Goal: Task Accomplishment & Management: Manage account settings

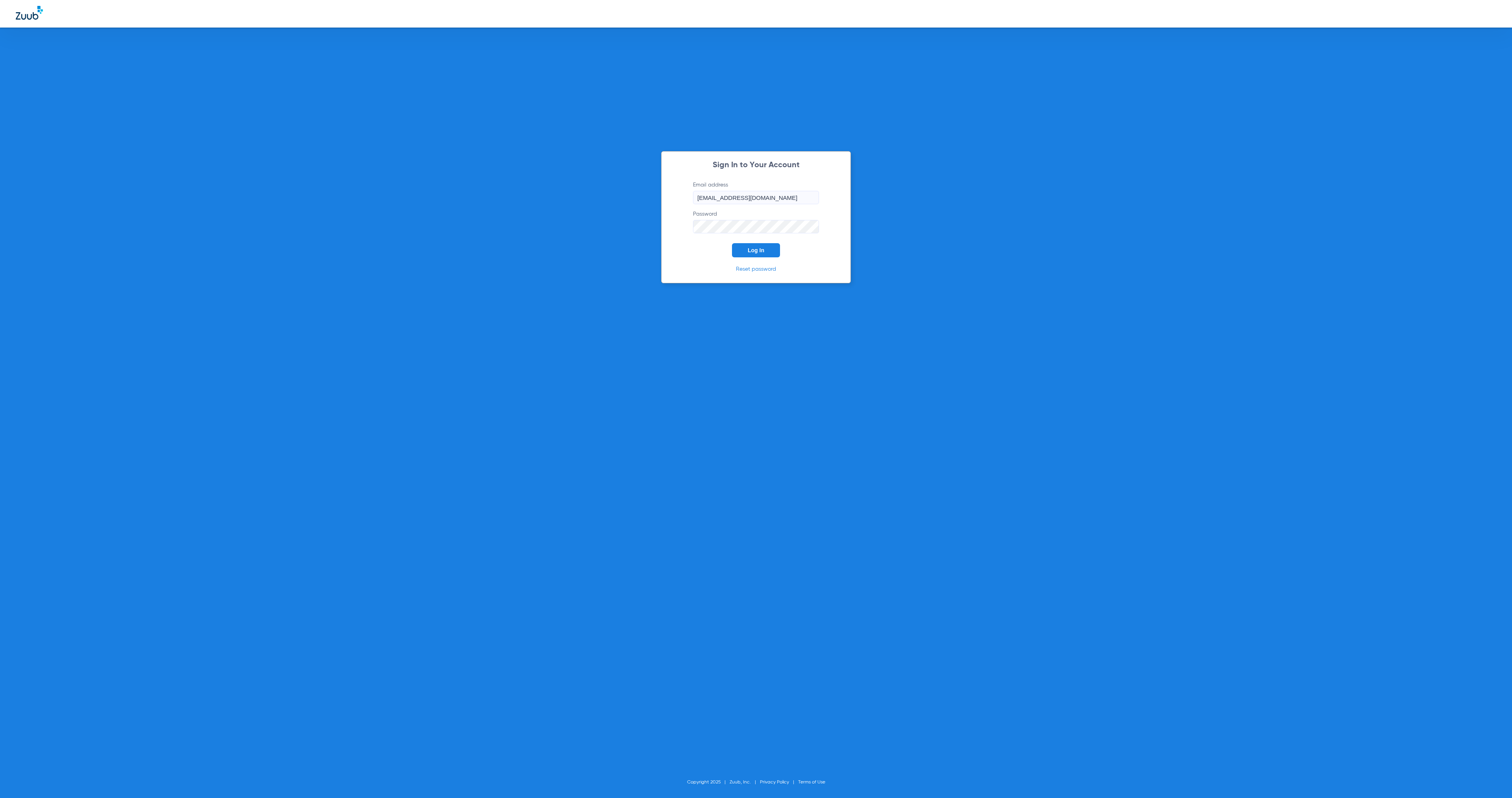
click at [756, 246] on button "Log In" at bounding box center [756, 250] width 48 height 14
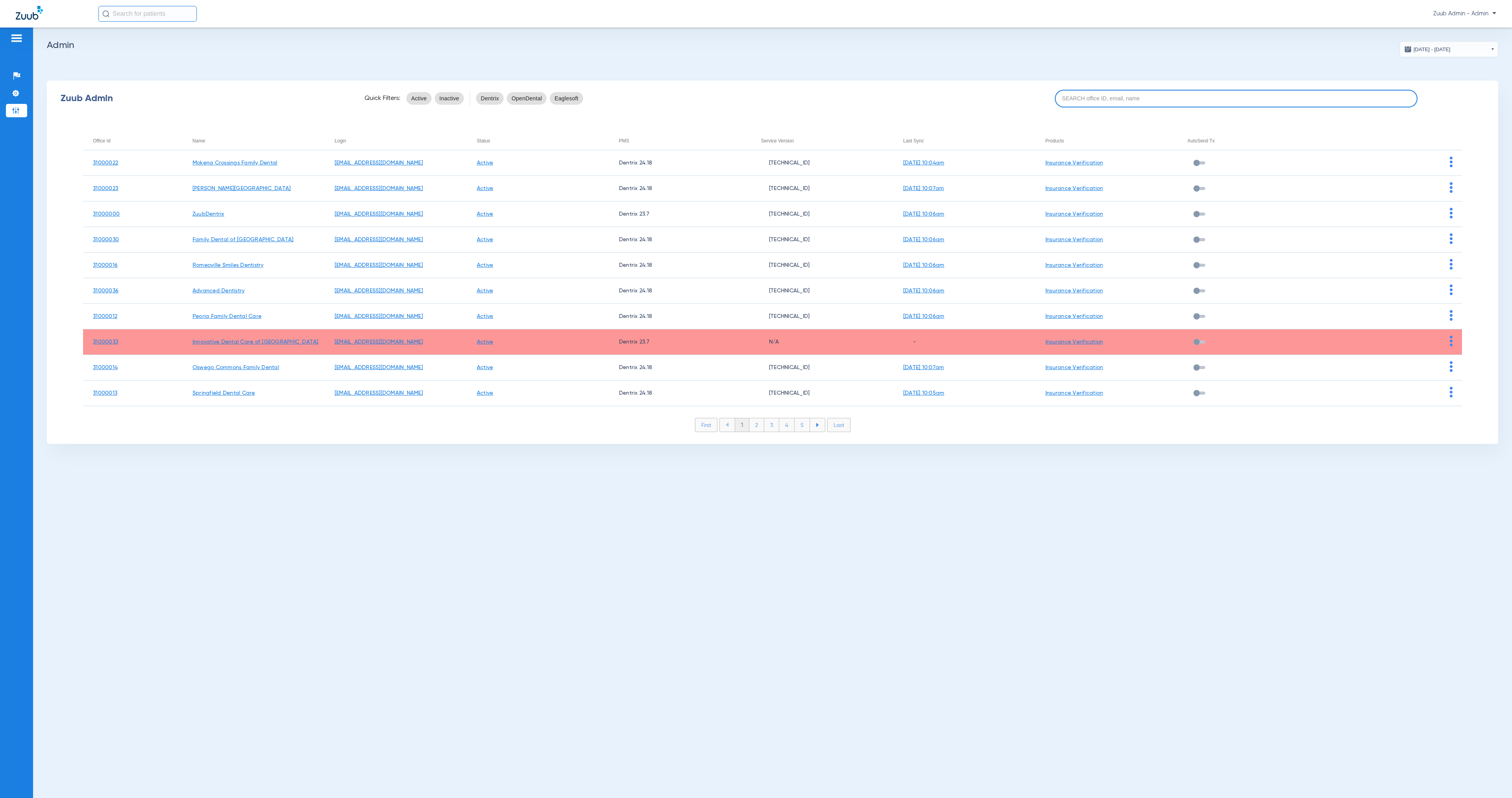
click at [1137, 96] on input at bounding box center [1237, 98] width 363 height 18
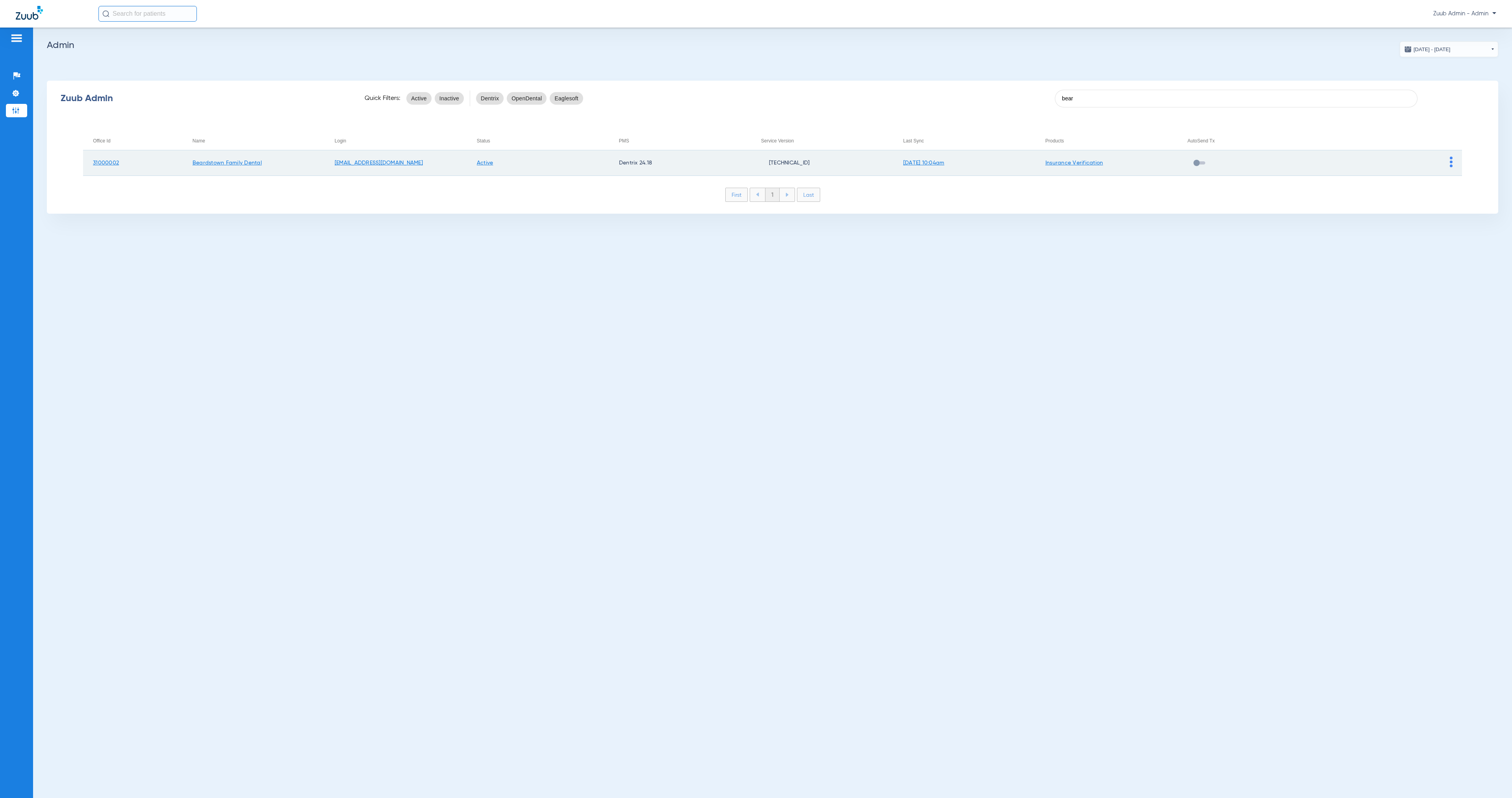
type input "bear"
click at [1451, 162] on img at bounding box center [1450, 162] width 3 height 11
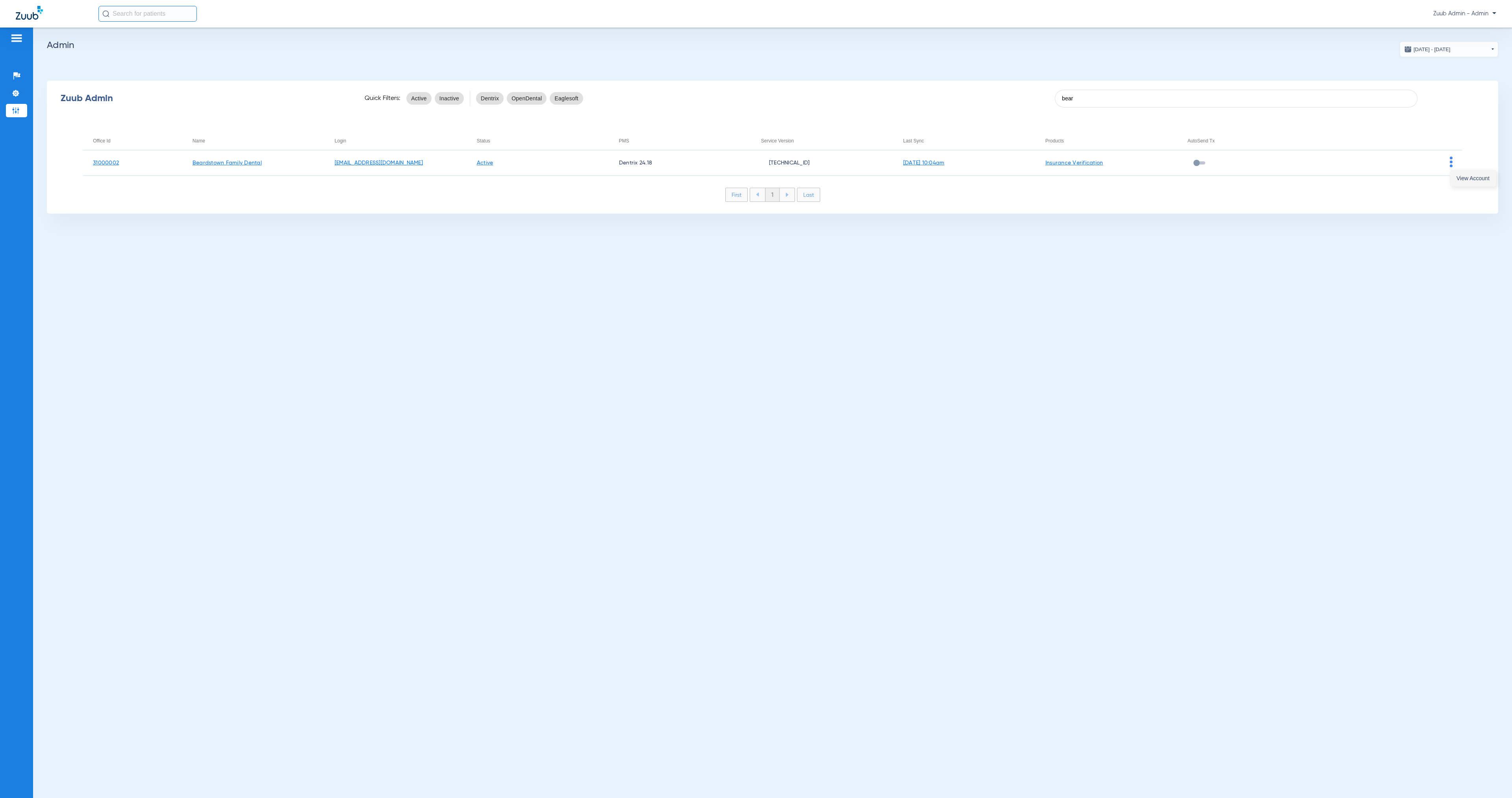
click at [1455, 177] on button "View Account" at bounding box center [1473, 179] width 46 height 16
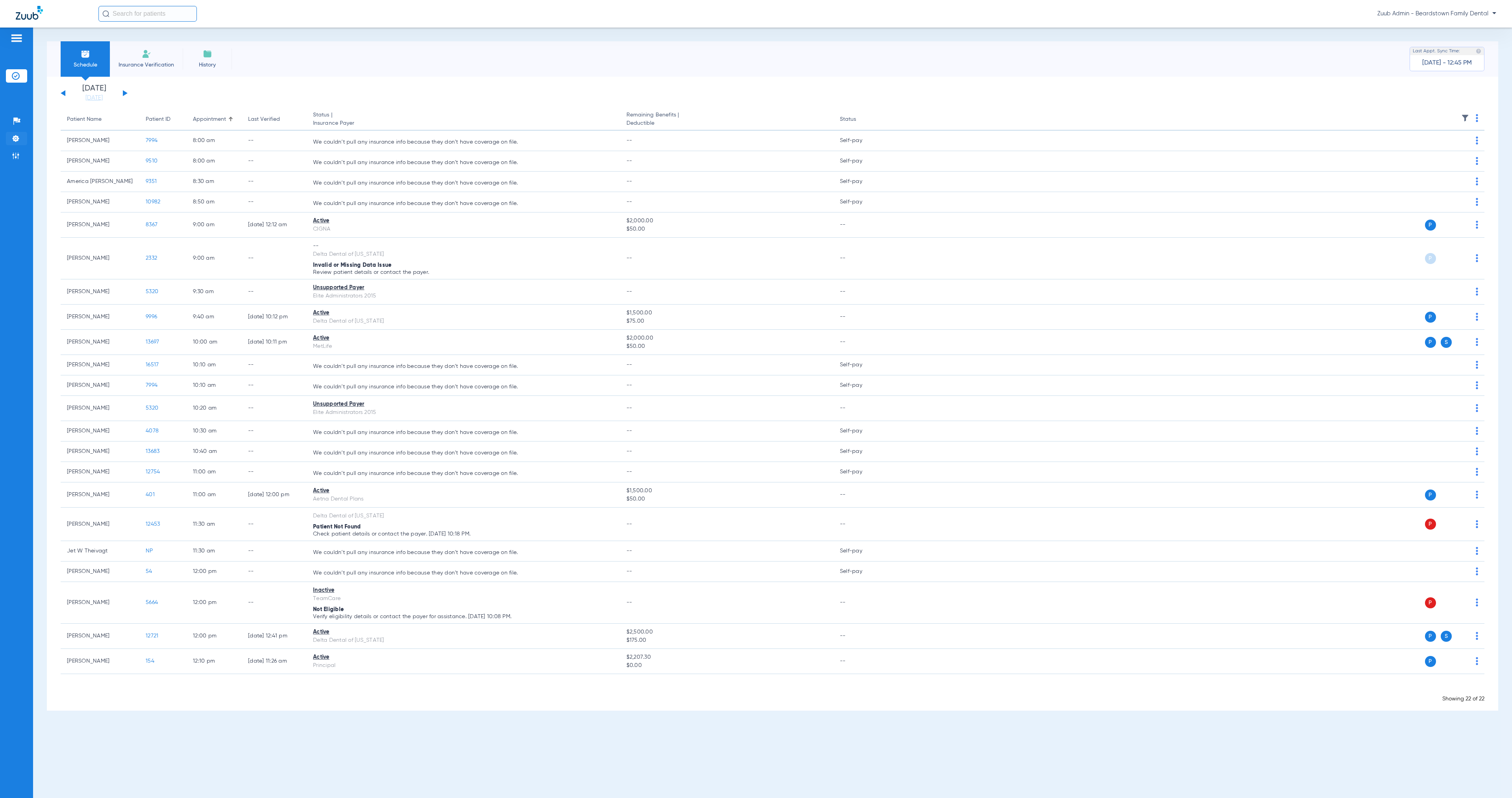
click at [19, 136] on img at bounding box center [16, 139] width 8 height 8
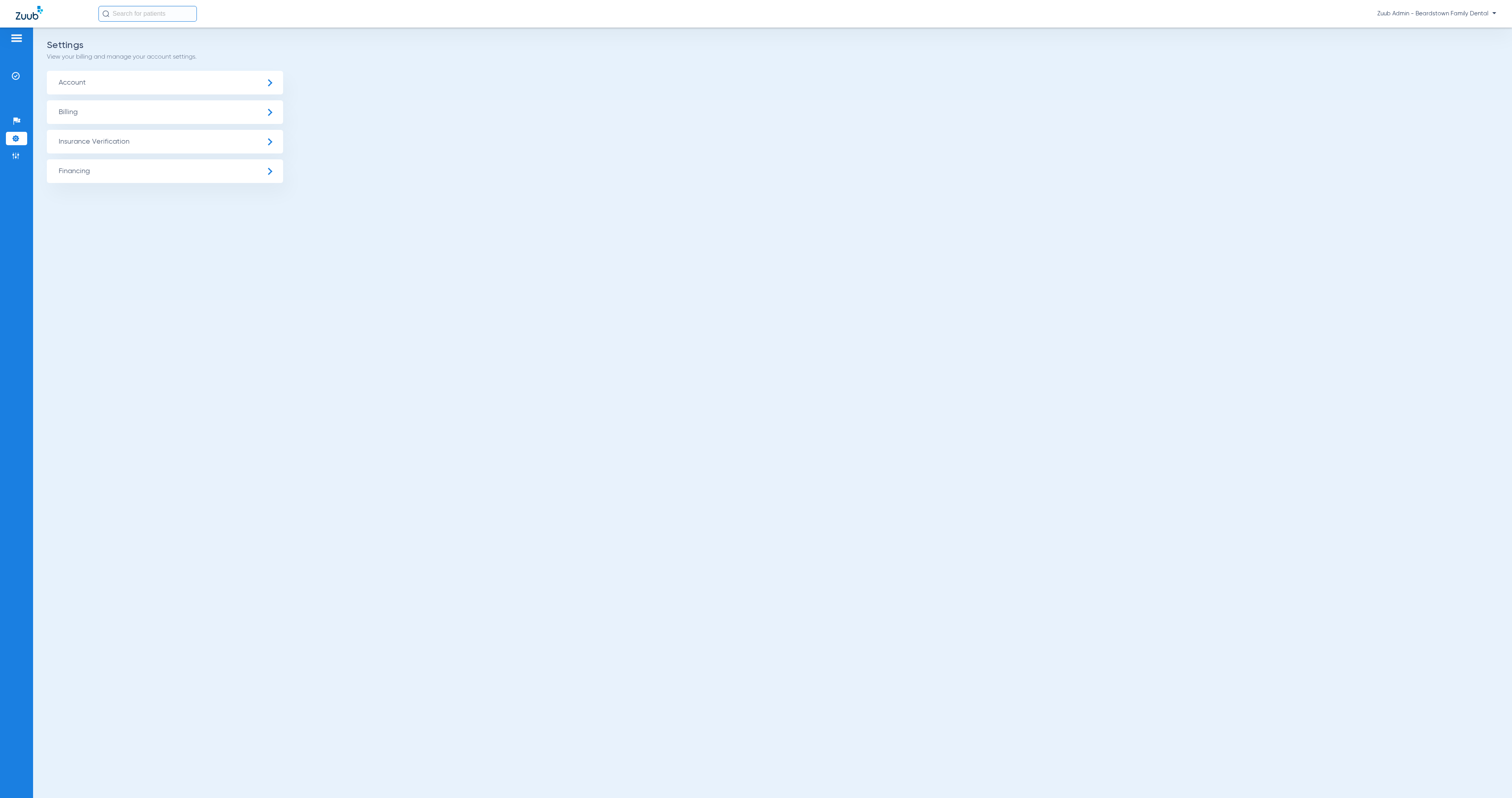
click at [98, 142] on span "Insurance Verification" at bounding box center [165, 142] width 236 height 24
click at [173, 200] on li "Insurance Payer Mapping" at bounding box center [165, 203] width 236 height 20
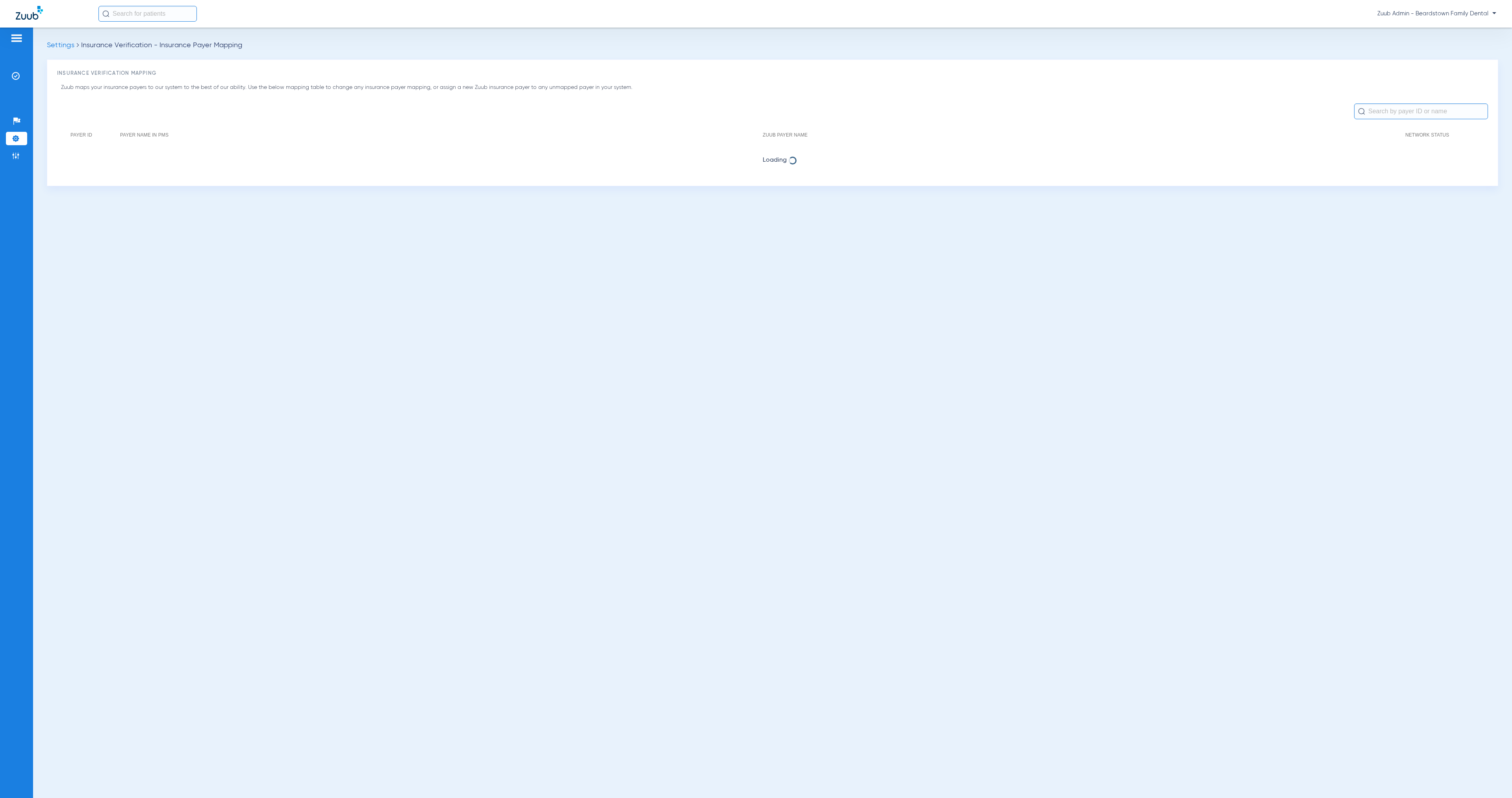
click at [20, 140] on li "Settings" at bounding box center [16, 138] width 21 height 13
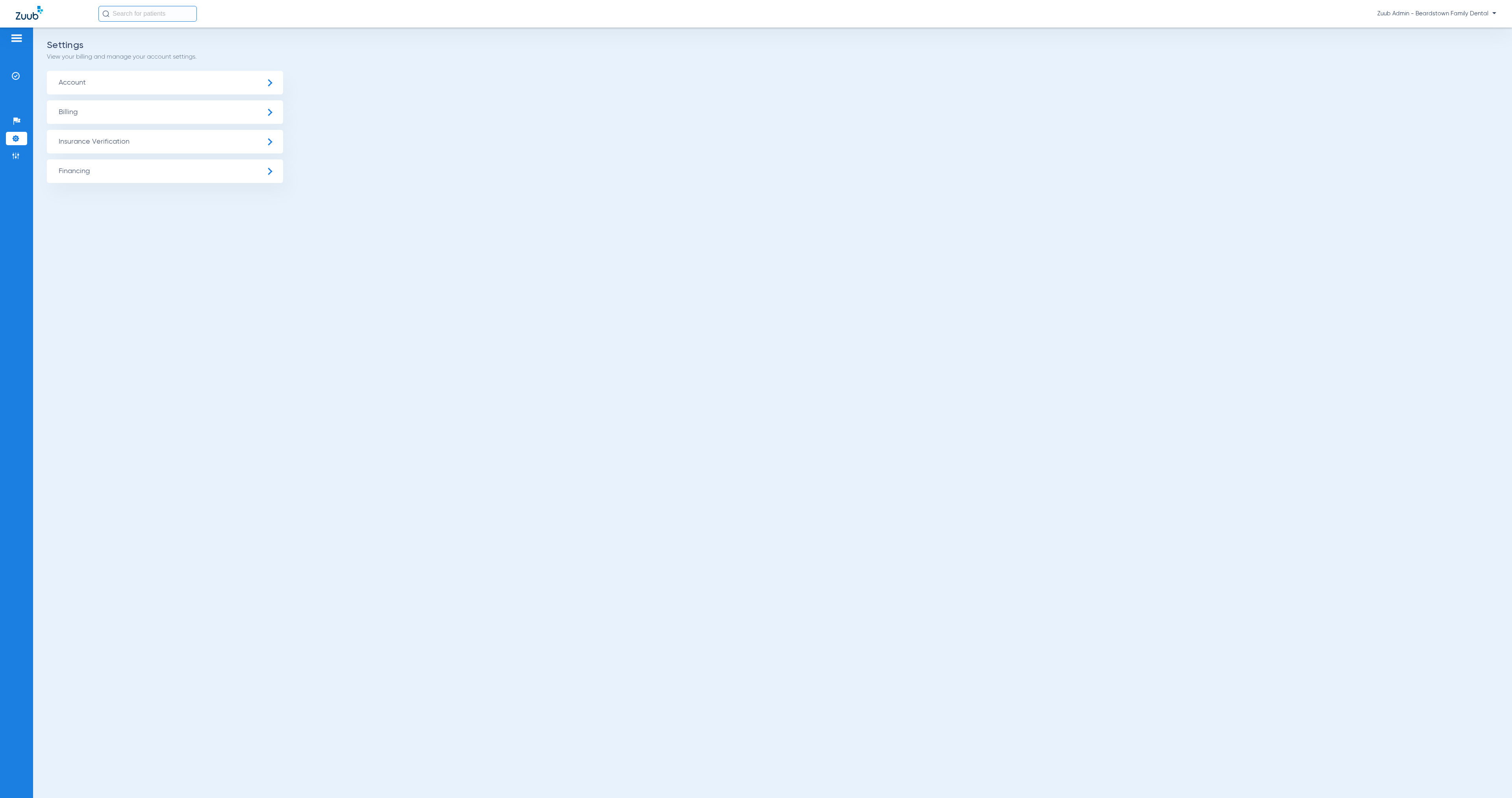
click at [101, 145] on span "Insurance Verification" at bounding box center [165, 142] width 236 height 24
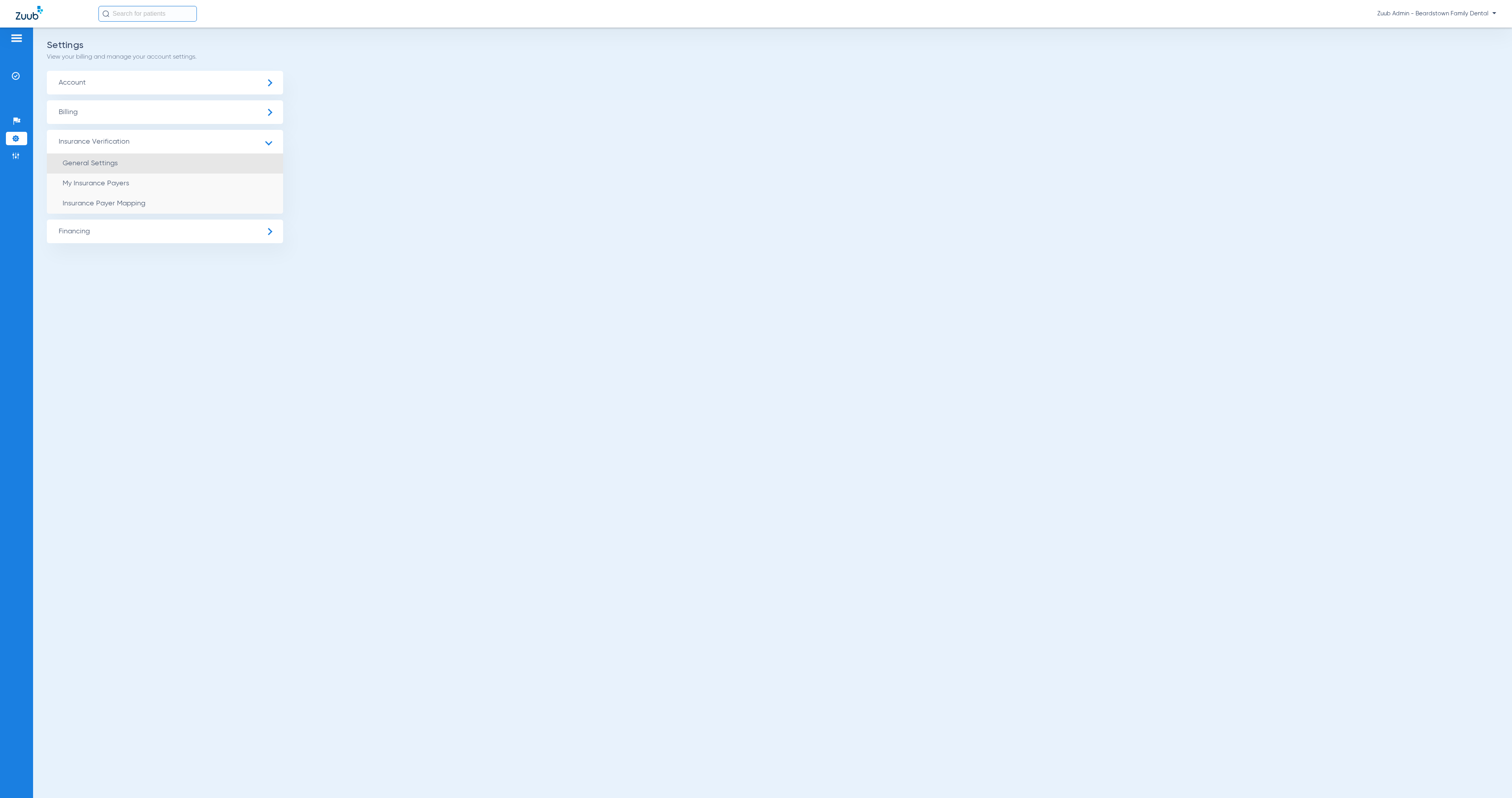
click at [118, 160] on li "General Settings" at bounding box center [165, 164] width 236 height 20
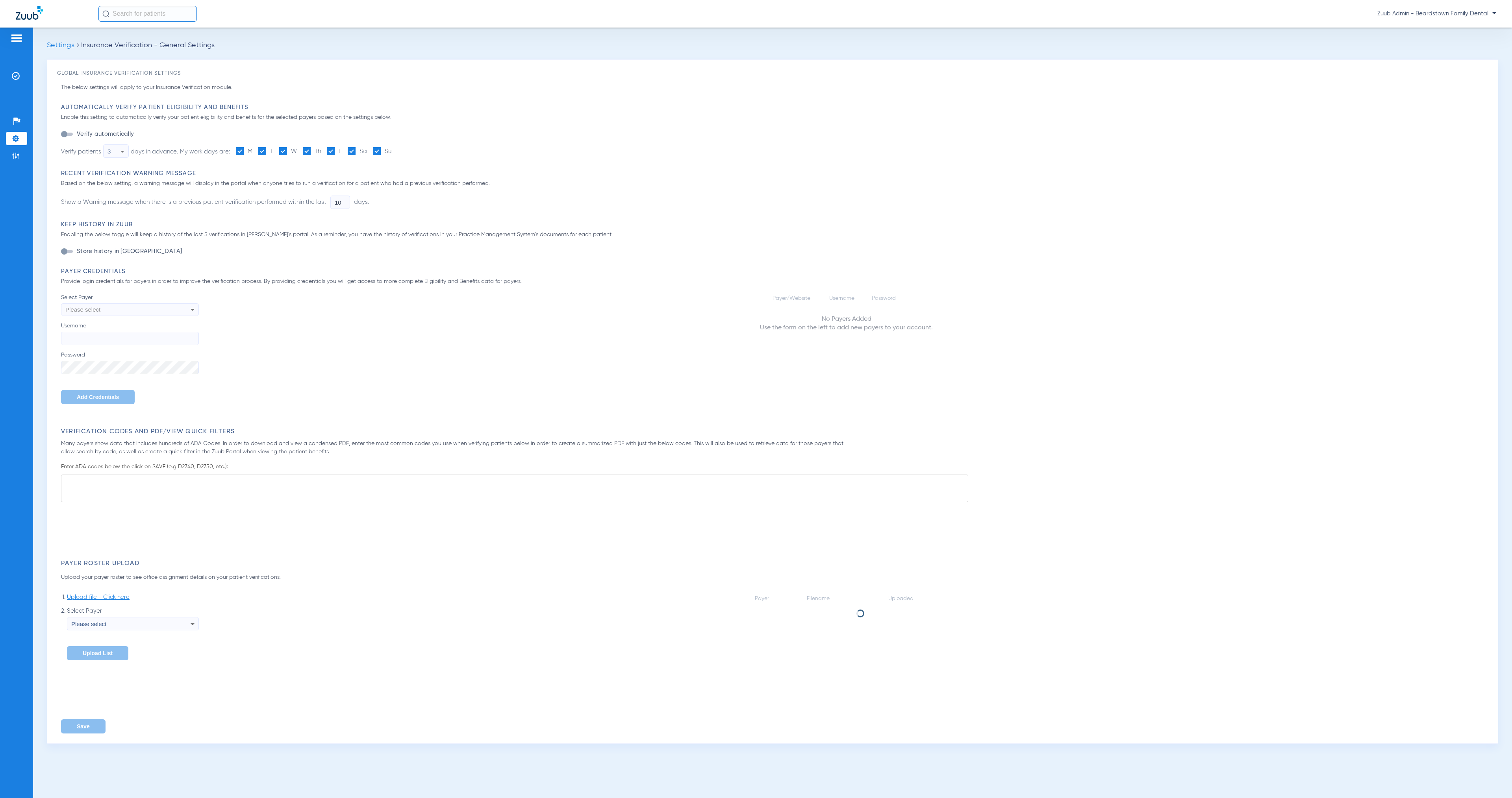
type input "1"
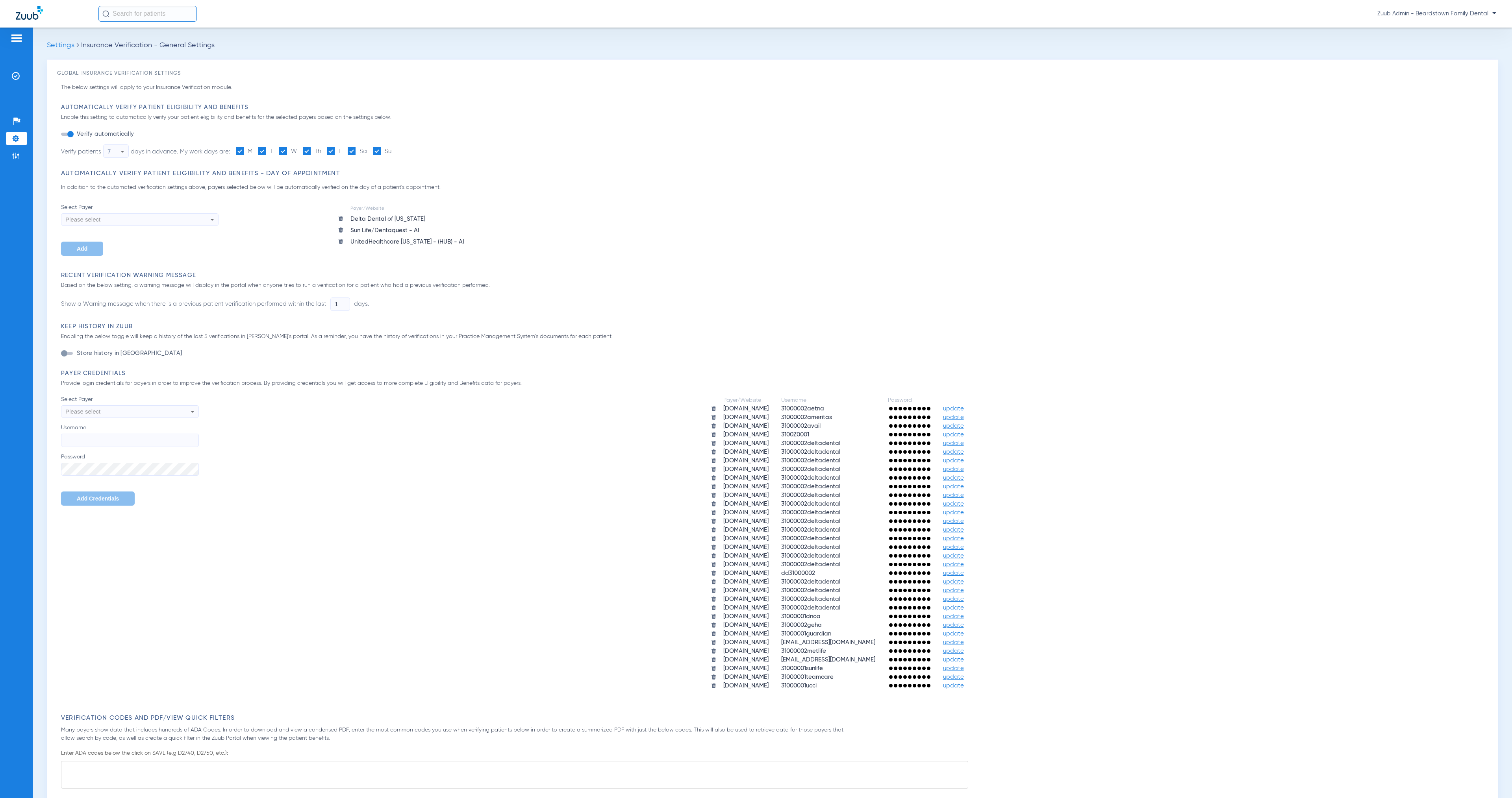
click at [646, 506] on div "Payer/Website Username Password aetna.com 31000002aetna update ameritas.com 310…" at bounding box center [843, 543] width 1290 height 295
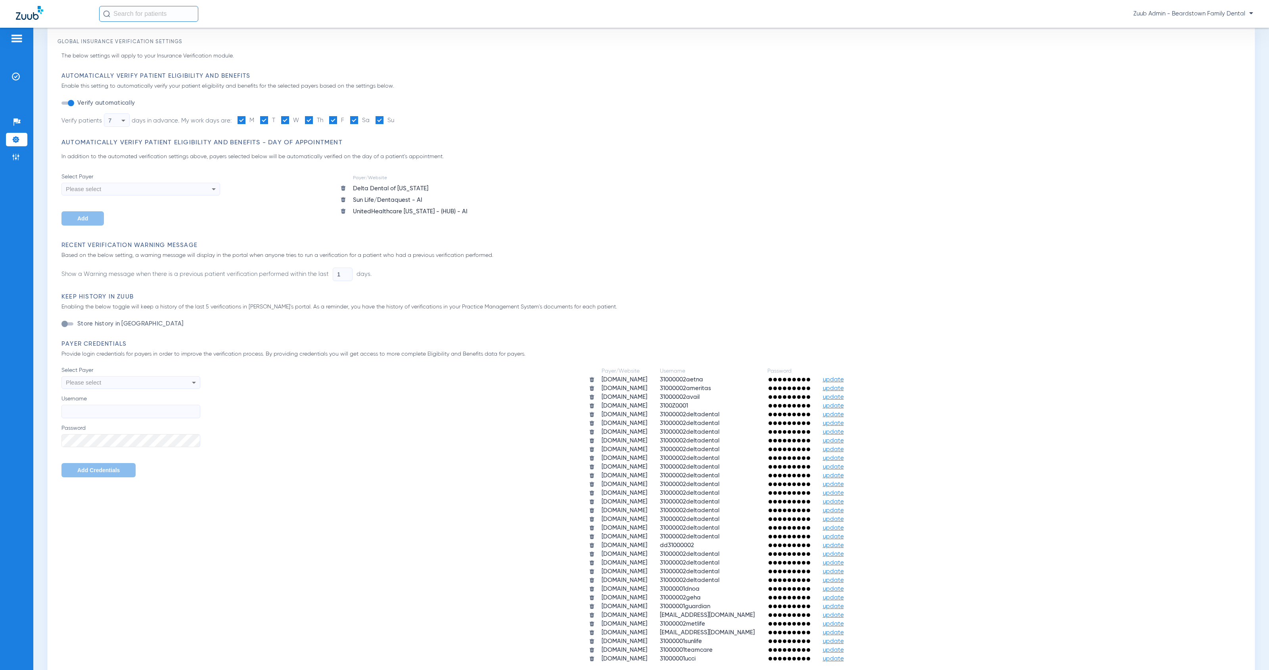
scroll to position [52, 0]
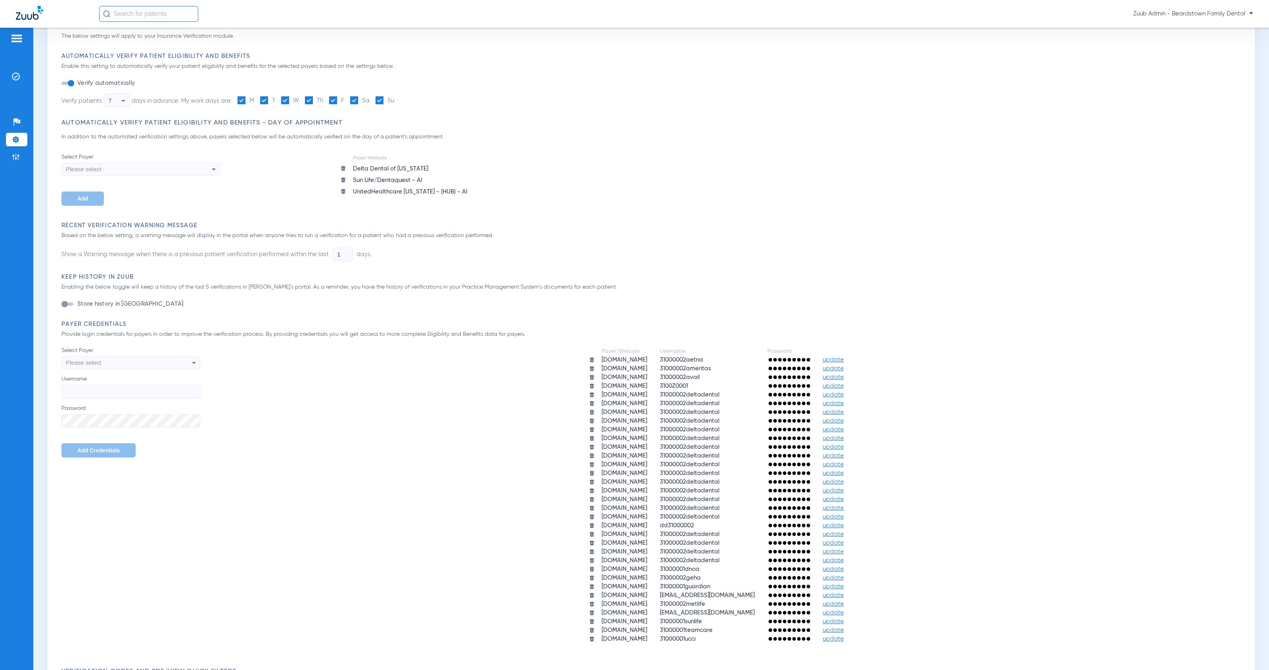
click at [345, 166] on img at bounding box center [343, 168] width 6 height 6
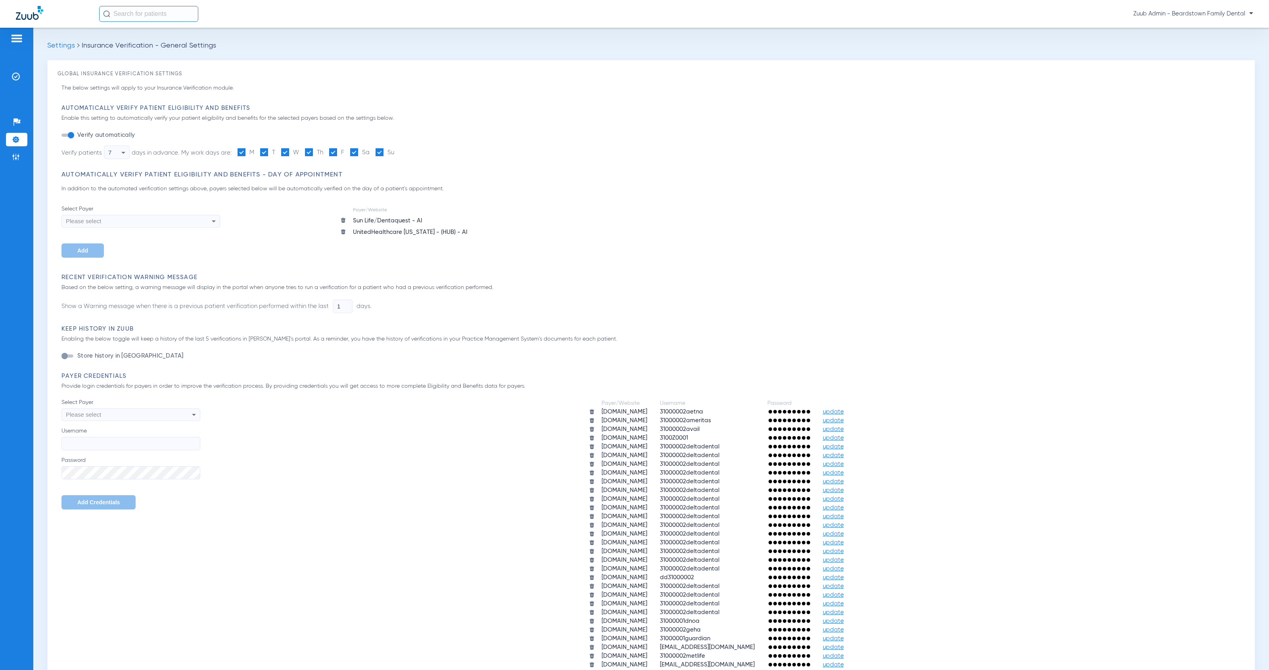
scroll to position [2, 0]
click at [15, 73] on img at bounding box center [16, 77] width 8 height 8
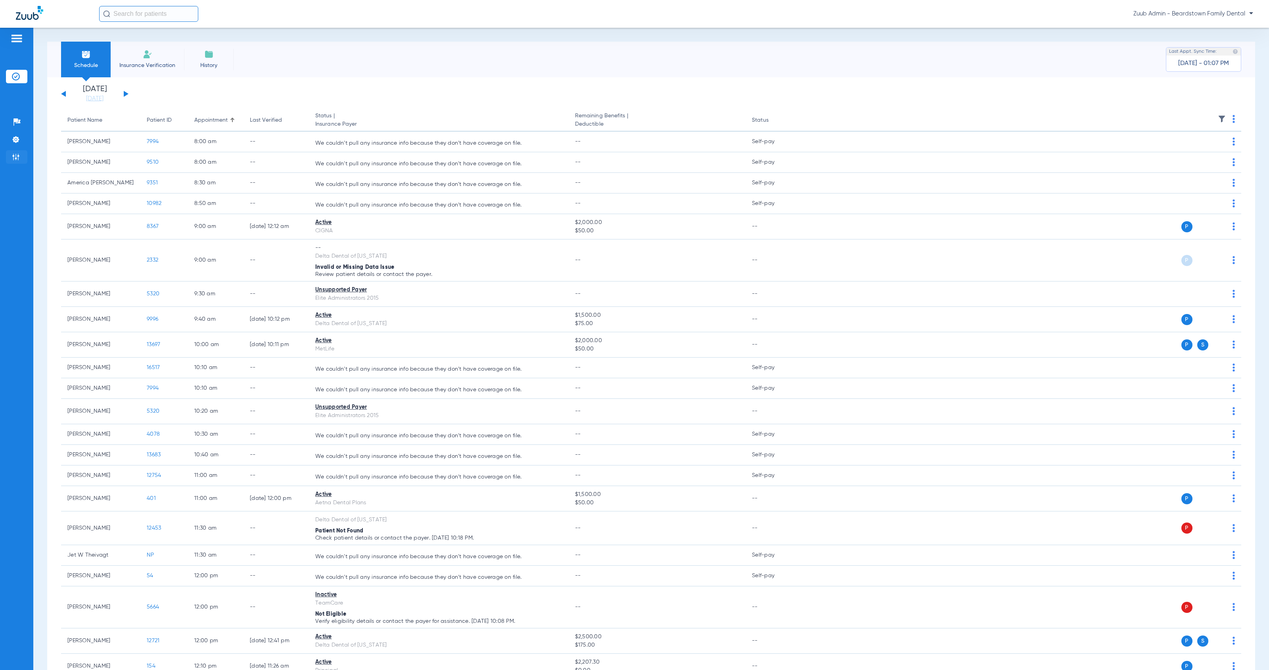
click at [21, 159] on li "Admin" at bounding box center [16, 156] width 21 height 13
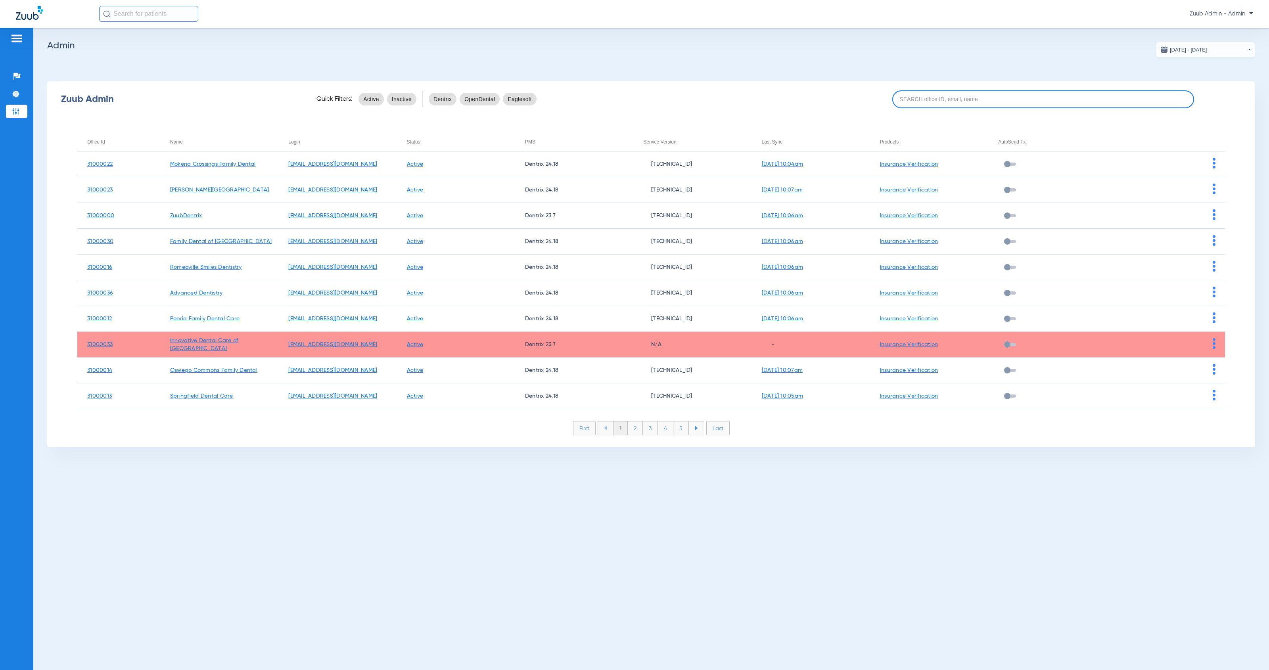
click at [907, 98] on input at bounding box center [1043, 99] width 302 height 18
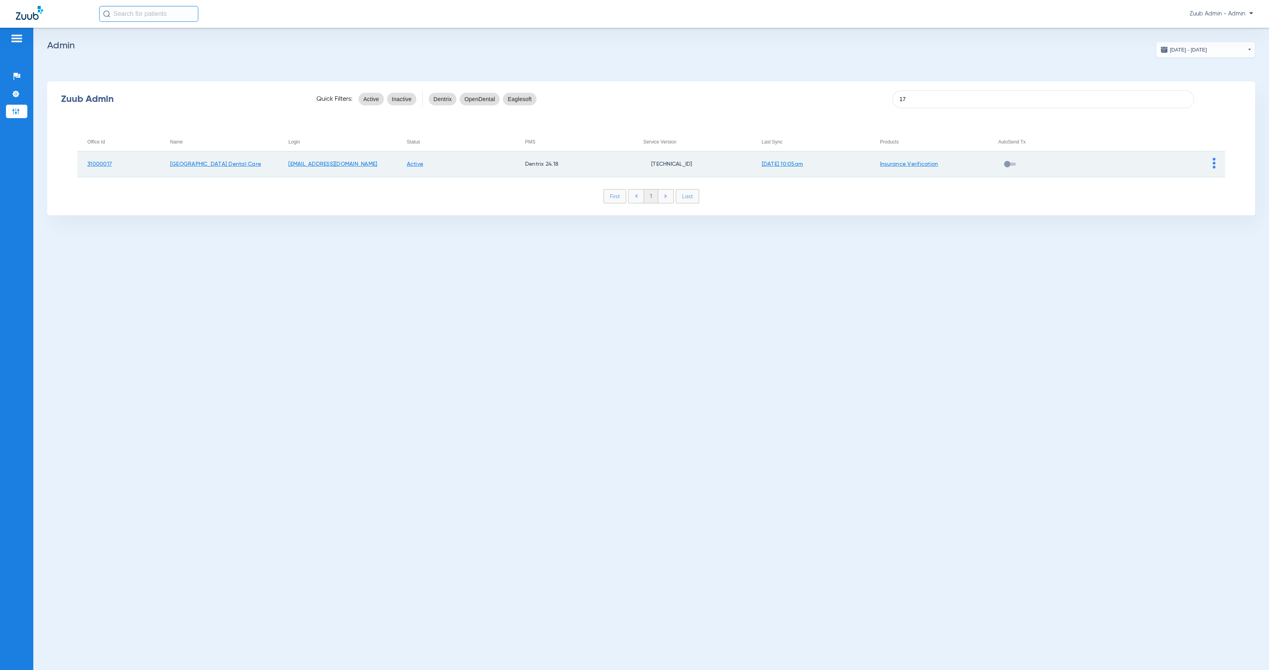
type input "17"
click at [1215, 165] on img at bounding box center [1214, 163] width 3 height 11
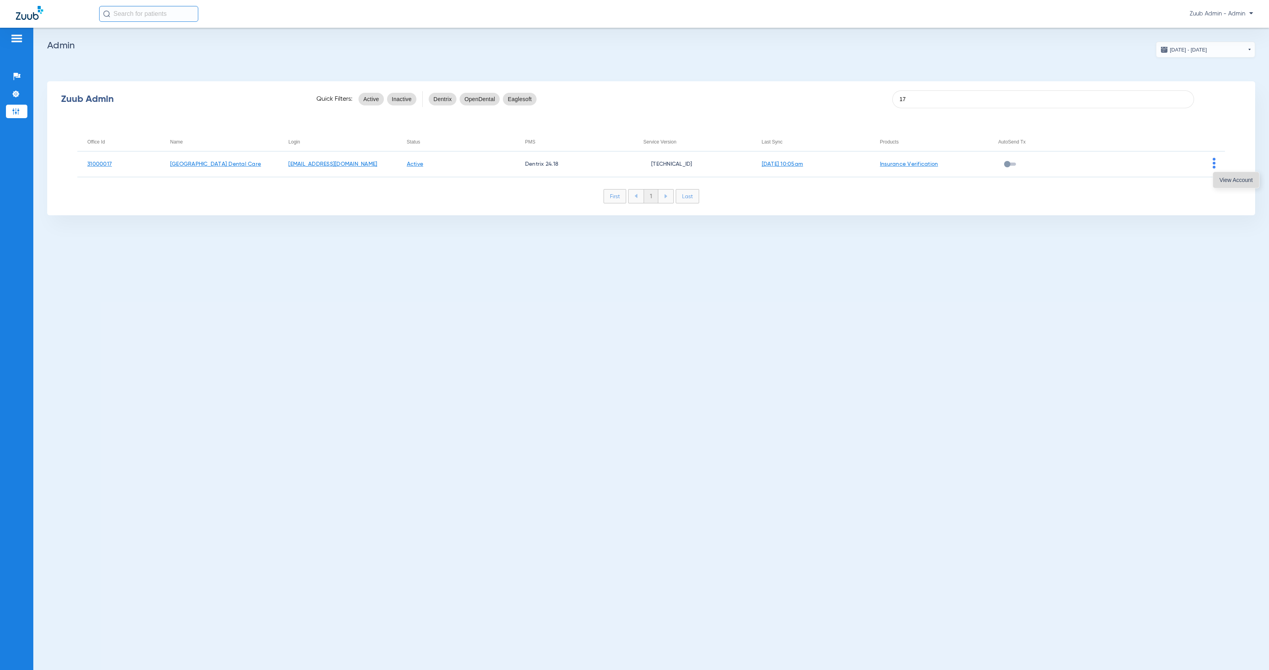
click at [1221, 180] on span "View Account" at bounding box center [1236, 180] width 33 height 6
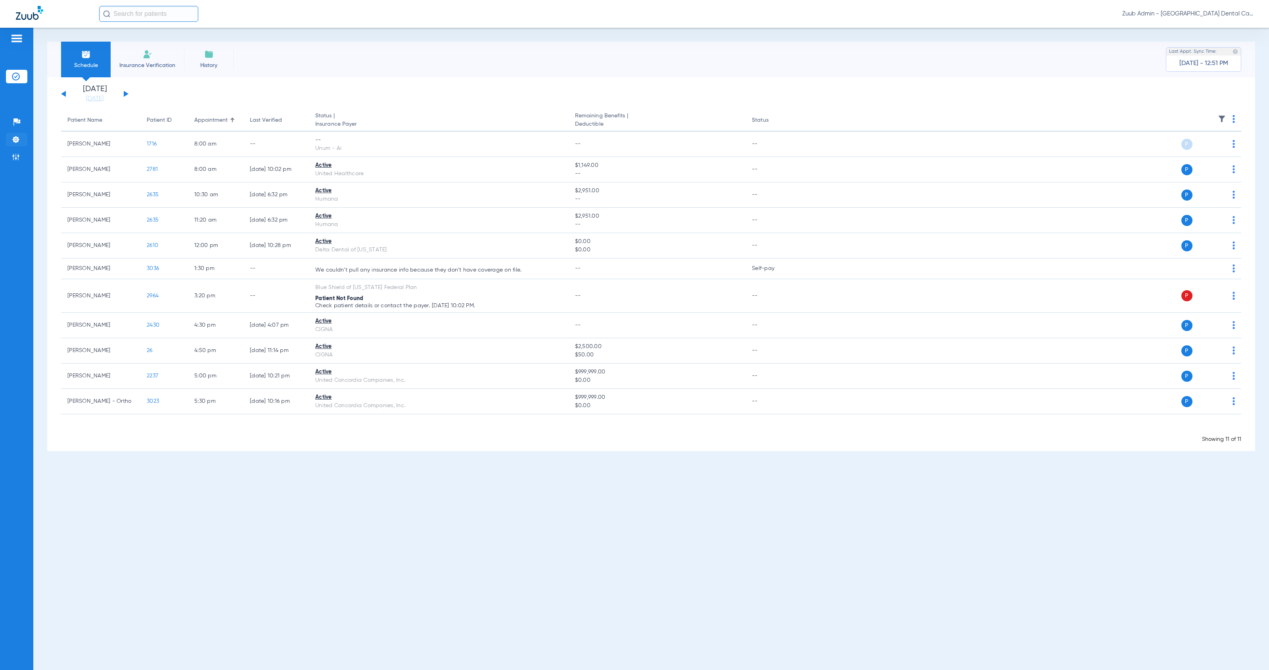
click at [21, 139] on li "Settings" at bounding box center [16, 139] width 21 height 13
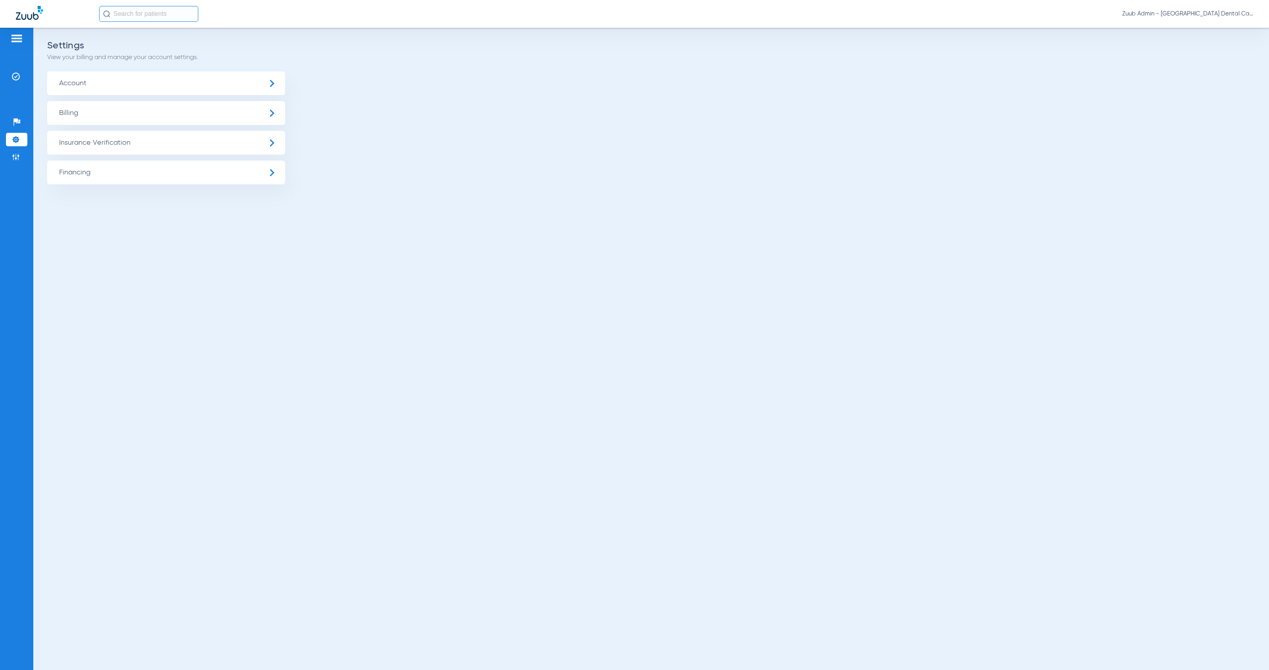
drag, startPoint x: 84, startPoint y: 144, endPoint x: 90, endPoint y: 149, distance: 7.6
click at [84, 144] on span "Insurance Verification" at bounding box center [166, 143] width 238 height 24
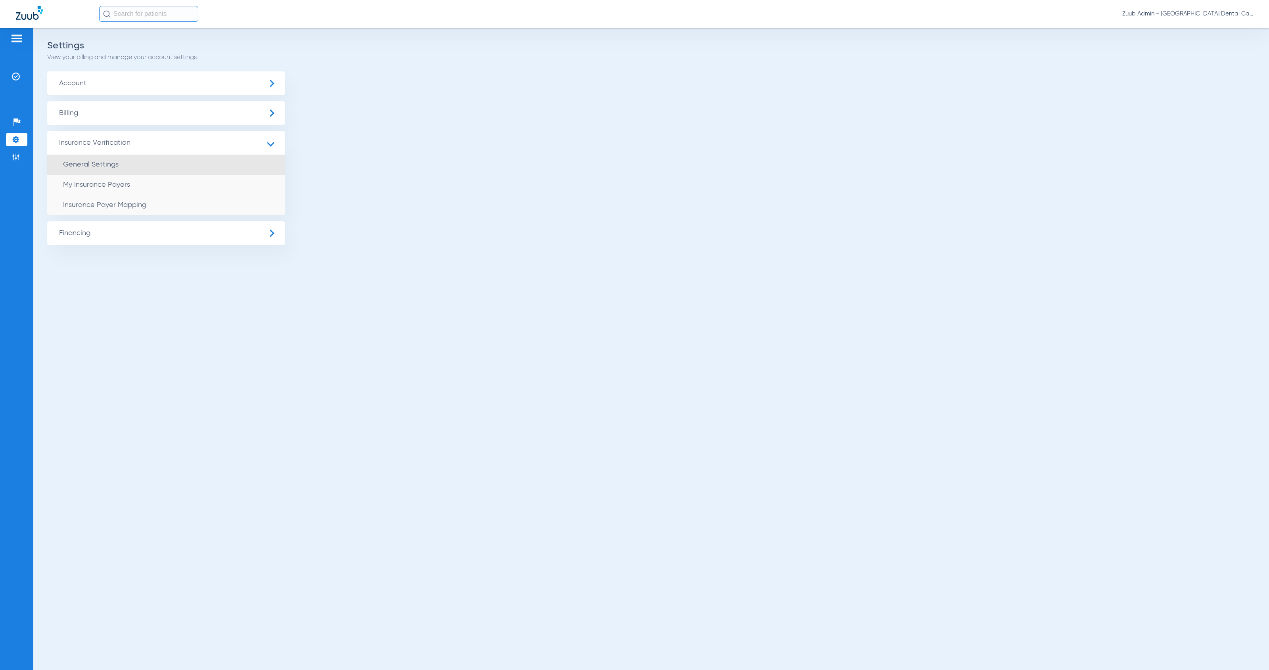
click at [120, 168] on li "General Settings" at bounding box center [166, 165] width 238 height 20
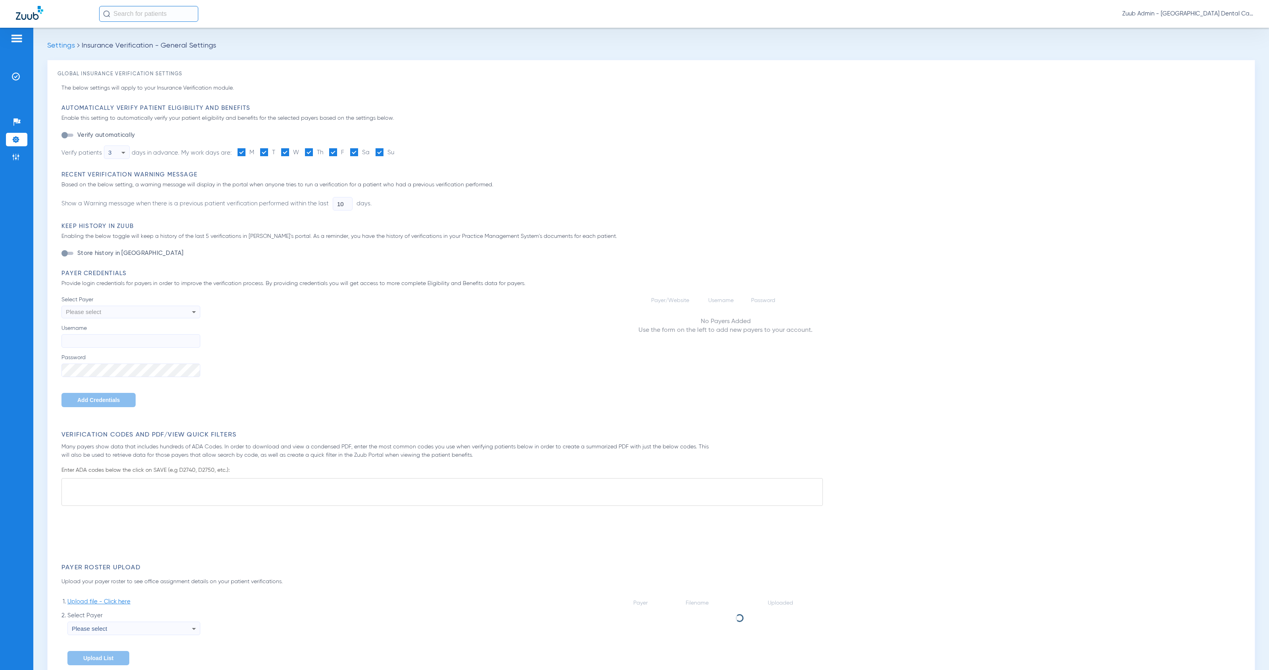
type input "1"
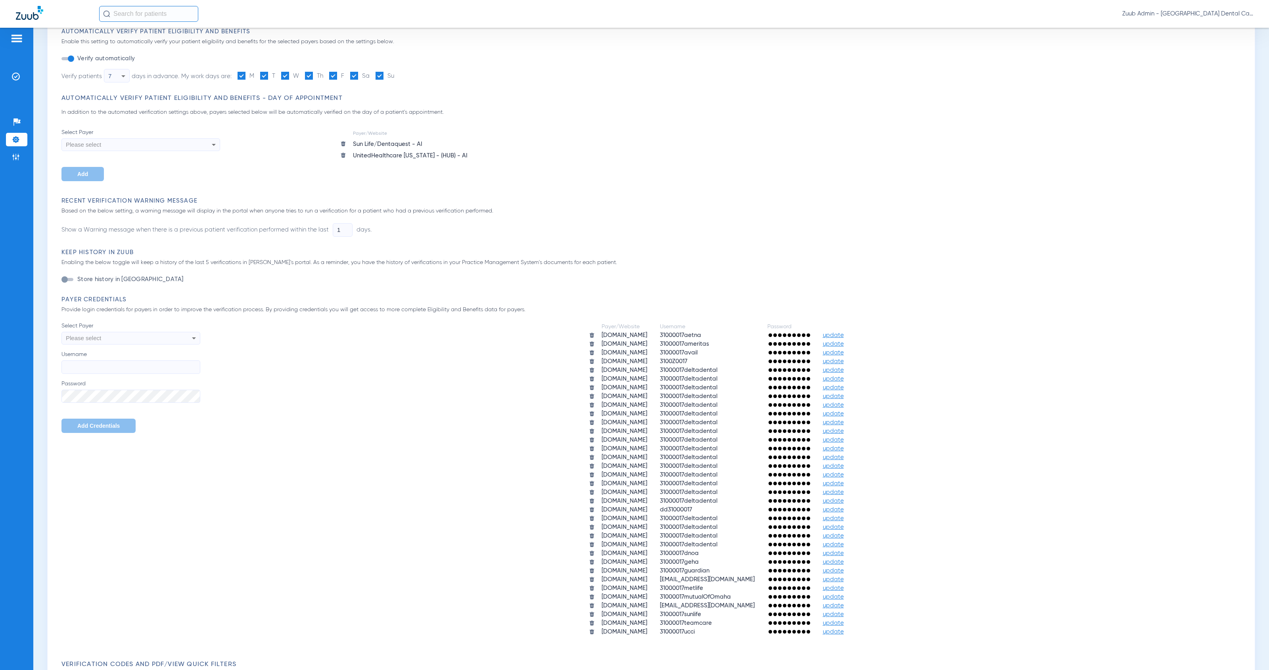
scroll to position [78, 0]
click at [23, 141] on li "Settings" at bounding box center [16, 139] width 21 height 13
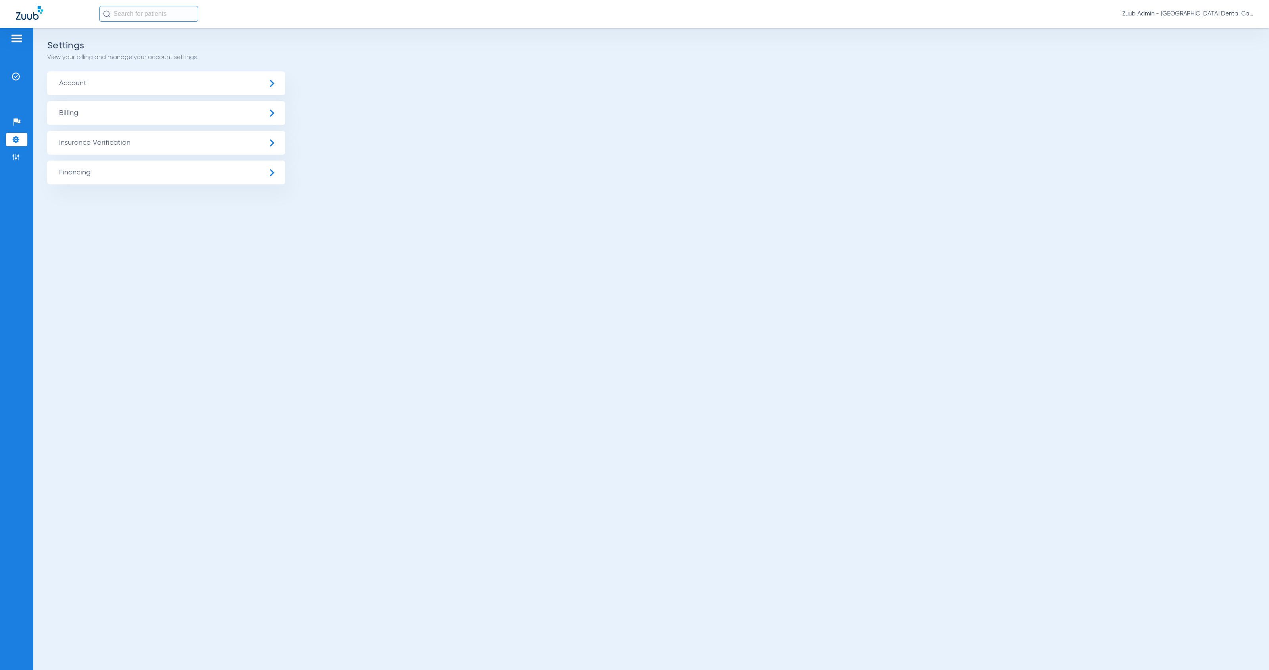
click at [146, 147] on span "Insurance Verification" at bounding box center [166, 143] width 238 height 24
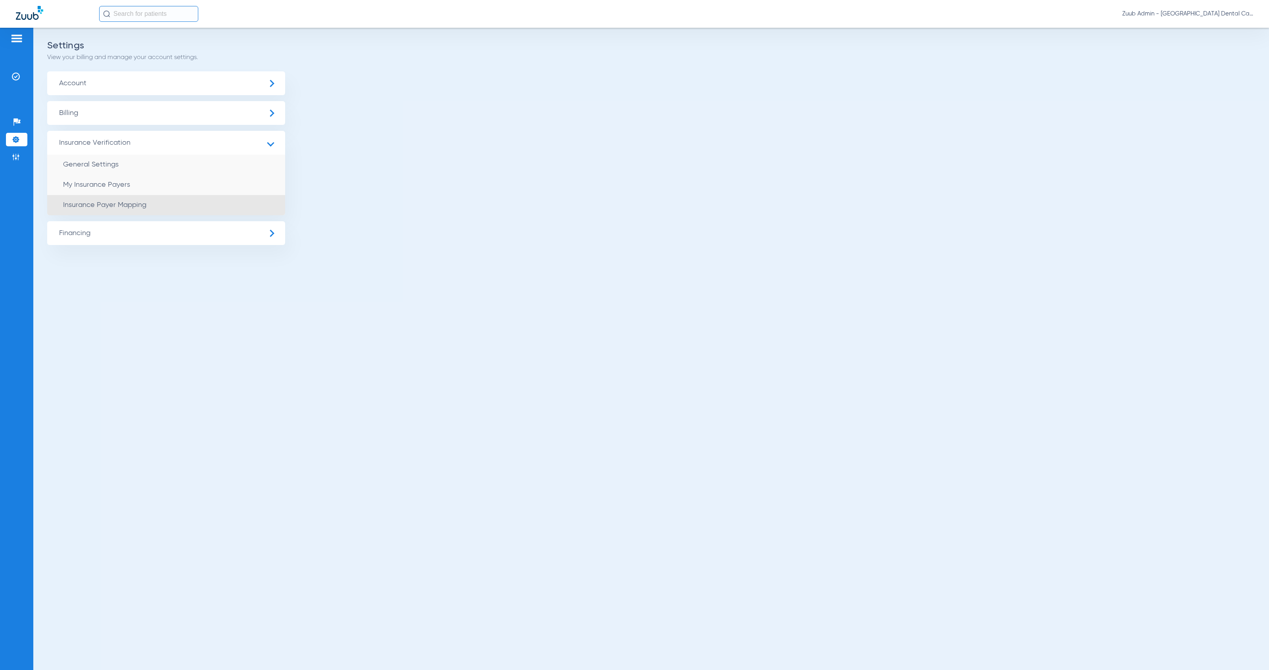
click at [200, 203] on li "Insurance Payer Mapping" at bounding box center [166, 205] width 238 height 20
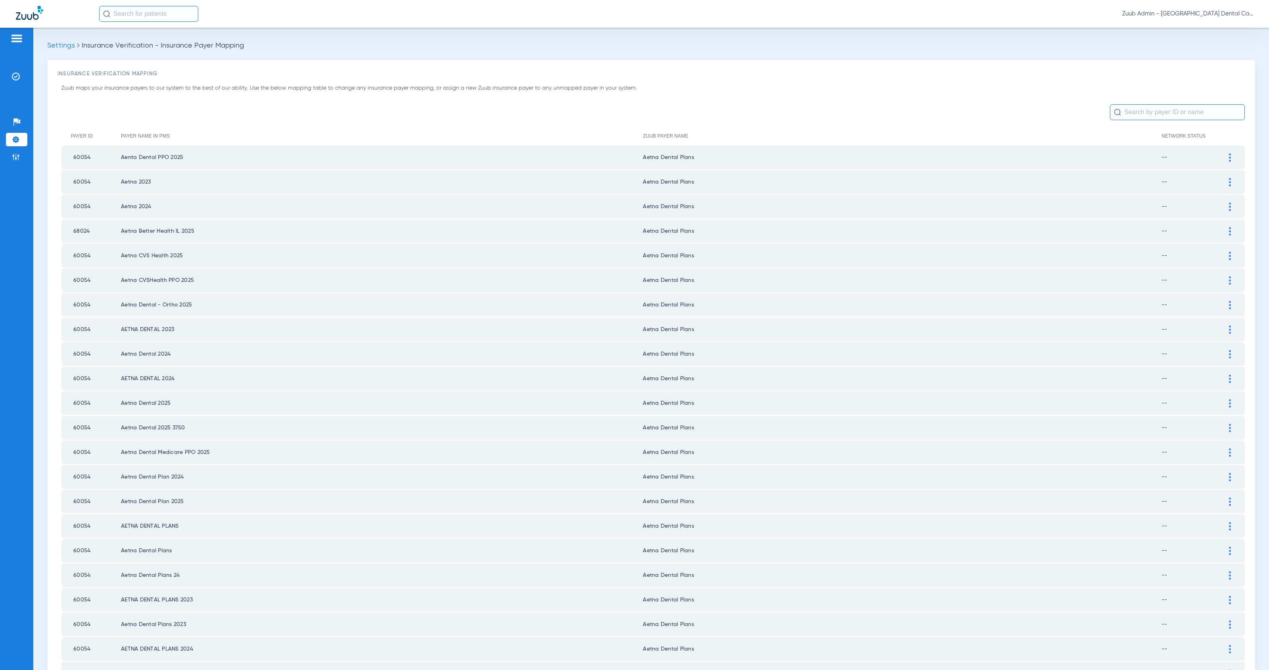
click at [1130, 111] on input "text" at bounding box center [1177, 112] width 135 height 16
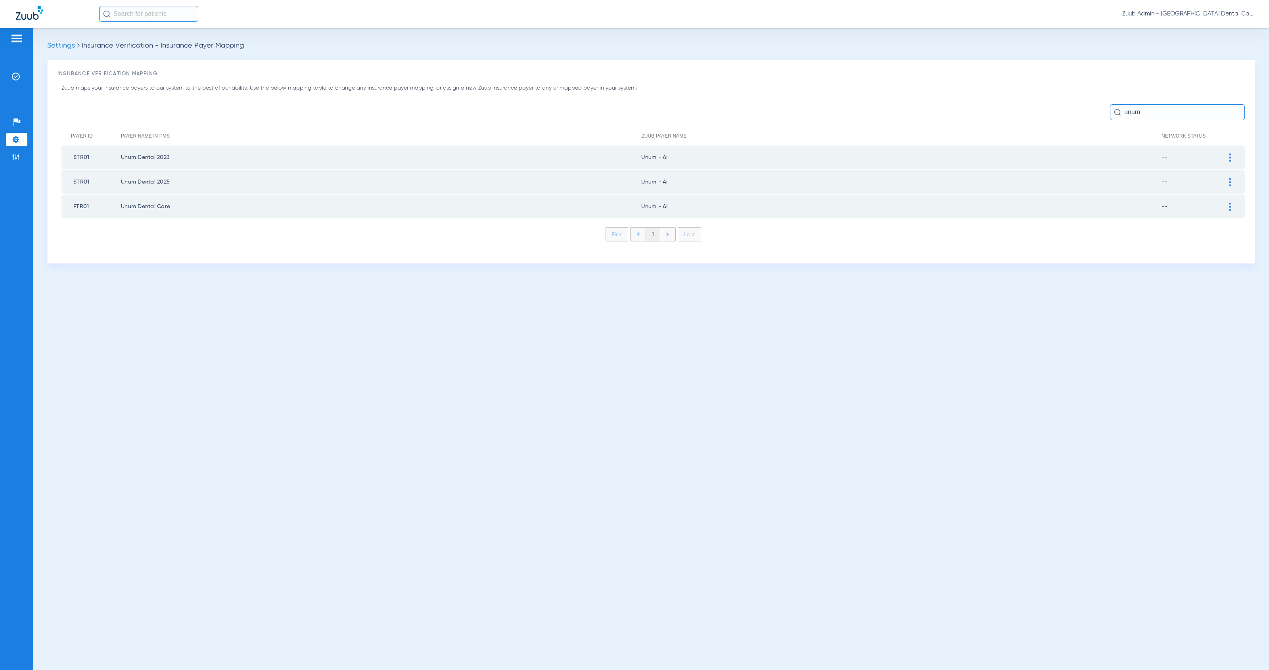
type input "unum"
drag, startPoint x: 1229, startPoint y: 155, endPoint x: 1196, endPoint y: 161, distance: 33.6
click at [1229, 155] on img at bounding box center [1230, 157] width 2 height 8
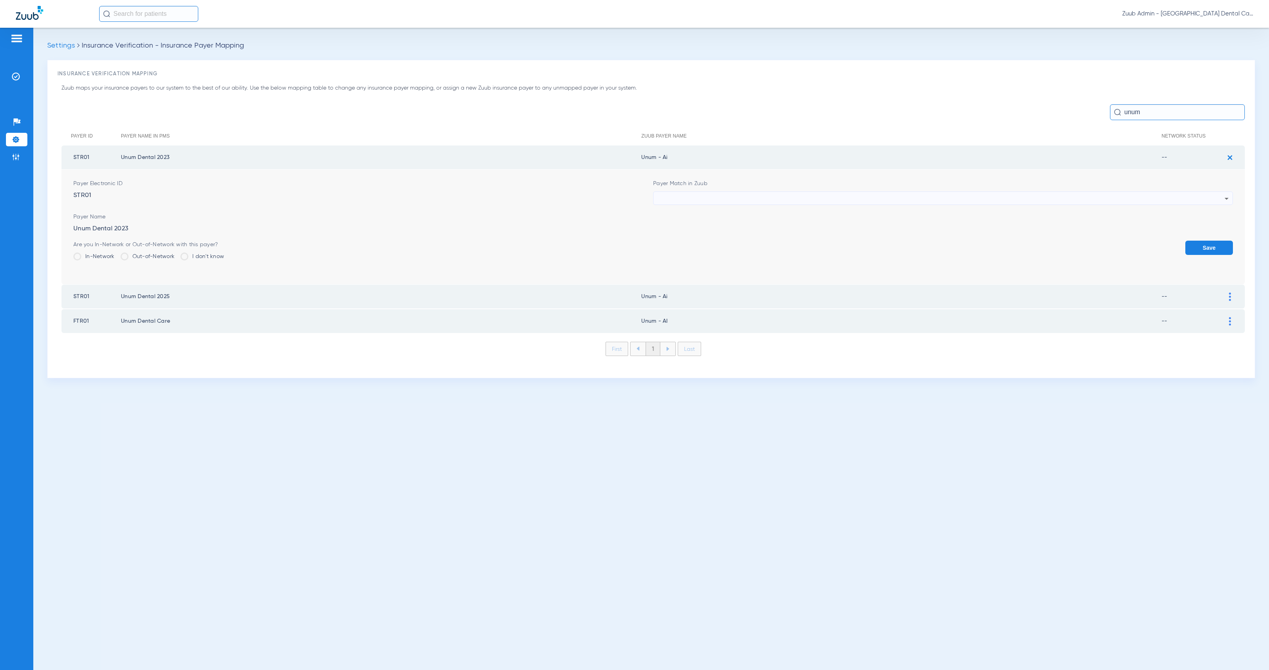
click at [770, 197] on div at bounding box center [941, 198] width 567 height 13
type input "uns"
click at [793, 240] on mat-option "Unsupported Payer" at bounding box center [944, 241] width 580 height 13
click at [1204, 246] on button "Save" at bounding box center [1210, 248] width 48 height 14
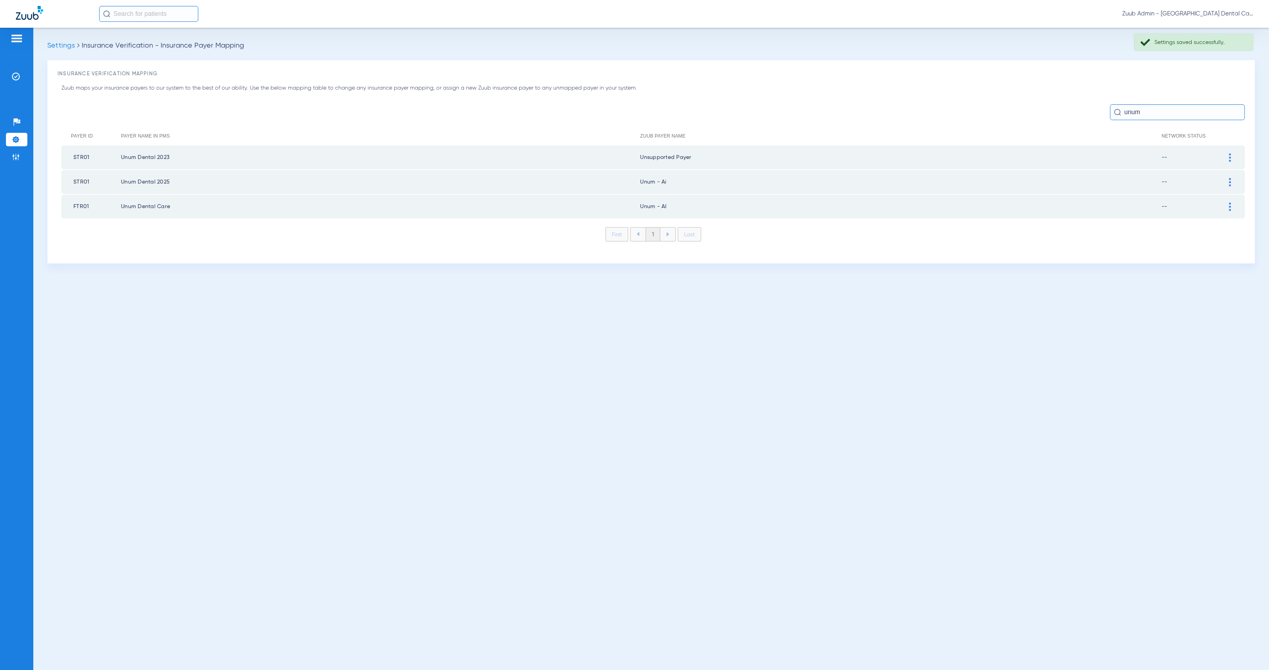
drag, startPoint x: 1230, startPoint y: 178, endPoint x: 1146, endPoint y: 186, distance: 84.5
click at [1230, 178] on img at bounding box center [1230, 182] width 2 height 8
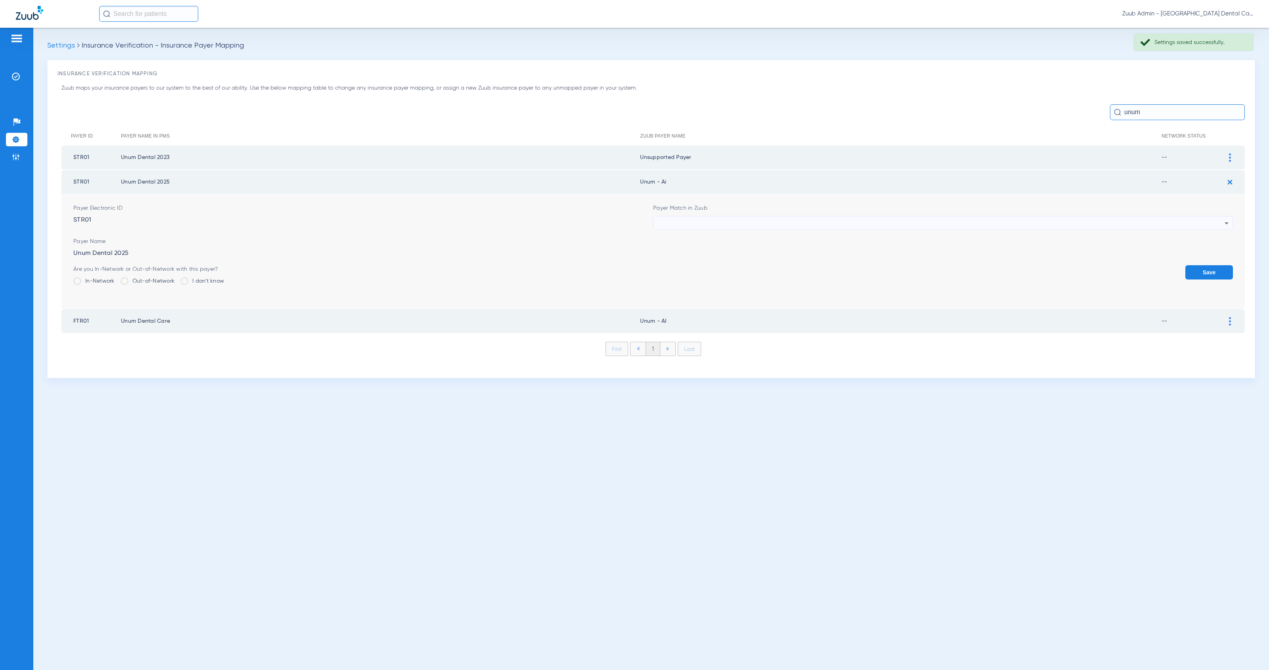
click at [718, 217] on div at bounding box center [941, 223] width 567 height 13
type input "uns"
drag, startPoint x: 745, startPoint y: 267, endPoint x: 865, endPoint y: 266, distance: 119.8
click at [745, 266] on mat-option "Unsupported Payer" at bounding box center [944, 265] width 580 height 13
click at [1203, 270] on button "Save" at bounding box center [1210, 272] width 48 height 14
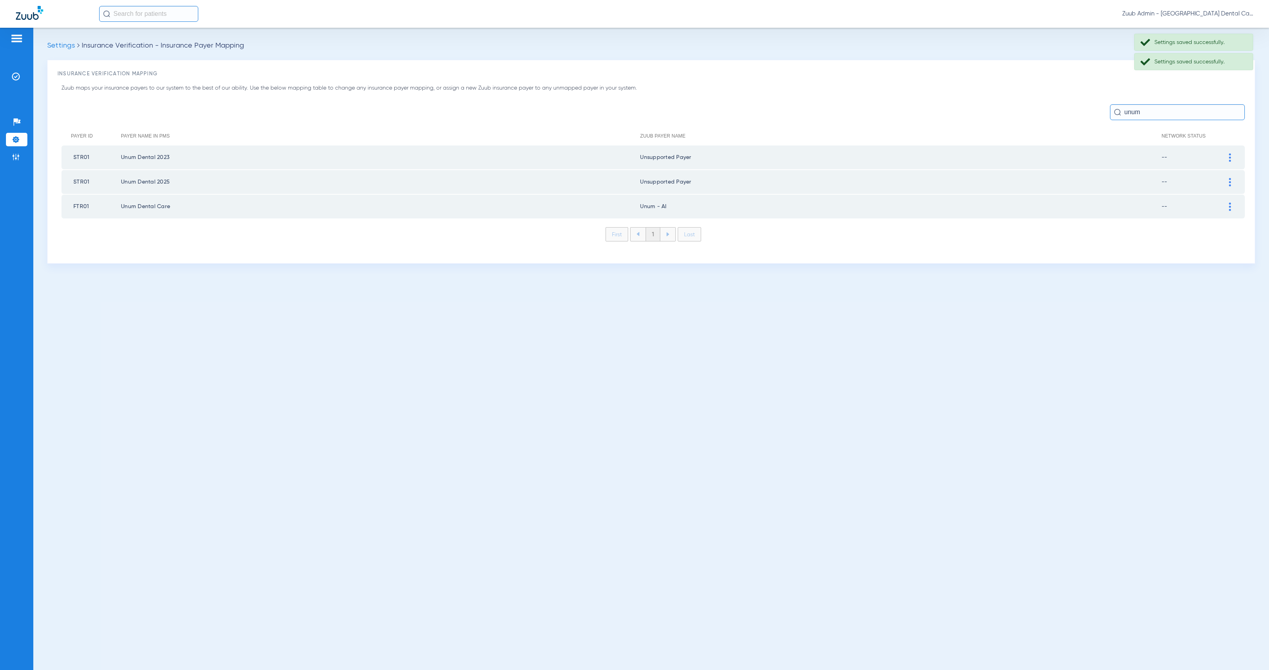
click at [1229, 204] on img at bounding box center [1230, 207] width 2 height 8
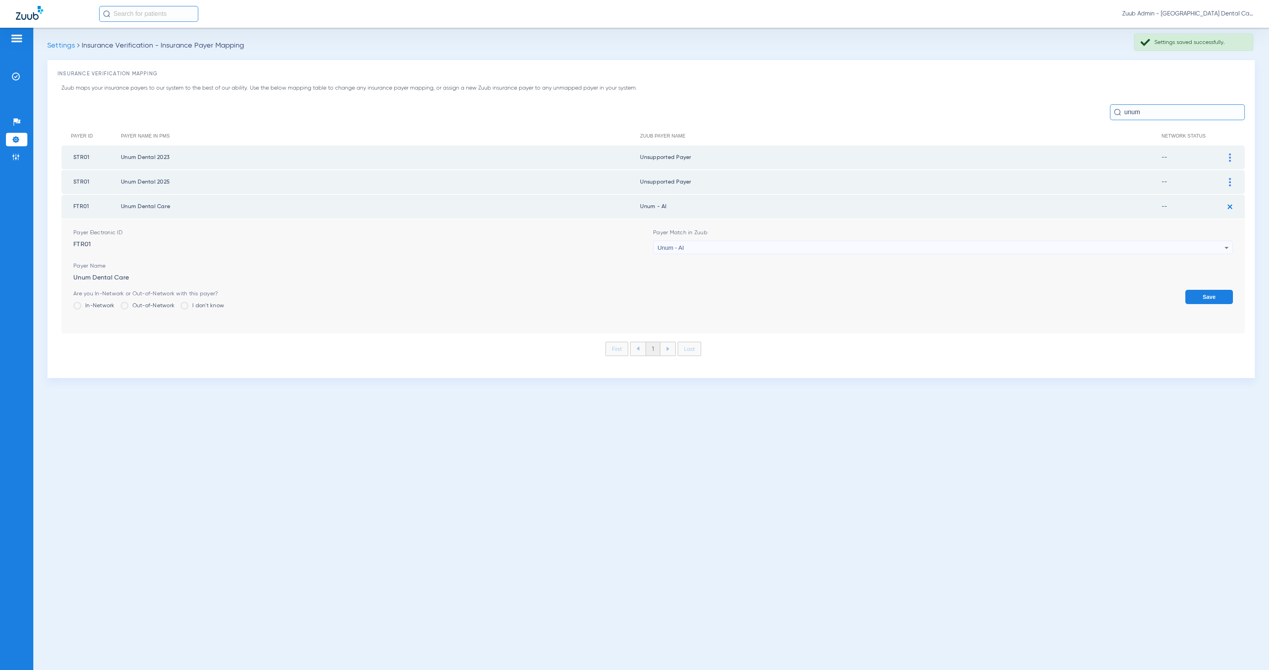
click at [732, 246] on div "Unum - AI" at bounding box center [941, 247] width 567 height 13
type input "uns"
click at [750, 294] on mat-option "Unsupported Payer" at bounding box center [944, 288] width 580 height 13
click at [1205, 295] on button "Save" at bounding box center [1210, 297] width 48 height 14
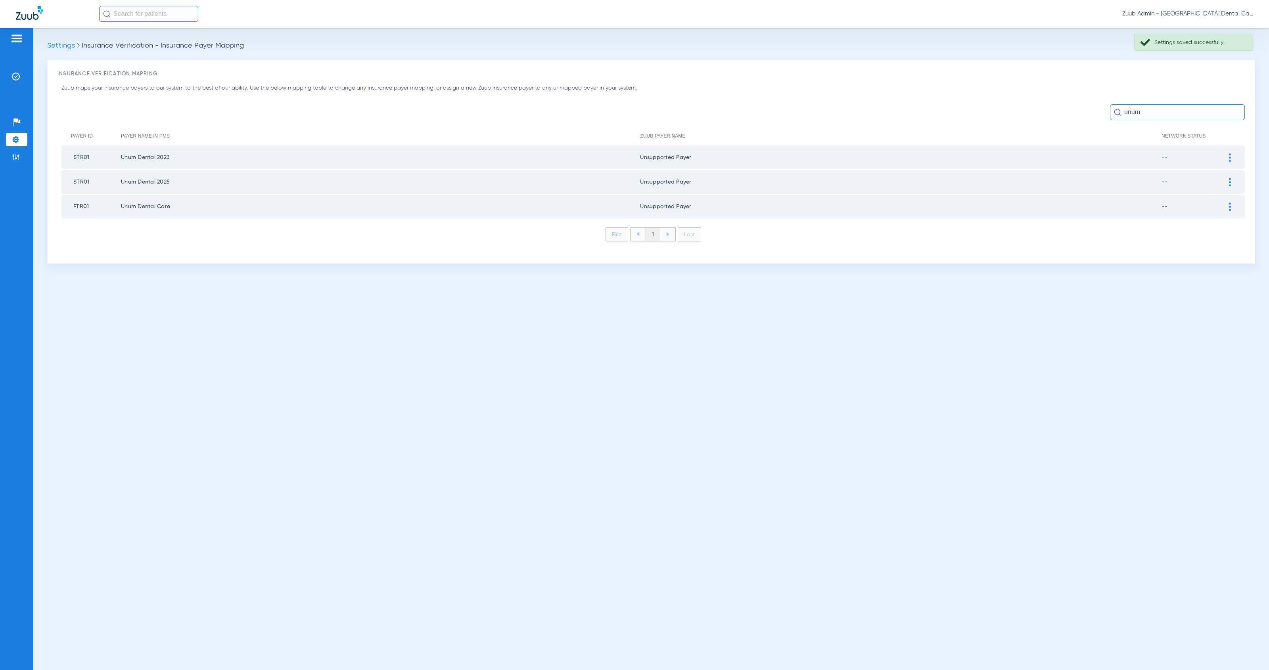
drag, startPoint x: 1118, startPoint y: 110, endPoint x: 1108, endPoint y: 108, distance: 10.2
click at [1108, 108] on div "unum" at bounding box center [653, 112] width 1184 height 16
drag, startPoint x: 1136, startPoint y: 111, endPoint x: 1116, endPoint y: 111, distance: 19.8
click at [1116, 111] on div "str" at bounding box center [1177, 112] width 135 height 16
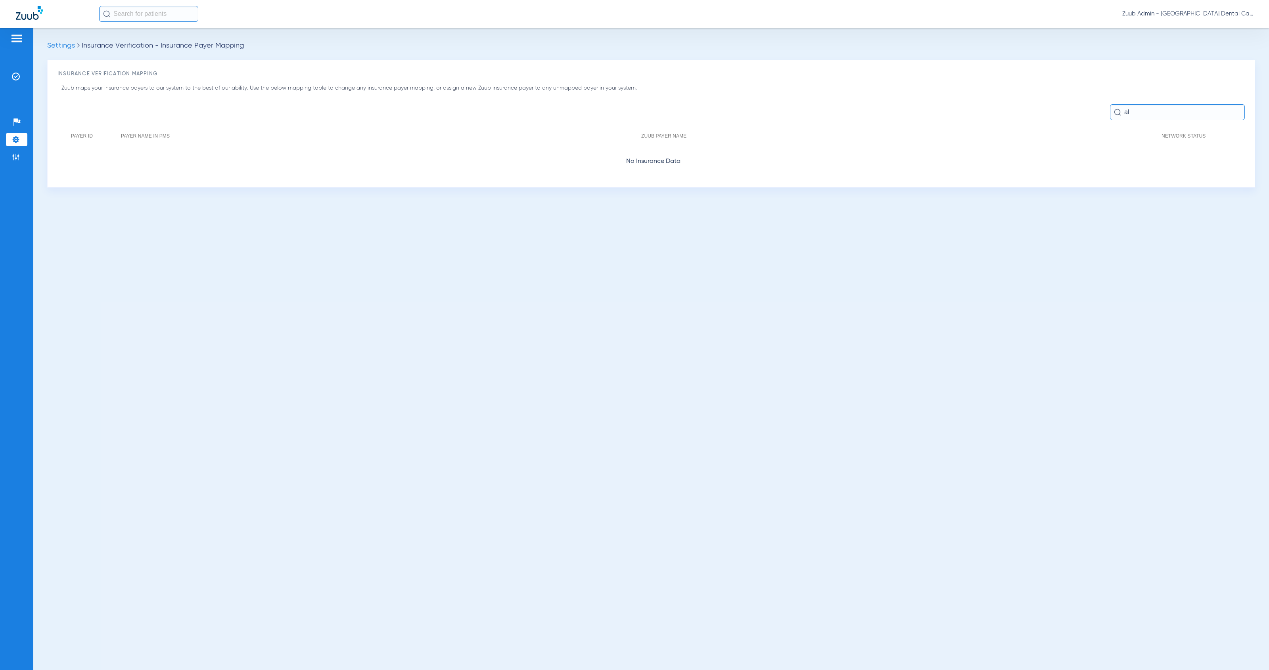
type input "a"
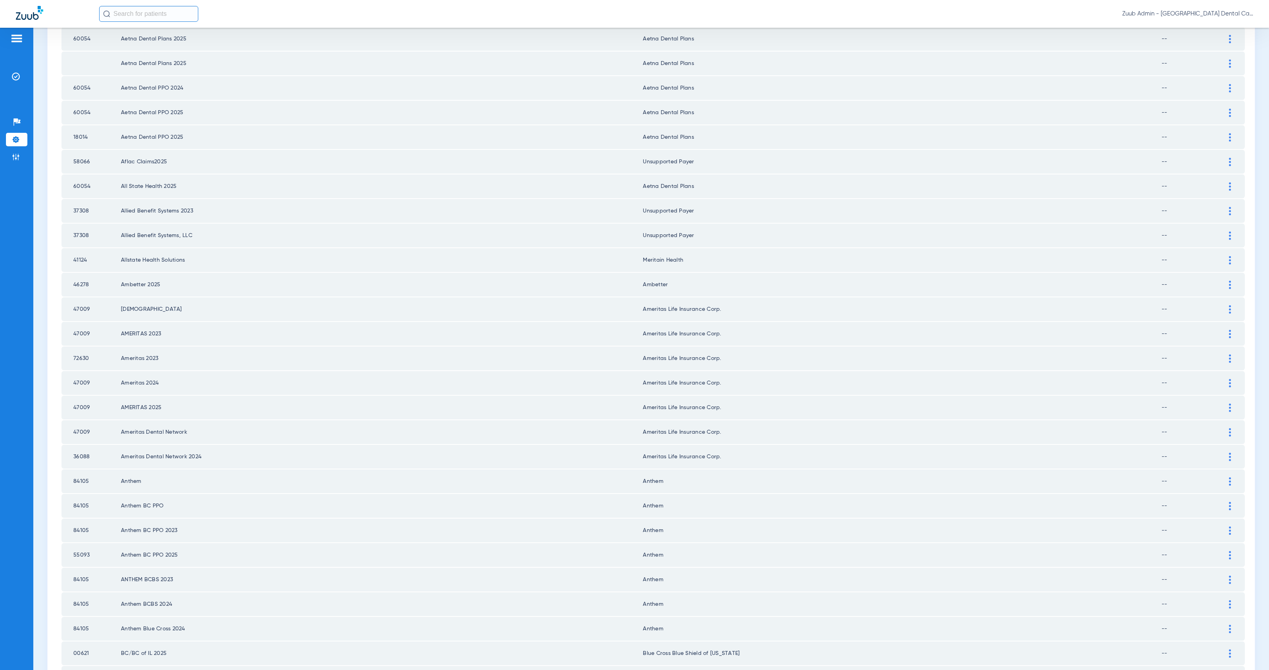
scroll to position [723, 0]
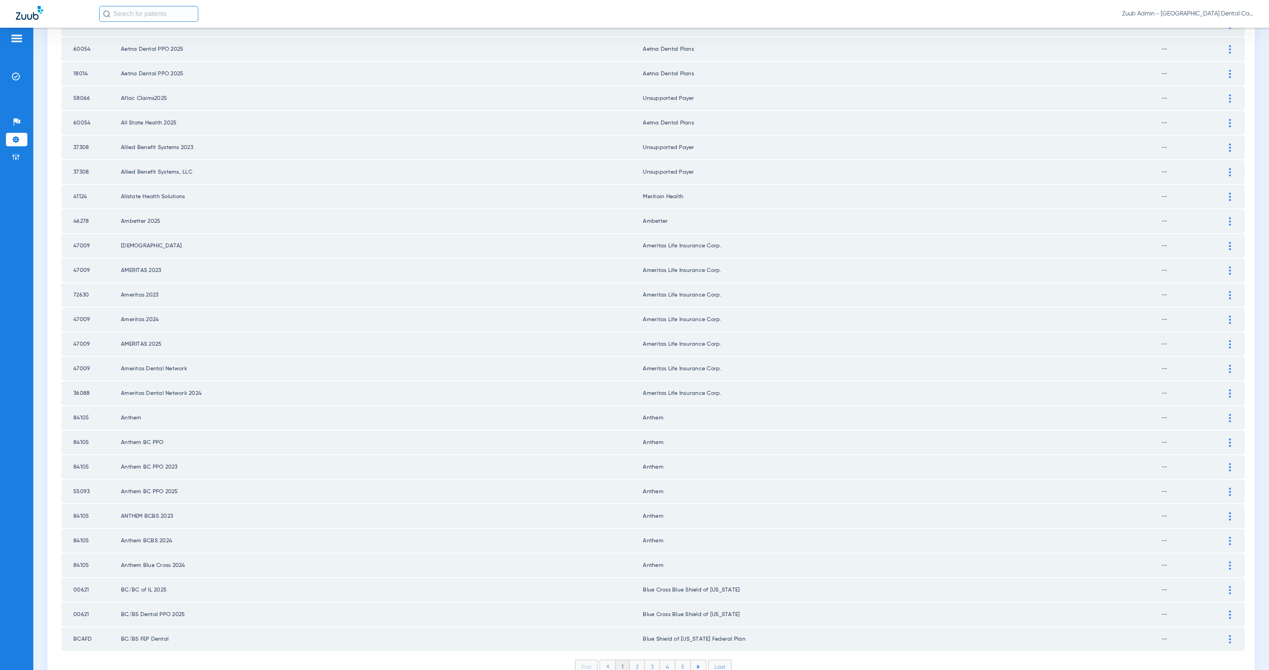
click at [634, 660] on li "2" at bounding box center [637, 666] width 15 height 13
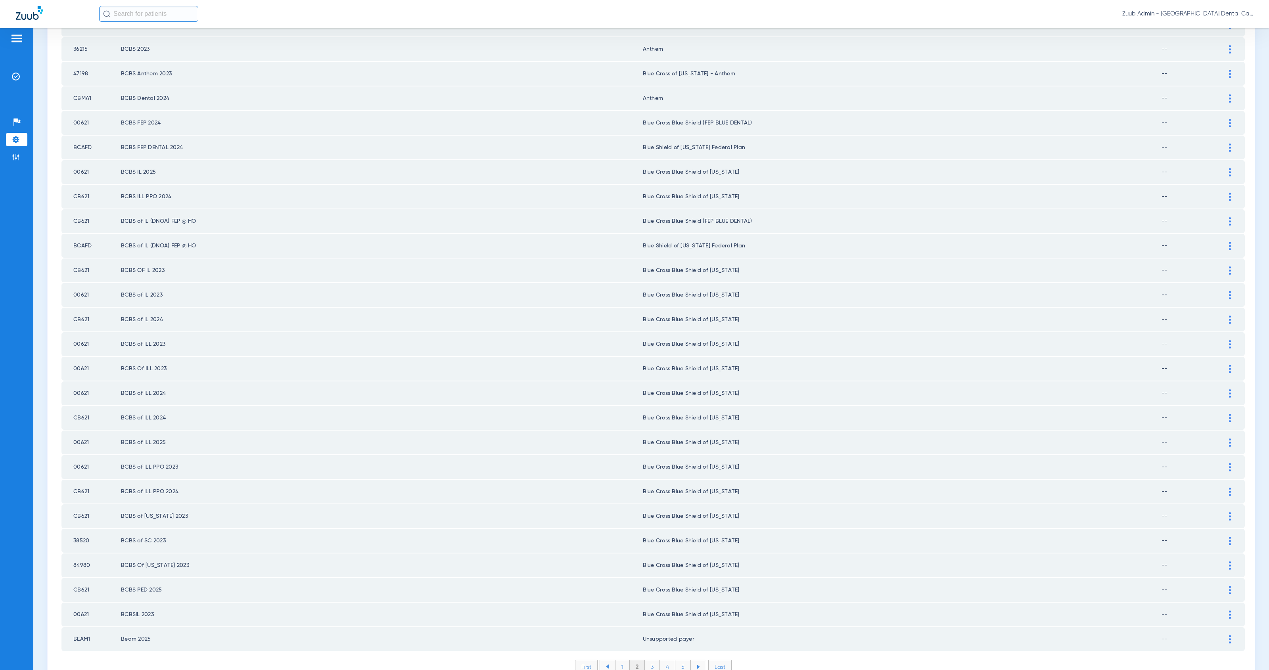
click at [16, 138] on img at bounding box center [16, 140] width 8 height 8
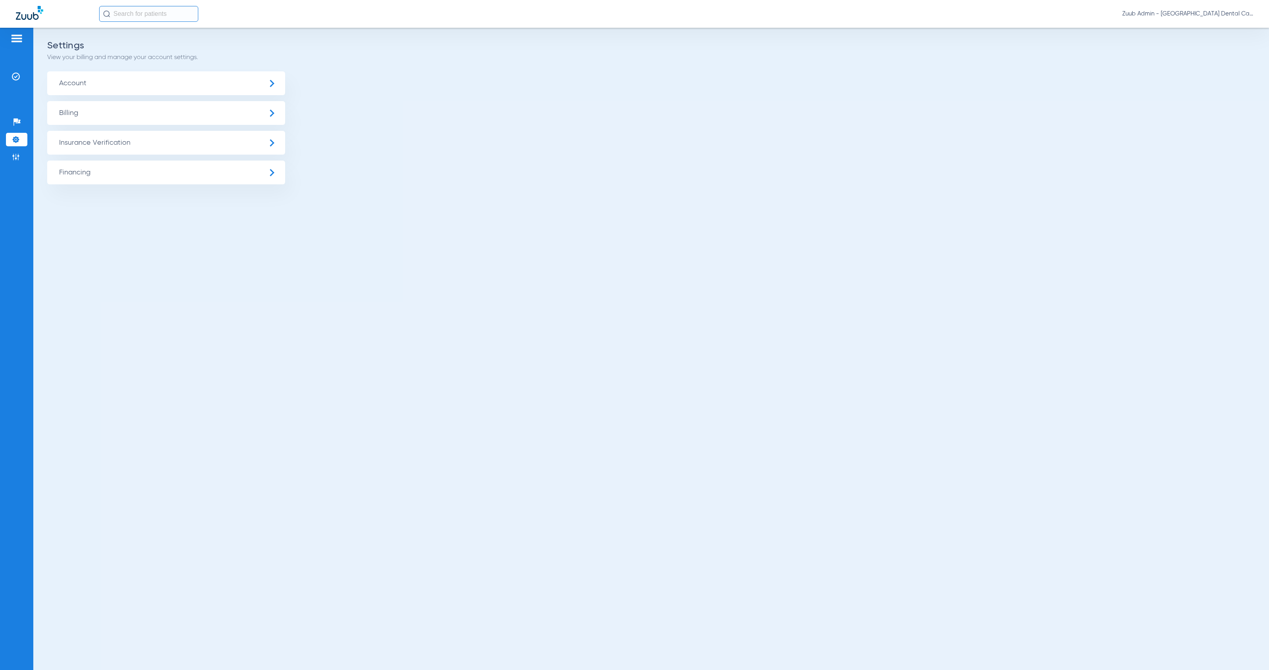
click at [112, 140] on span "Insurance Verification" at bounding box center [166, 143] width 238 height 24
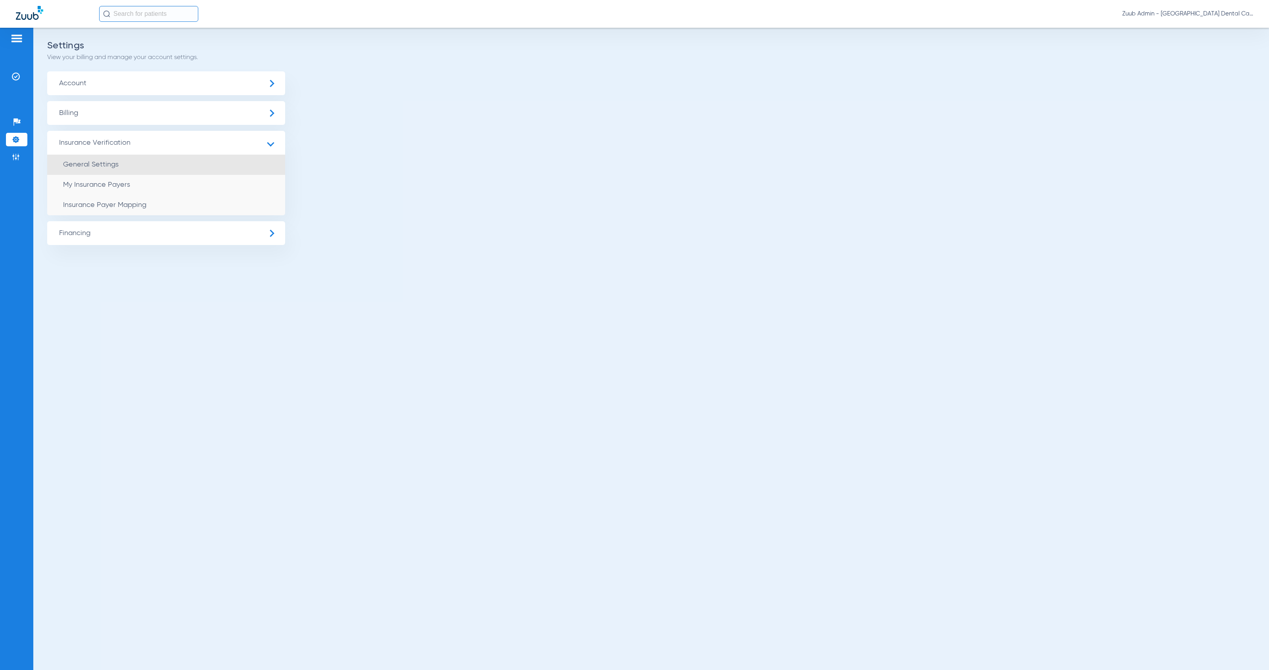
click at [178, 163] on li "General Settings" at bounding box center [166, 165] width 238 height 20
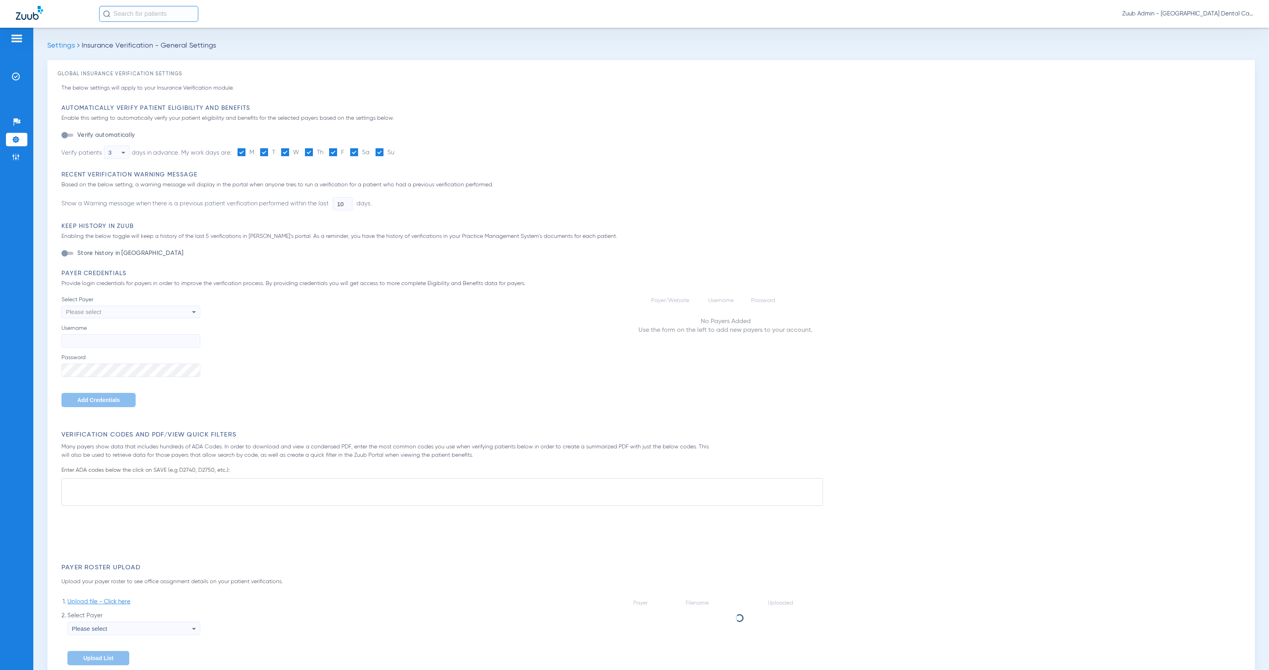
type input "1"
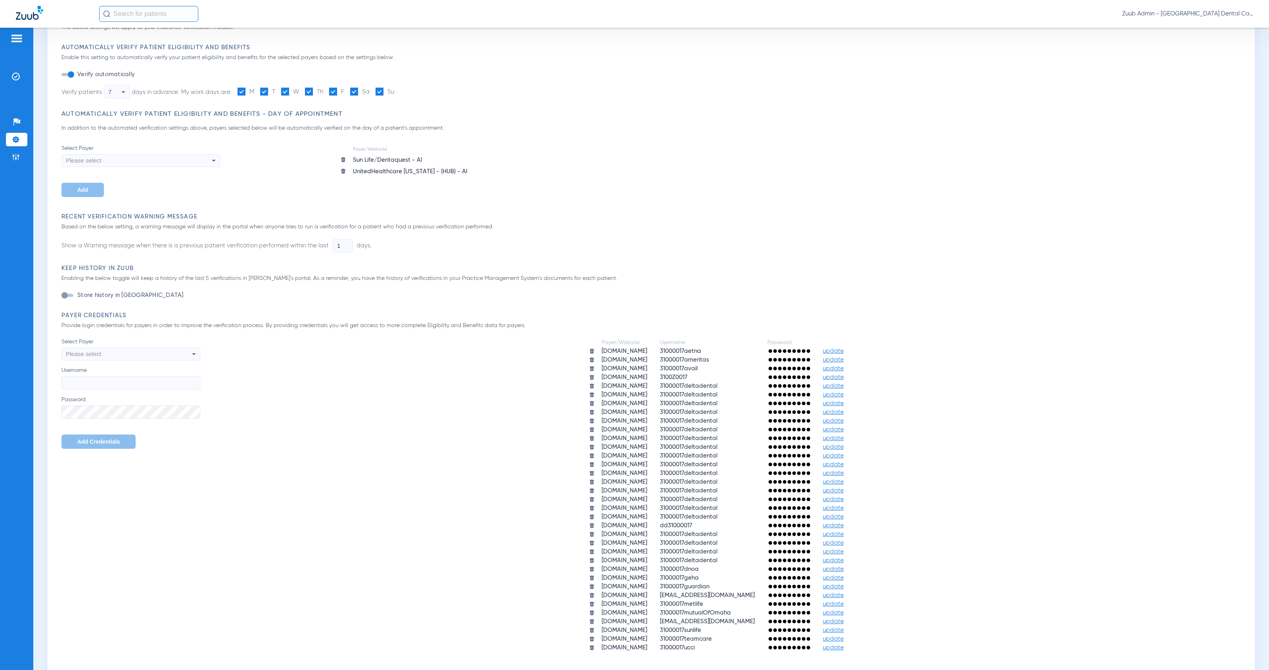
scroll to position [62, 0]
click at [23, 142] on li "Settings" at bounding box center [16, 139] width 21 height 13
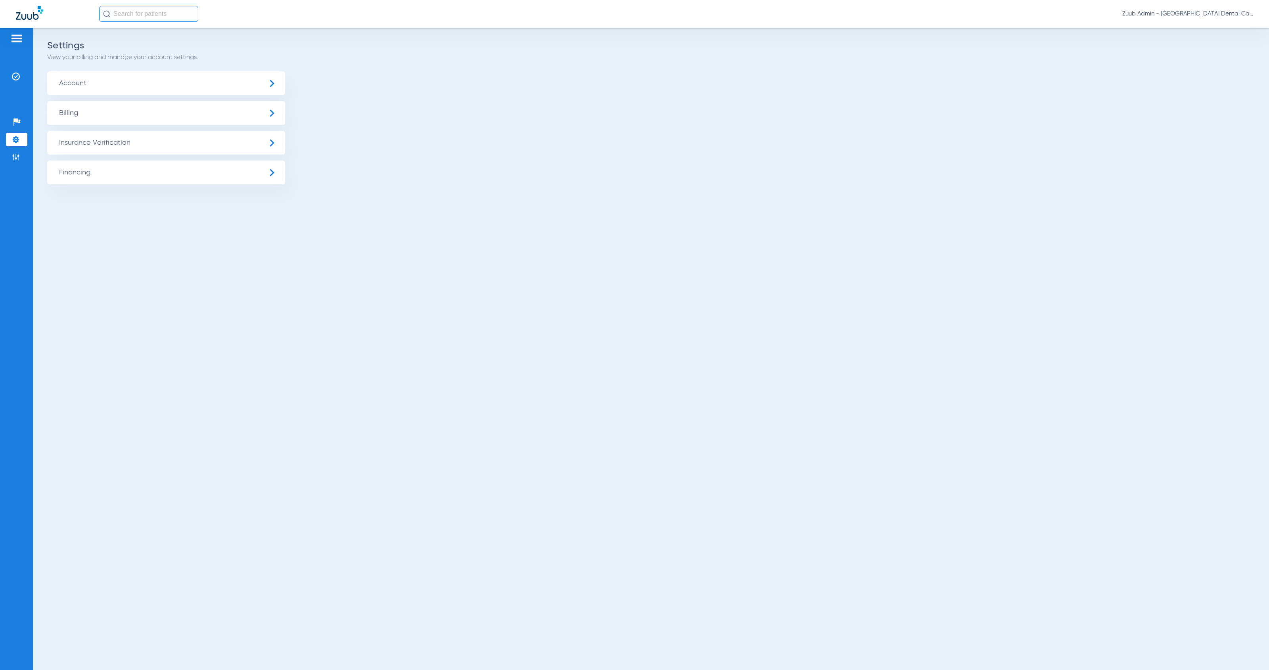
click at [172, 143] on span "Insurance Verification" at bounding box center [166, 143] width 238 height 24
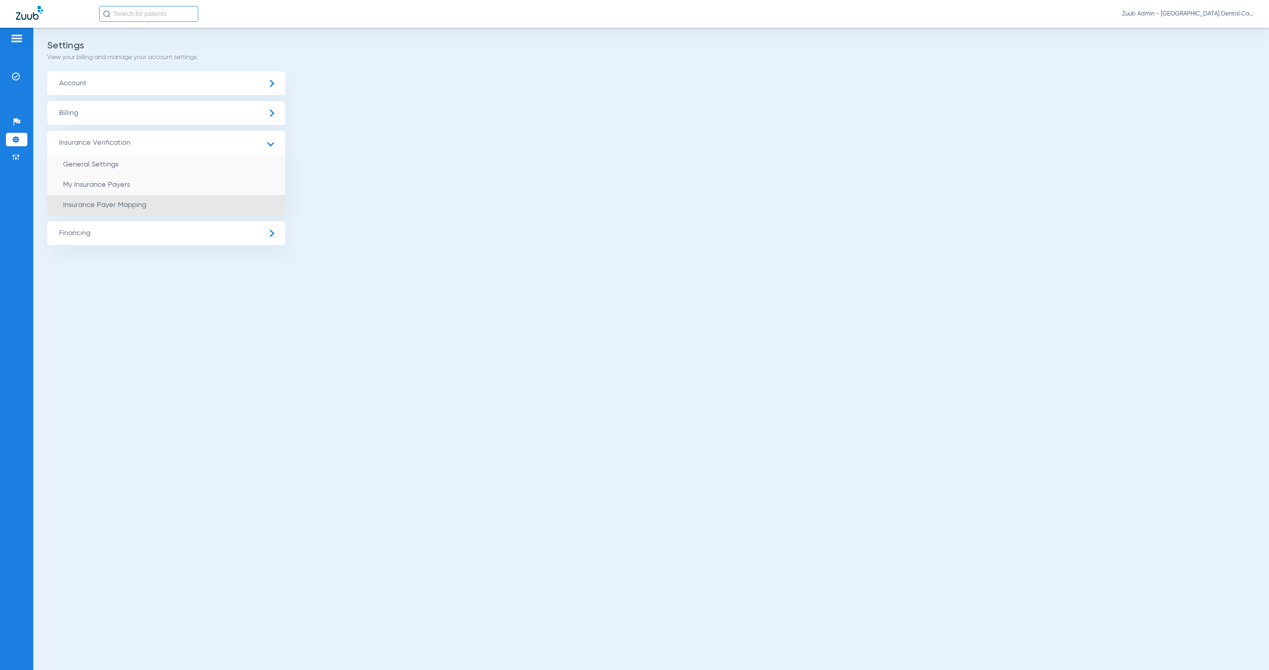
click at [198, 202] on li "Insurance Payer Mapping" at bounding box center [166, 205] width 238 height 20
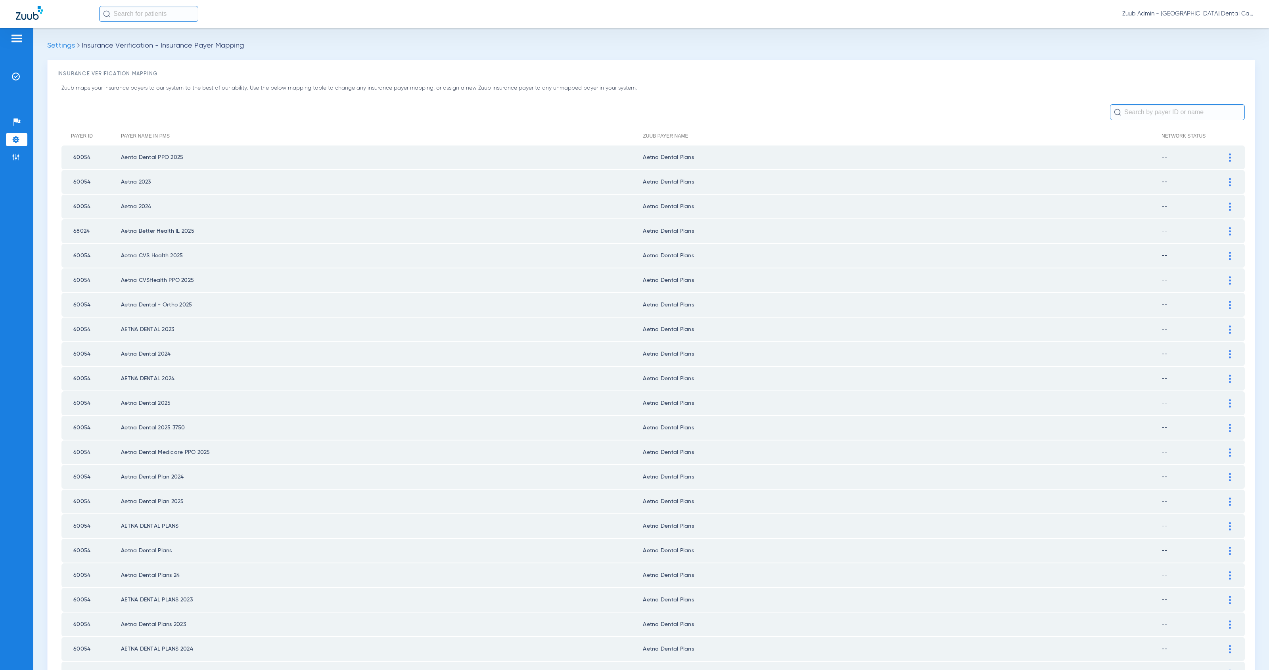
click at [1143, 113] on input "text" at bounding box center [1177, 112] width 135 height 16
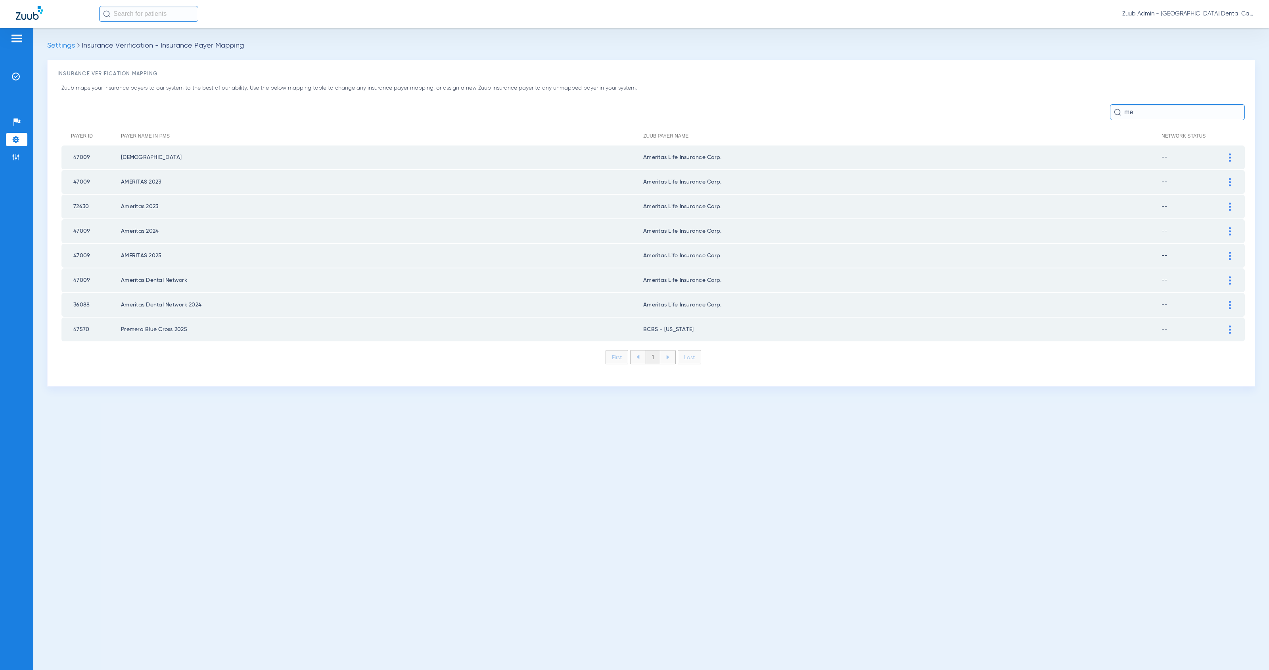
type input "m"
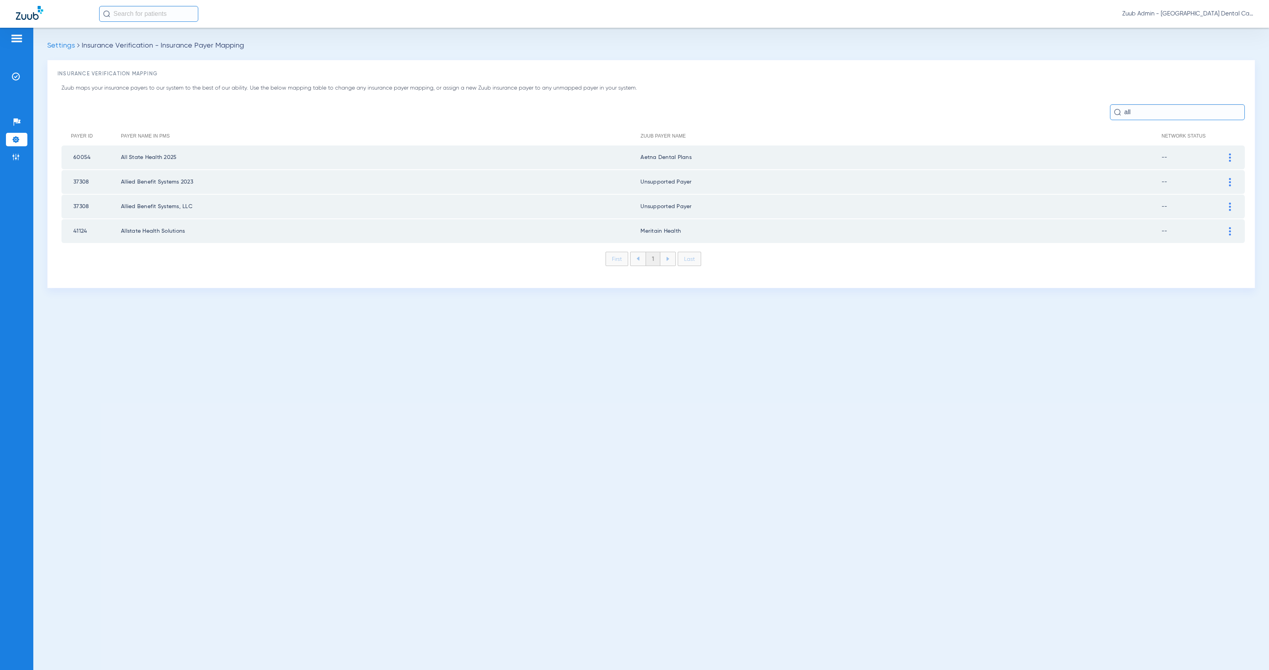
type input "all"
drag, startPoint x: 1229, startPoint y: 230, endPoint x: 1185, endPoint y: 239, distance: 45.0
click at [1229, 230] on img at bounding box center [1230, 231] width 2 height 8
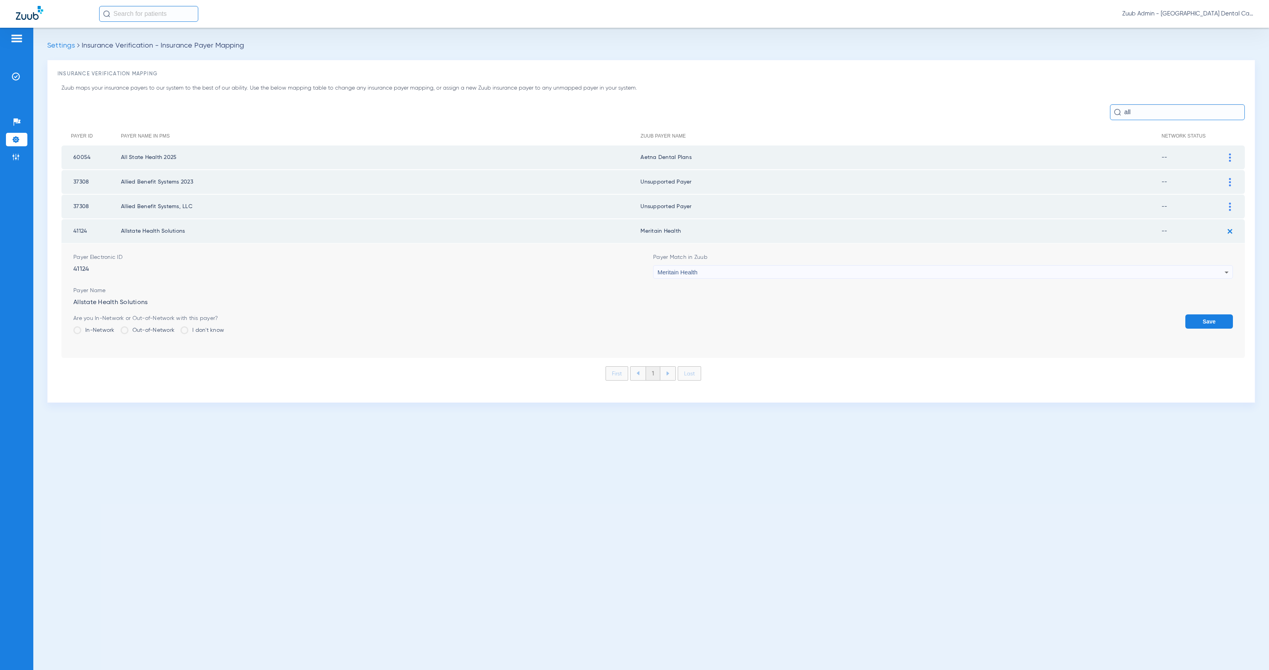
click at [723, 270] on div "Meritain Health" at bounding box center [941, 272] width 567 height 13
type input "uns"
click at [740, 312] on mat-option "Unsupported Payer" at bounding box center [944, 312] width 580 height 13
click at [1187, 319] on button "Save" at bounding box center [1210, 322] width 48 height 14
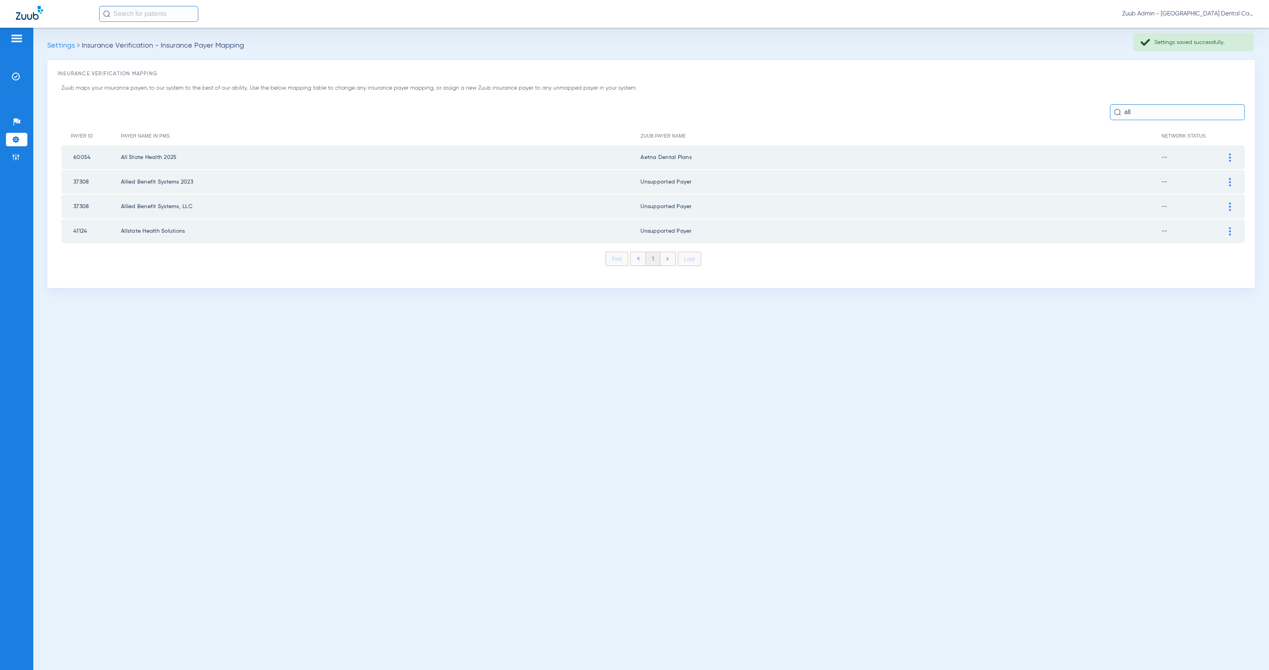
drag, startPoint x: 1232, startPoint y: 156, endPoint x: 1210, endPoint y: 157, distance: 22.2
click at [1232, 156] on div at bounding box center [1230, 157] width 14 height 8
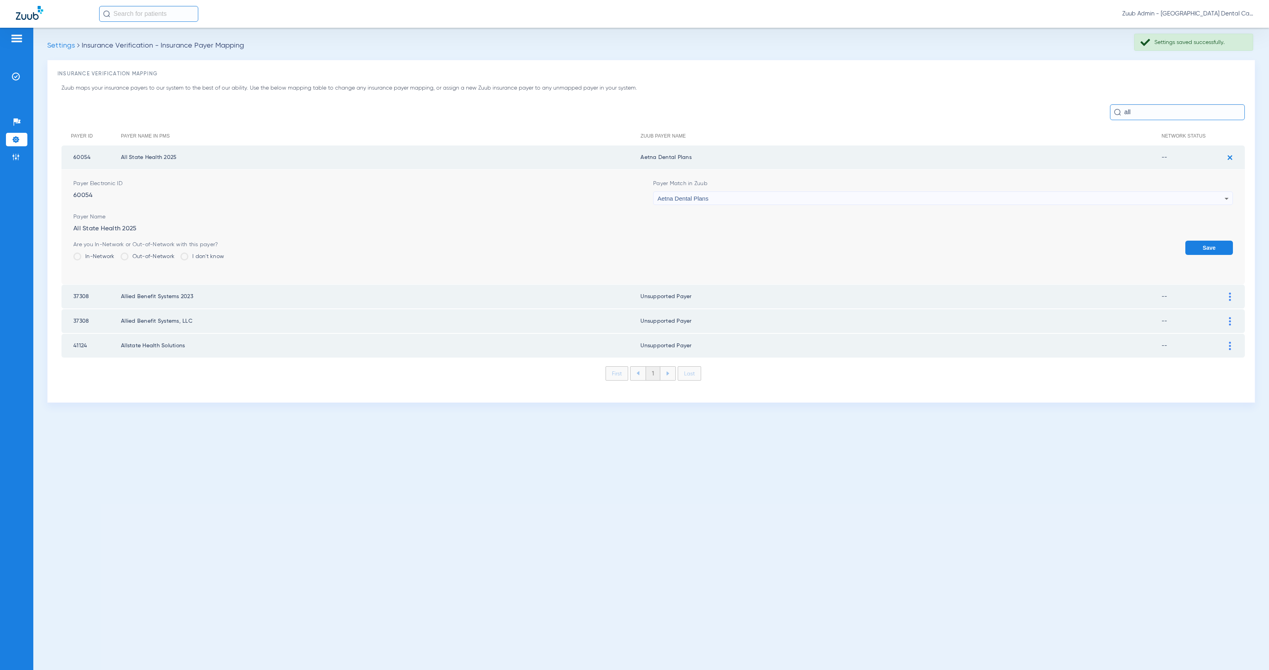
click at [739, 196] on div "Aetna Dental Plans" at bounding box center [941, 198] width 567 height 13
type input "uns"
click at [770, 242] on mat-option "Unsupported Payer" at bounding box center [944, 241] width 580 height 13
click at [1199, 251] on button "Save" at bounding box center [1210, 248] width 48 height 14
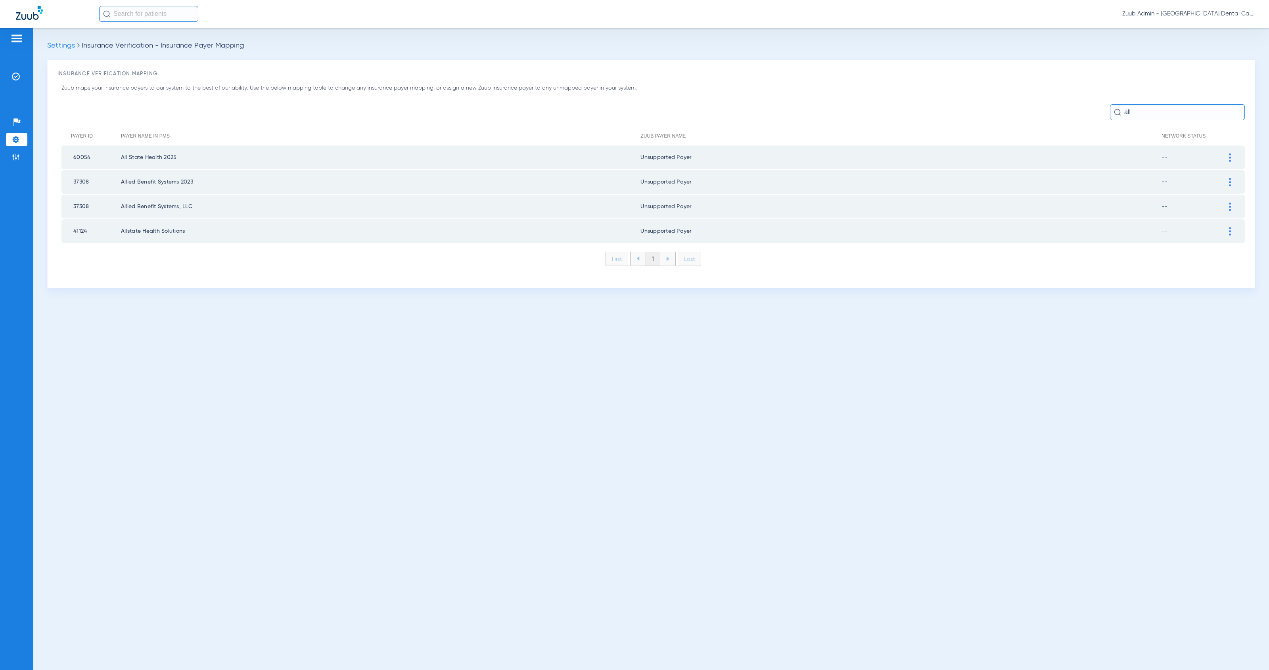
drag, startPoint x: 1130, startPoint y: 107, endPoint x: 1105, endPoint y: 107, distance: 25.4
click at [1105, 107] on div "all" at bounding box center [653, 112] width 1184 height 16
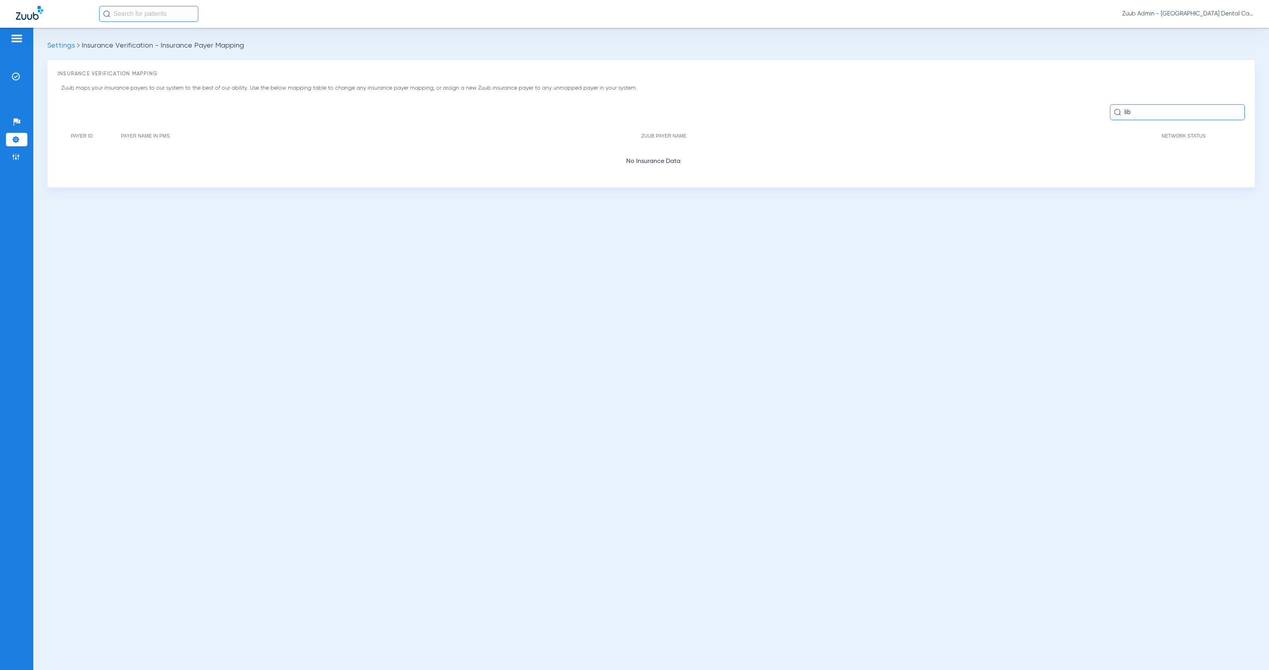
type input "lib"
click at [19, 137] on img at bounding box center [16, 140] width 8 height 8
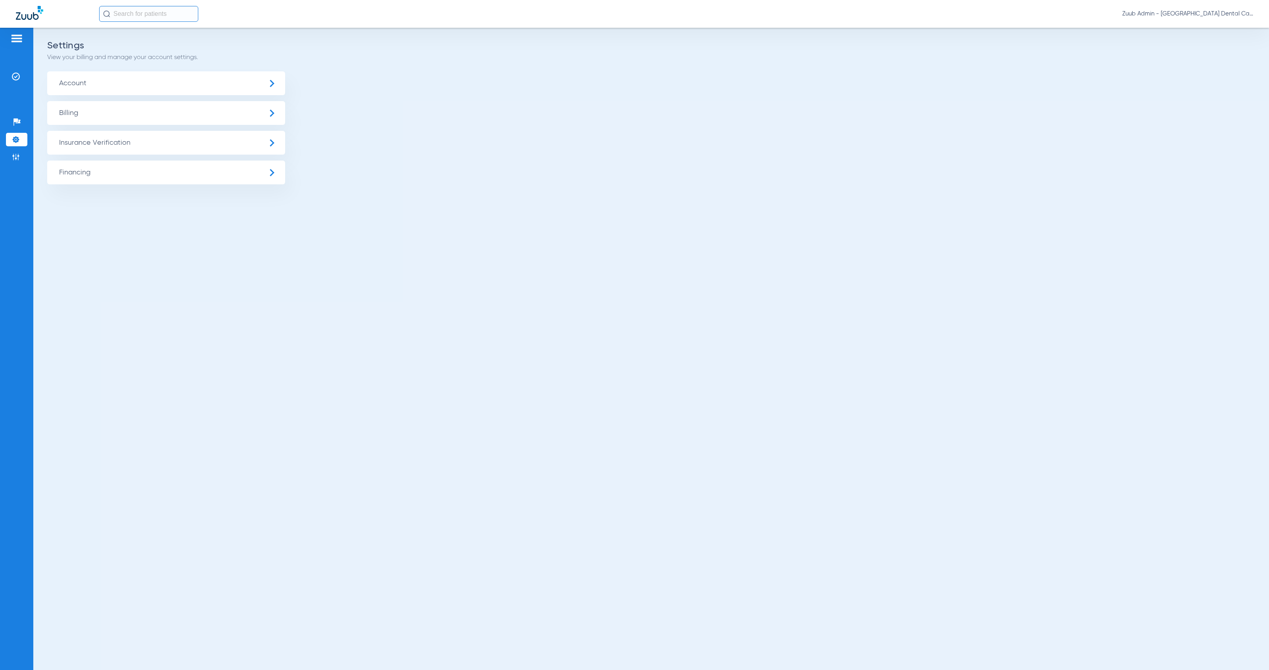
click at [142, 142] on span "Insurance Verification" at bounding box center [166, 143] width 238 height 24
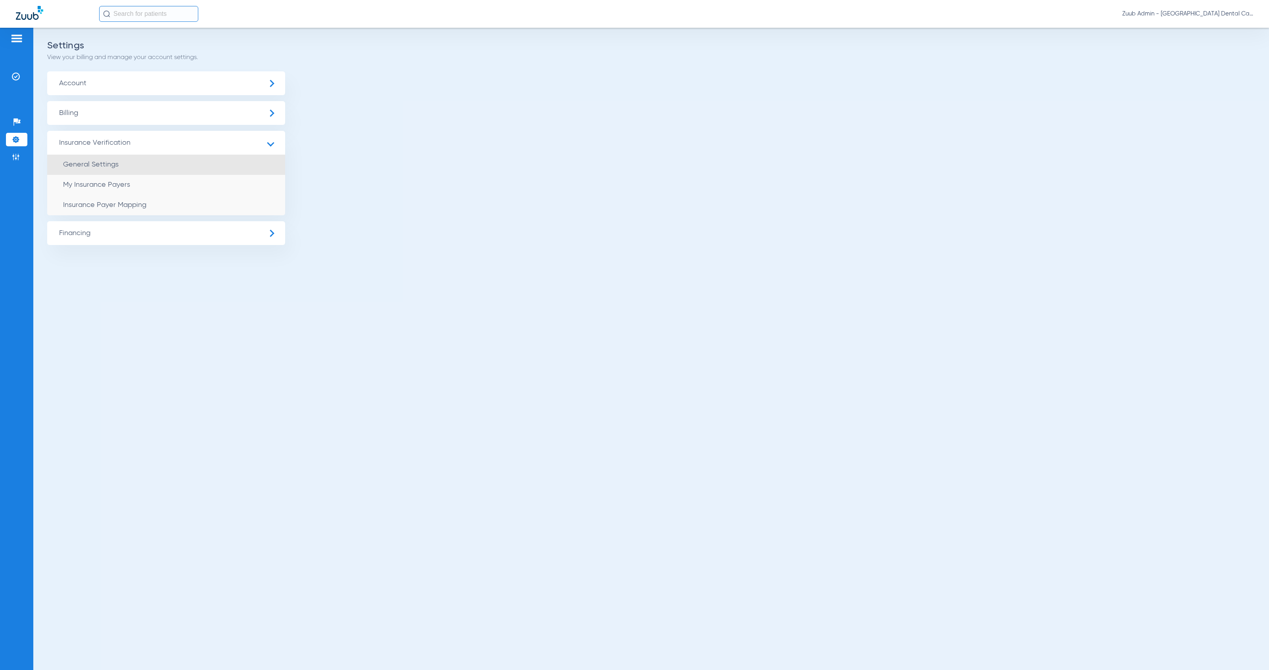
click at [159, 165] on li "General Settings" at bounding box center [166, 165] width 238 height 20
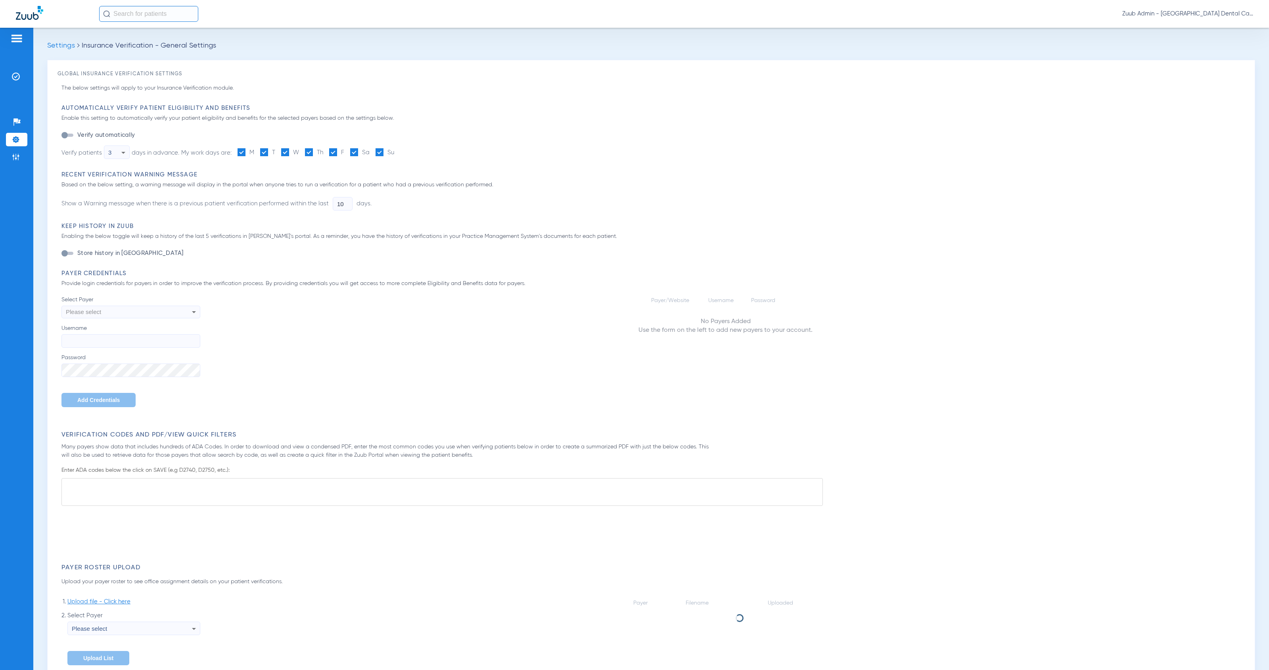
type input "1"
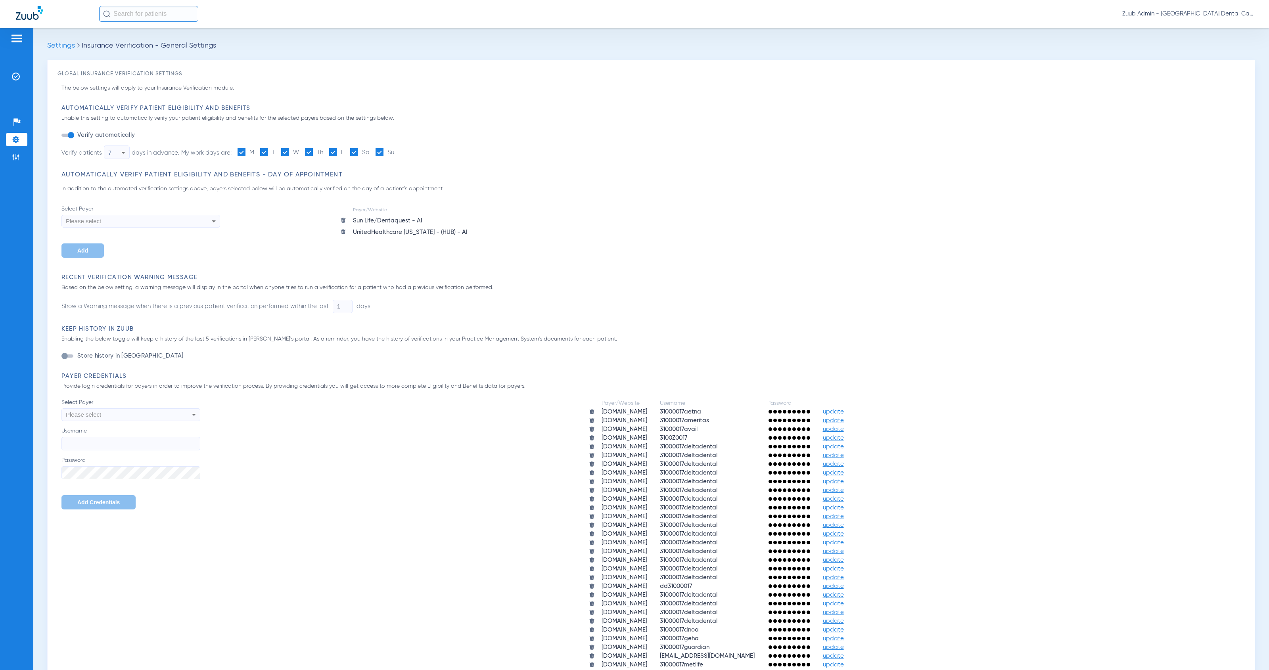
click at [340, 230] on img at bounding box center [343, 232] width 6 height 6
click at [17, 138] on img at bounding box center [16, 140] width 8 height 8
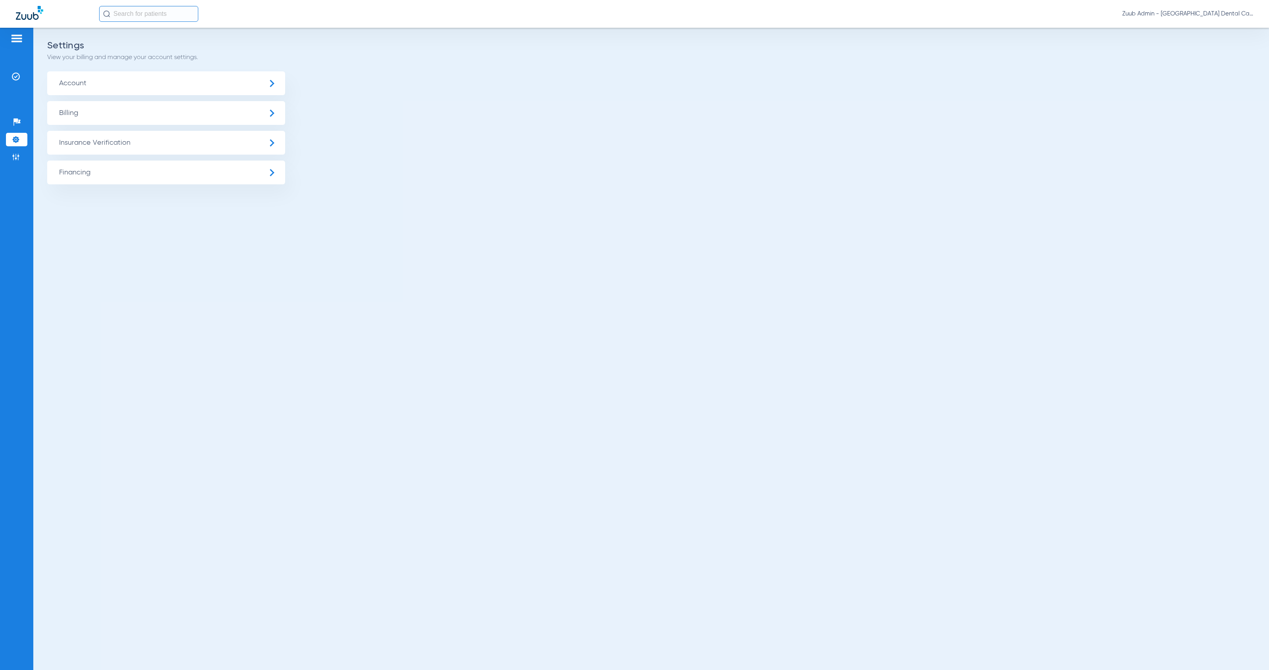
click at [106, 146] on span "Insurance Verification" at bounding box center [166, 143] width 238 height 24
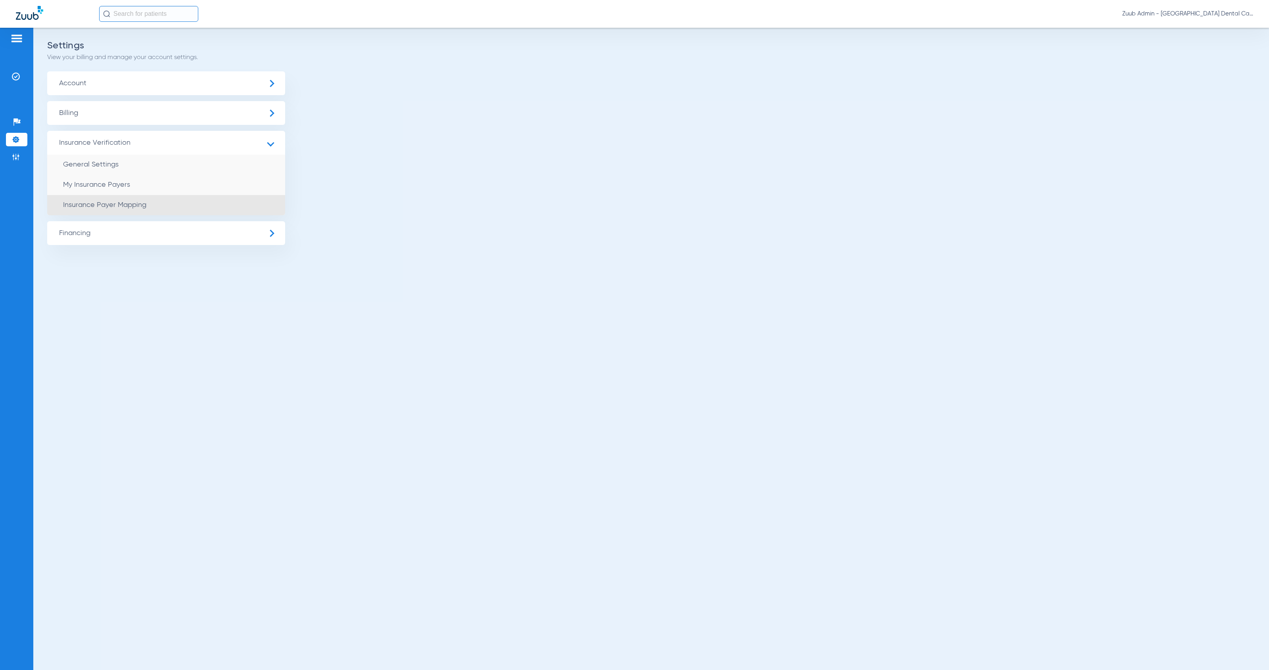
click at [166, 197] on li "Insurance Payer Mapping" at bounding box center [166, 205] width 238 height 20
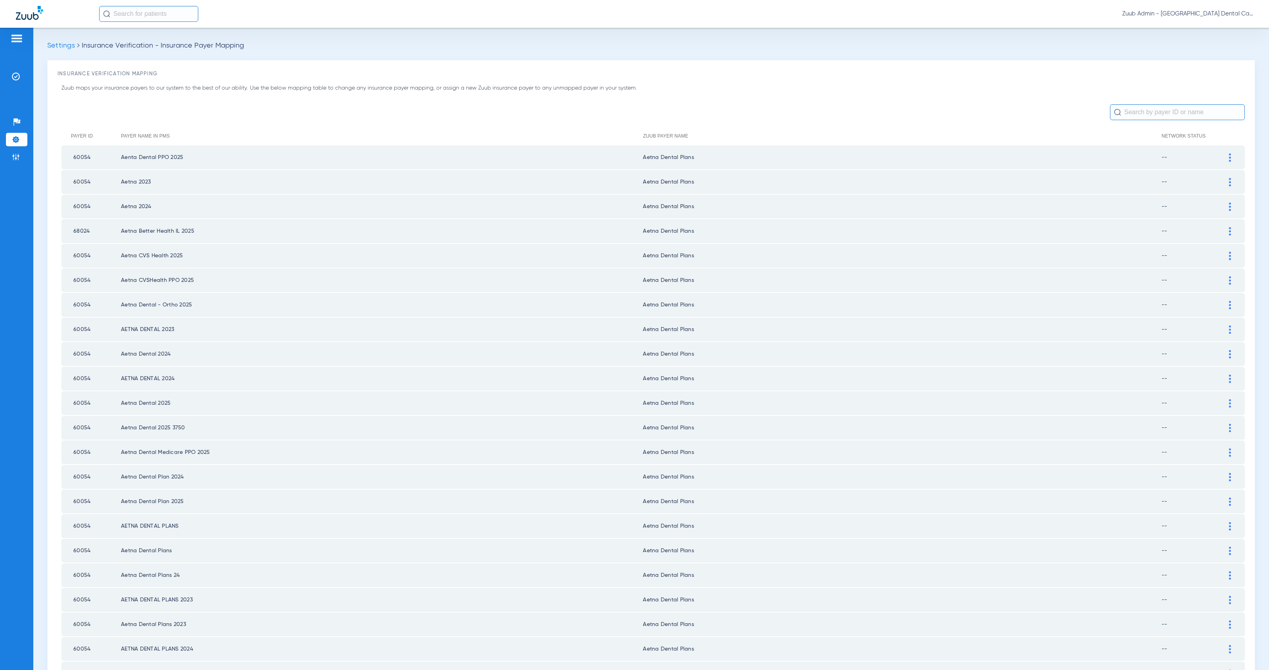
click at [1133, 119] on input "text" at bounding box center [1177, 112] width 135 height 16
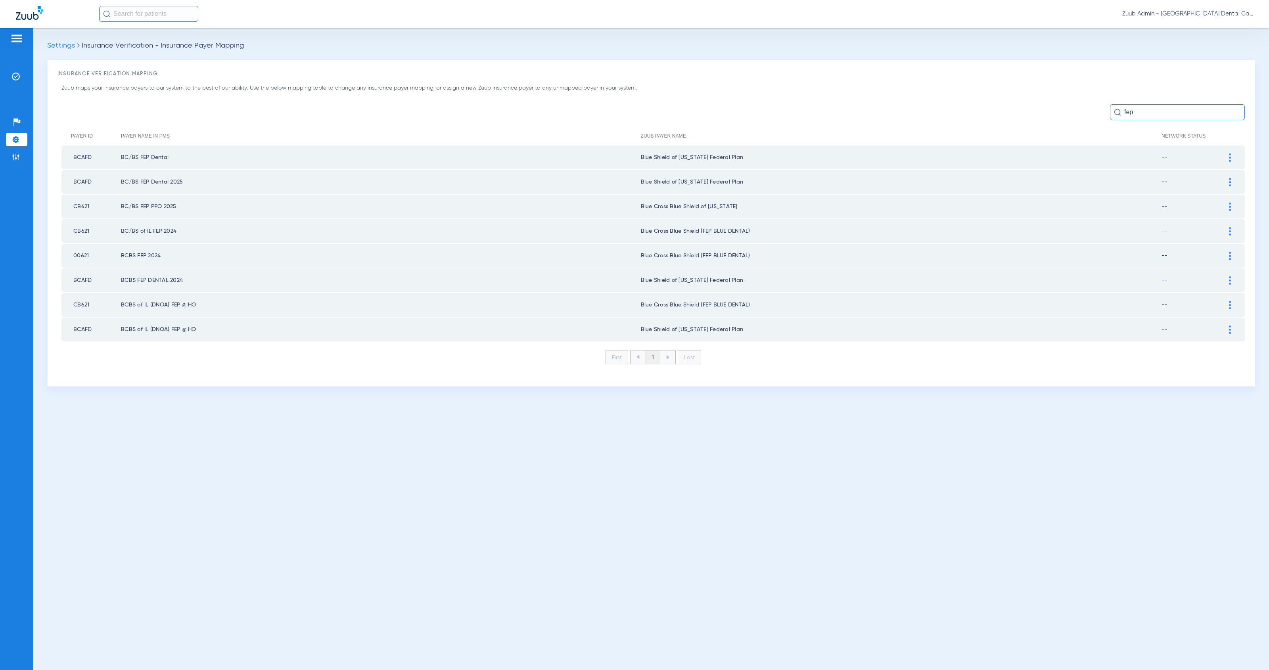
type input "fep"
drag, startPoint x: 1140, startPoint y: 114, endPoint x: 1115, endPoint y: 110, distance: 24.5
click at [1115, 110] on div "fep" at bounding box center [1177, 112] width 135 height 16
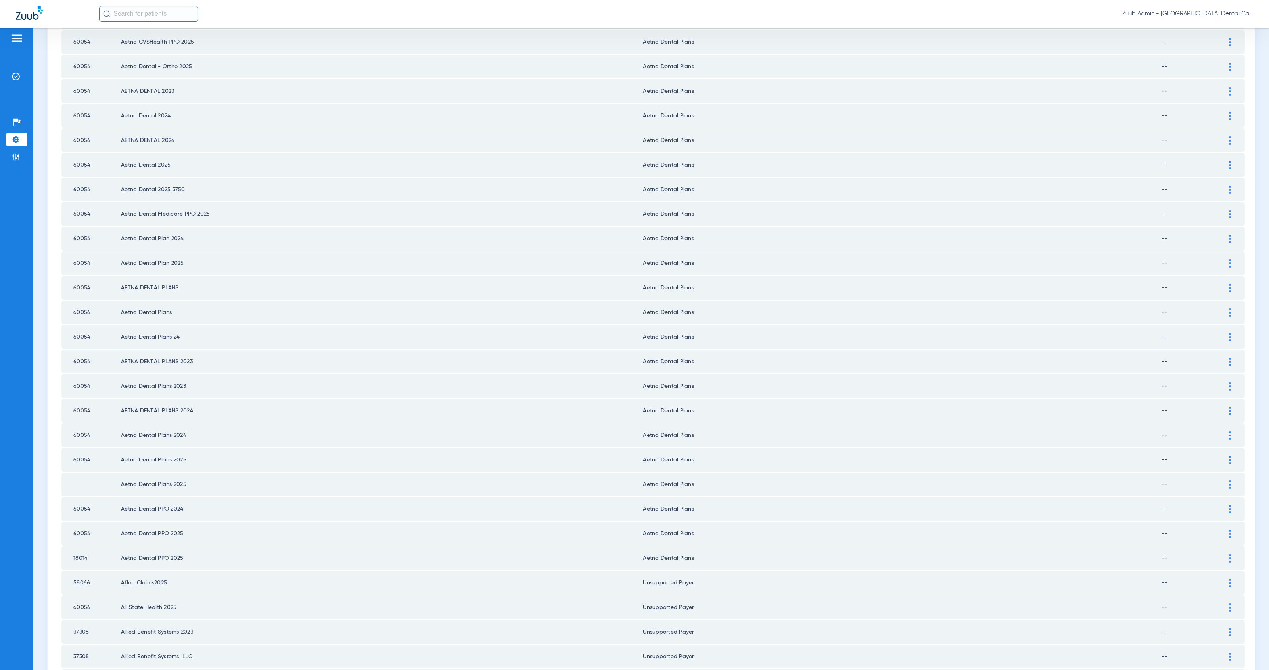
scroll to position [723, 0]
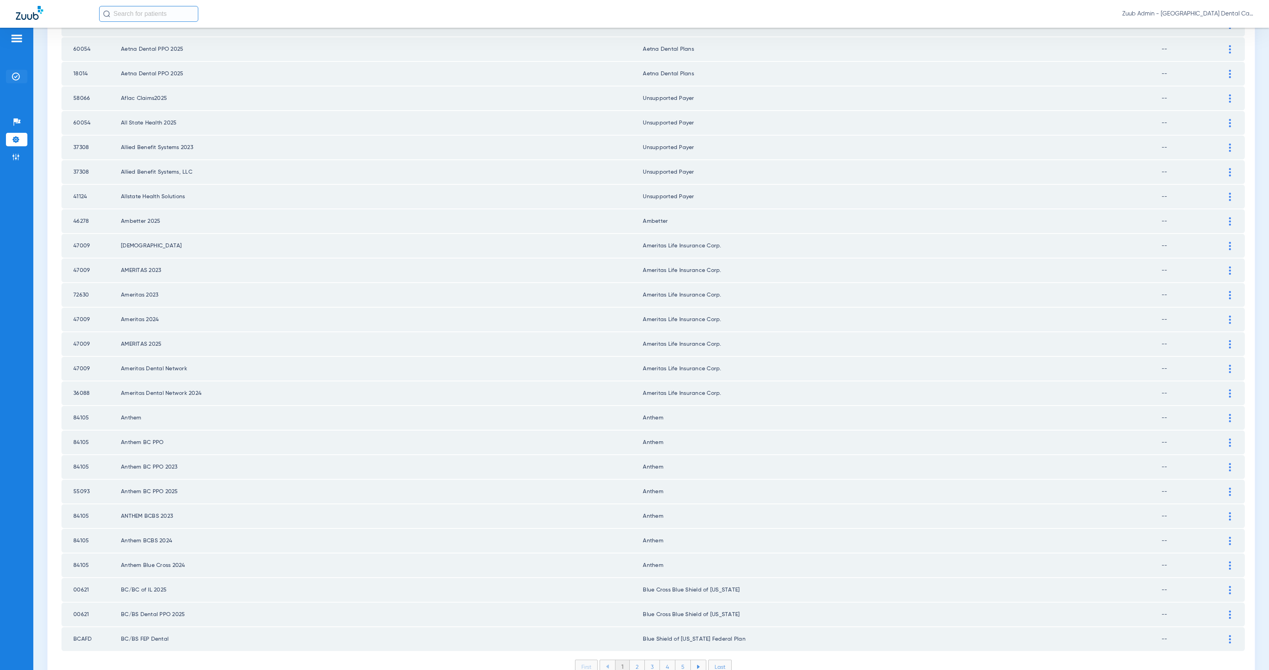
click at [14, 73] on img at bounding box center [16, 77] width 8 height 8
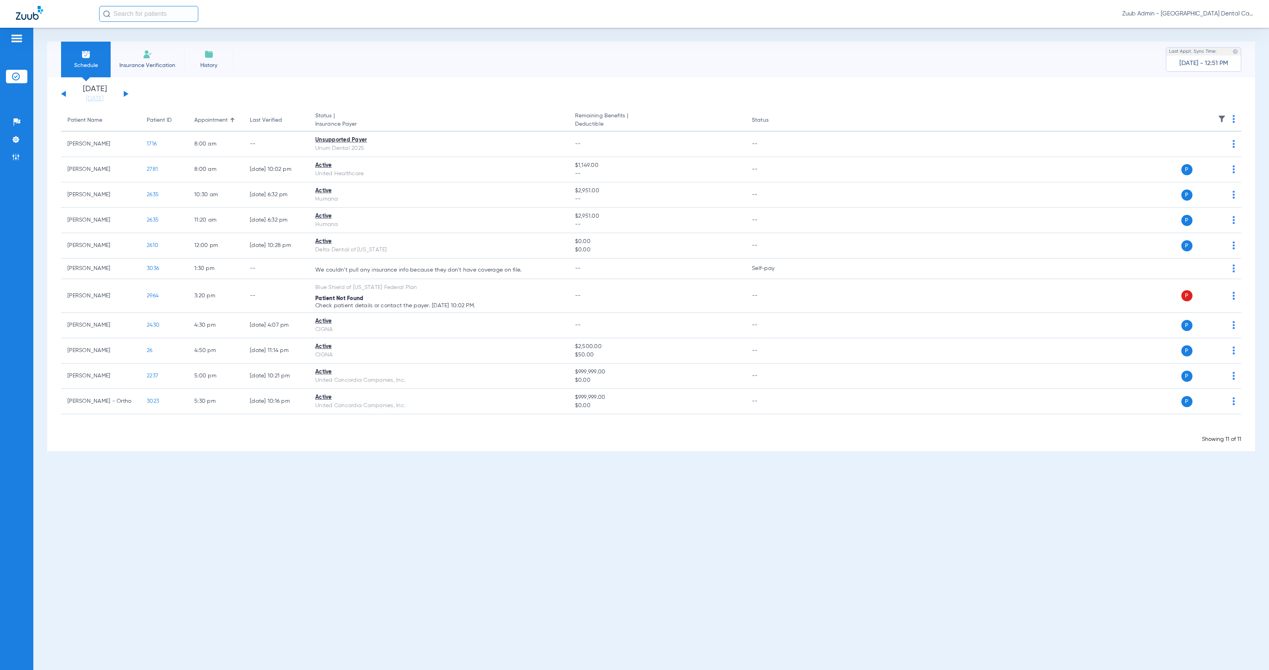
click at [198, 59] on li "History" at bounding box center [209, 60] width 50 height 36
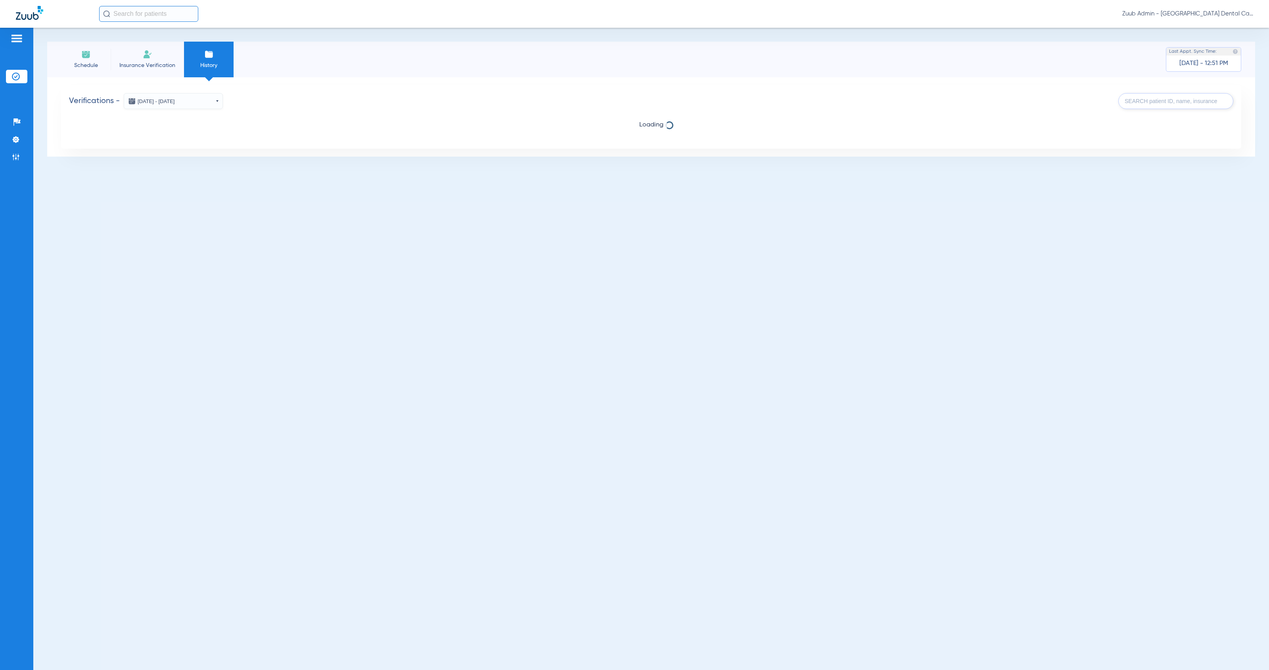
click at [1167, 100] on input "text" at bounding box center [1175, 101] width 115 height 16
type input "amb"
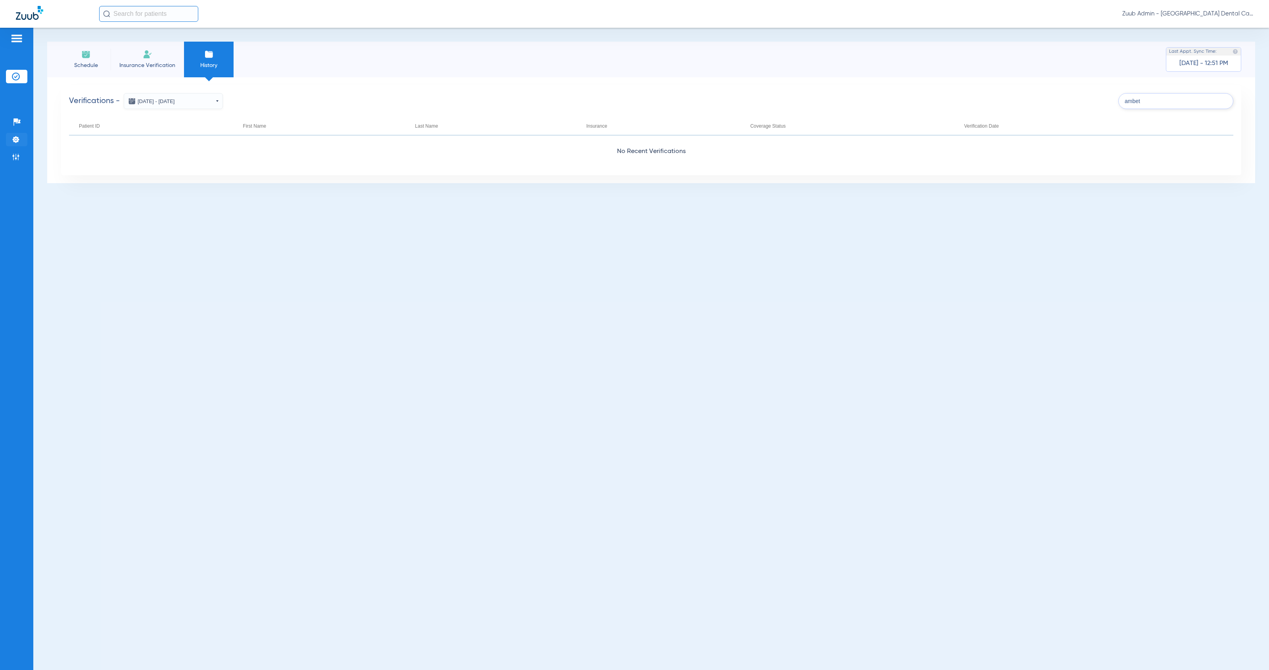
type input "ambet"
click at [14, 134] on li "Settings" at bounding box center [16, 139] width 21 height 13
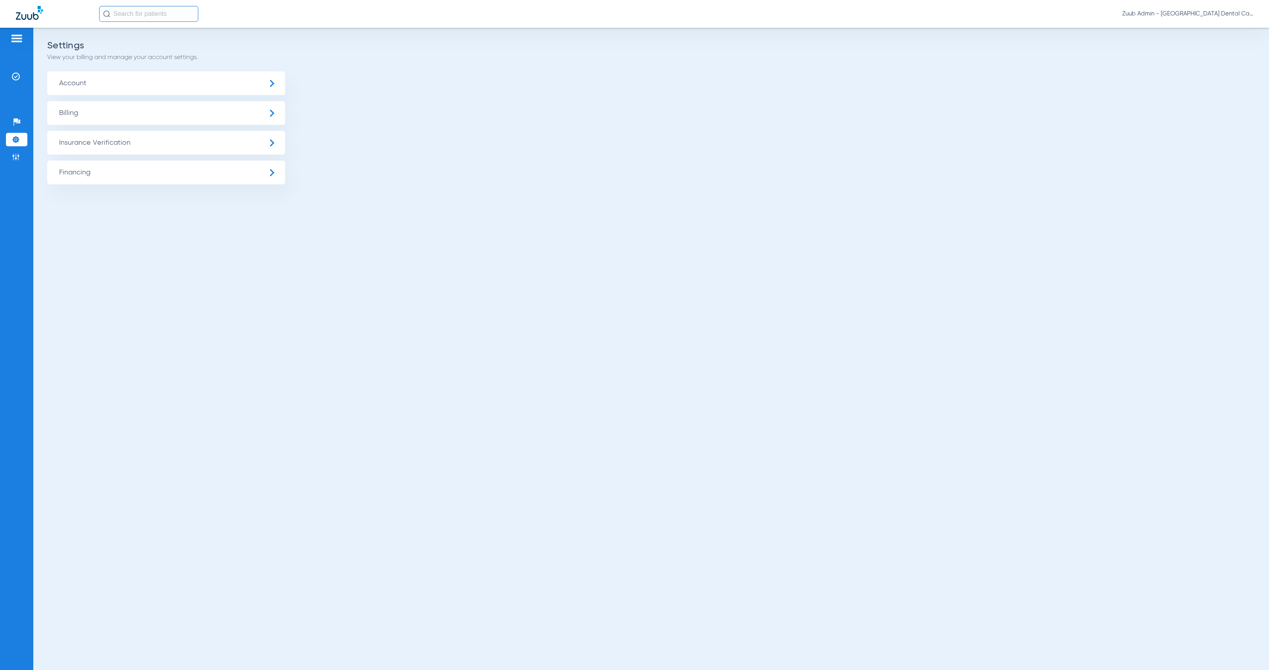
click at [165, 149] on span "Insurance Verification" at bounding box center [166, 143] width 238 height 24
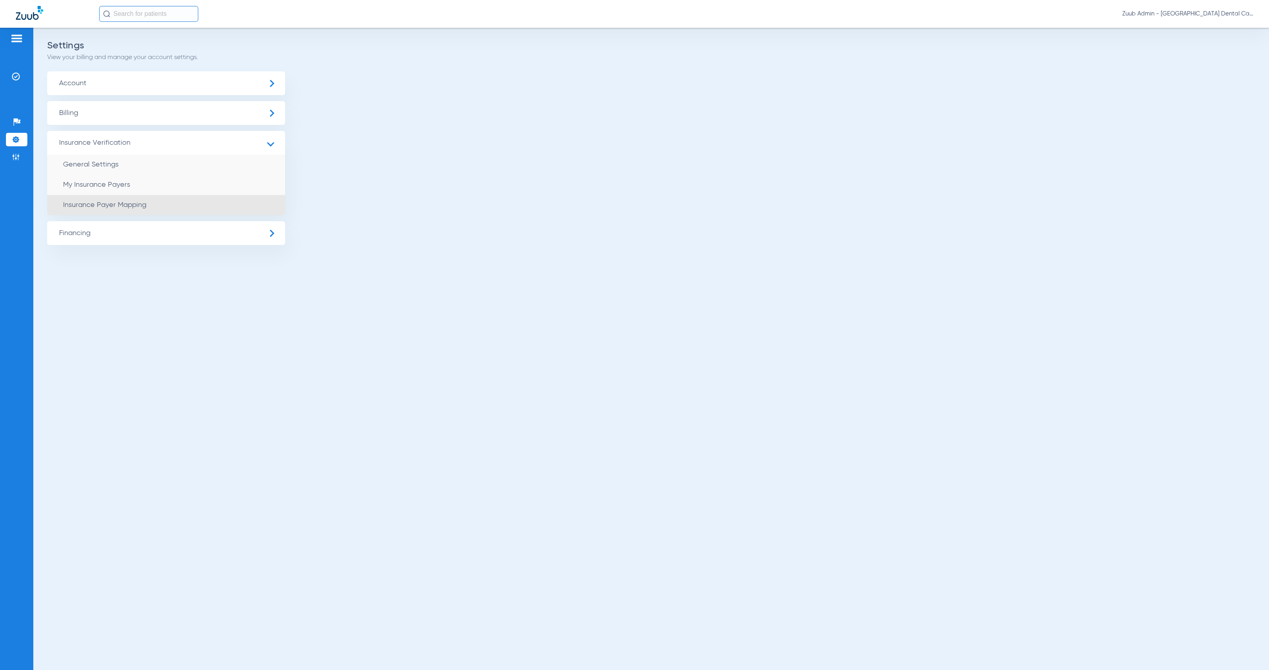
click at [212, 198] on li "Insurance Payer Mapping" at bounding box center [166, 205] width 238 height 20
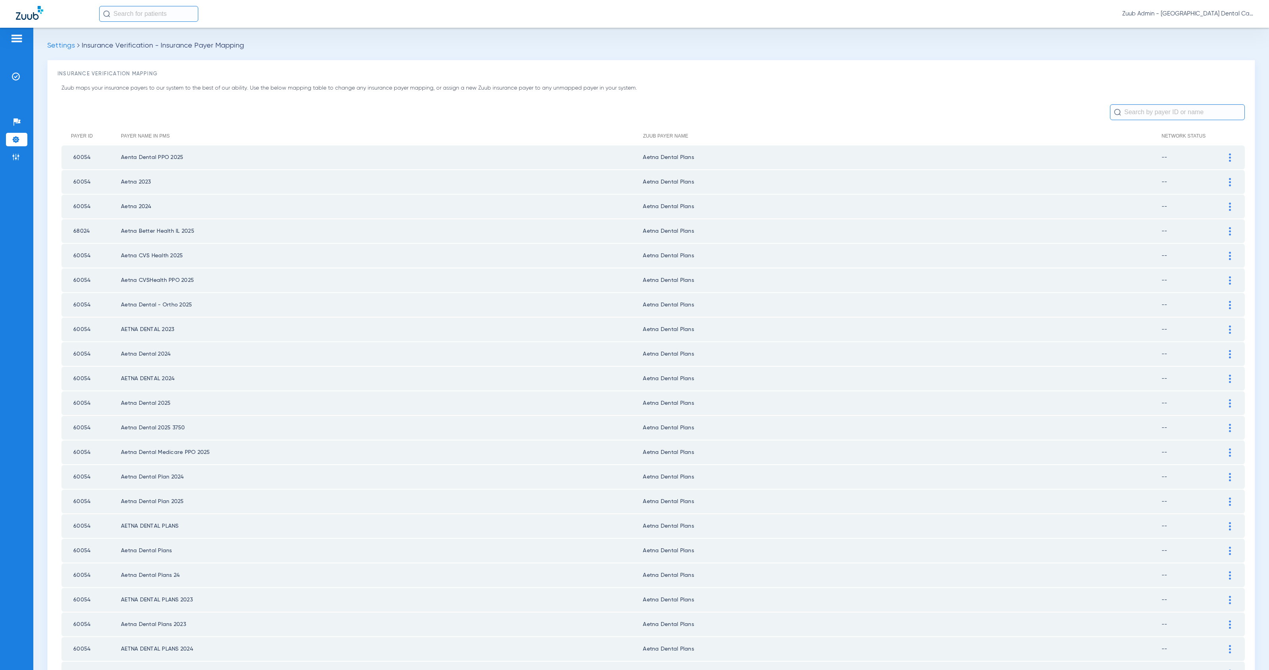
click at [1149, 109] on input "text" at bounding box center [1177, 112] width 135 height 16
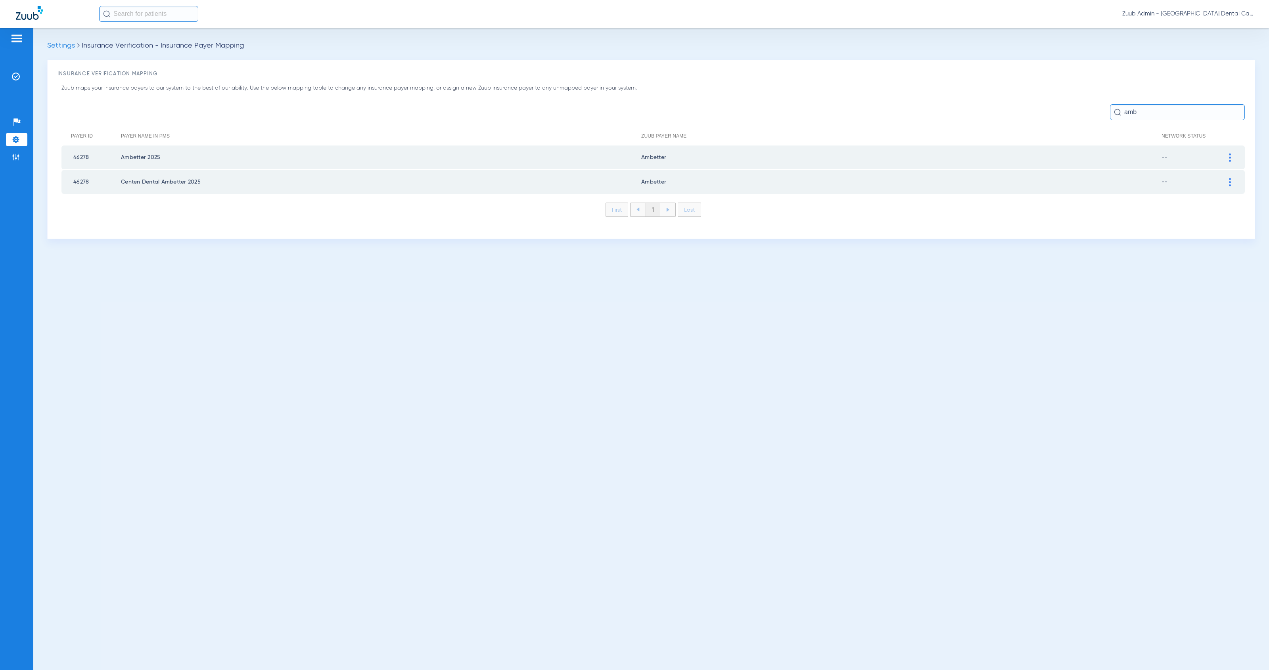
type input "amb"
click at [1231, 157] on div at bounding box center [1230, 157] width 14 height 8
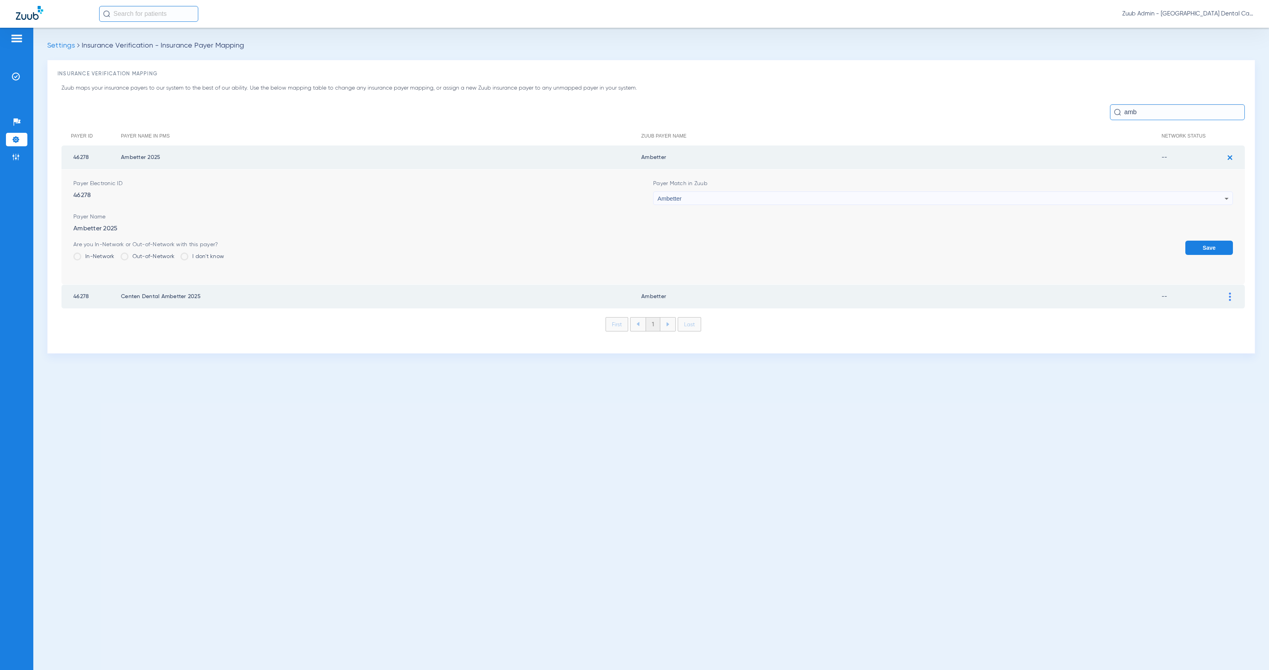
click at [677, 199] on span "Ambetter" at bounding box center [670, 198] width 24 height 7
type input "uns"
click at [702, 243] on span "Unsupported Payer" at bounding box center [684, 242] width 48 height 6
click at [1205, 246] on button "Save" at bounding box center [1210, 248] width 48 height 14
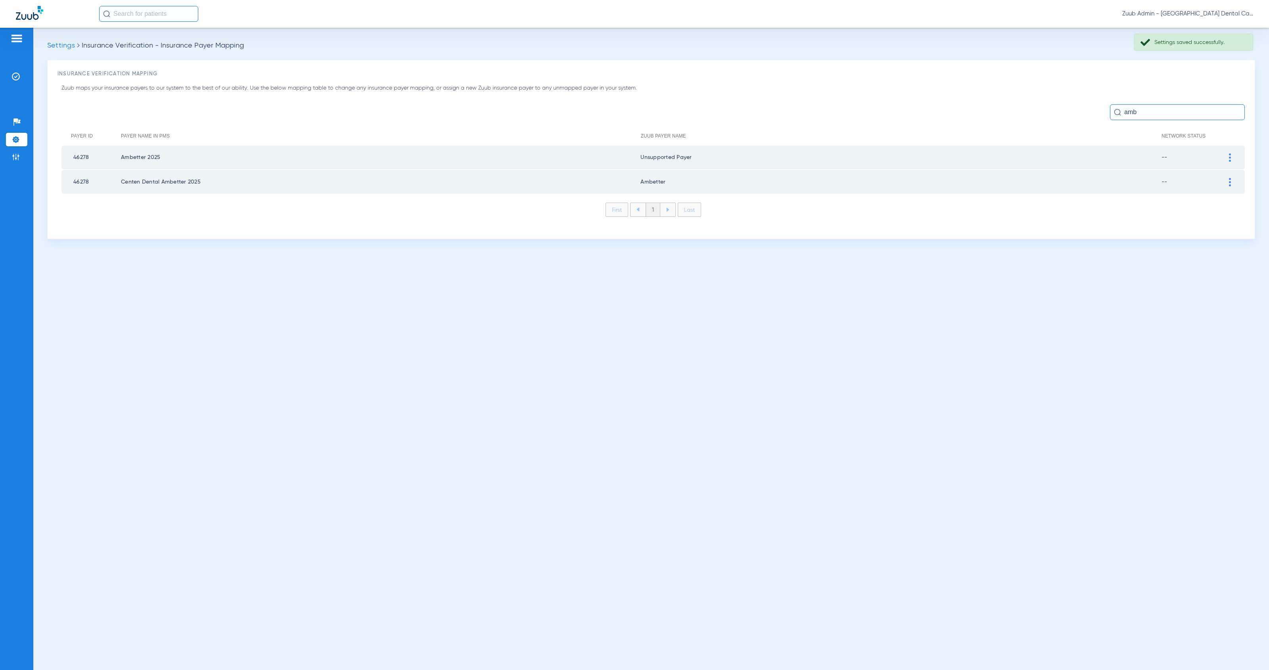
click at [1231, 180] on div at bounding box center [1230, 182] width 14 height 8
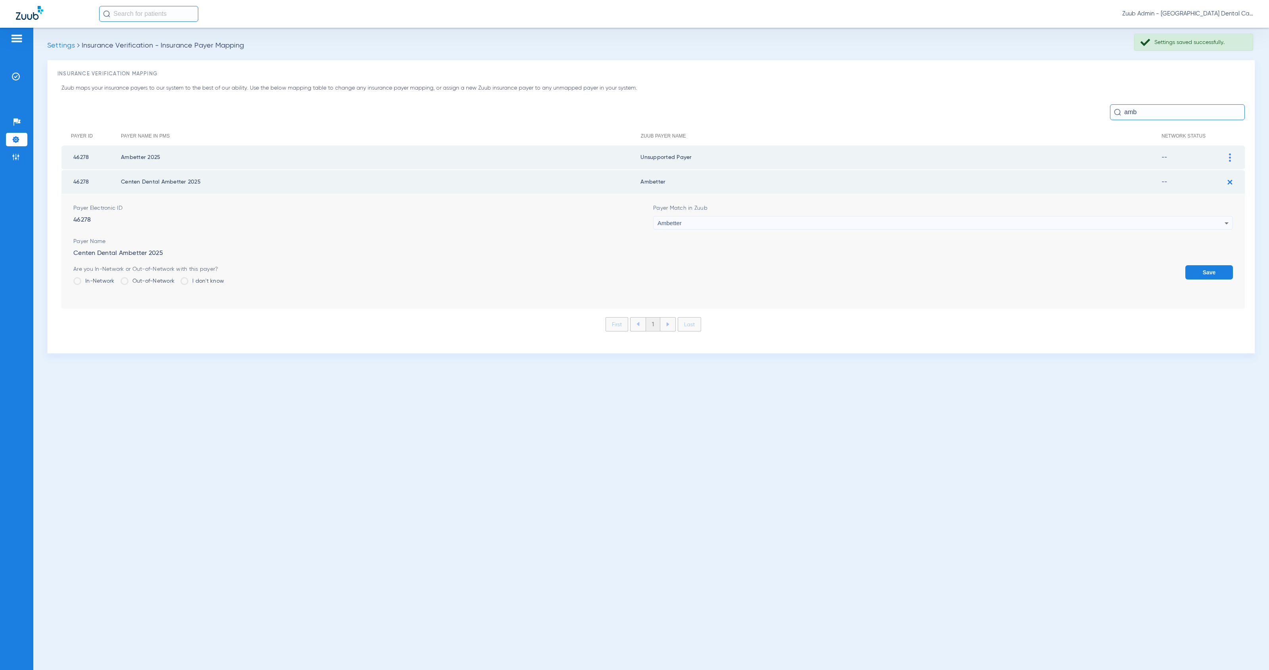
click at [722, 221] on div "Ambetter" at bounding box center [941, 223] width 567 height 13
type input "uns"
click at [733, 264] on mat-option "Unsupported Payer" at bounding box center [944, 265] width 580 height 13
click at [1206, 271] on button "Save" at bounding box center [1210, 272] width 48 height 14
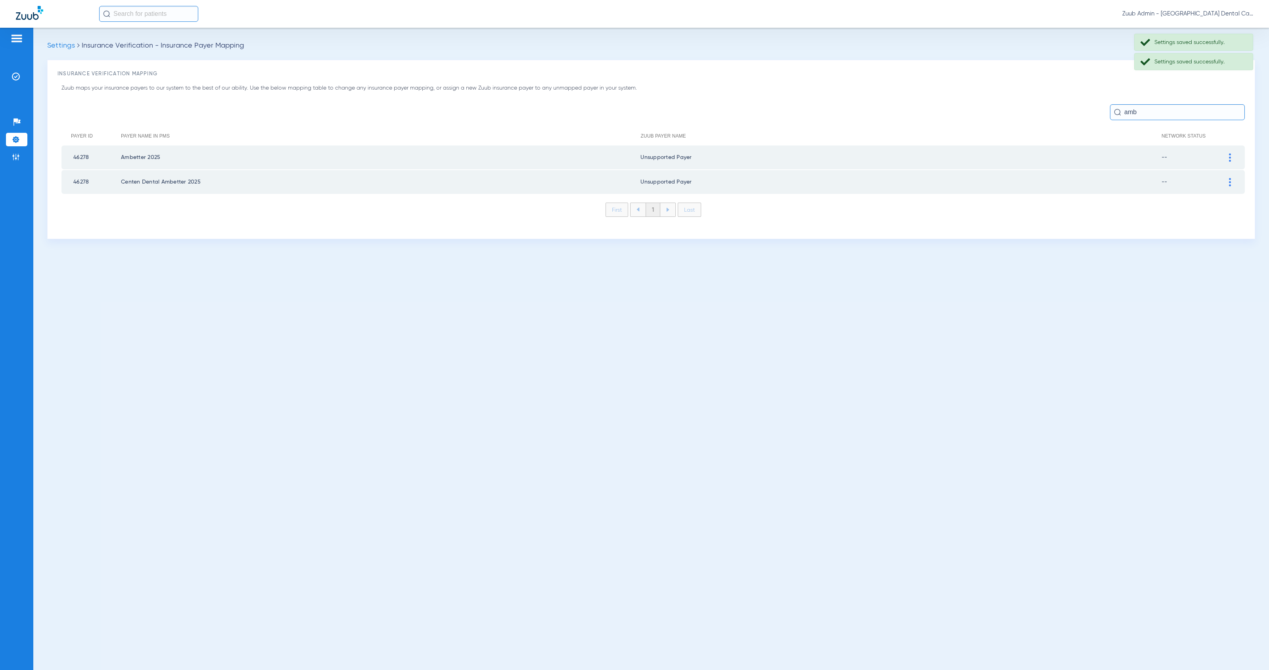
drag, startPoint x: 1142, startPoint y: 108, endPoint x: 1108, endPoint y: 107, distance: 34.1
click at [1108, 107] on div "amb" at bounding box center [653, 112] width 1184 height 16
drag, startPoint x: 1123, startPoint y: 109, endPoint x: 1157, endPoint y: 113, distance: 33.9
click at [1157, 113] on input "amb" at bounding box center [1177, 112] width 135 height 16
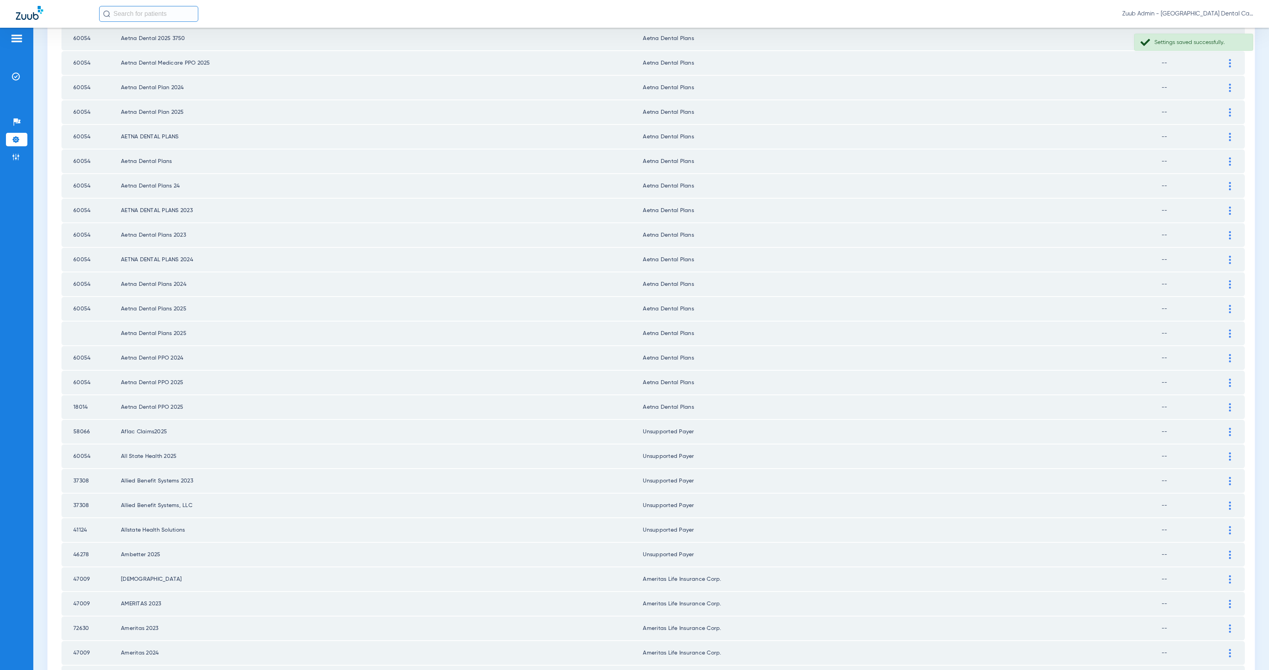
scroll to position [723, 0]
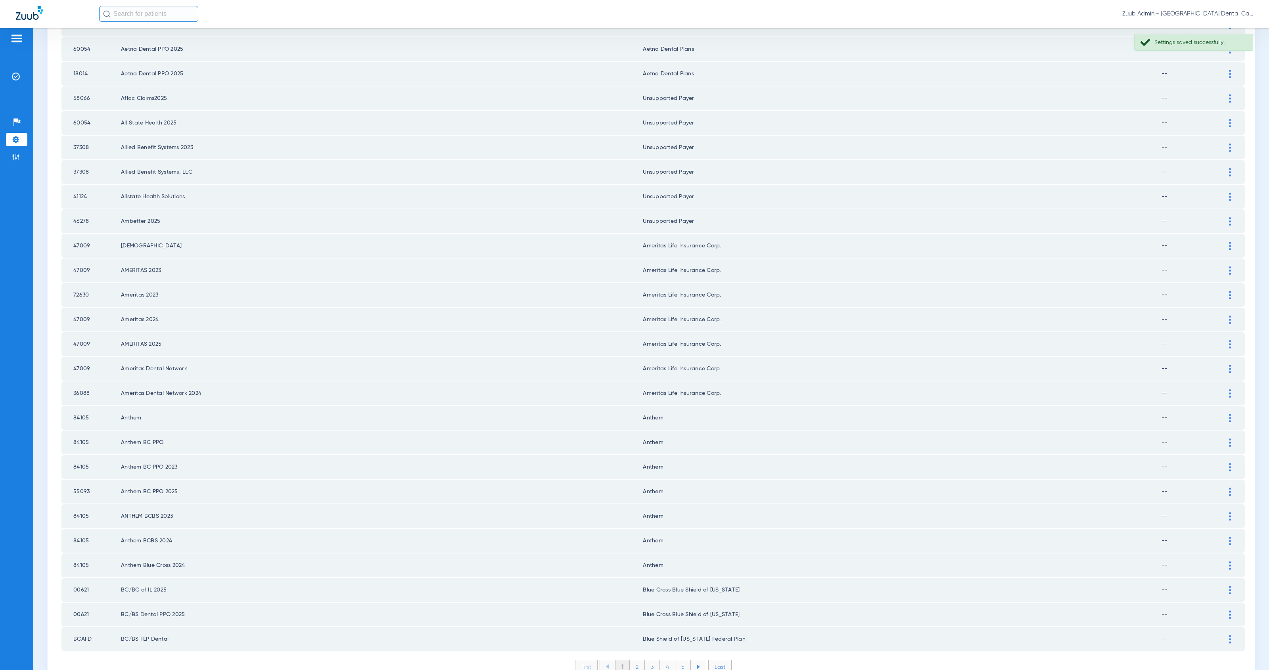
click at [637, 660] on li "2" at bounding box center [637, 666] width 15 height 13
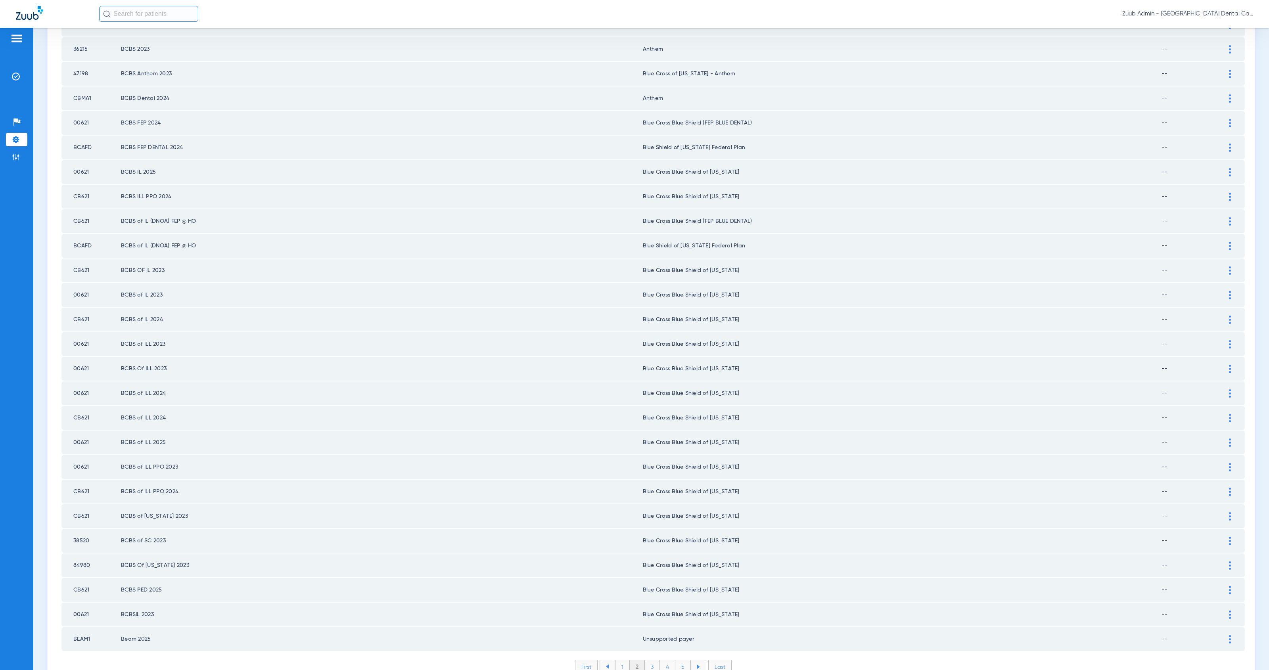
click at [652, 660] on li "3" at bounding box center [652, 666] width 15 height 13
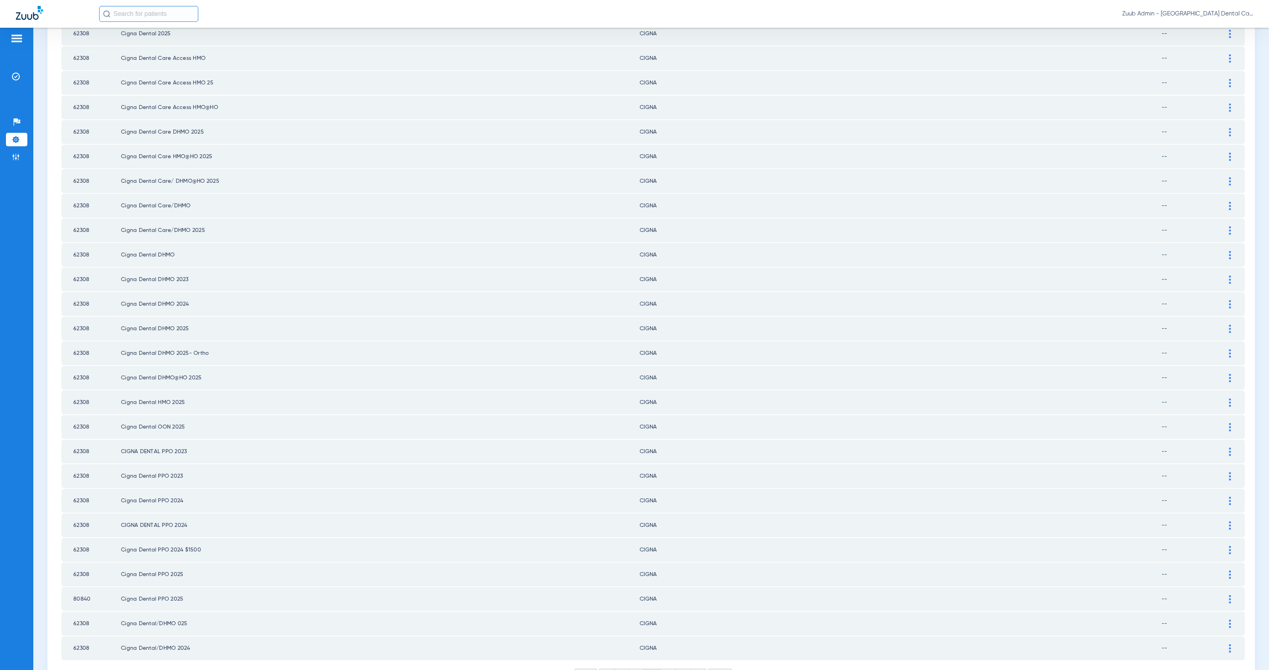
scroll to position [718, 0]
click at [667, 666] on li "4" at bounding box center [667, 672] width 15 height 13
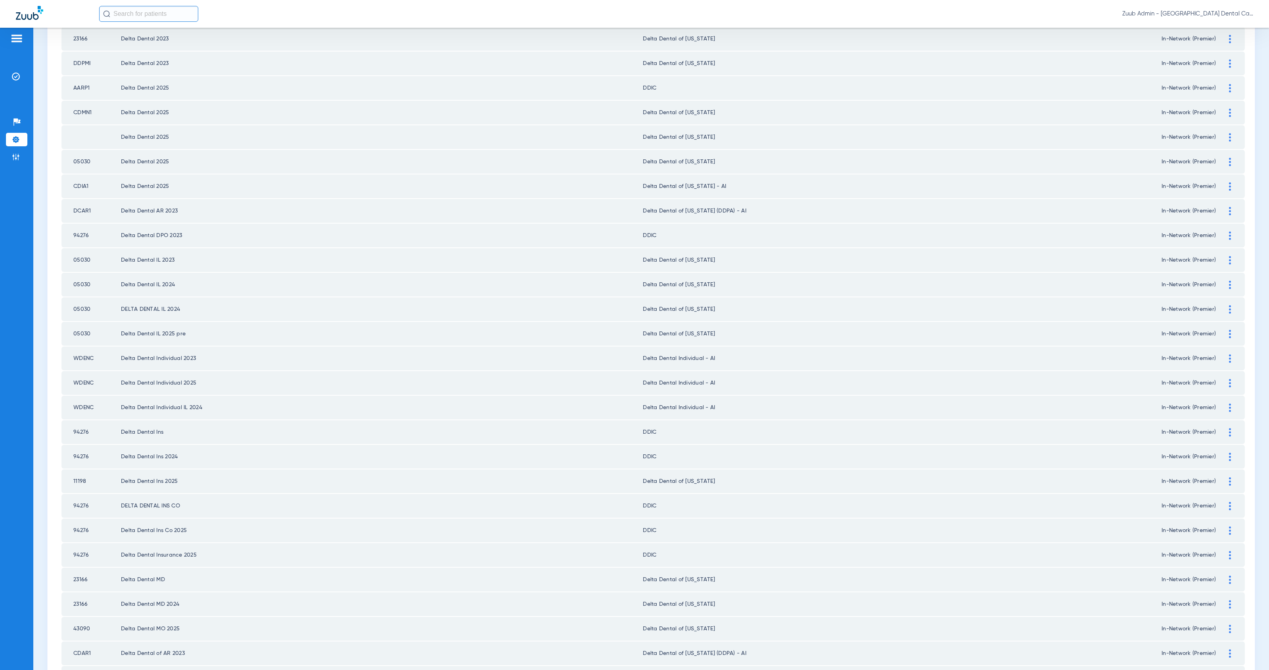
scroll to position [723, 0]
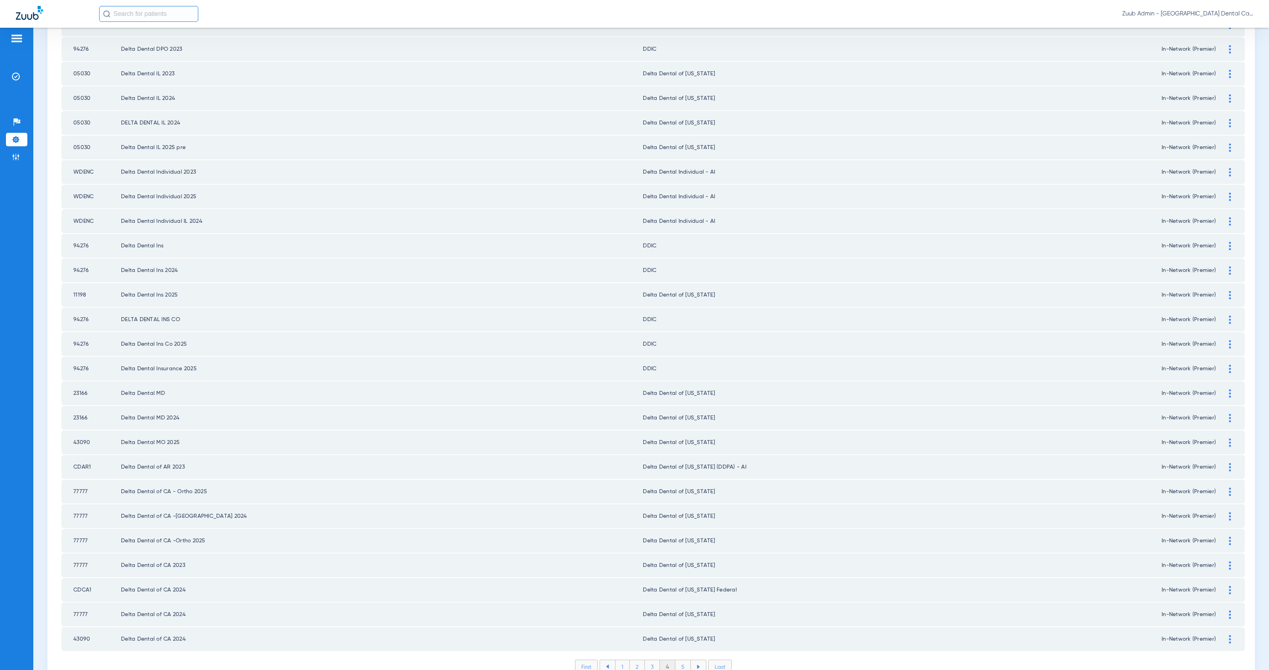
click at [679, 660] on li "5" at bounding box center [682, 666] width 15 height 13
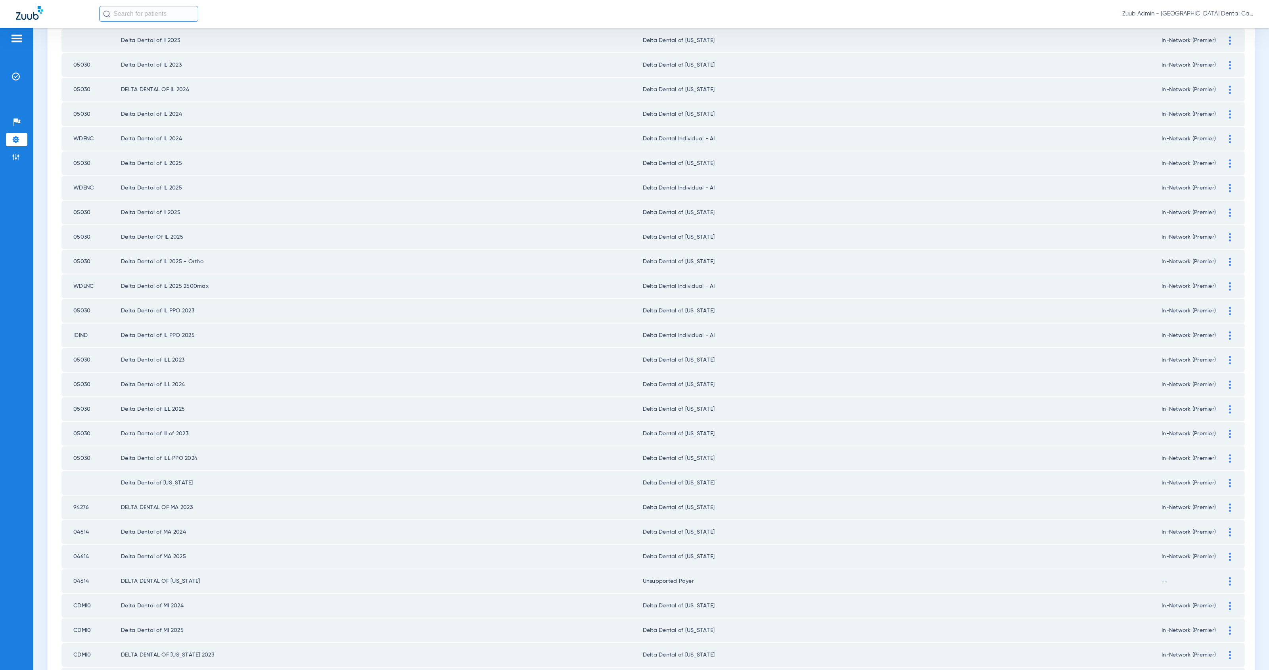
scroll to position [512, 0]
click at [21, 138] on li "Settings" at bounding box center [16, 139] width 21 height 13
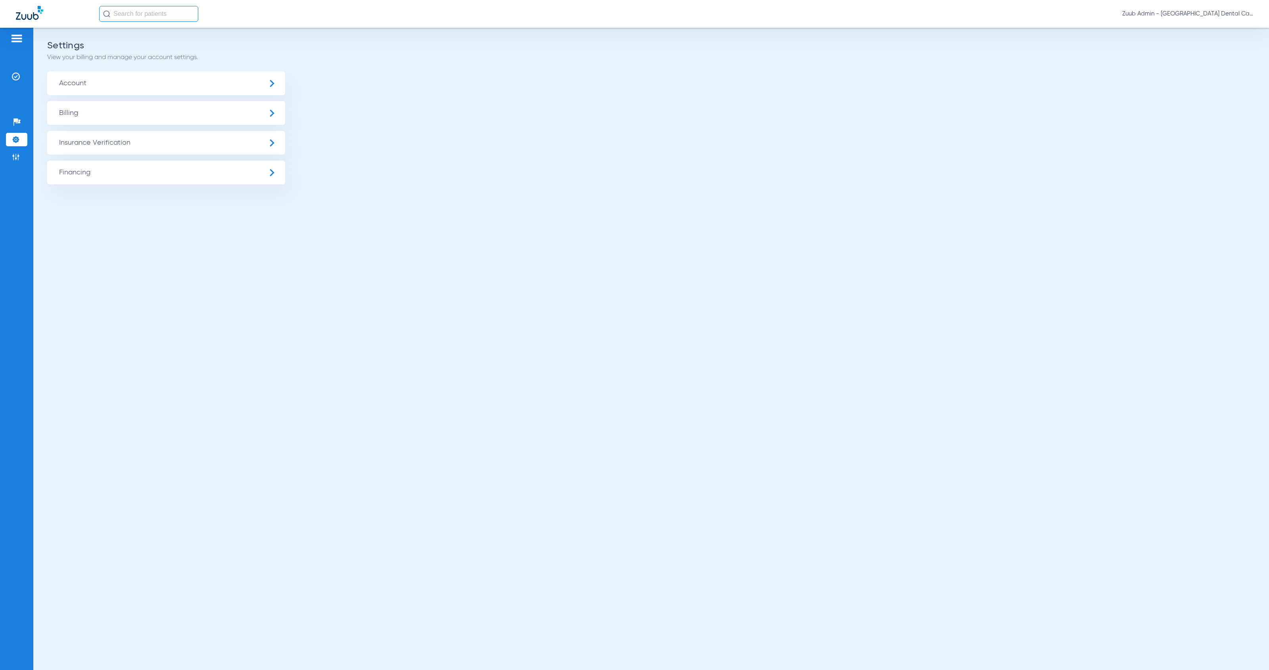
click at [83, 141] on span "Insurance Verification" at bounding box center [166, 143] width 238 height 24
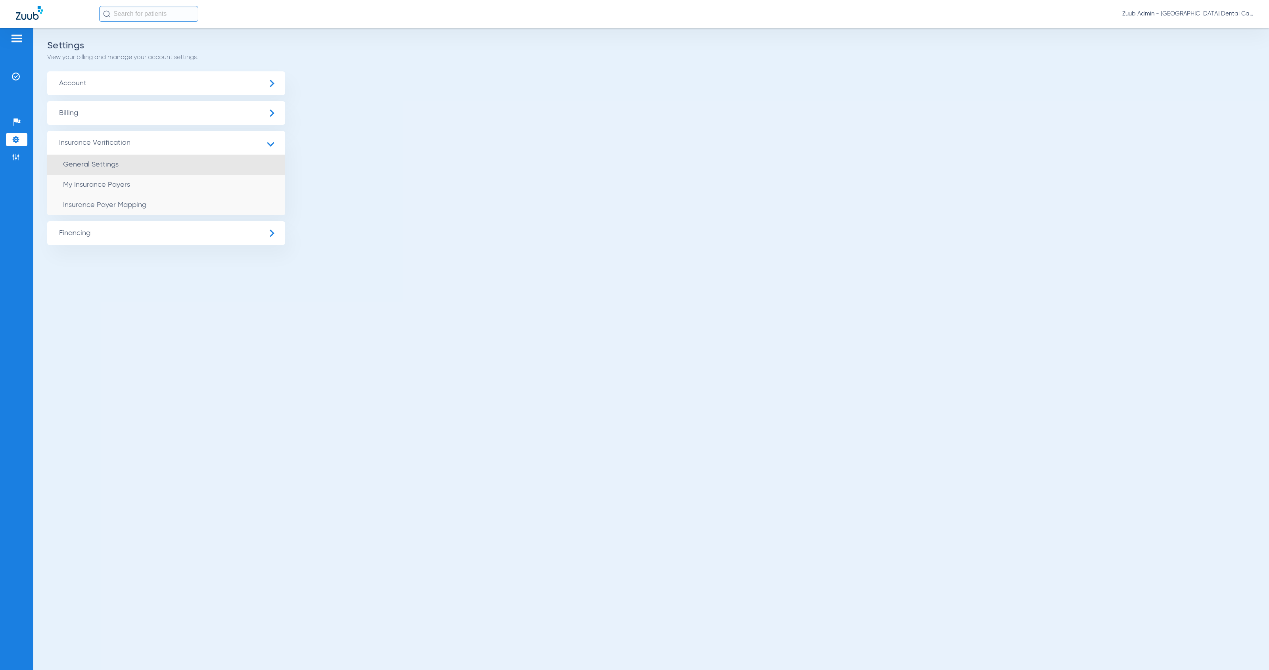
click at [169, 169] on li "General Settings" at bounding box center [166, 165] width 238 height 20
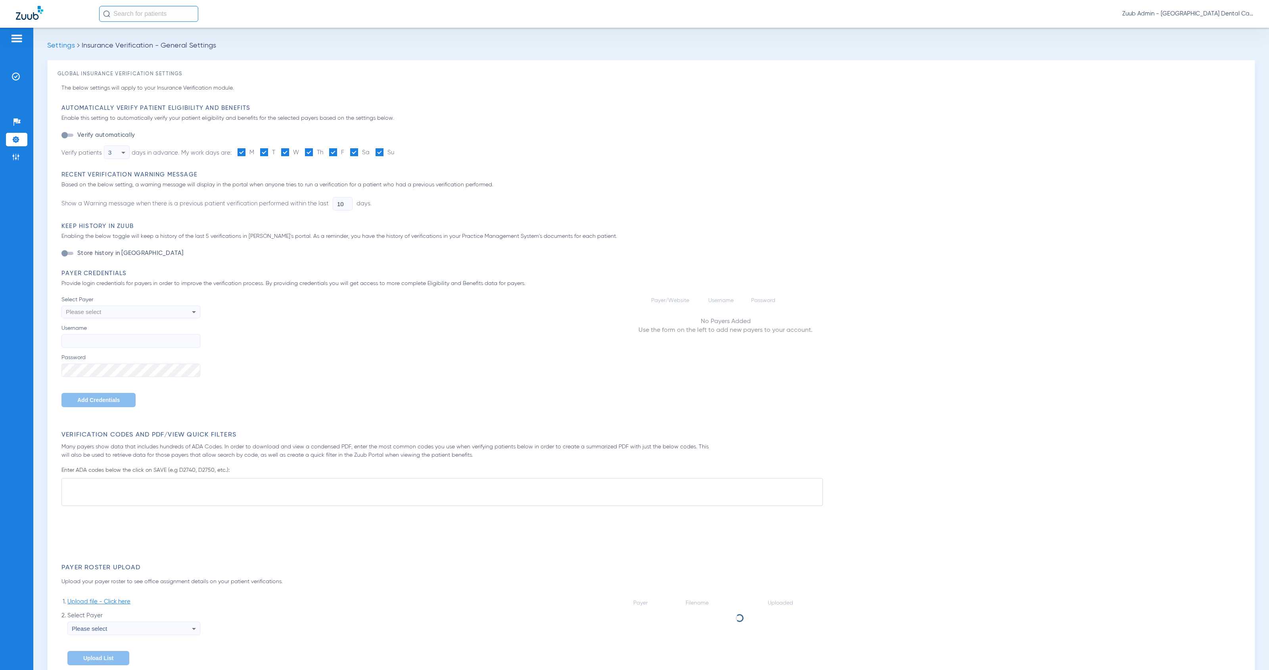
type input "1"
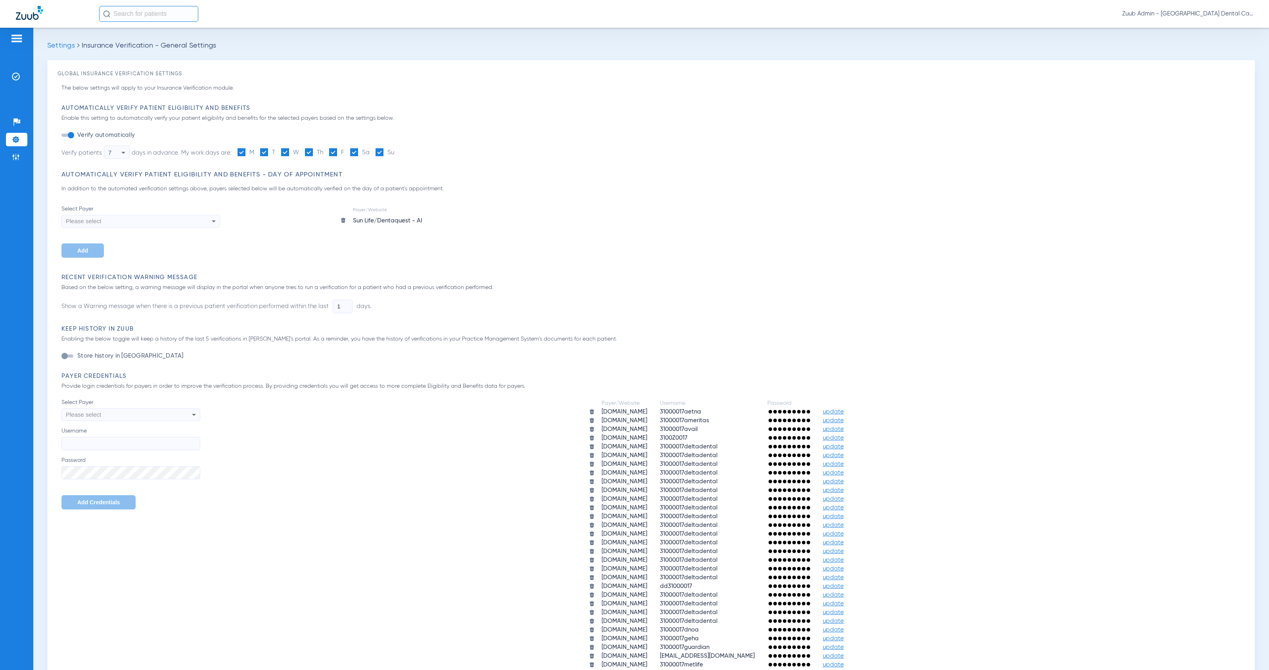
click at [20, 139] on li "Settings" at bounding box center [16, 139] width 21 height 13
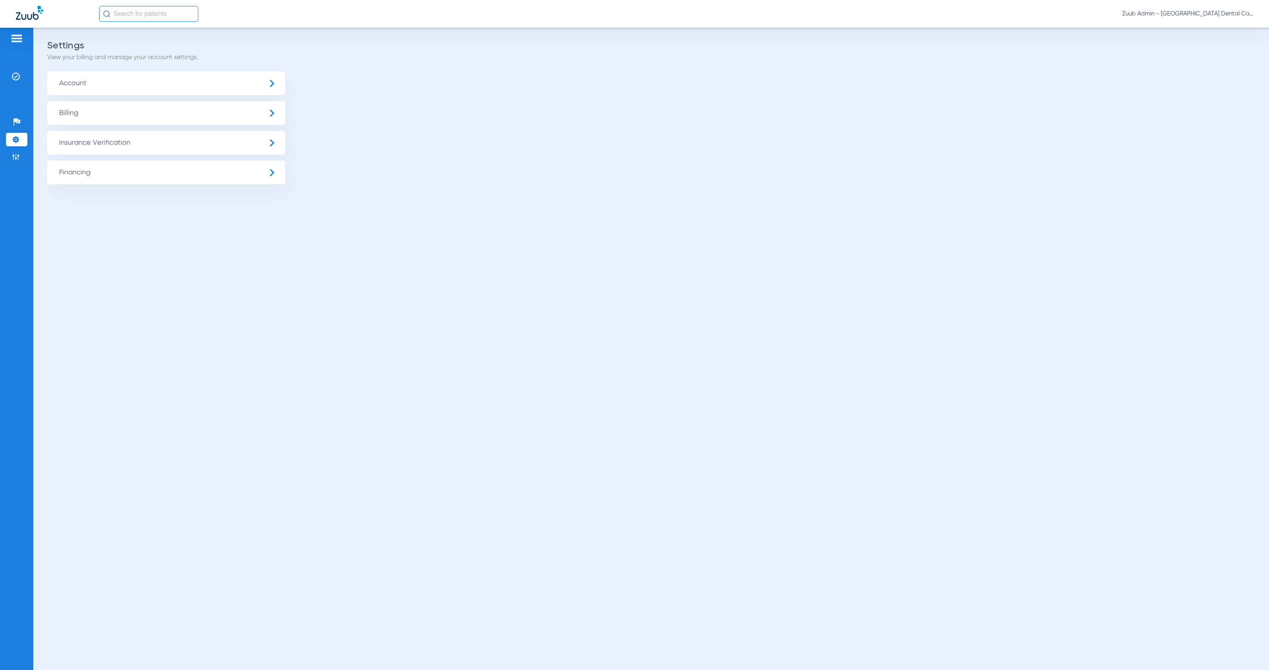
drag, startPoint x: 93, startPoint y: 142, endPoint x: 118, endPoint y: 156, distance: 28.4
click at [93, 142] on span "Insurance Verification" at bounding box center [166, 143] width 238 height 24
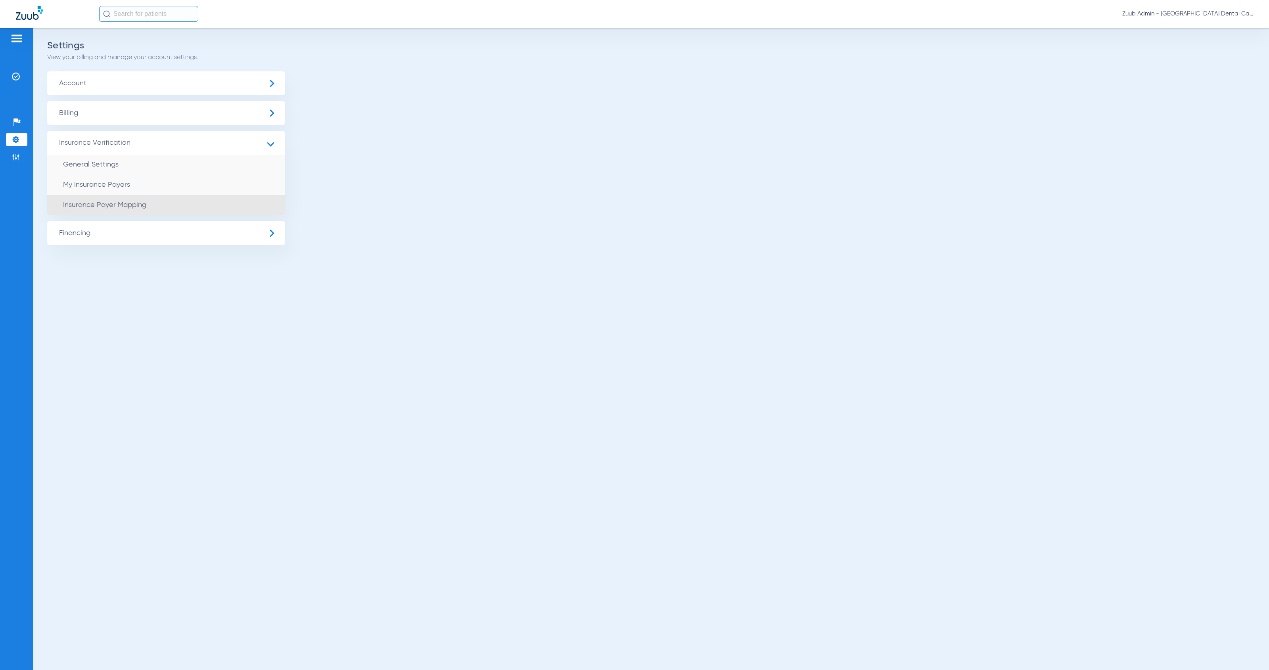
click at [184, 211] on li "Insurance Payer Mapping" at bounding box center [166, 205] width 238 height 20
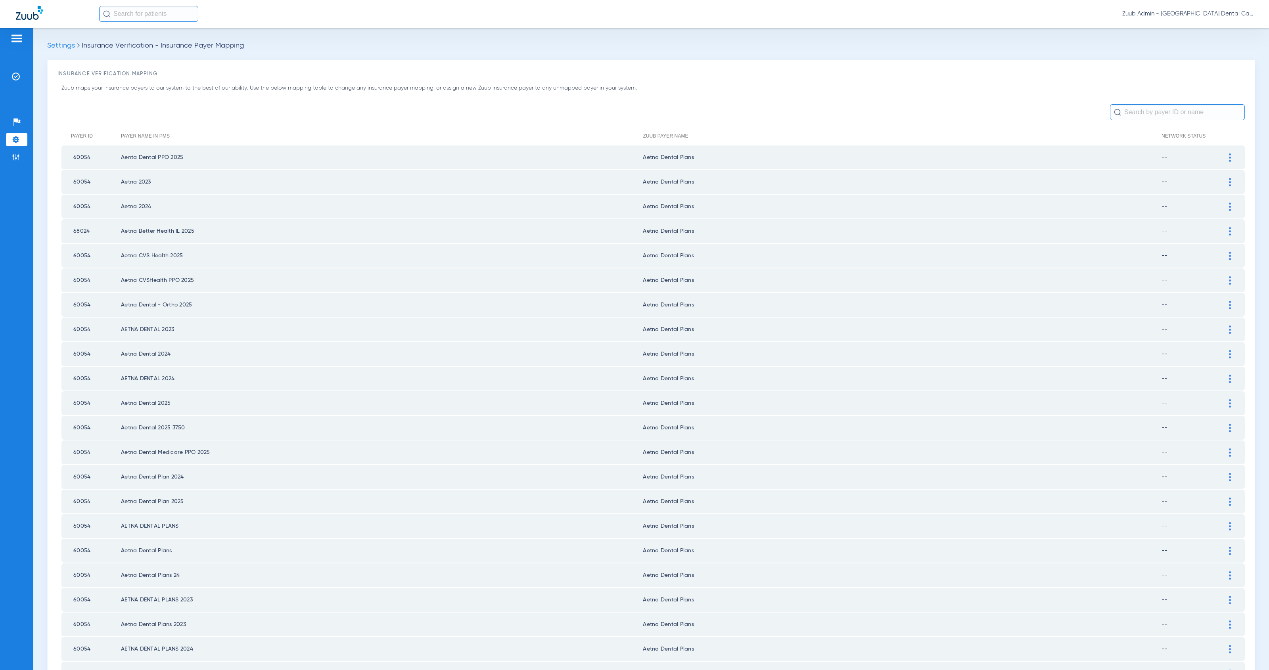
click at [1145, 111] on input "text" at bounding box center [1177, 112] width 135 height 16
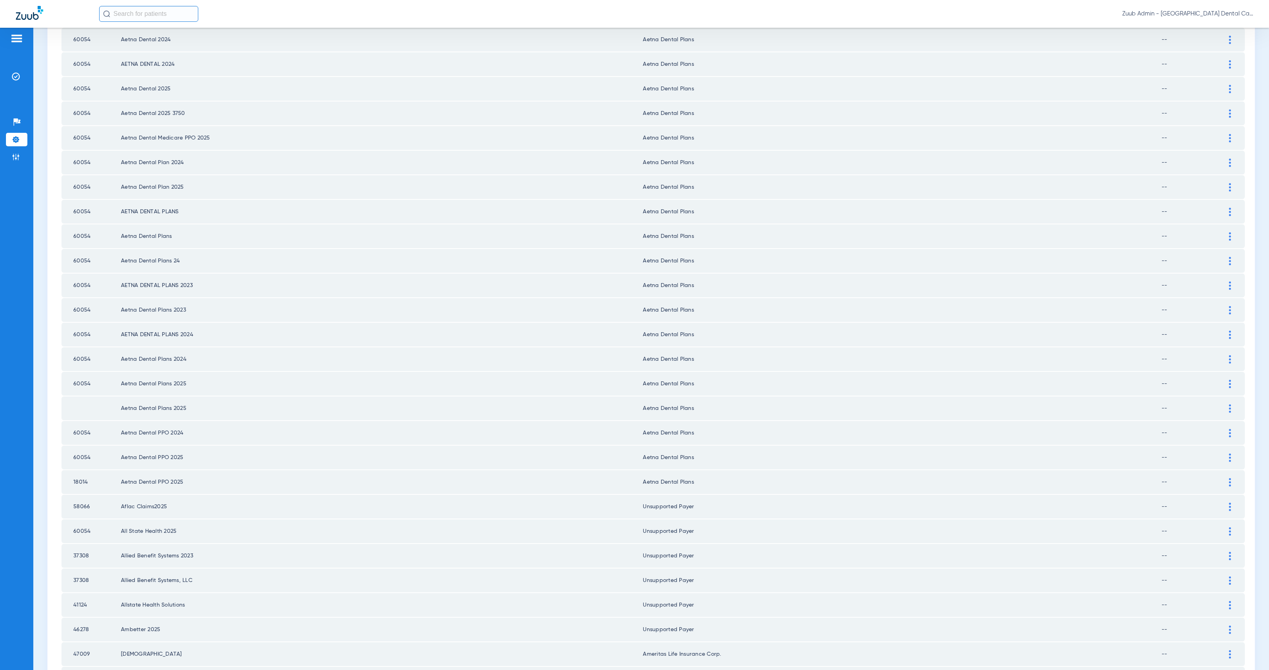
scroll to position [723, 0]
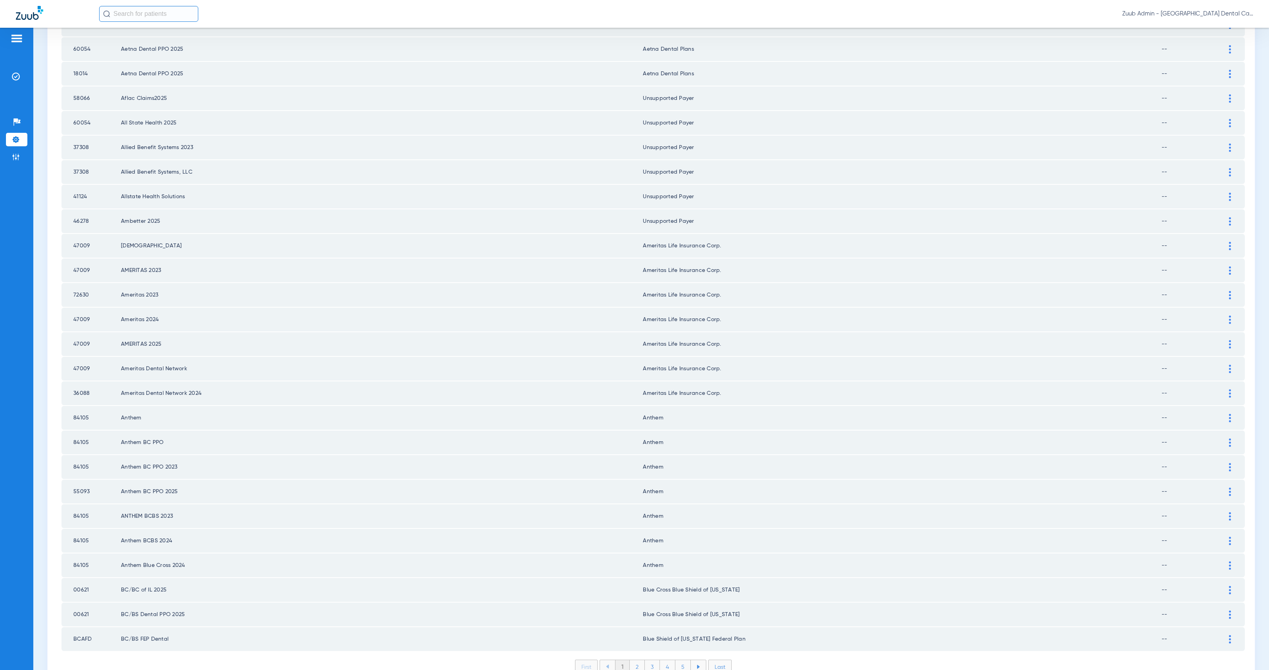
click at [664, 660] on li "4" at bounding box center [667, 666] width 15 height 13
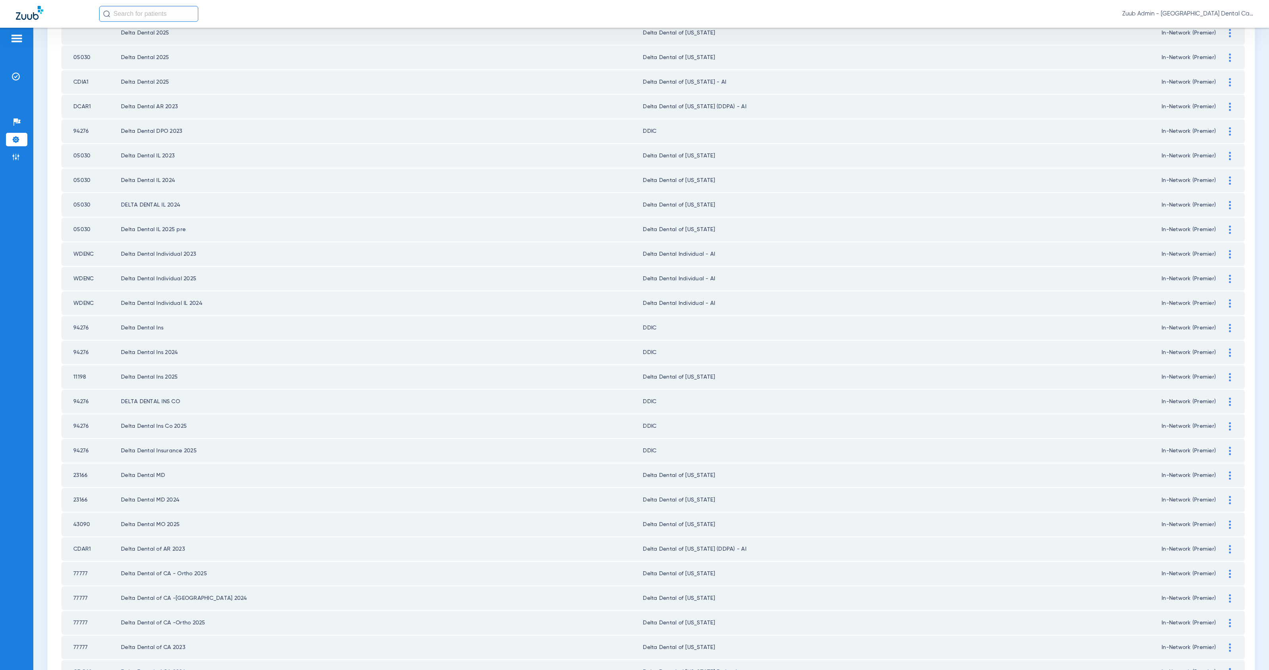
scroll to position [695, 0]
drag, startPoint x: 1222, startPoint y: 367, endPoint x: 1201, endPoint y: 370, distance: 20.5
click at [1229, 393] on img at bounding box center [1230, 397] width 2 height 8
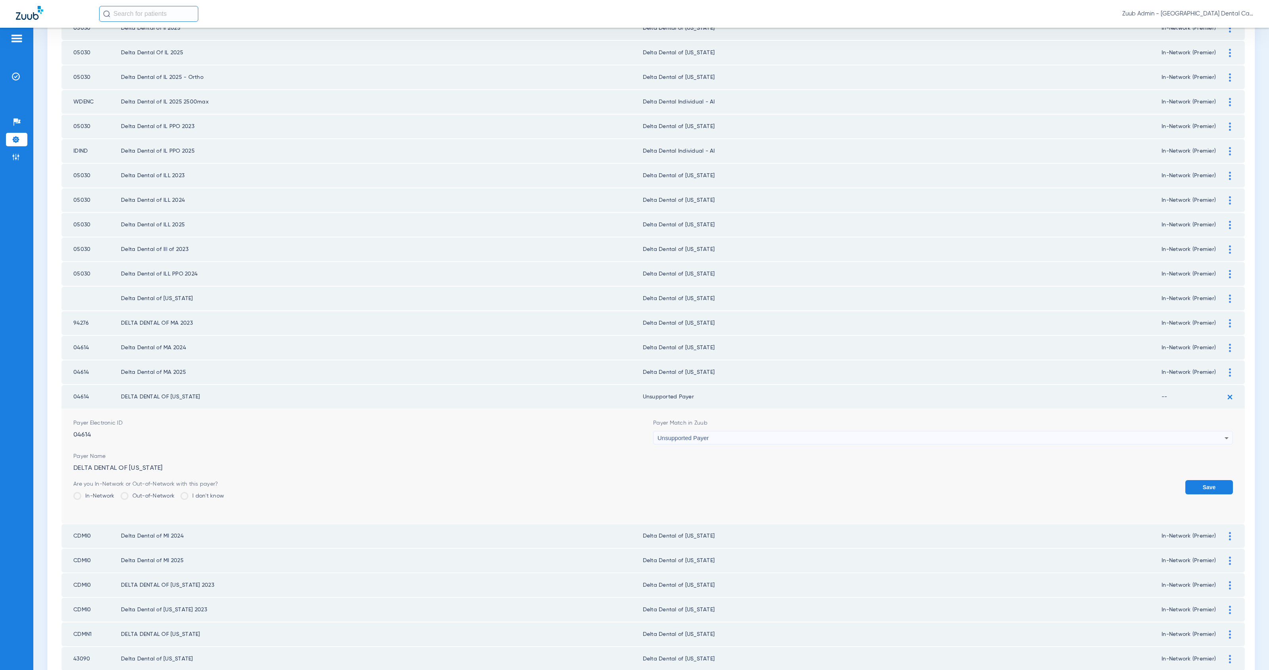
click at [706, 432] on div "Unsupported Payer" at bounding box center [941, 438] width 567 height 13
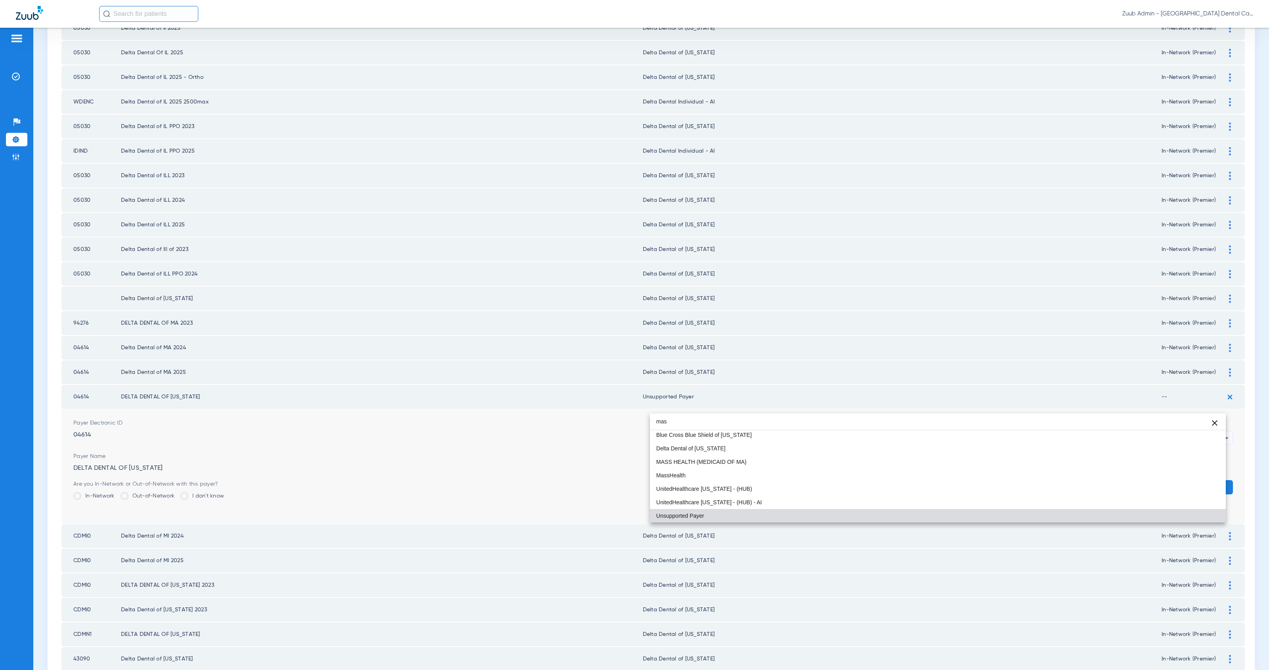
scroll to position [15, 0]
type input "mass"
click at [719, 447] on span "Delta Dental of [US_STATE]" at bounding box center [690, 449] width 69 height 6
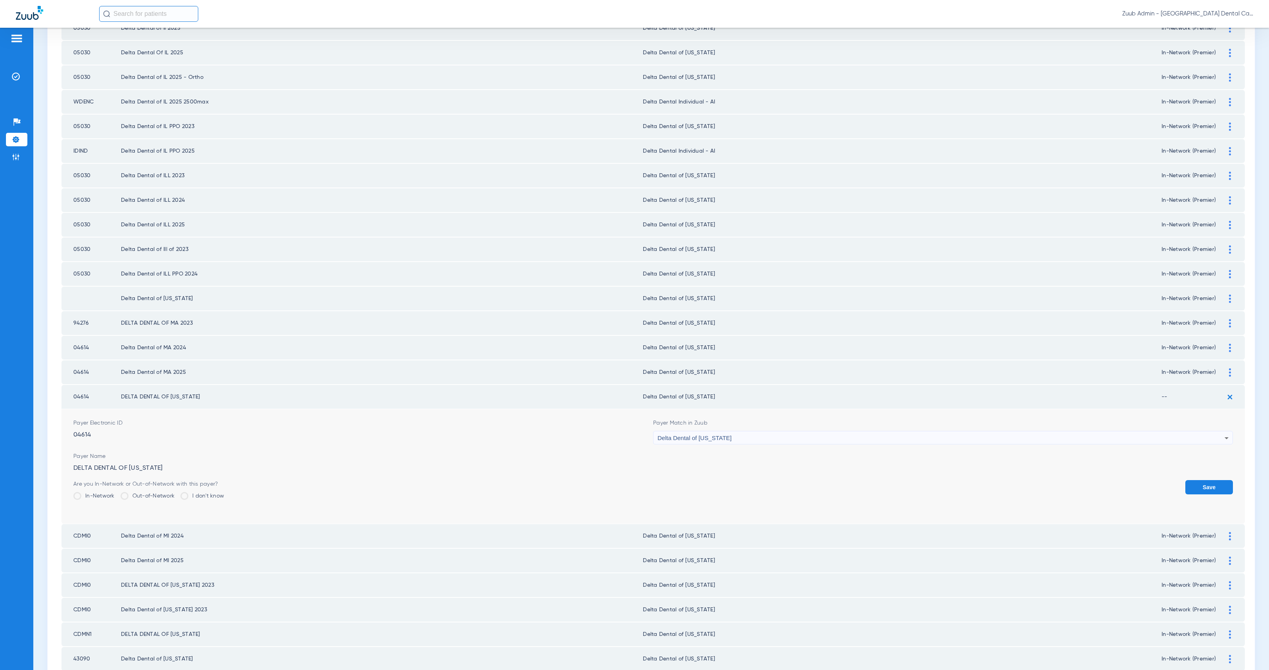
click at [93, 492] on label "In-Network" at bounding box center [93, 496] width 41 height 8
click at [117, 493] on input "In-Network" at bounding box center [117, 493] width 0 height 0
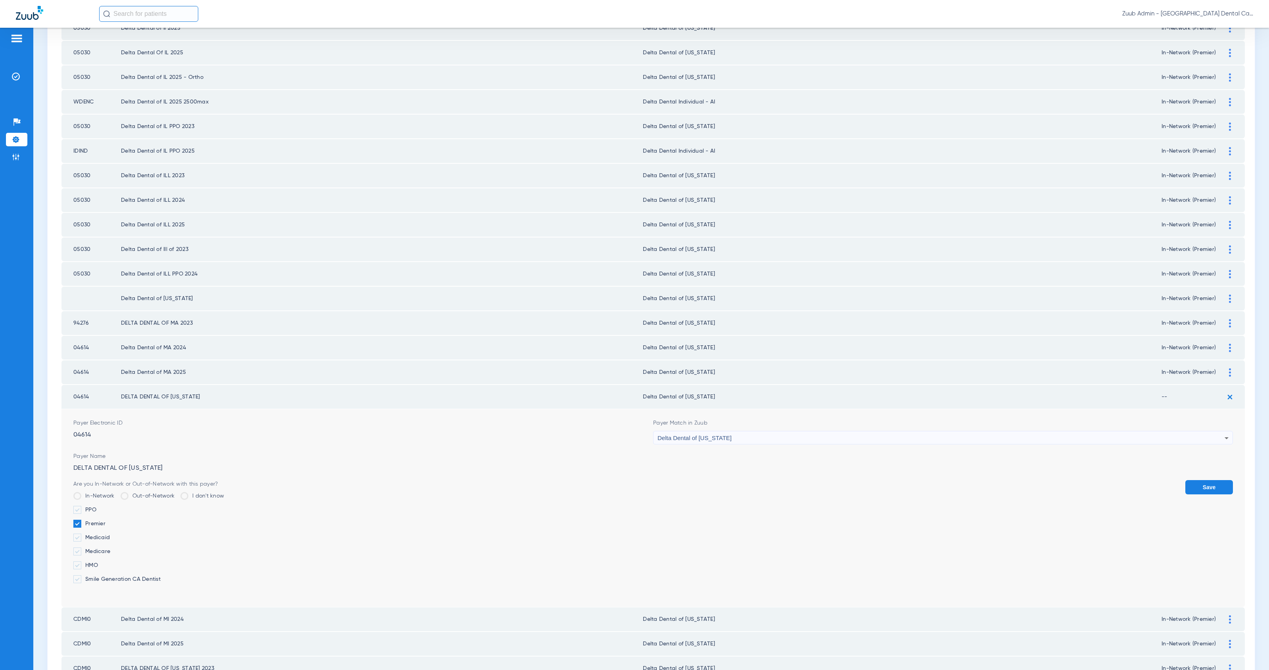
click at [1197, 480] on button "Save" at bounding box center [1210, 487] width 48 height 14
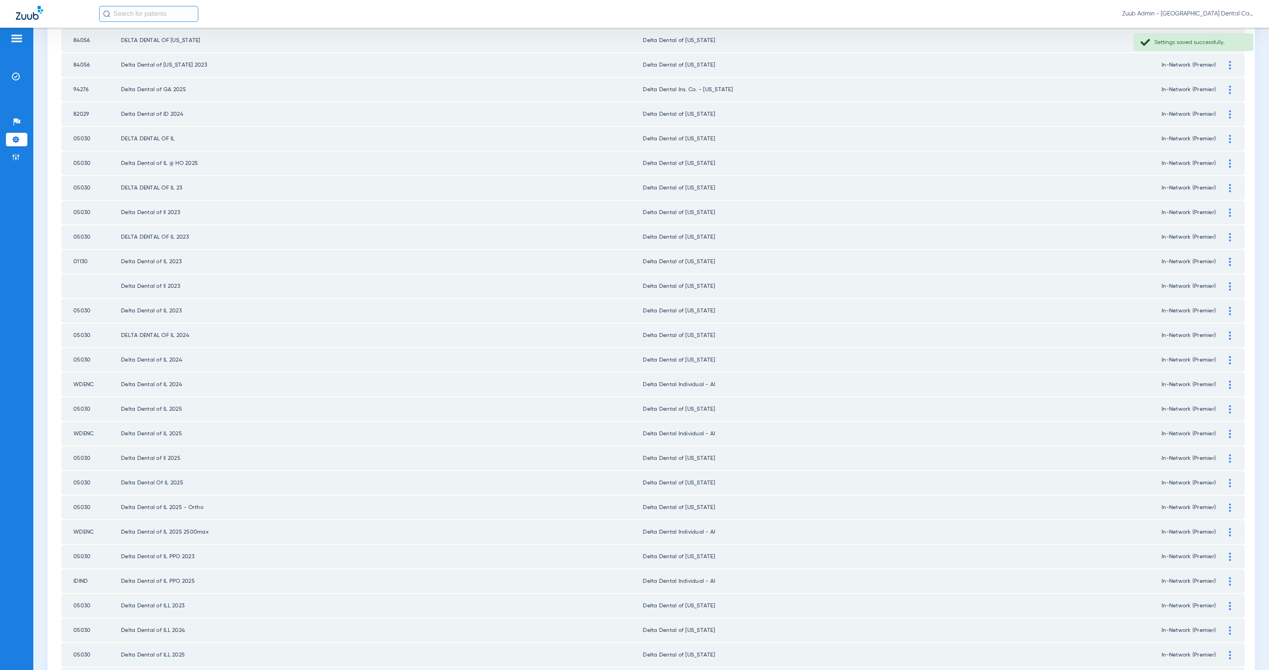
scroll to position [723, 0]
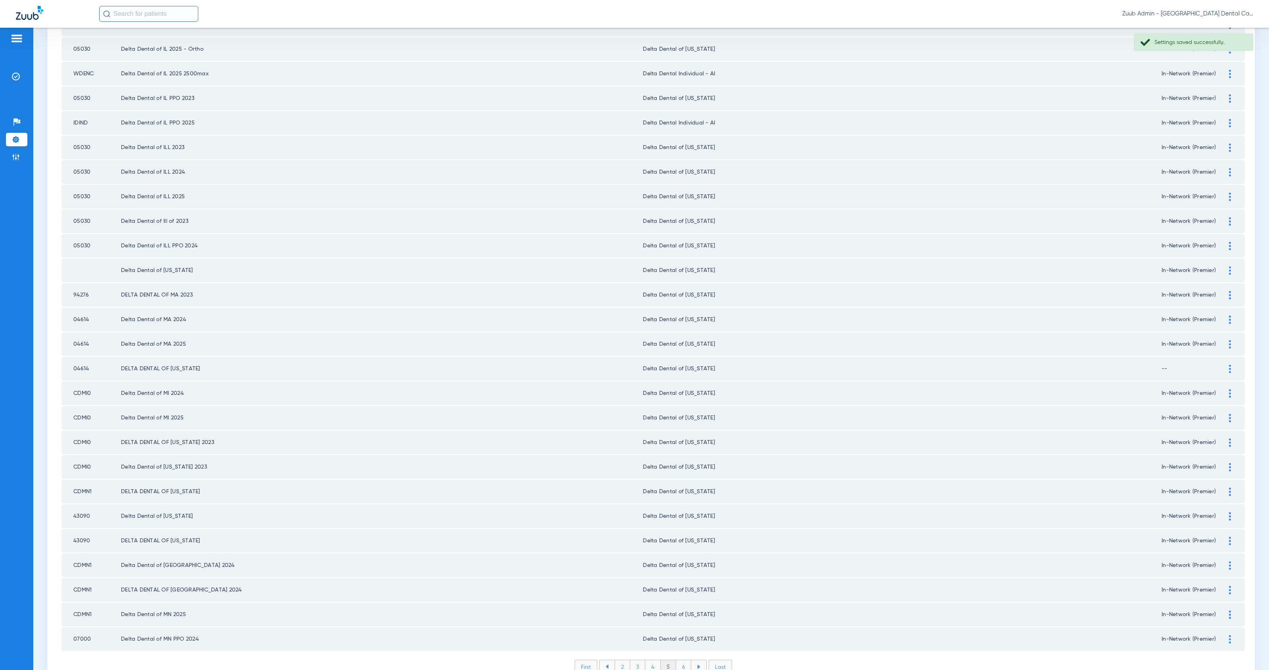
click at [683, 660] on li "6" at bounding box center [683, 666] width 15 height 13
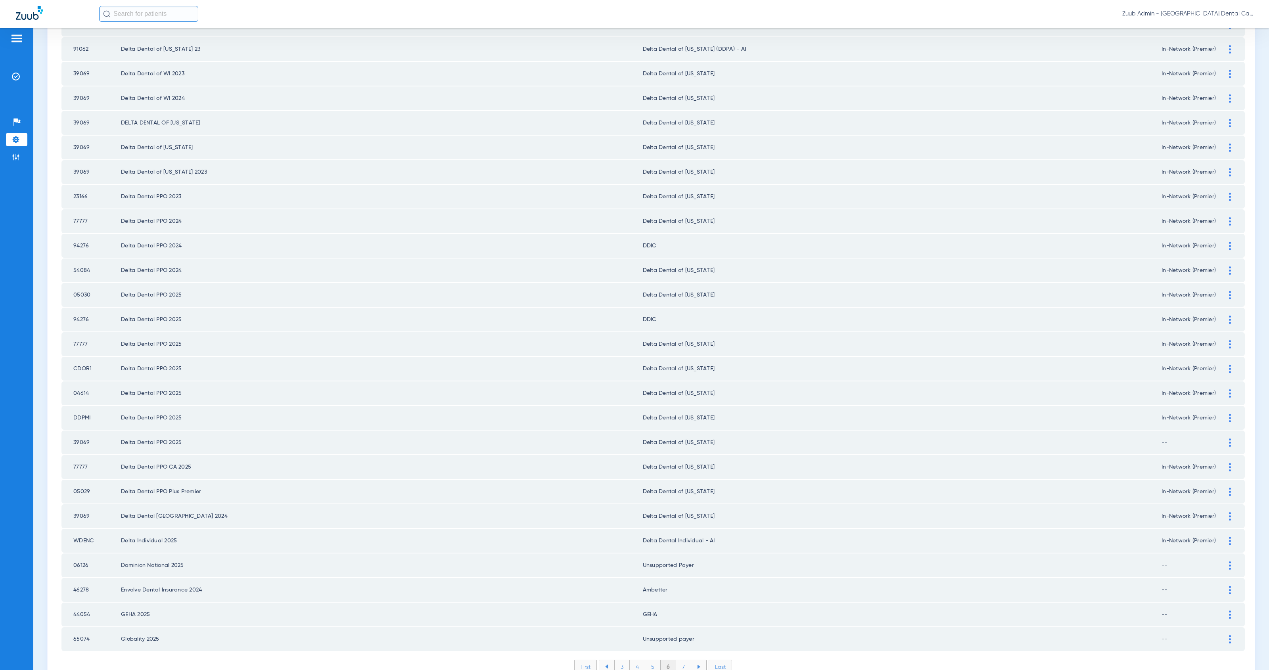
scroll to position [721, 0]
click at [1229, 588] on img at bounding box center [1230, 592] width 2 height 8
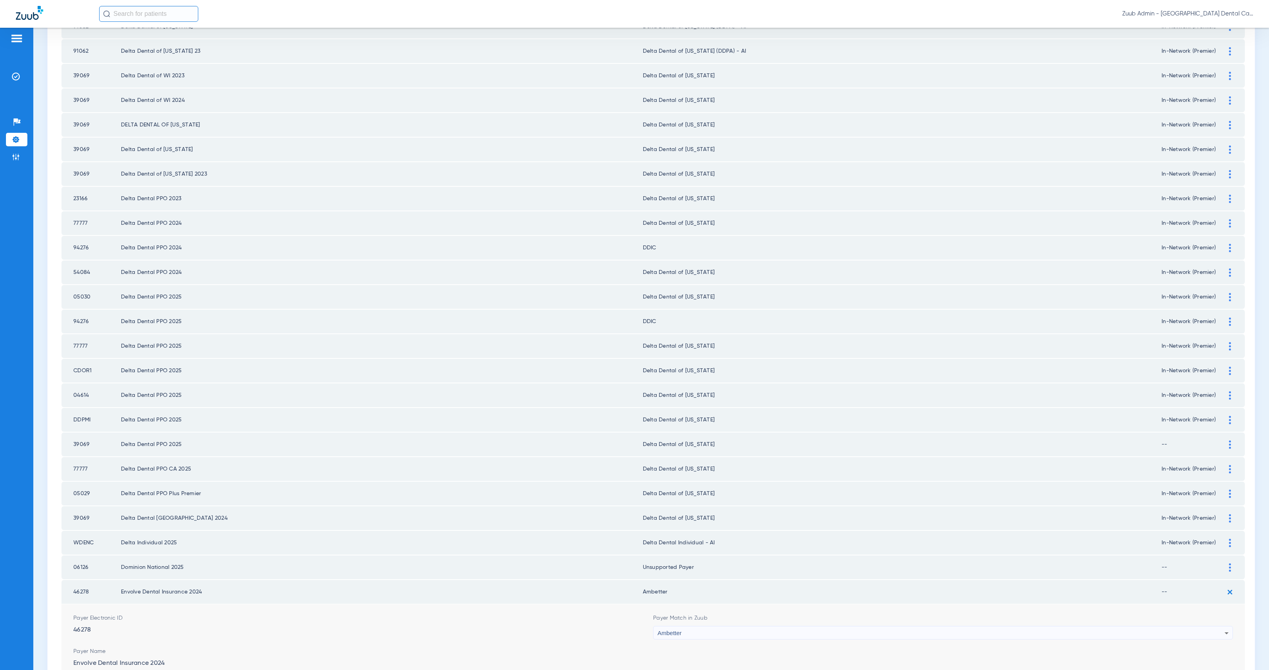
click at [749, 627] on div "Ambetter" at bounding box center [941, 633] width 567 height 13
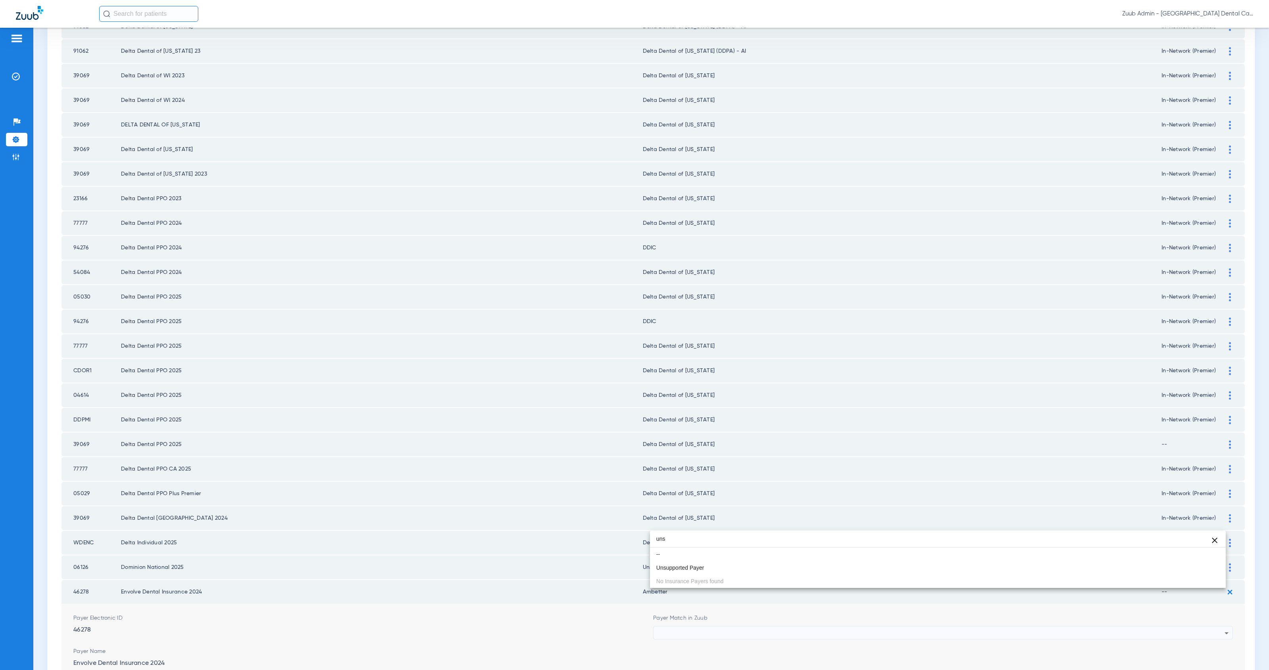
scroll to position [0, 0]
type input "uns"
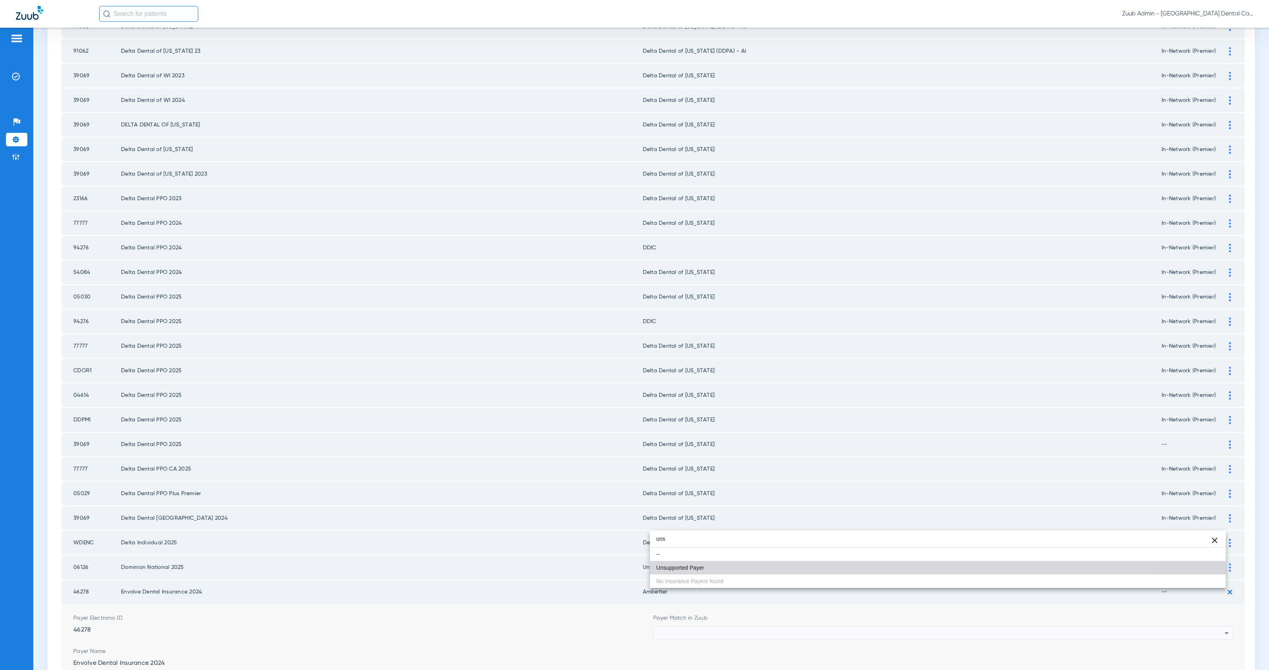
click at [737, 568] on mat-option "Unsupported Payer" at bounding box center [938, 567] width 576 height 13
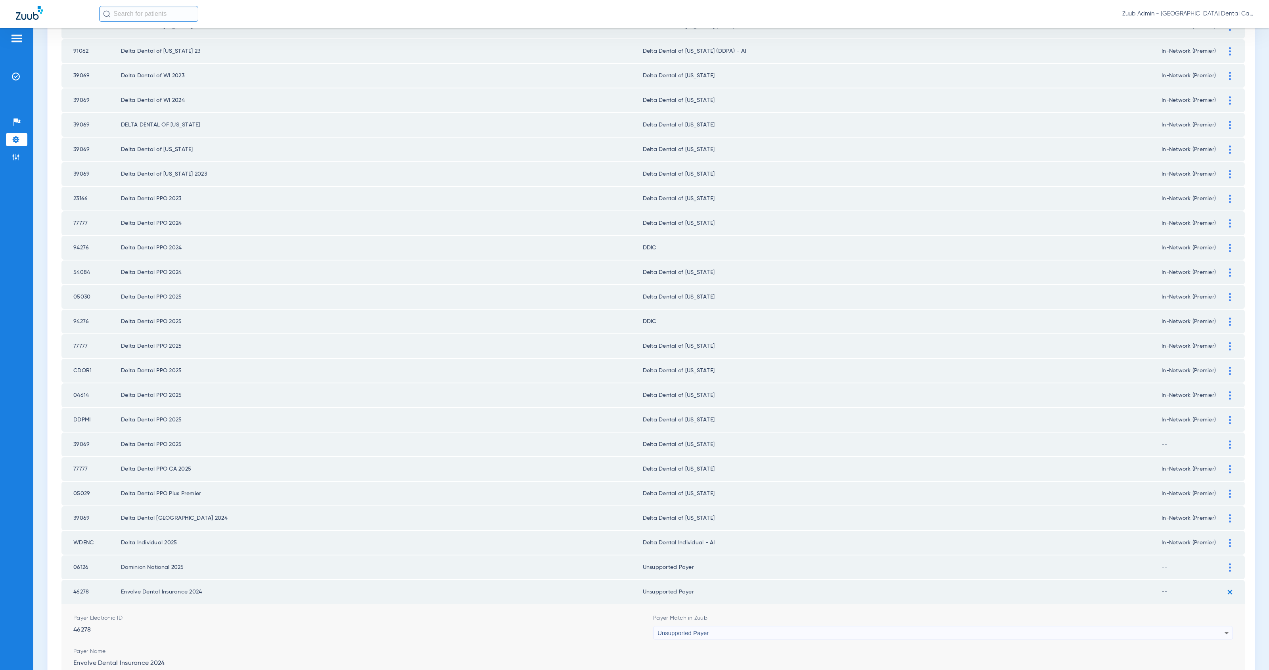
click at [1194, 670] on button "Save" at bounding box center [1210, 682] width 48 height 14
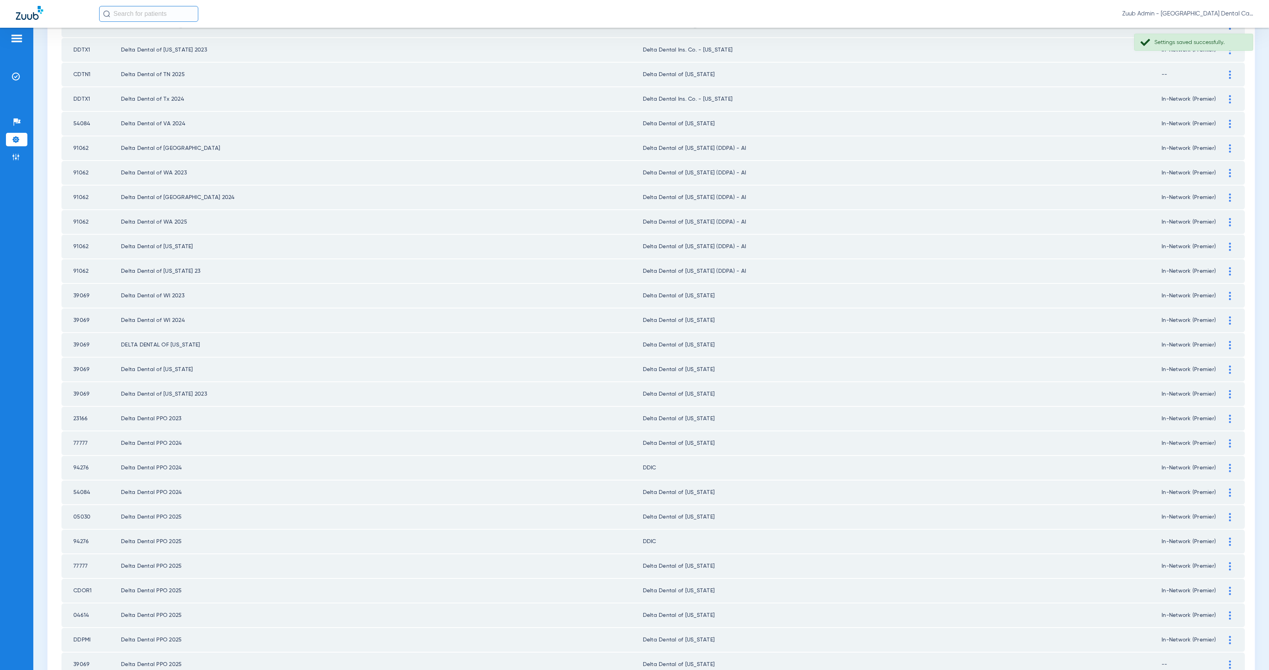
scroll to position [484, 0]
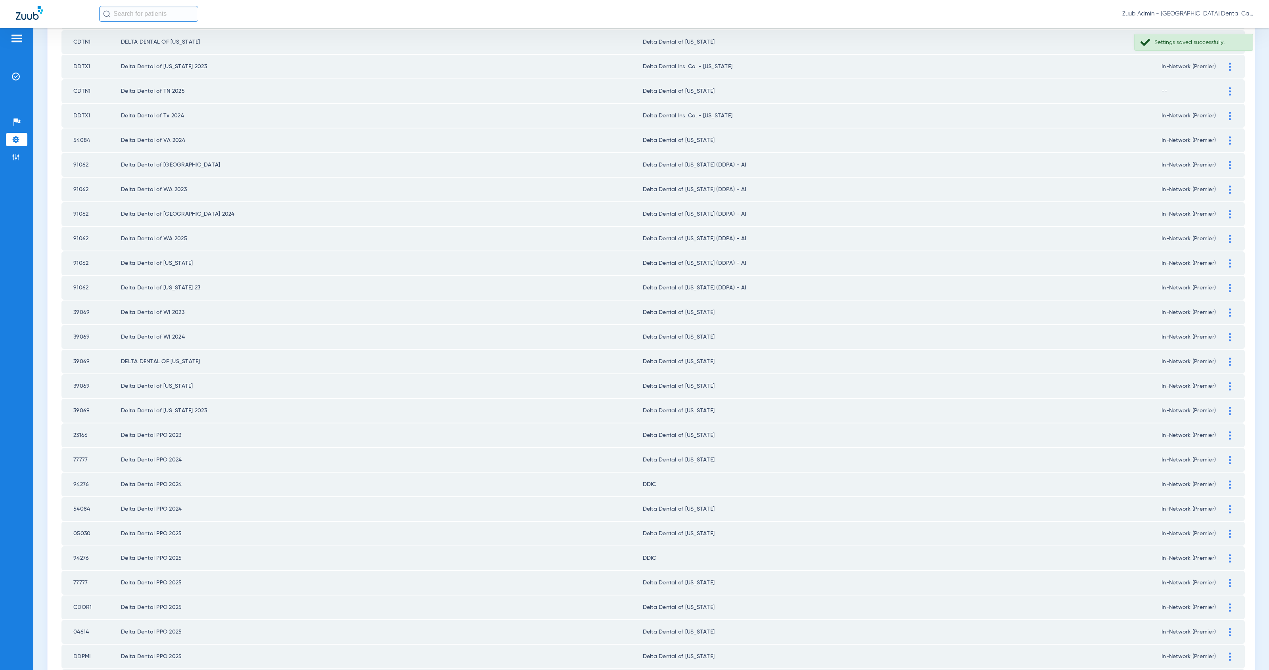
drag, startPoint x: 1225, startPoint y: 647, endPoint x: 1188, endPoint y: 646, distance: 36.9
click at [1225, 670] on div at bounding box center [1230, 681] width 14 height 8
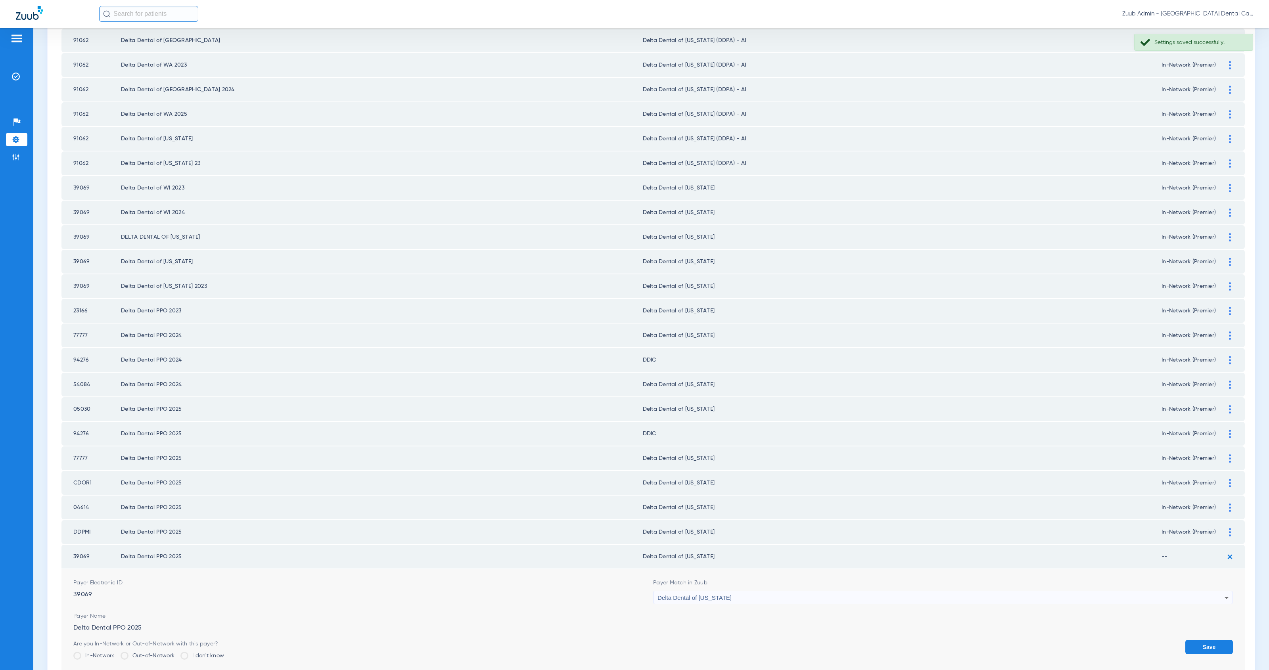
scroll to position [669, 0]
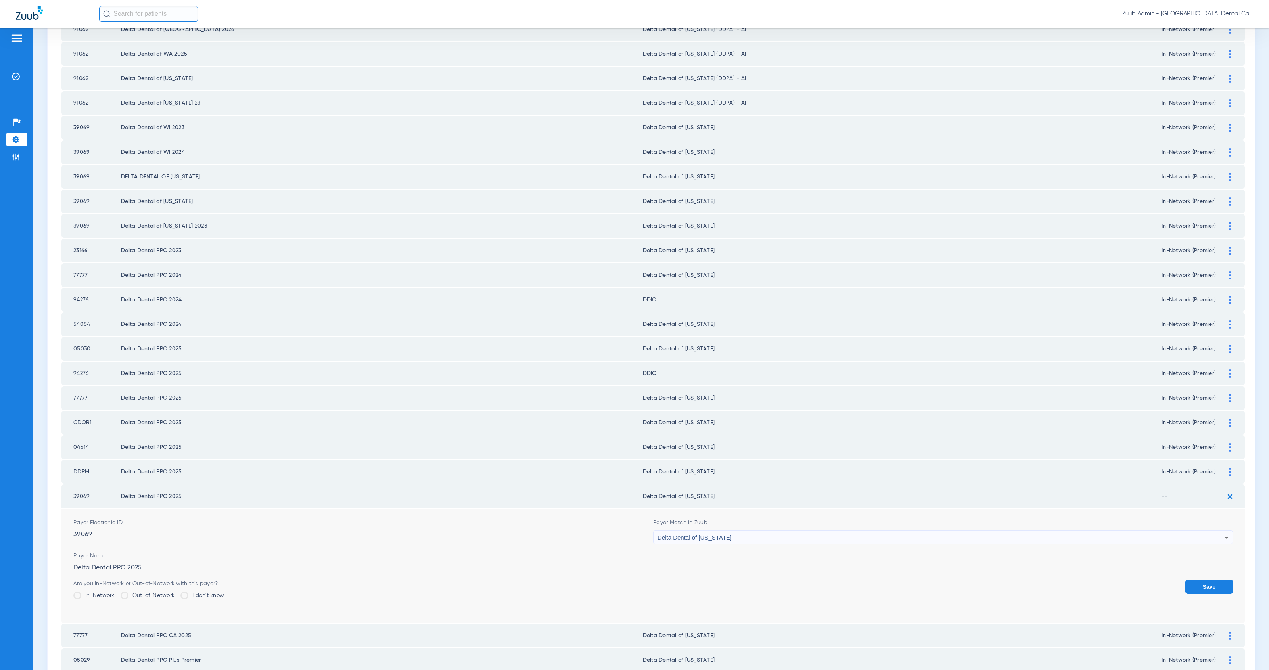
click at [102, 592] on label "In-Network" at bounding box center [93, 596] width 41 height 8
click at [117, 593] on input "In-Network" at bounding box center [117, 593] width 0 height 0
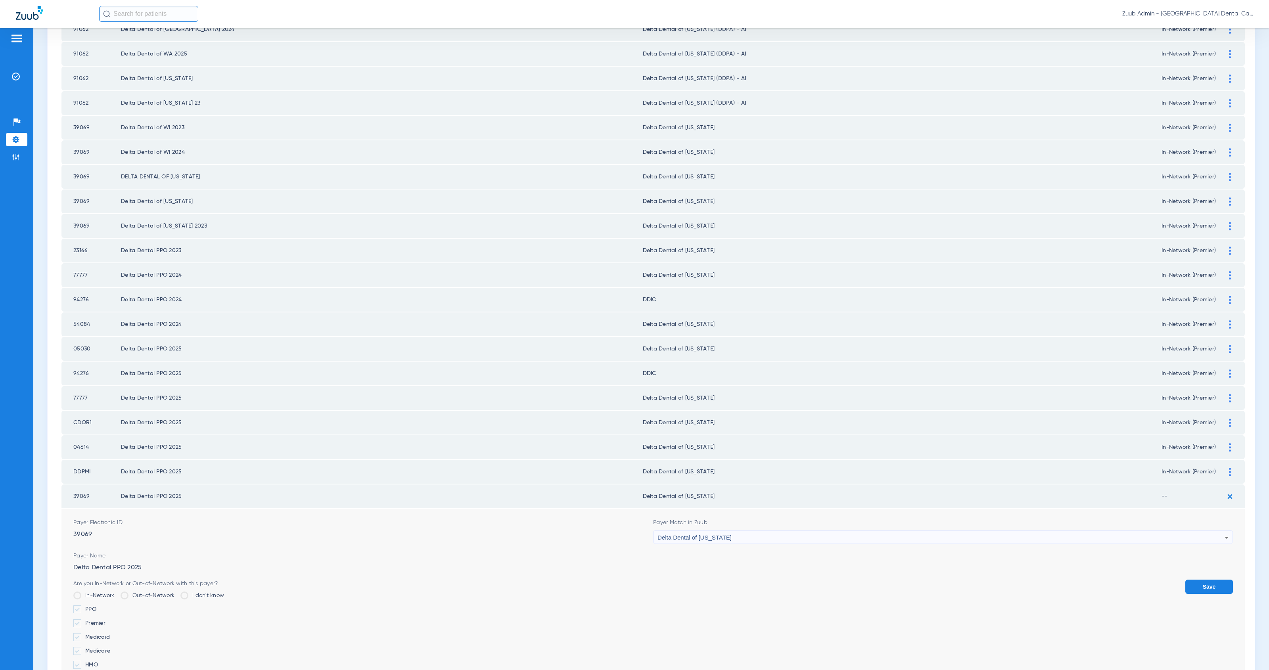
click at [103, 620] on label "Premier" at bounding box center [148, 624] width 151 height 8
click at [107, 621] on input "Premier" at bounding box center [107, 621] width 0 height 0
click at [1195, 580] on button "Save" at bounding box center [1210, 587] width 48 height 14
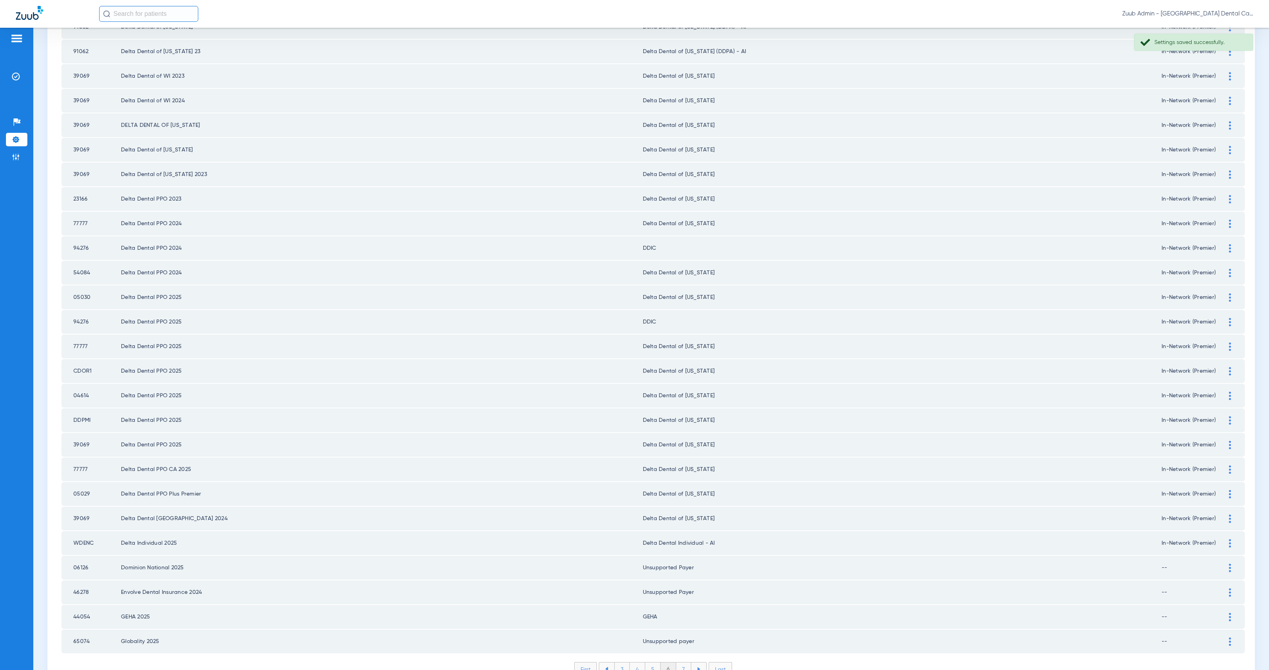
scroll to position [723, 0]
click at [681, 660] on li "7" at bounding box center [683, 666] width 15 height 13
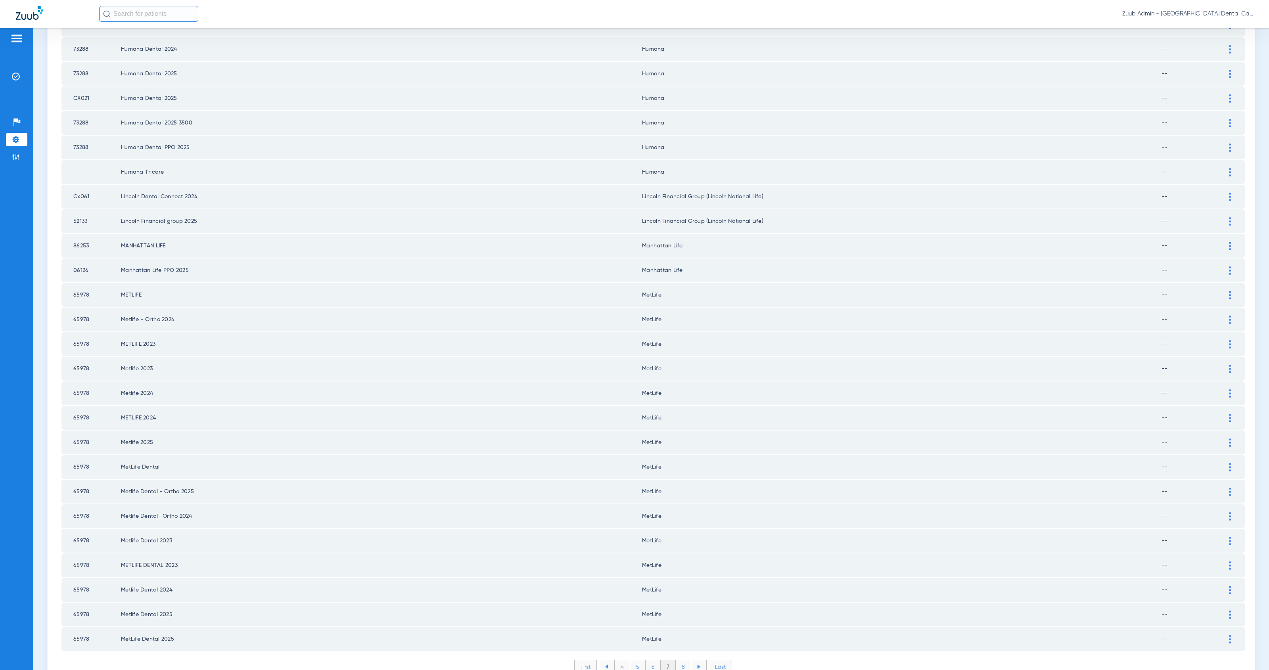
click at [683, 660] on li "8" at bounding box center [683, 666] width 15 height 13
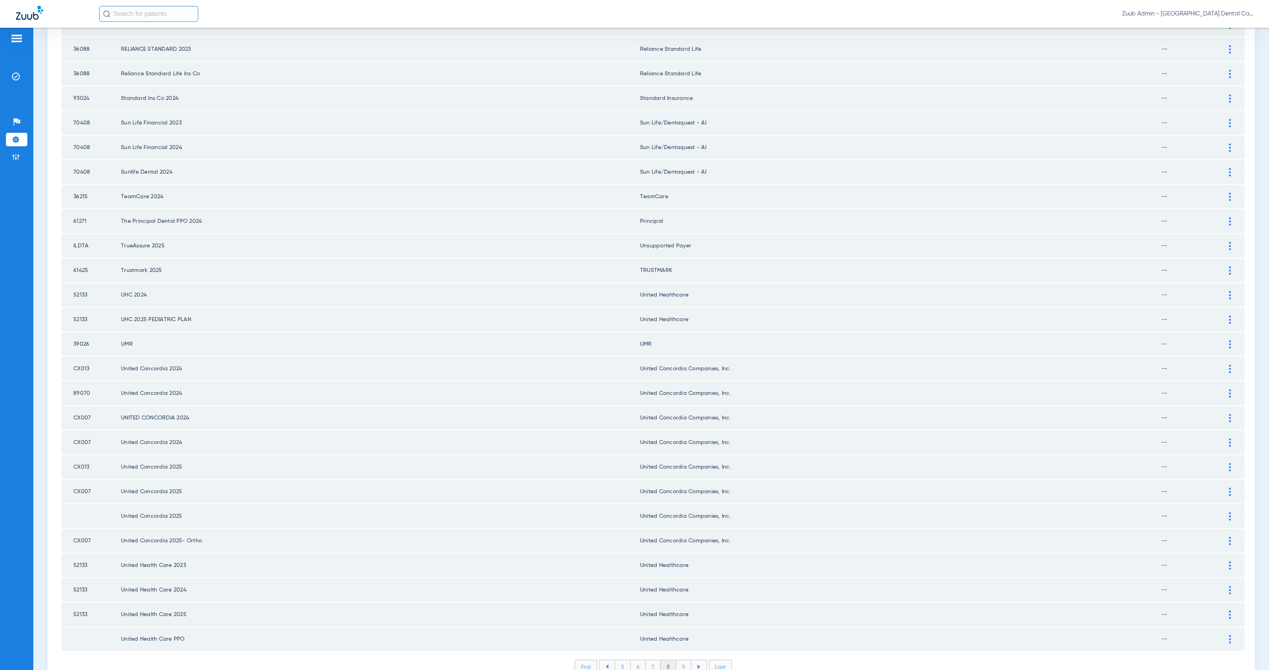
click at [680, 660] on li "9" at bounding box center [683, 666] width 15 height 13
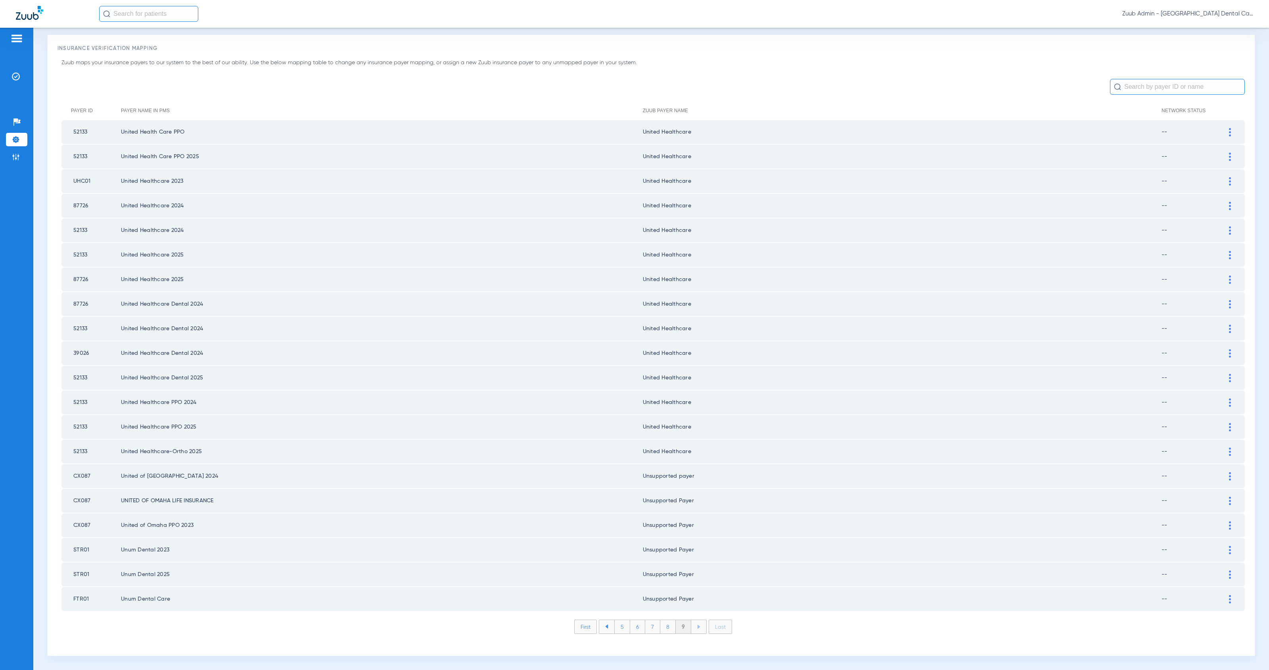
scroll to position [9, 0]
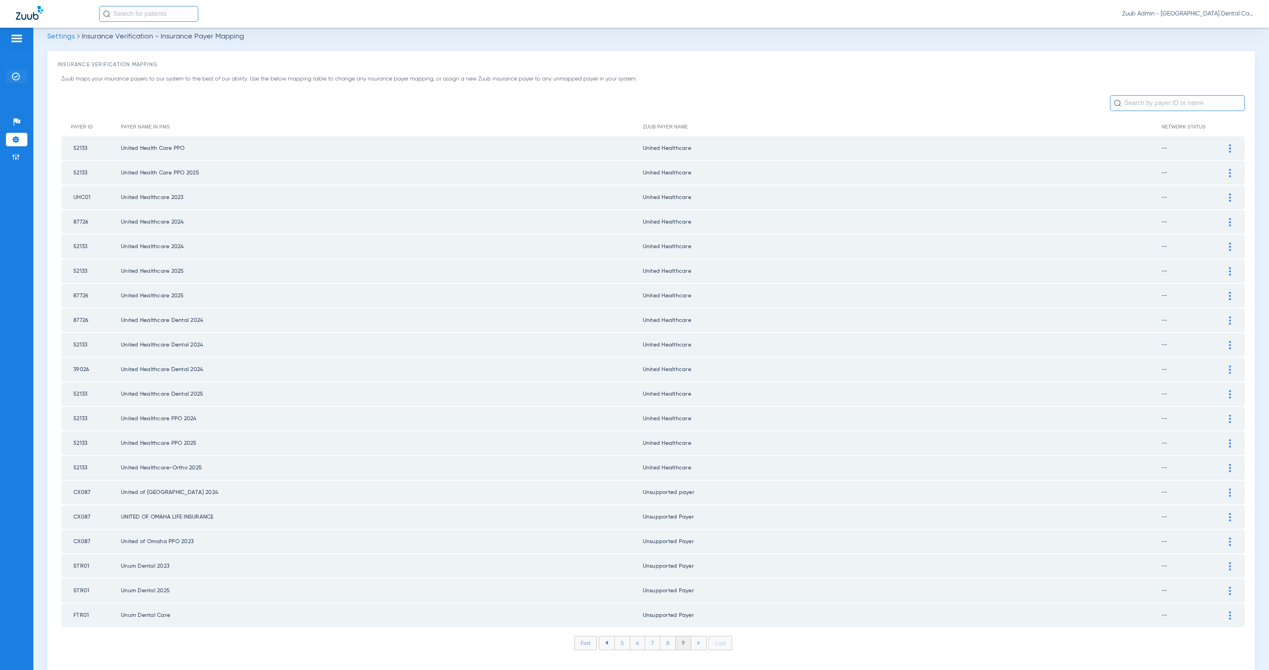
click at [14, 80] on img at bounding box center [16, 77] width 8 height 8
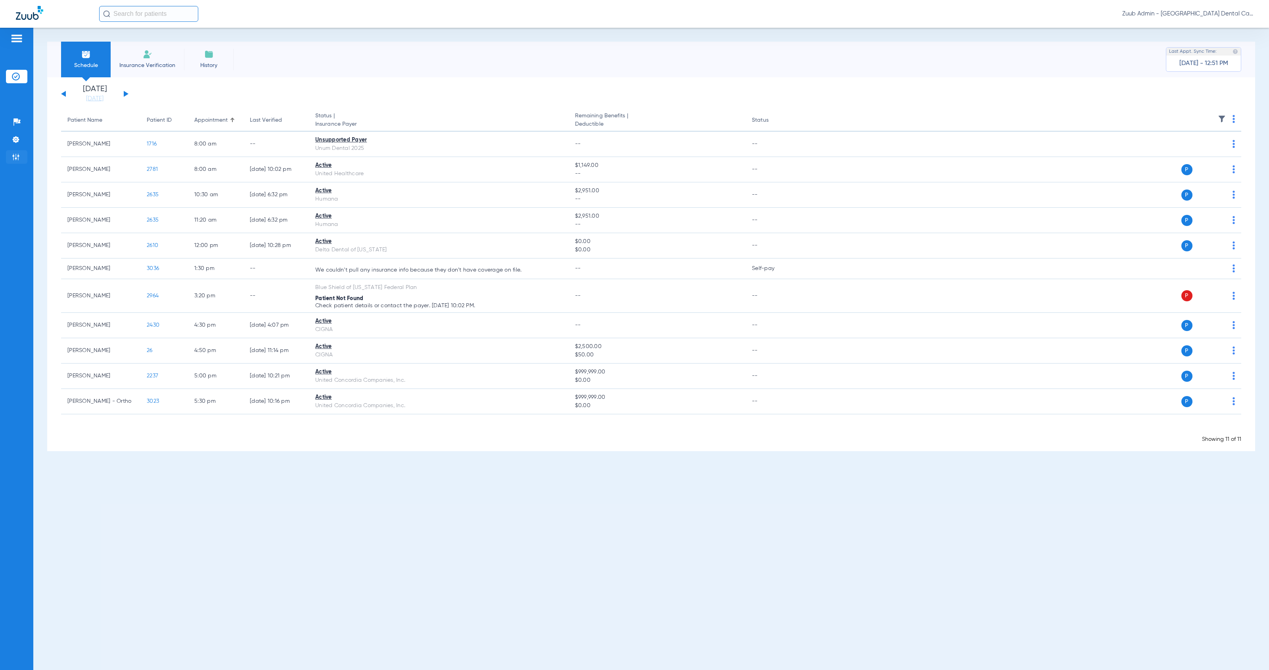
click at [16, 158] on img at bounding box center [16, 157] width 8 height 8
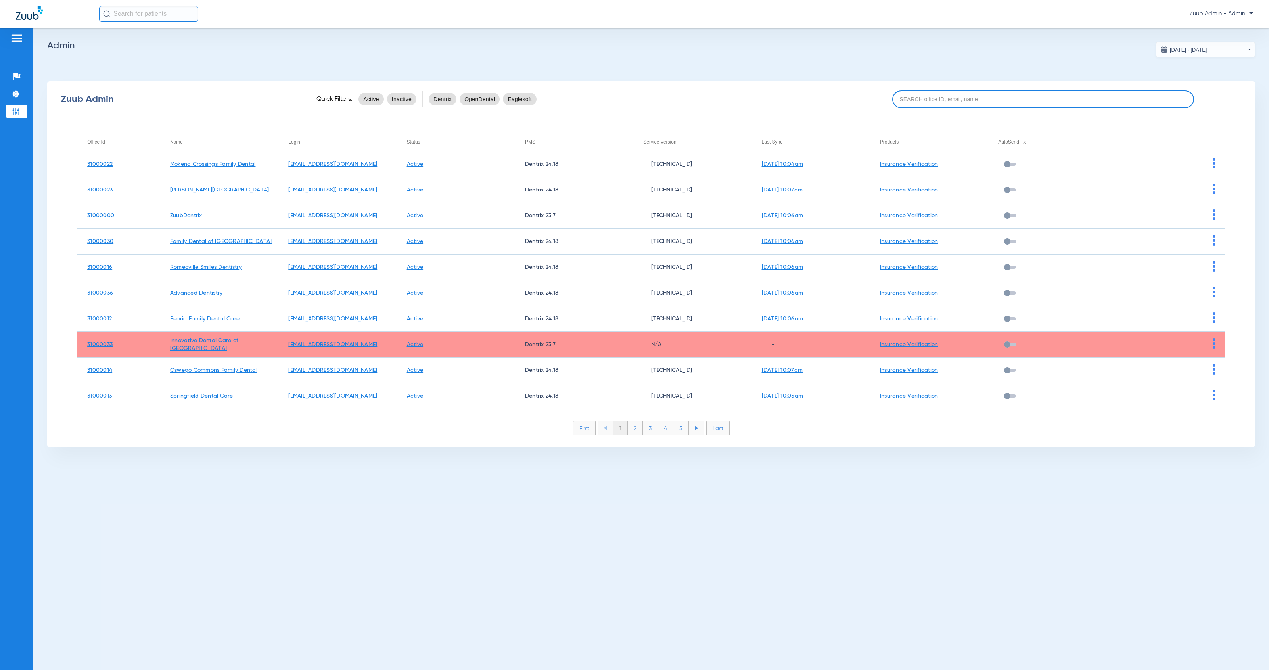
click at [1000, 100] on input at bounding box center [1043, 99] width 302 height 18
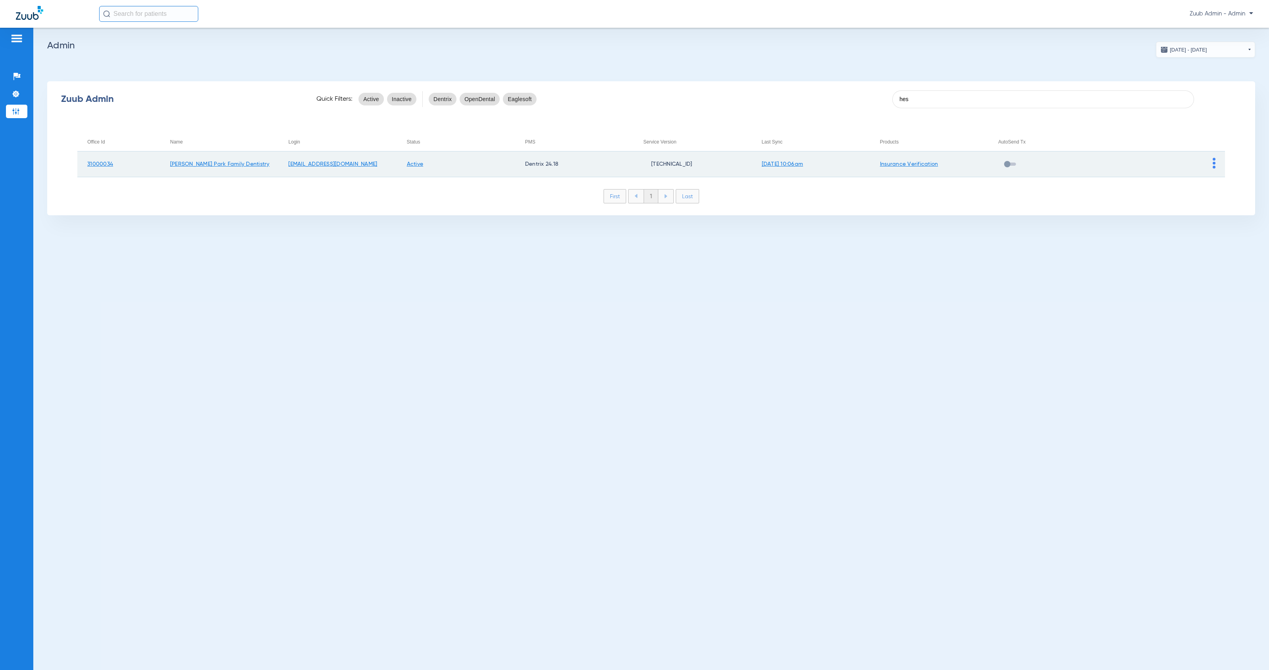
type input "hes"
click at [1214, 165] on img at bounding box center [1214, 163] width 3 height 11
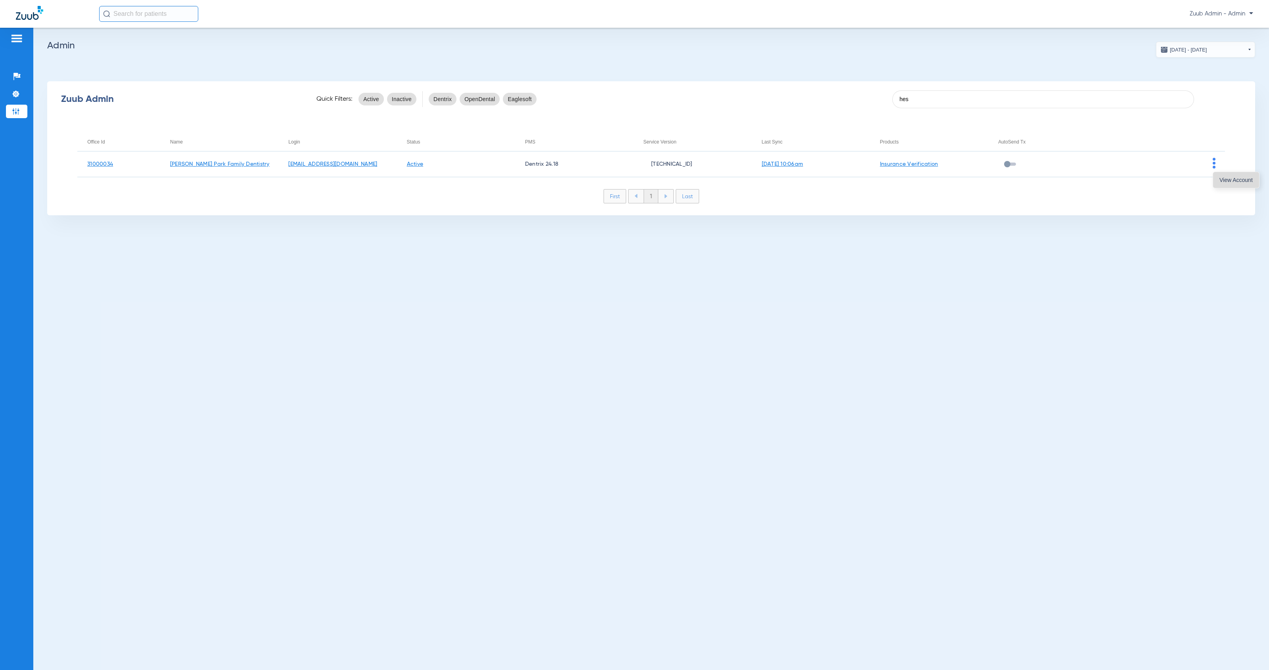
click at [1226, 181] on span "View Account" at bounding box center [1236, 180] width 33 height 6
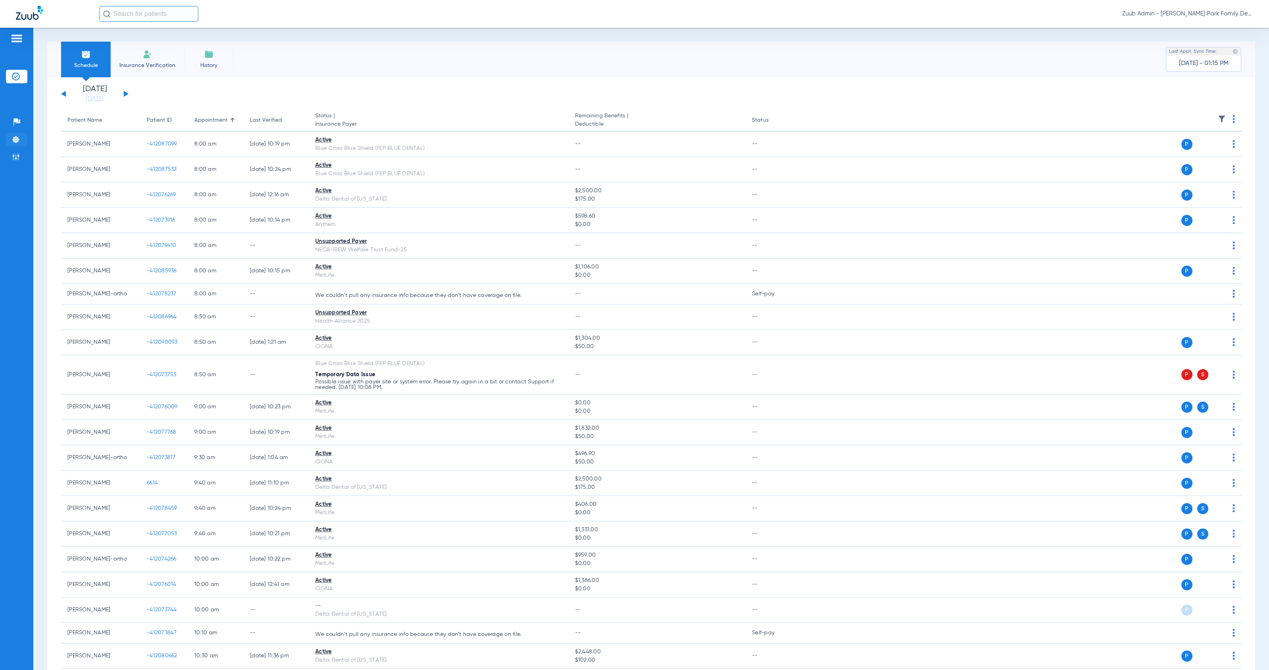
click at [19, 137] on img at bounding box center [16, 140] width 8 height 8
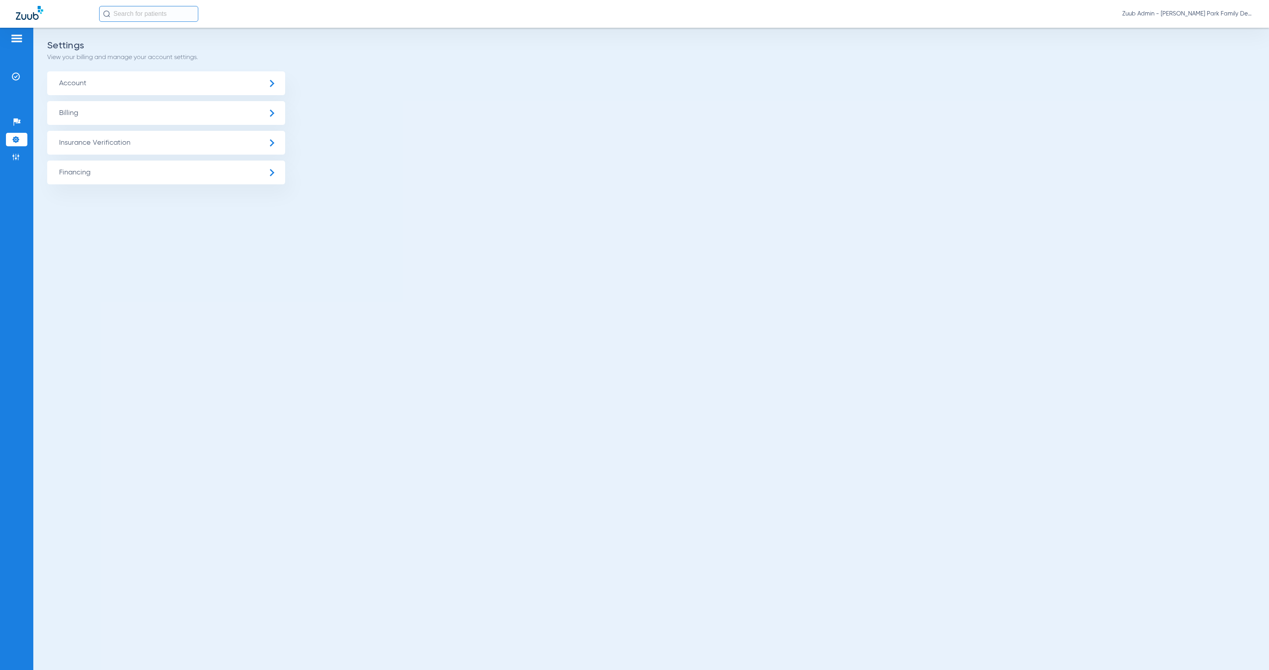
click at [94, 138] on span "Insurance Verification" at bounding box center [166, 143] width 238 height 24
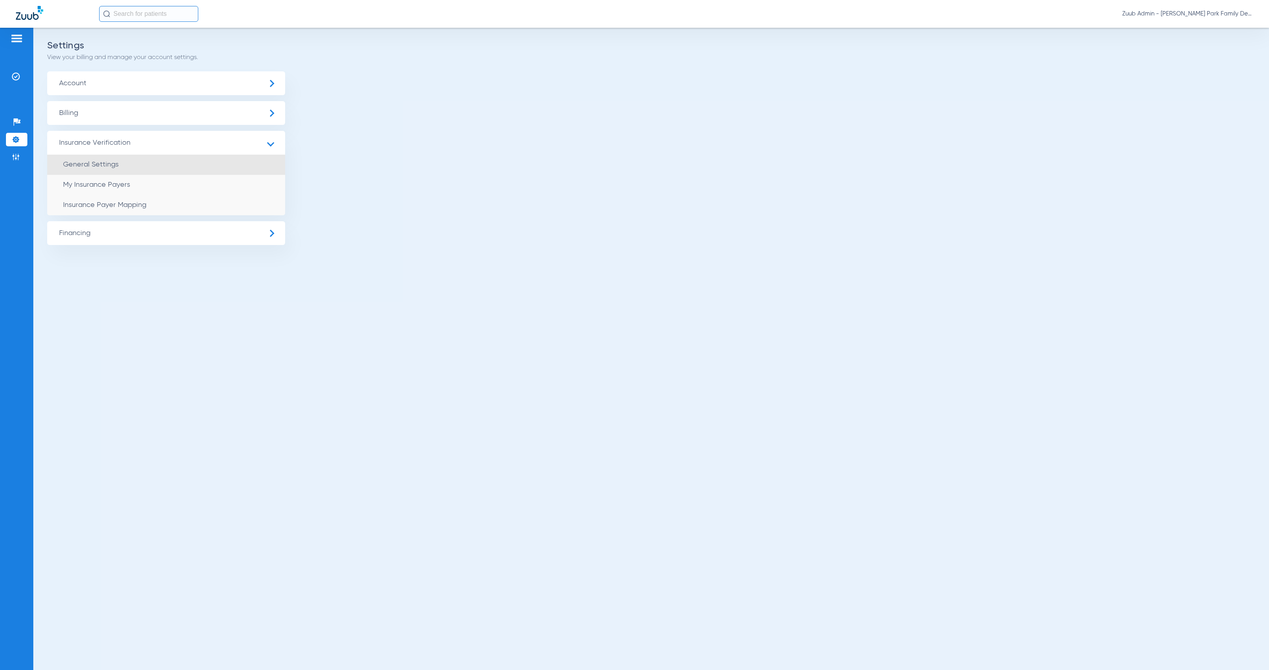
click at [152, 168] on li "General Settings" at bounding box center [166, 165] width 238 height 20
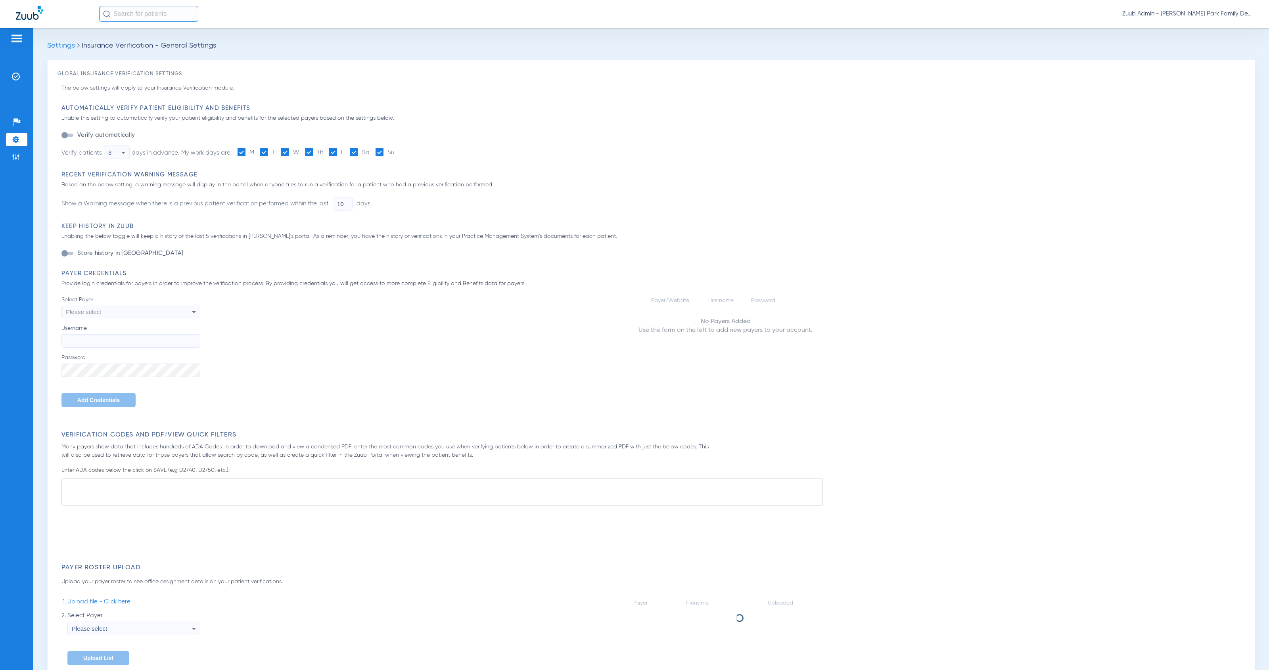
type input "1"
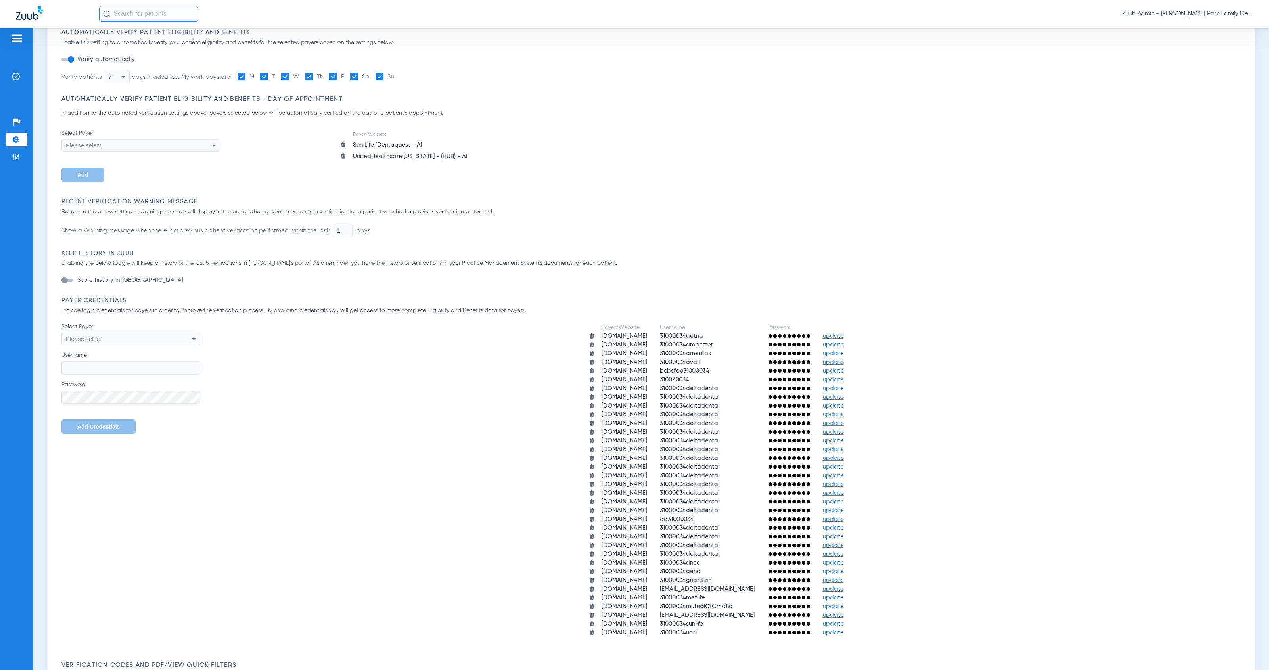
scroll to position [76, 0]
click at [342, 156] on img at bounding box center [343, 156] width 6 height 6
click at [20, 77] on li "Insurance Verification" at bounding box center [16, 76] width 21 height 13
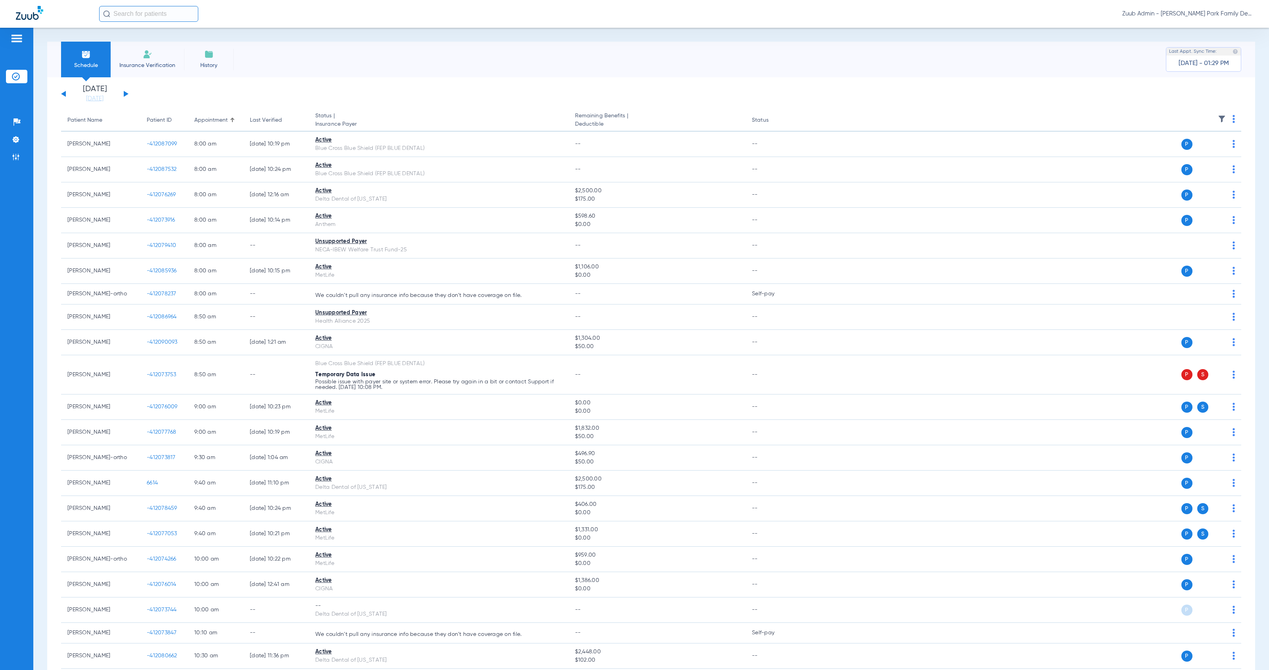
click at [150, 64] on span "Insurance Verification" at bounding box center [147, 65] width 61 height 8
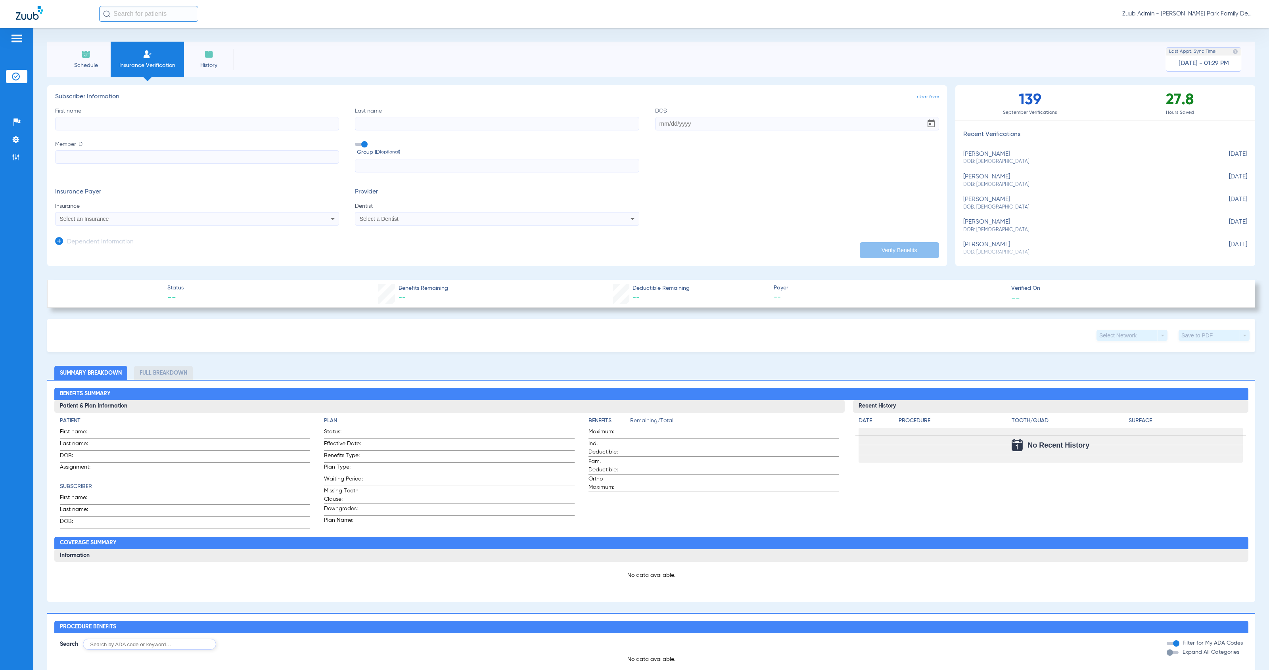
click at [240, 122] on input "First name" at bounding box center [197, 123] width 284 height 13
type input "[PERSON_NAME]"
click at [662, 123] on input "01161986" at bounding box center [797, 123] width 284 height 13
drag, startPoint x: 671, startPoint y: 123, endPoint x: 696, endPoint y: 143, distance: 32.1
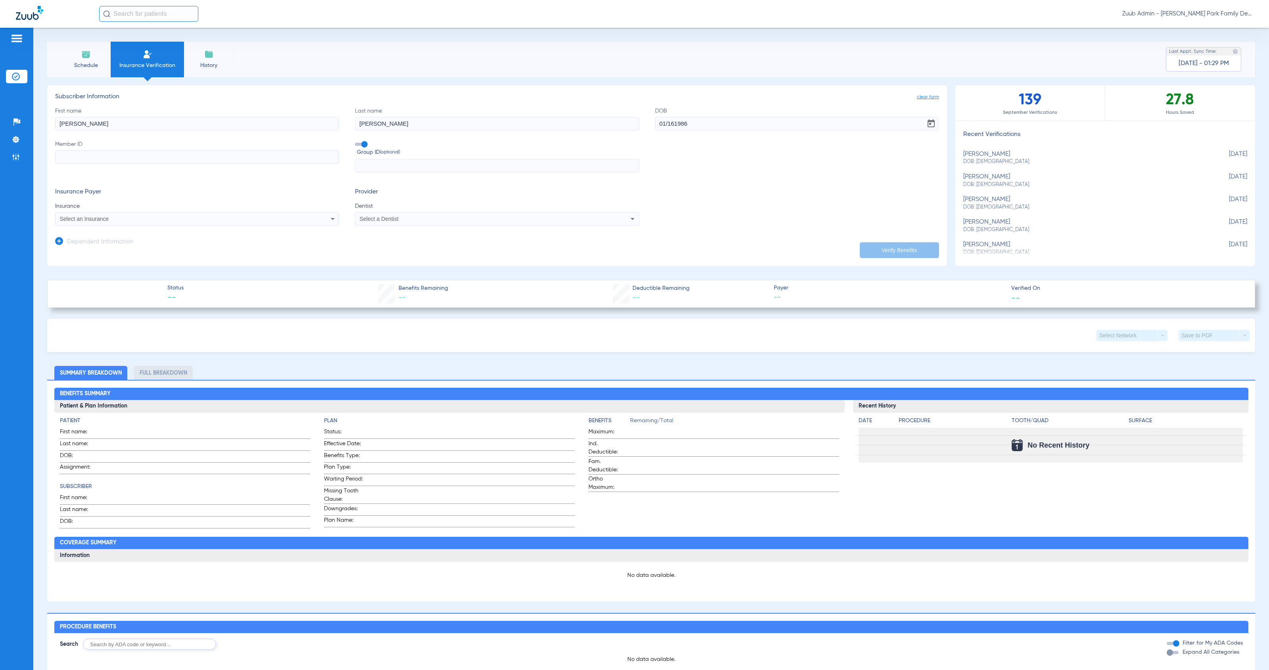
click at [671, 123] on input "01/161986" at bounding box center [797, 123] width 284 height 13
type input "[DATE]"
click at [191, 154] on input "Member ID" at bounding box center [197, 156] width 284 height 13
type input "630221957"
click at [207, 217] on div "Select an Insurance" at bounding box center [170, 219] width 220 height 6
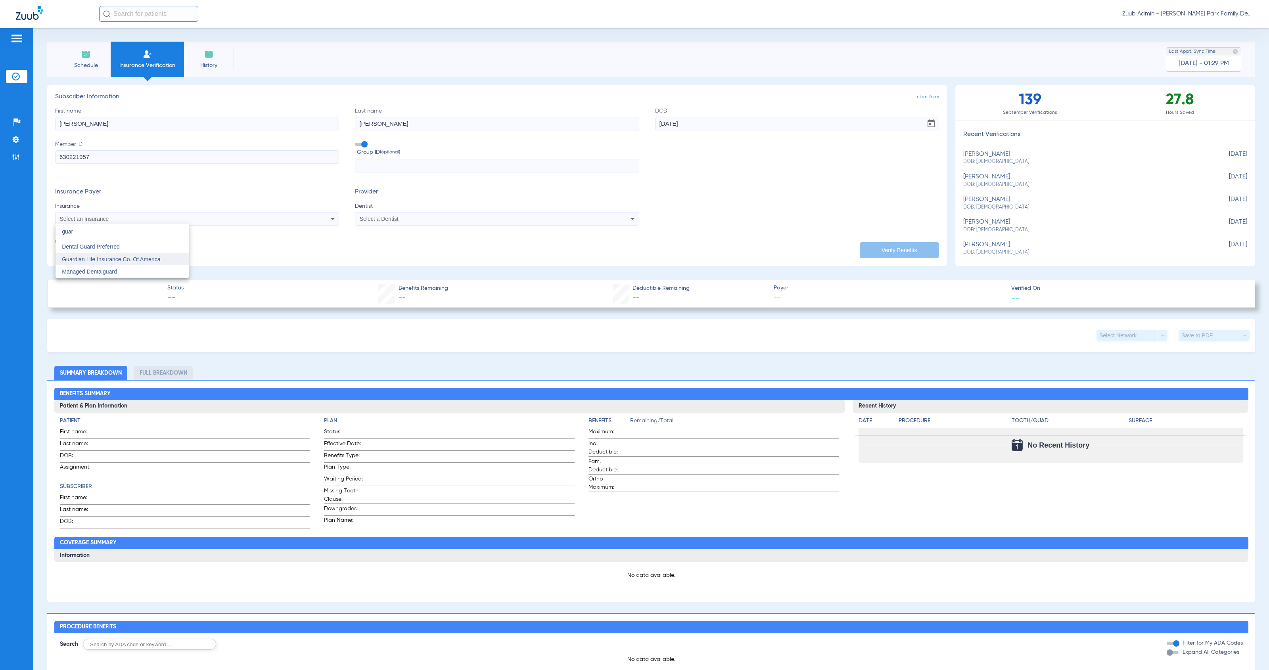
type input "guar"
click at [158, 256] on span "Guardian Life Insurance Co. Of America" at bounding box center [111, 259] width 98 height 6
click at [398, 216] on div "Select a Dentist" at bounding box center [470, 219] width 220 height 6
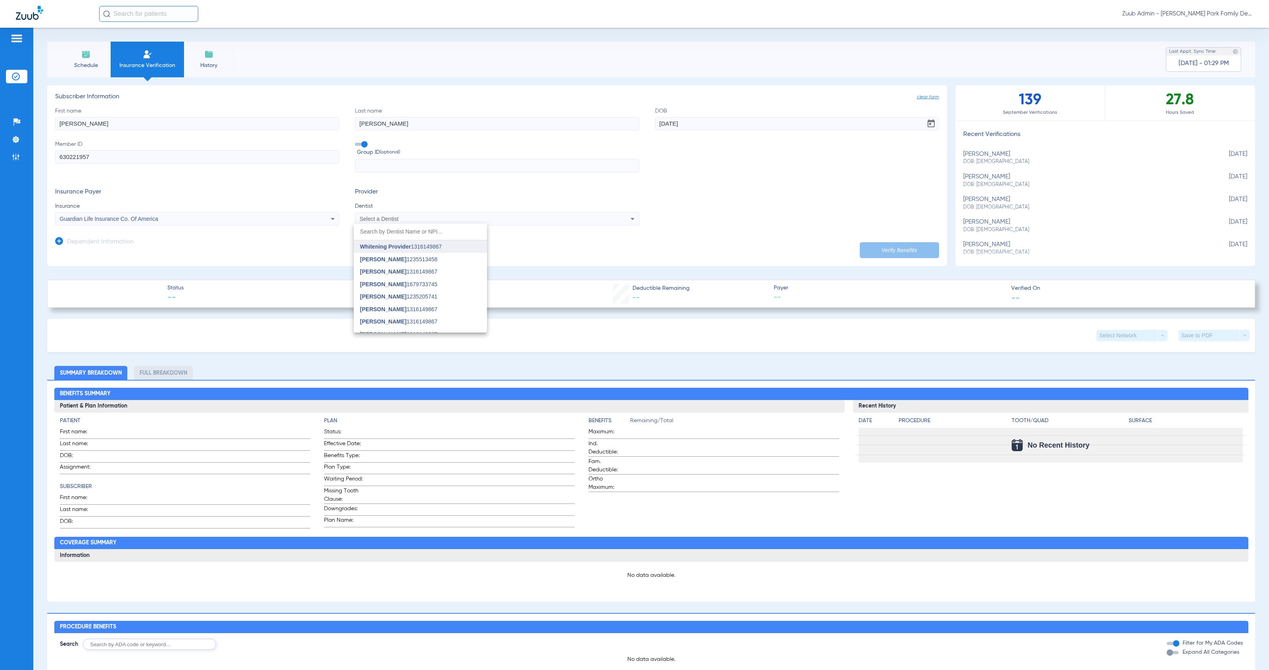
click at [418, 244] on span "[MEDICAL_DATA] Provider 1316149867" at bounding box center [401, 247] width 82 height 6
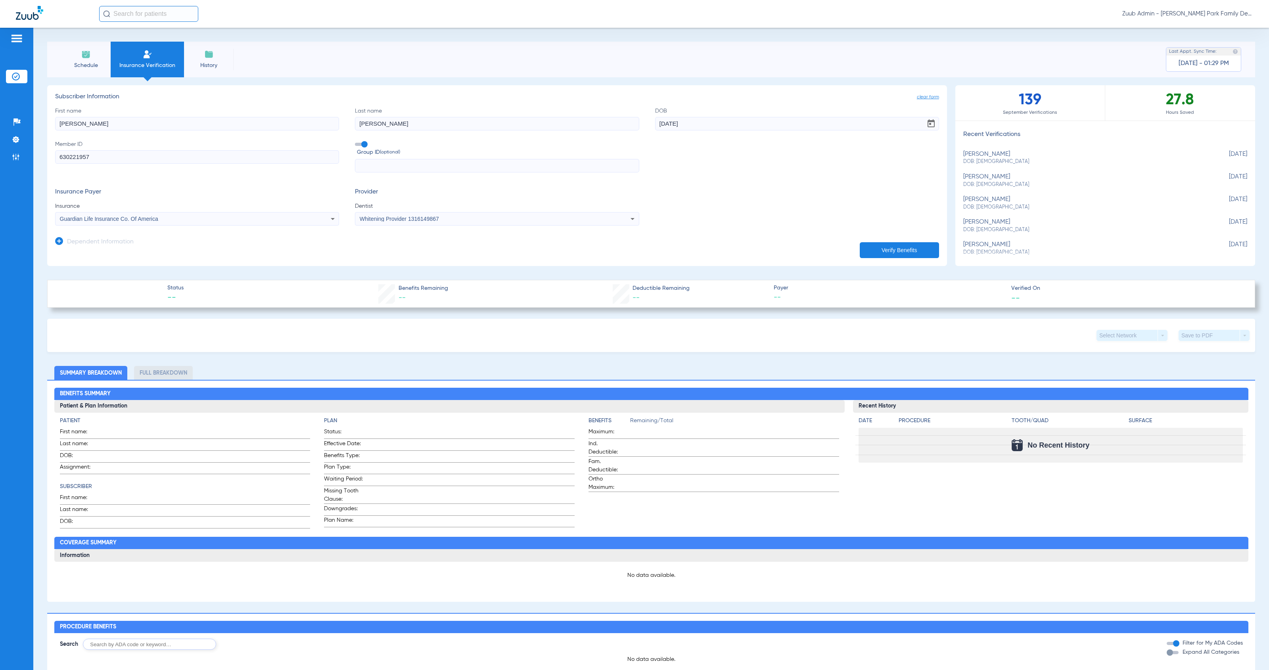
click at [903, 246] on button "Verify Benefits" at bounding box center [899, 250] width 79 height 16
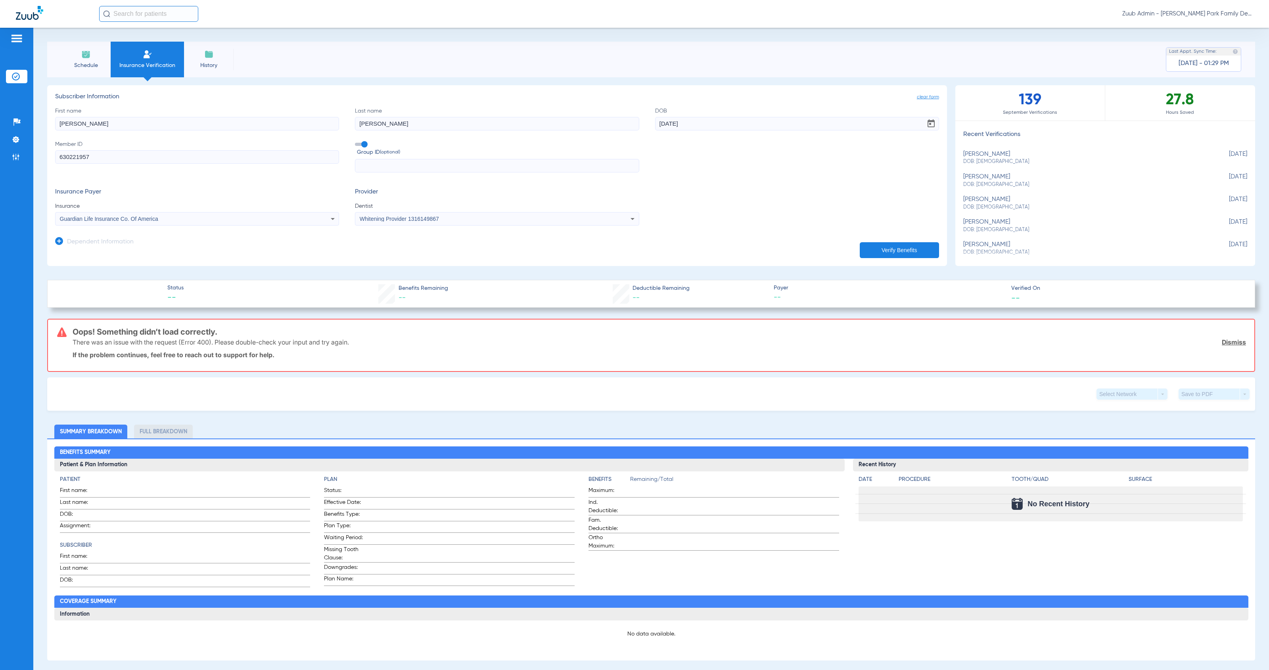
click at [372, 220] on span "Whitening Provider 1316149867" at bounding box center [399, 219] width 79 height 6
click at [447, 277] on mat-option "[PERSON_NAME] 1316149867" at bounding box center [420, 271] width 133 height 13
click at [899, 253] on button "Verify Benefits" at bounding box center [899, 250] width 79 height 16
click at [928, 94] on span "clear form" at bounding box center [928, 97] width 22 height 8
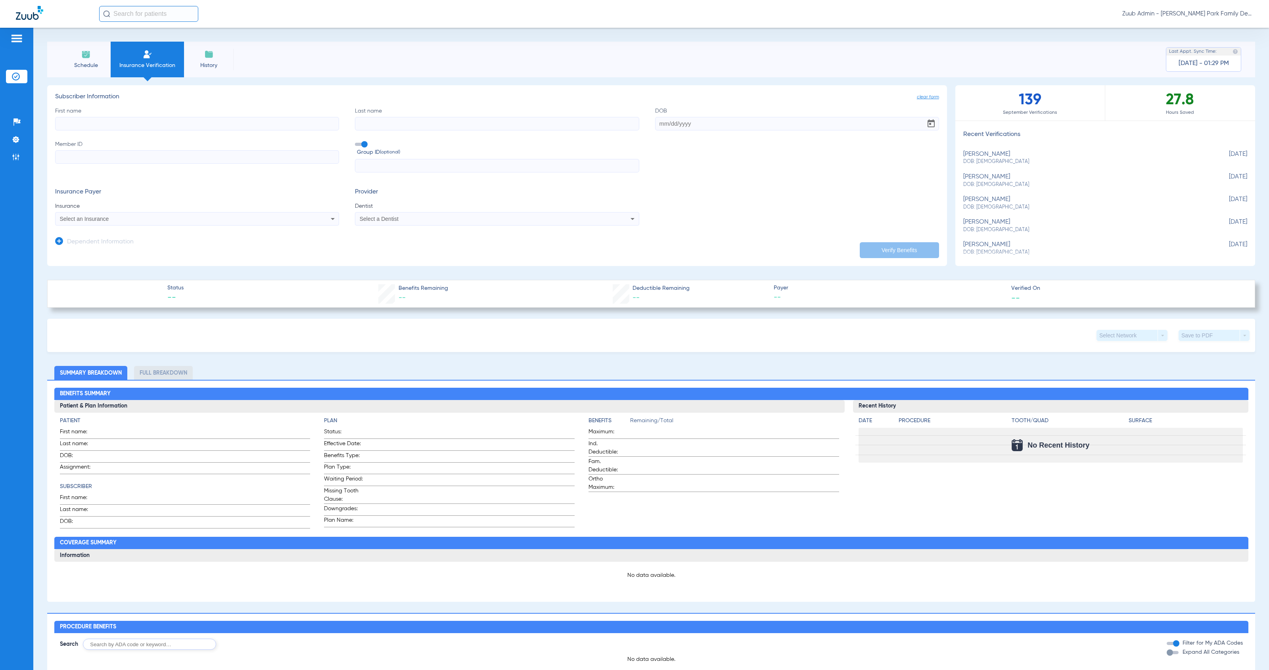
click at [990, 155] on div "[PERSON_NAME] DOB: [DEMOGRAPHIC_DATA]" at bounding box center [1085, 158] width 244 height 15
type input "Aurinia"
type input "[PERSON_NAME]"
type input "[DATE]"
type input "W149061084"
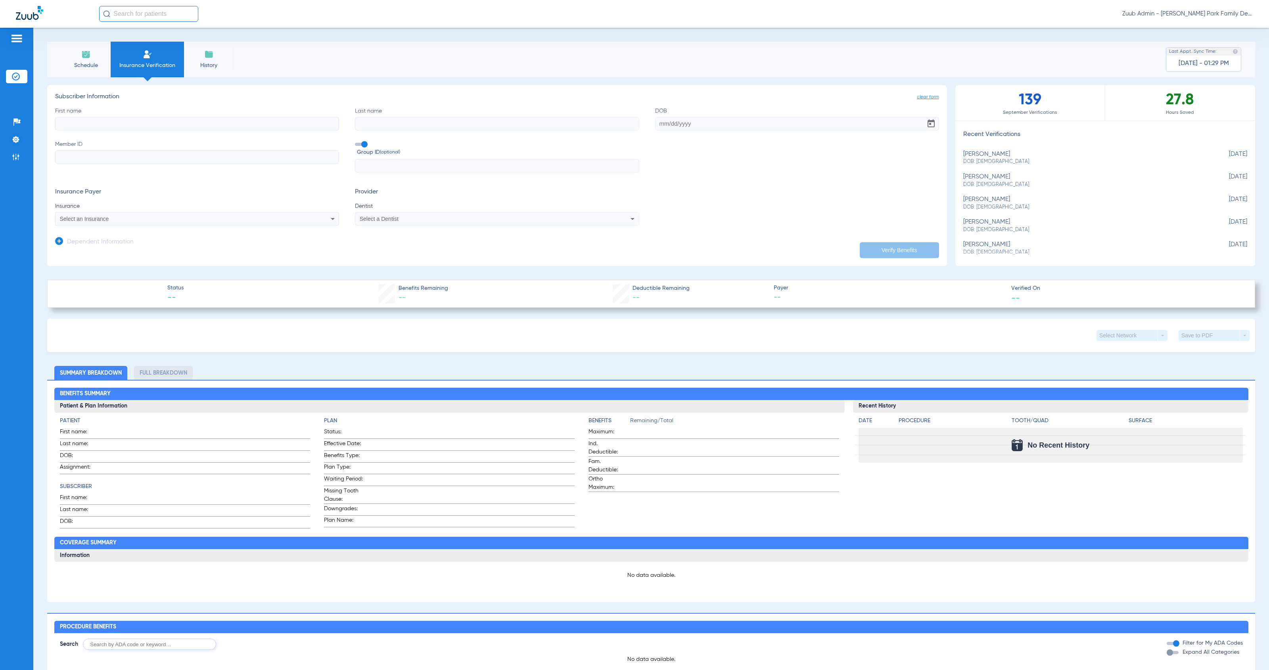
type input "080933904200001"
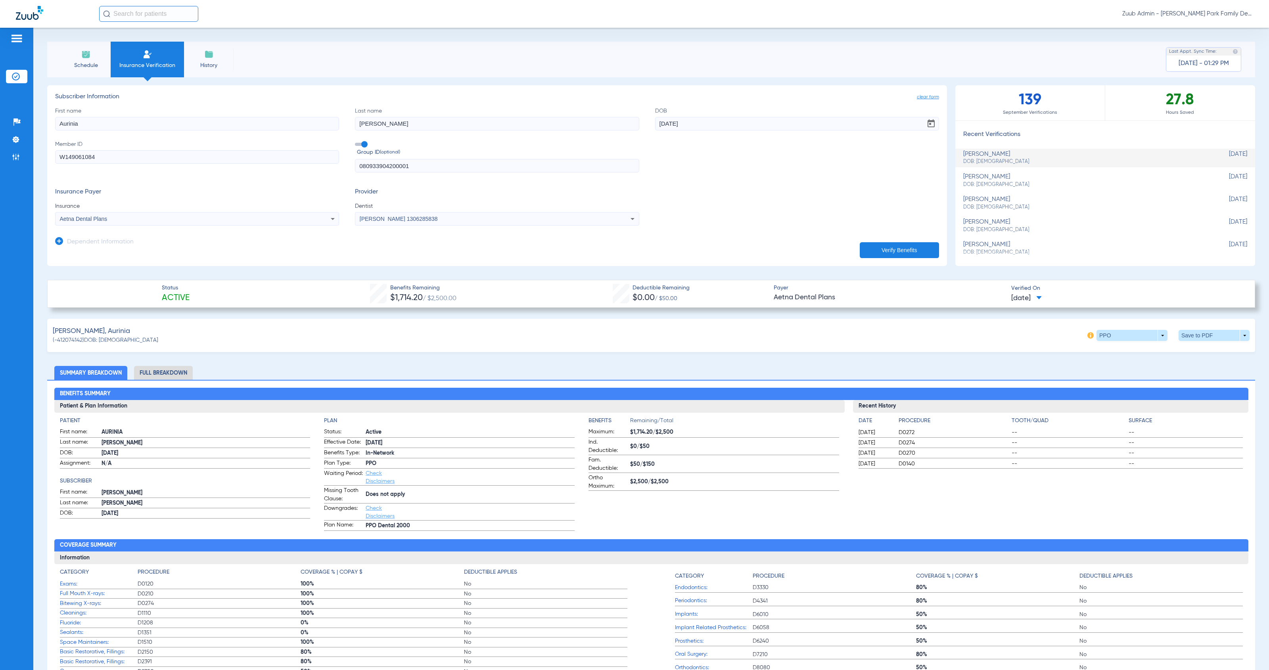
click at [890, 251] on button "Verify Benefits" at bounding box center [899, 250] width 79 height 16
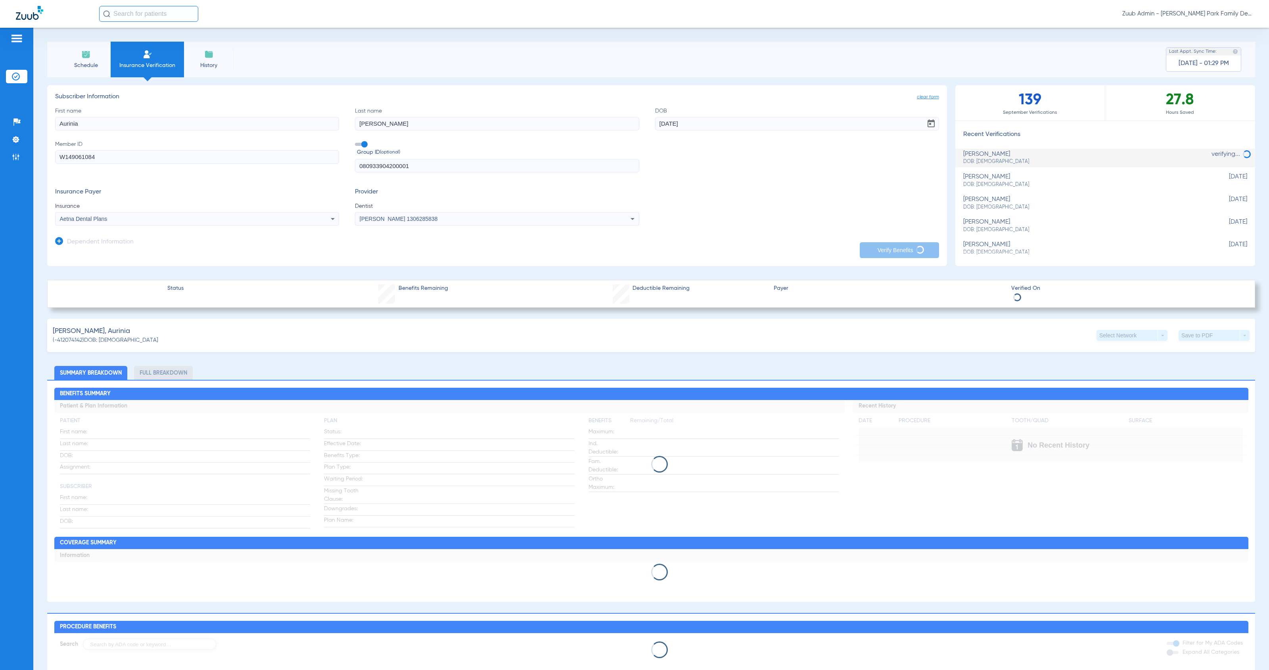
click at [931, 98] on span "clear form" at bounding box center [928, 97] width 22 height 8
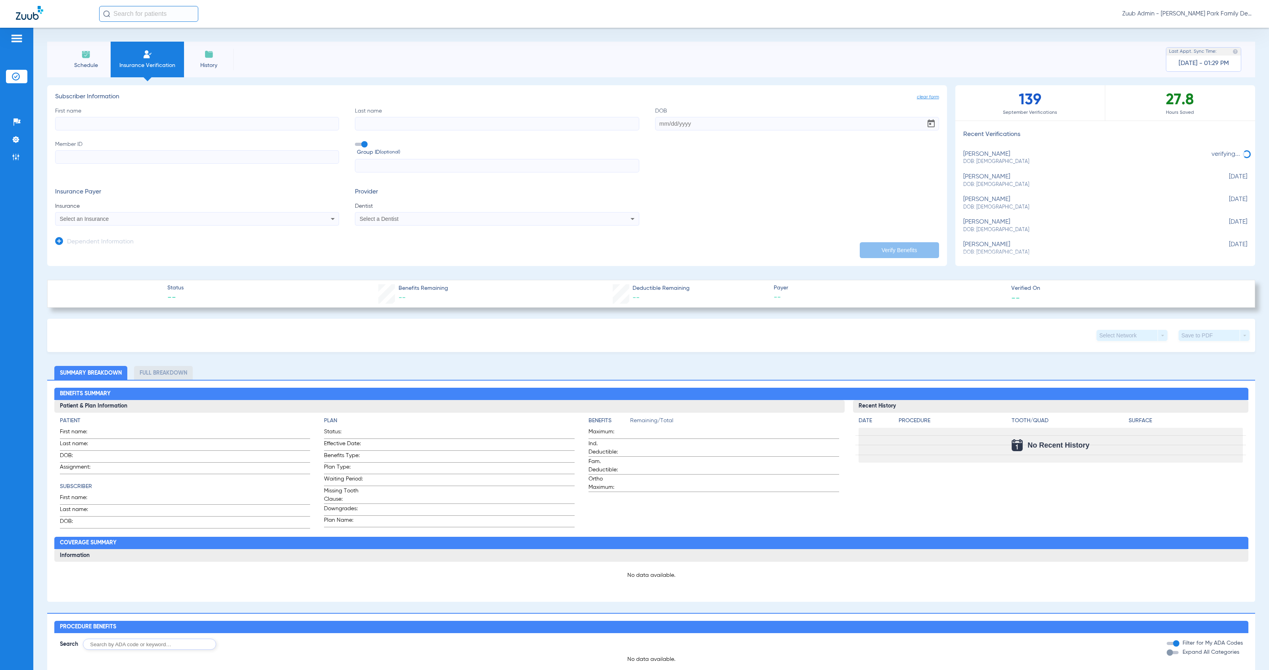
click at [221, 125] on input "First name" at bounding box center [197, 123] width 284 height 13
type input "[PERSON_NAME]"
type input "[DATE]"
click at [94, 159] on input "Member ID" at bounding box center [197, 156] width 284 height 13
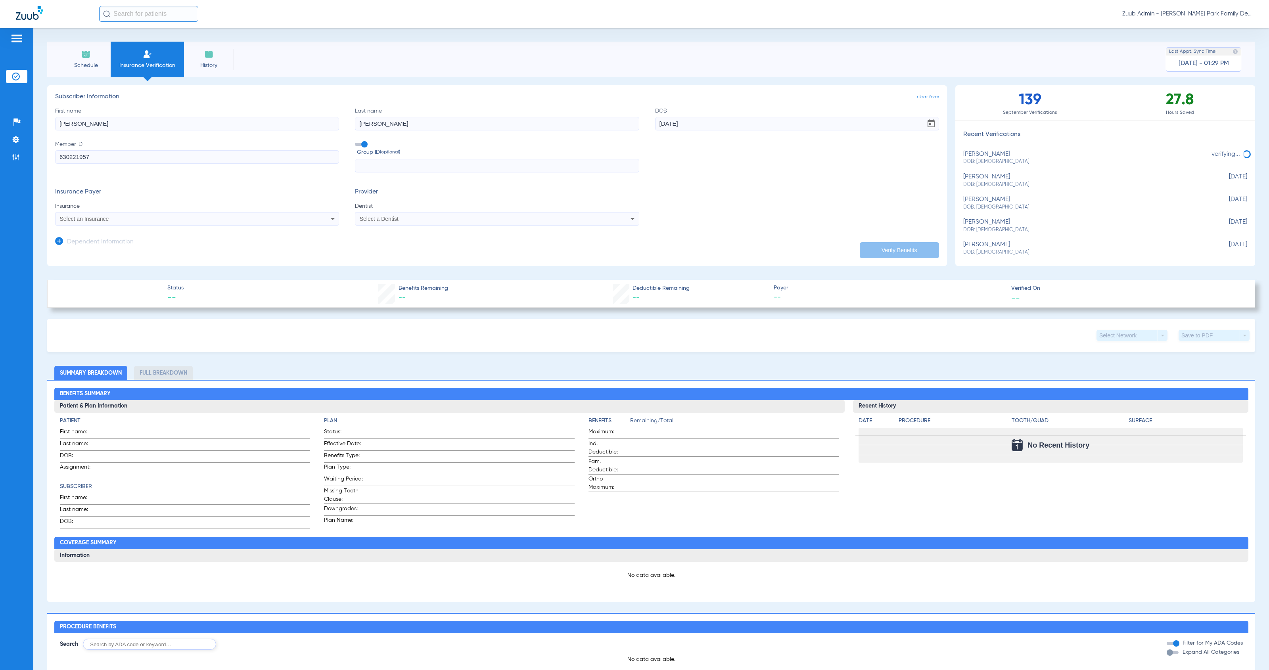
type input "630221957"
click at [89, 221] on span "Select an Insurance" at bounding box center [84, 219] width 49 height 6
type input "guar"
click at [141, 260] on span "Guardian Life Insurance Co. Of America" at bounding box center [111, 259] width 98 height 6
click at [428, 219] on div "Select a Dentist" at bounding box center [470, 219] width 220 height 6
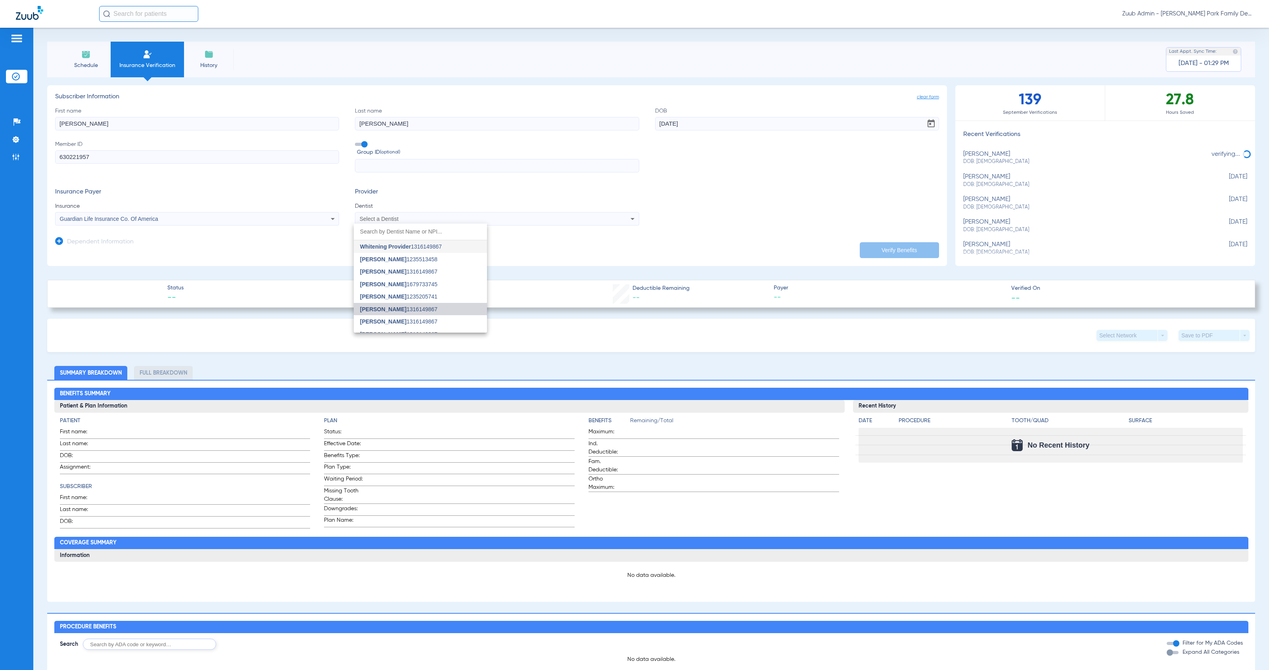
click at [451, 309] on mat-option "[PERSON_NAME] 1316149867" at bounding box center [420, 309] width 133 height 13
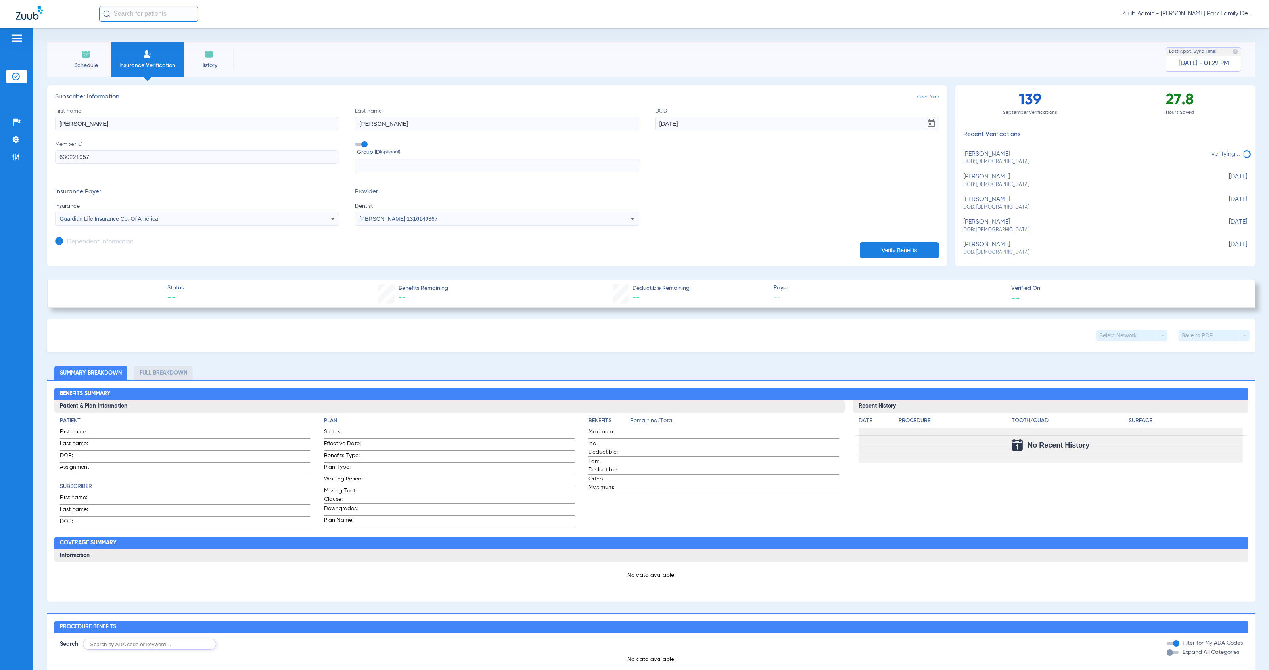
click at [903, 247] on button "Verify Benefits" at bounding box center [899, 250] width 79 height 16
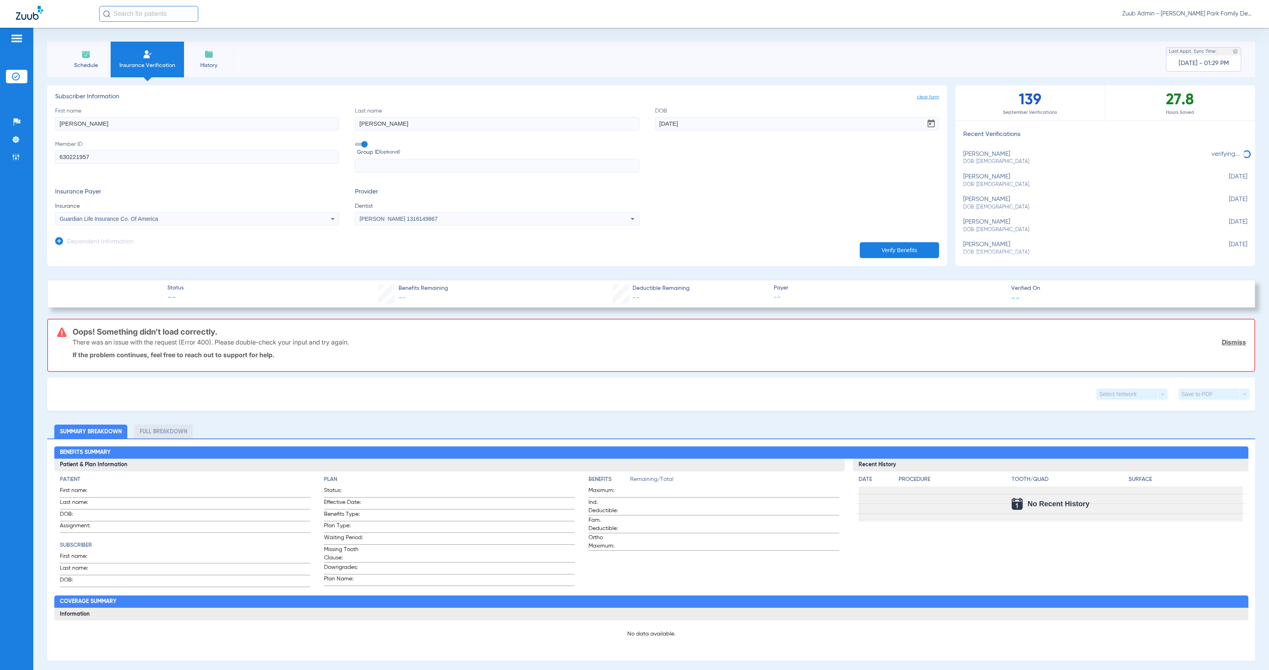
click at [920, 98] on span "clear form" at bounding box center [928, 97] width 22 height 8
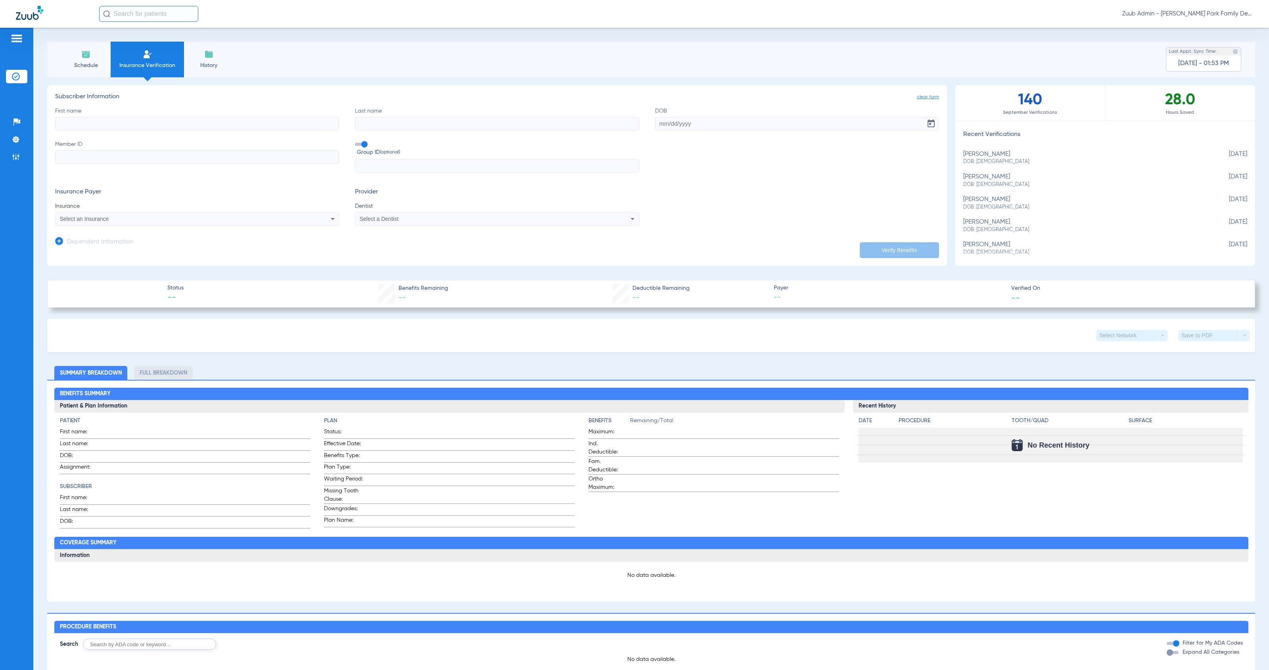
click at [156, 16] on input "text" at bounding box center [148, 14] width 99 height 16
type input "7033"
click at [185, 43] on td "[DATE]" at bounding box center [192, 42] width 23 height 11
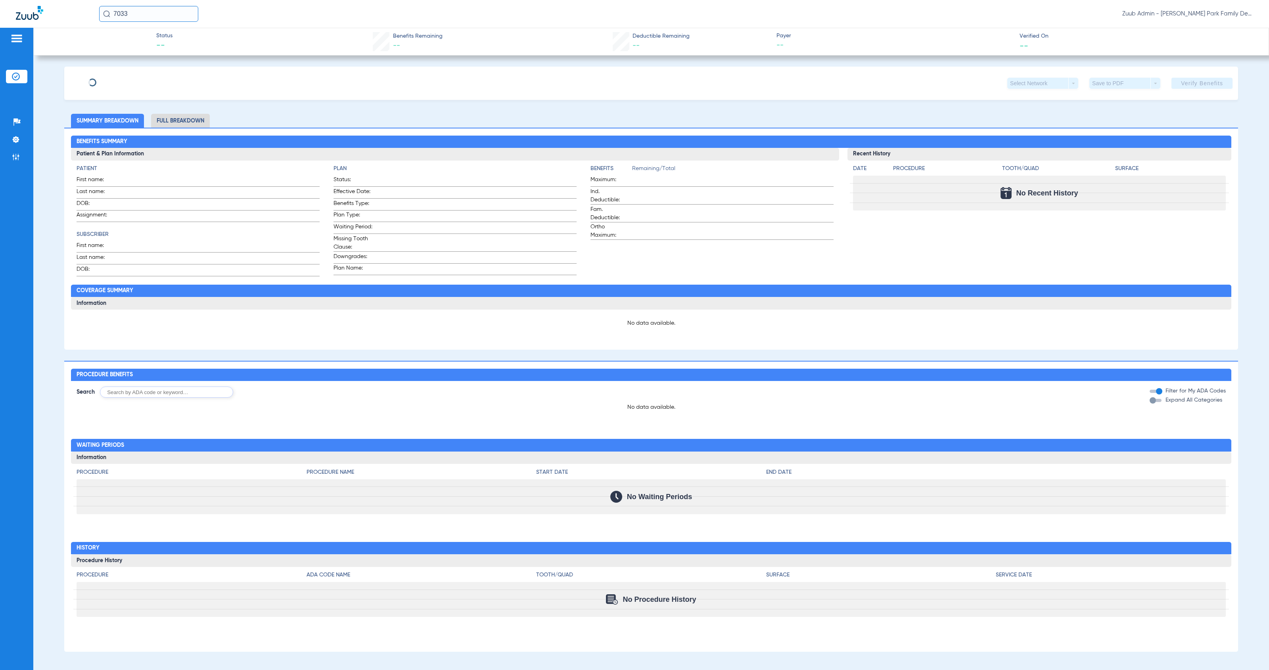
type input "[PERSON_NAME]"
type input "[GEOGRAPHIC_DATA]"
type input "[DATE]"
type input "d27281927"
type input "051057P142"
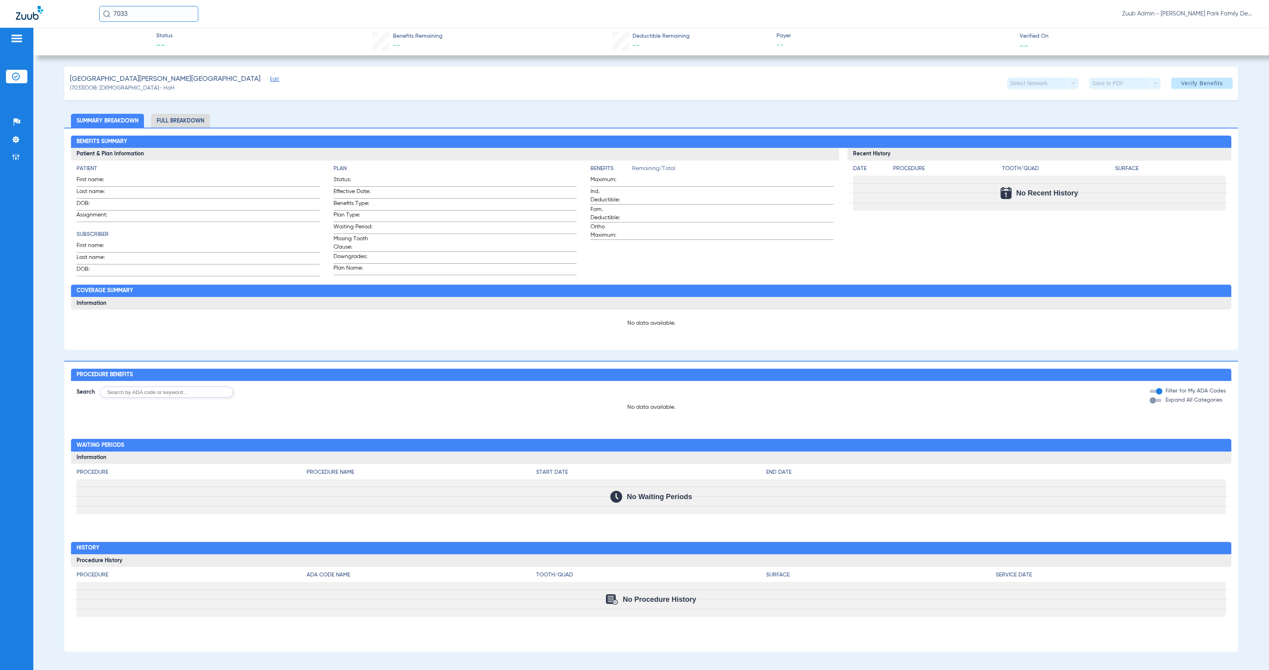
click at [270, 79] on span "Edit" at bounding box center [273, 81] width 7 height 8
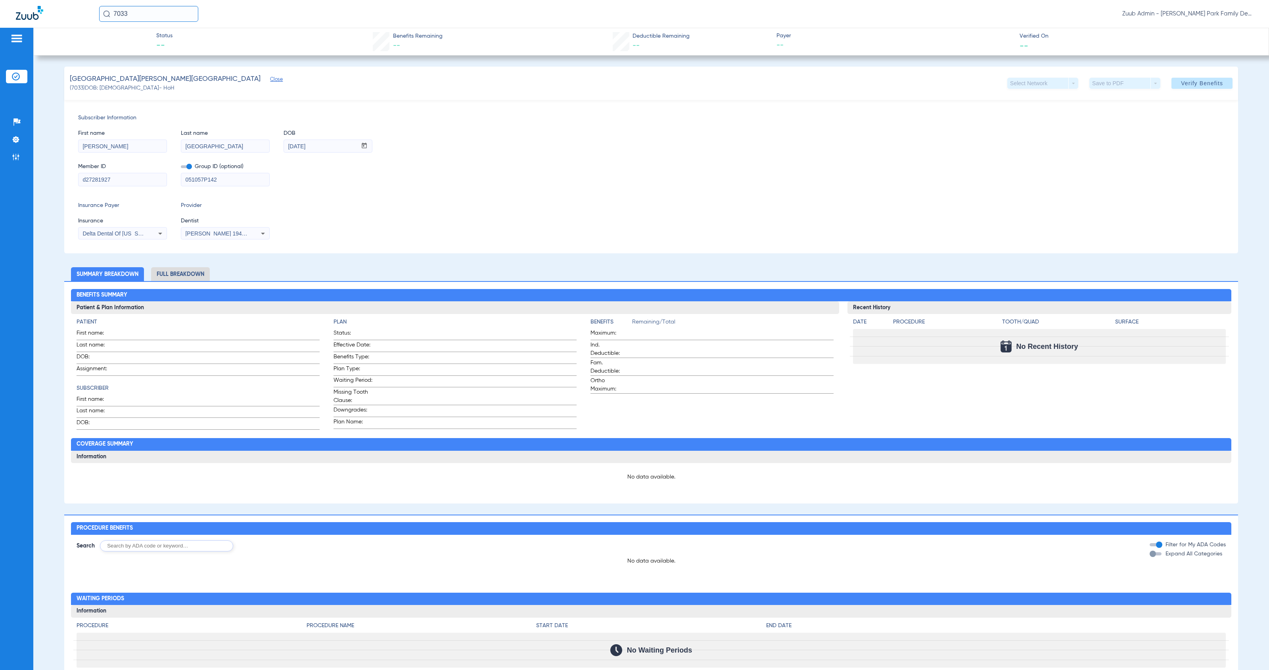
drag, startPoint x: 133, startPoint y: 234, endPoint x: 132, endPoint y: 218, distance: 15.9
click at [132, 218] on app-form-autocomplete "Insurance Delta Dental Of [US_STATE]" at bounding box center [122, 228] width 89 height 23
drag, startPoint x: 133, startPoint y: 14, endPoint x: 100, endPoint y: 11, distance: 32.7
click at [100, 11] on input "7033" at bounding box center [148, 14] width 99 height 16
type input "5102"
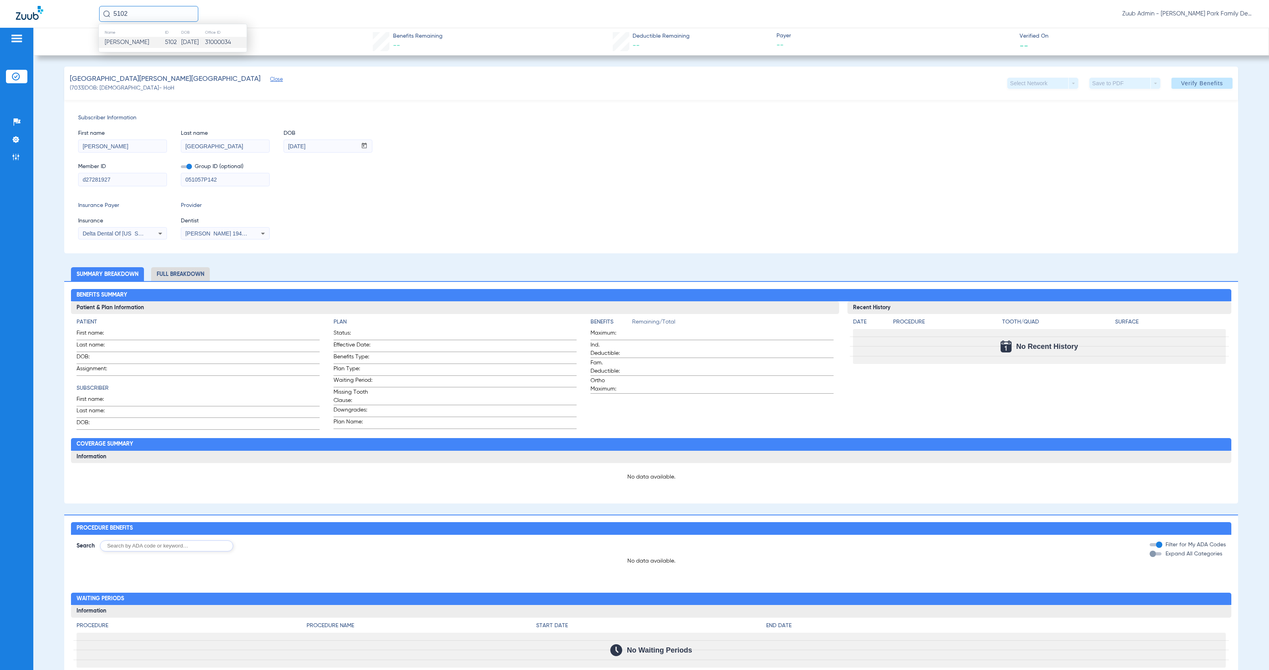
click at [167, 44] on td "5102" at bounding box center [173, 42] width 16 height 11
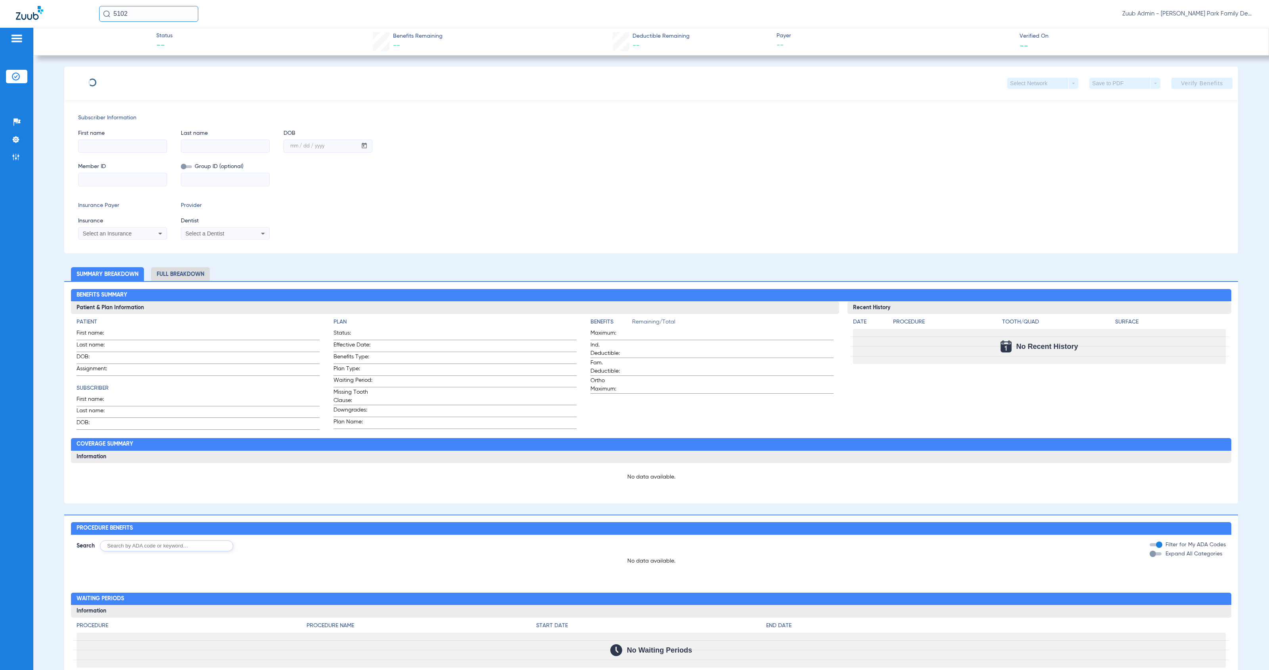
type input "Rose"
type input "Young"
type input "[DATE]"
type input "318529680"
type input "20240"
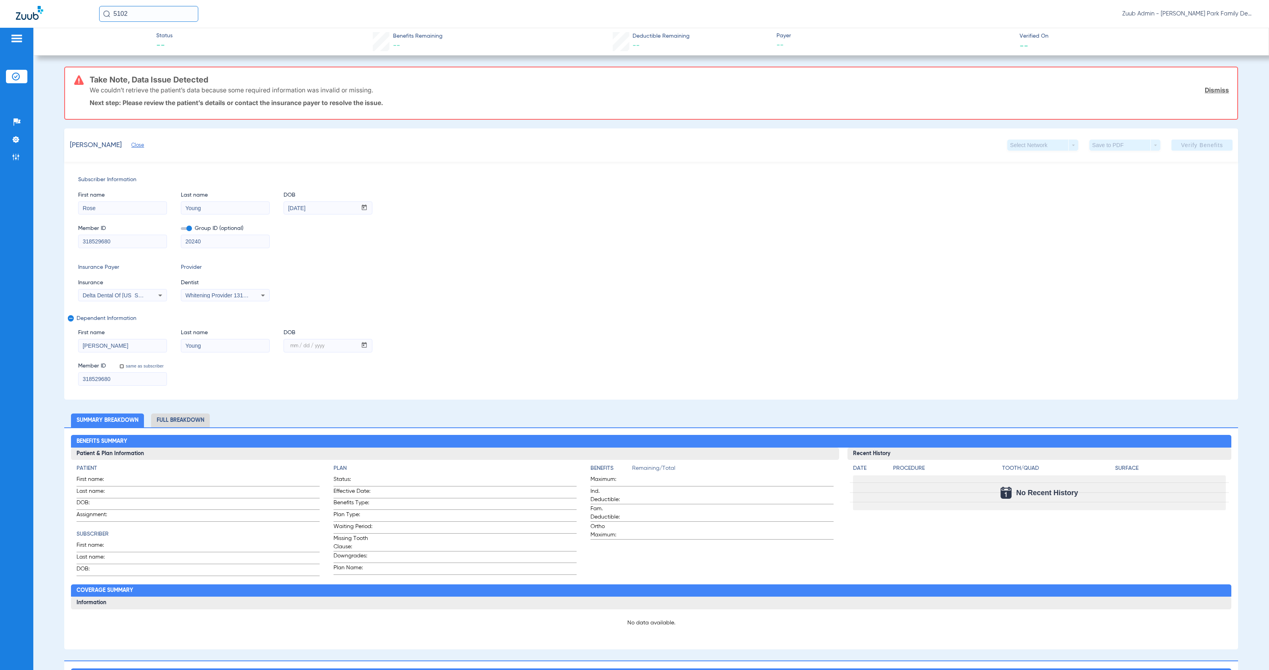
click at [18, 71] on li "Insurance Verification" at bounding box center [16, 76] width 21 height 13
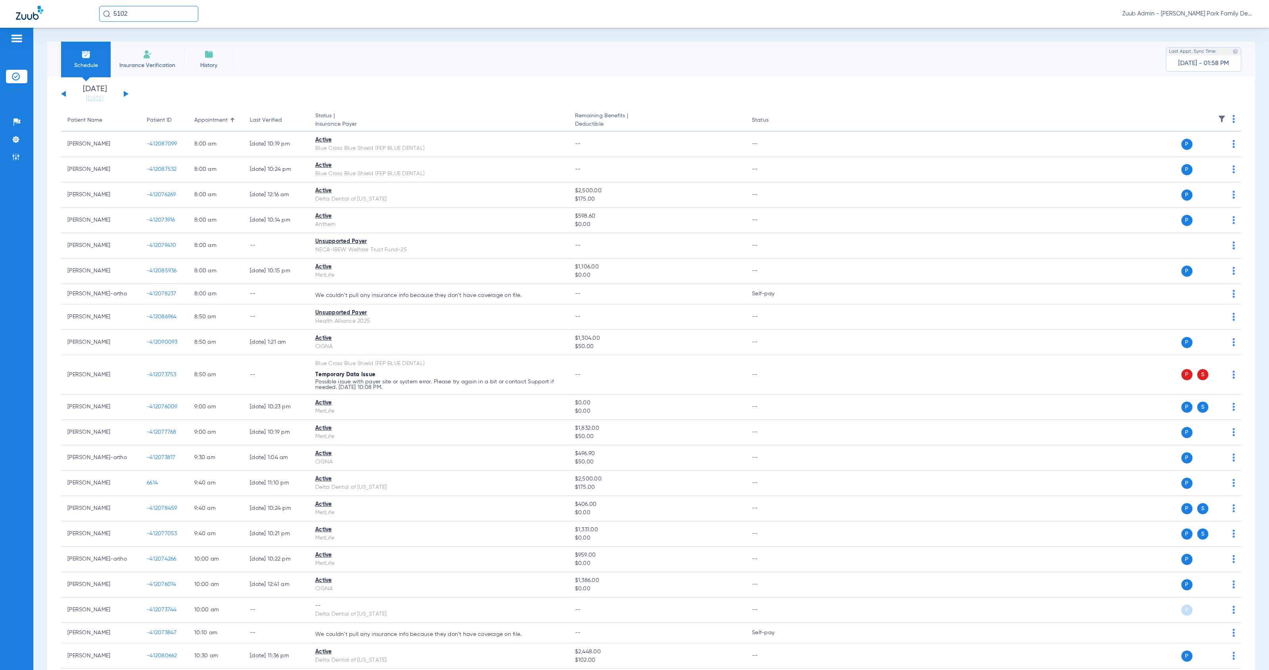
click at [1218, 119] on img at bounding box center [1222, 119] width 8 height 8
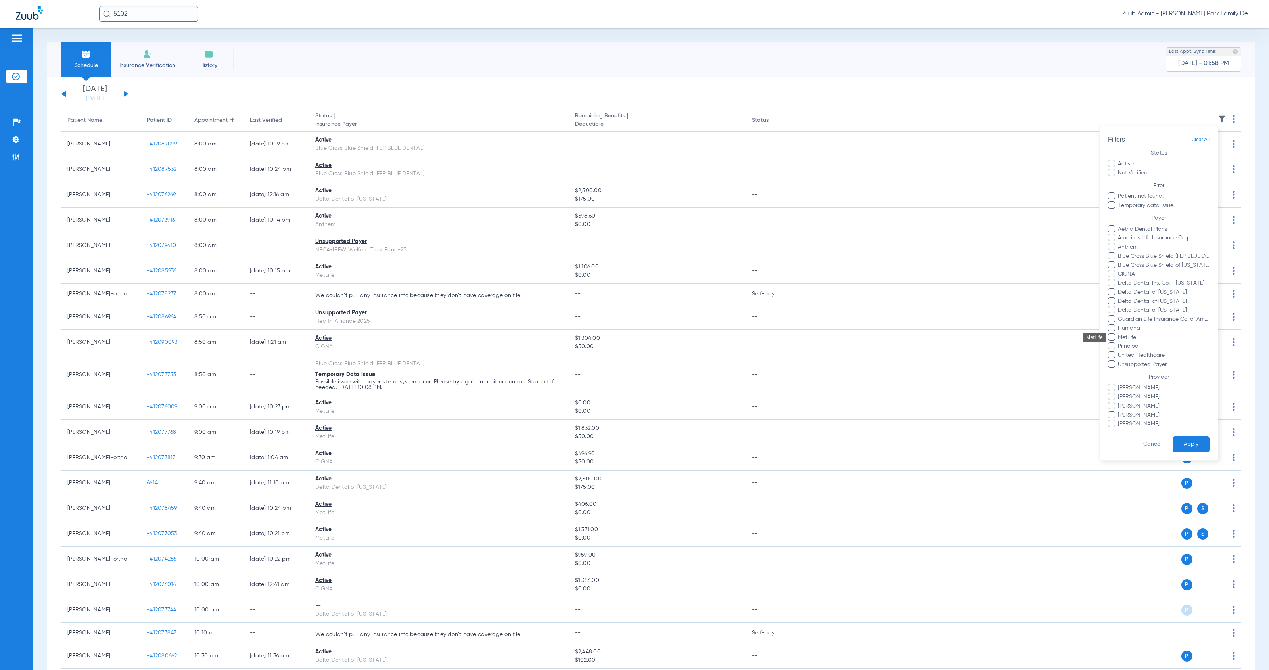
click at [1138, 337] on span "MetLife" at bounding box center [1164, 338] width 92 height 8
click at [1119, 343] on input "MetLife" at bounding box center [1119, 343] width 0 height 0
click at [1191, 444] on button "Apply" at bounding box center [1191, 444] width 37 height 15
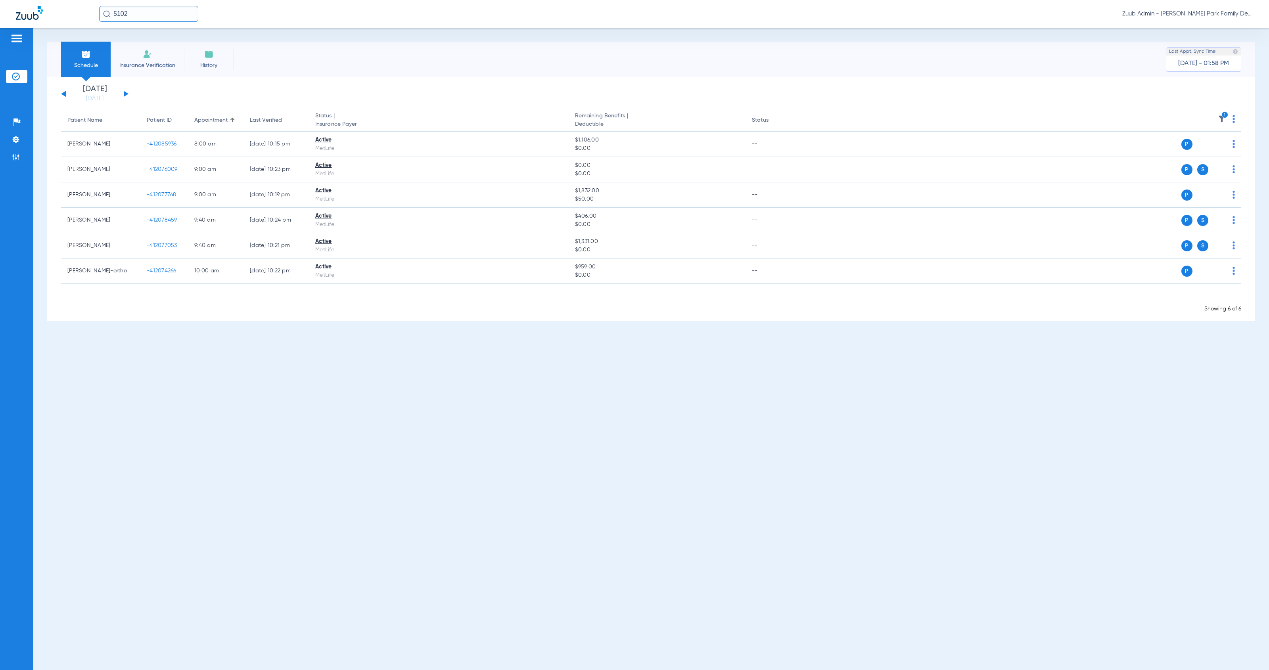
click at [1222, 116] on icon "1" at bounding box center [1225, 114] width 7 height 7
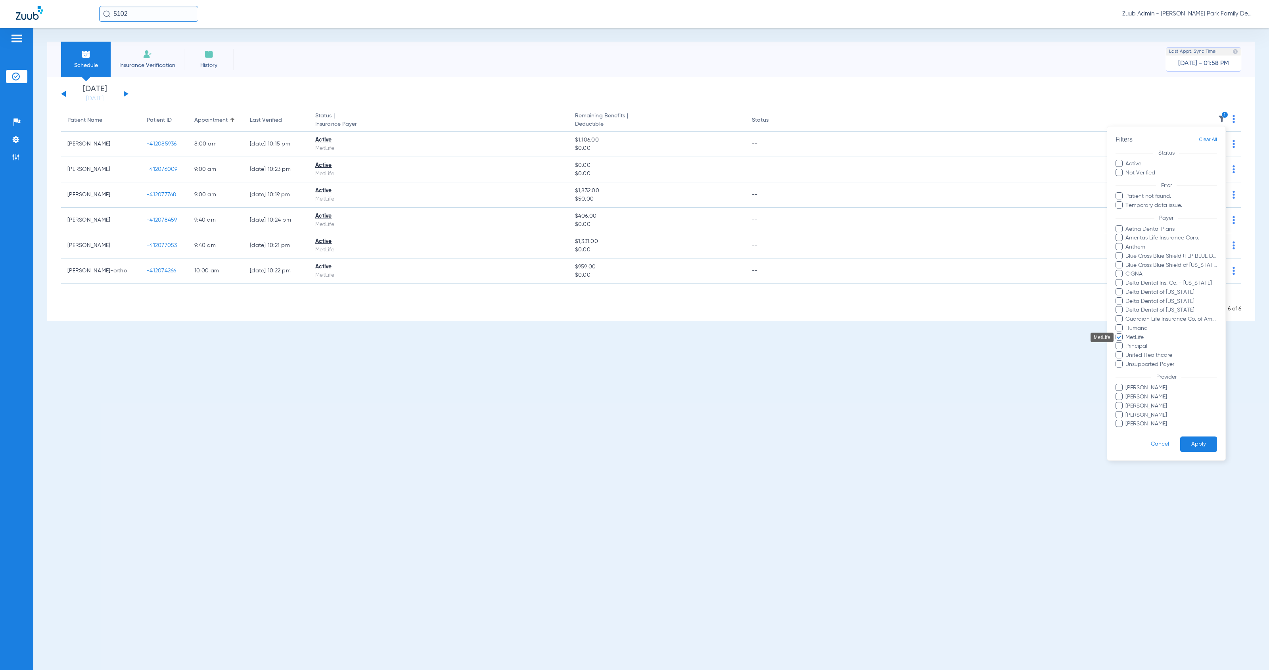
drag, startPoint x: 1136, startPoint y: 335, endPoint x: 1166, endPoint y: 367, distance: 44.1
click at [1136, 336] on span "MetLife" at bounding box center [1171, 338] width 92 height 8
click at [1127, 343] on input "MetLife" at bounding box center [1127, 343] width 0 height 0
click at [1206, 444] on button "Apply" at bounding box center [1198, 444] width 37 height 15
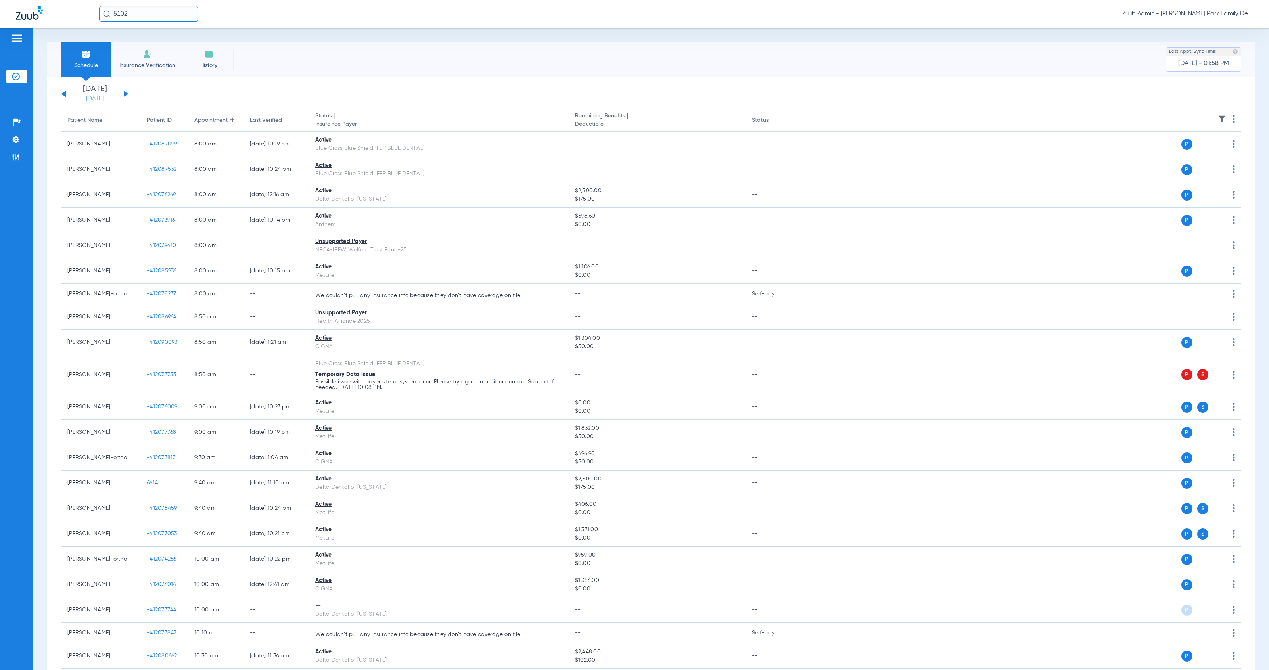
click at [99, 99] on link "[DATE]" at bounding box center [95, 99] width 48 height 8
drag, startPoint x: 157, startPoint y: 150, endPoint x: 161, endPoint y: 154, distance: 5.3
click at [157, 151] on td "3" at bounding box center [160, 151] width 21 height 16
click at [214, 253] on button "Apply" at bounding box center [213, 252] width 47 height 16
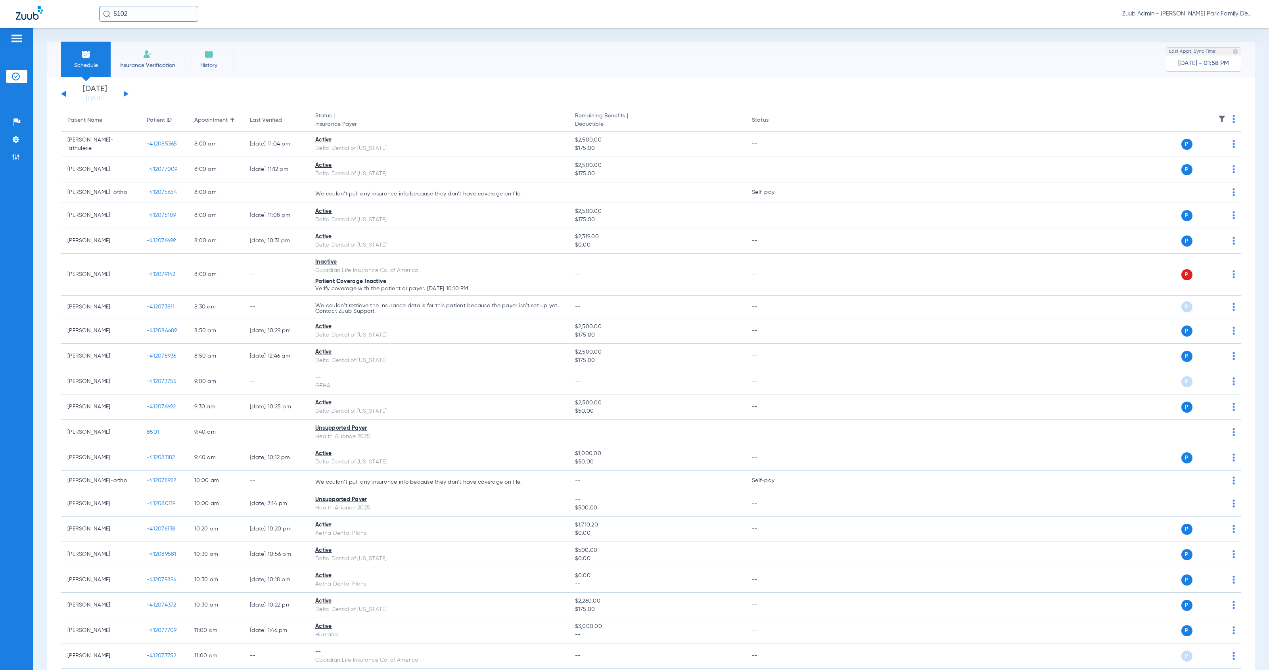
click at [1218, 119] on img at bounding box center [1222, 119] width 8 height 8
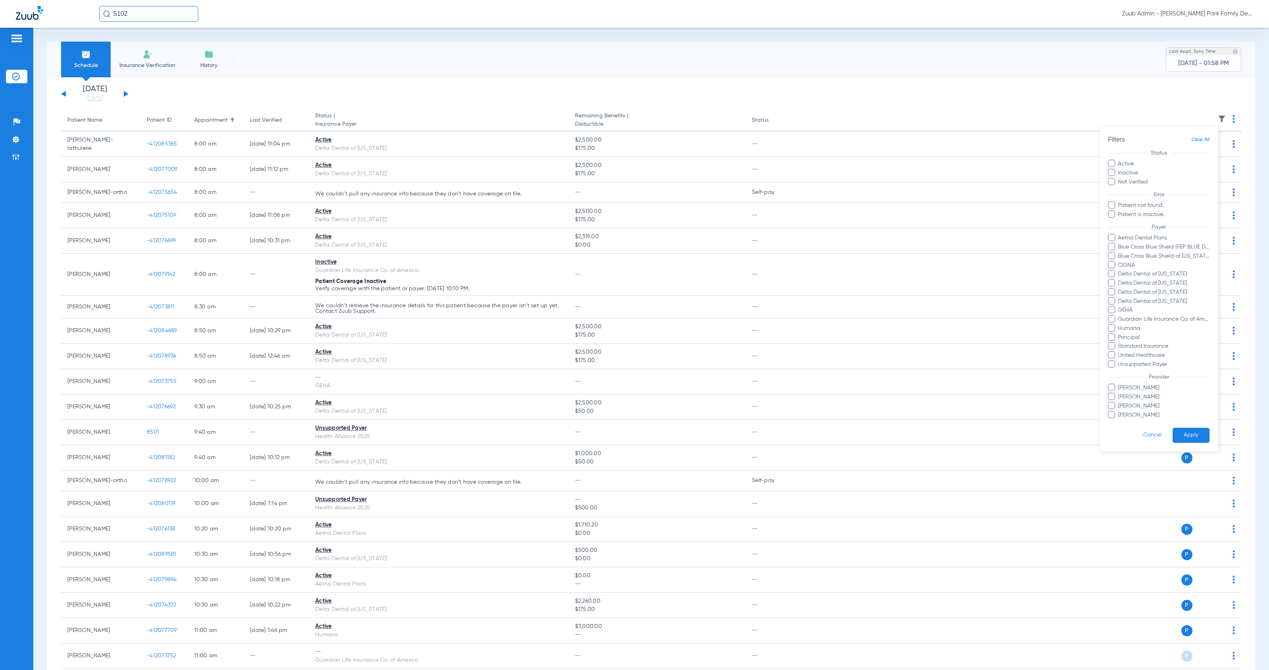
click at [1214, 119] on div at bounding box center [634, 335] width 1269 height 670
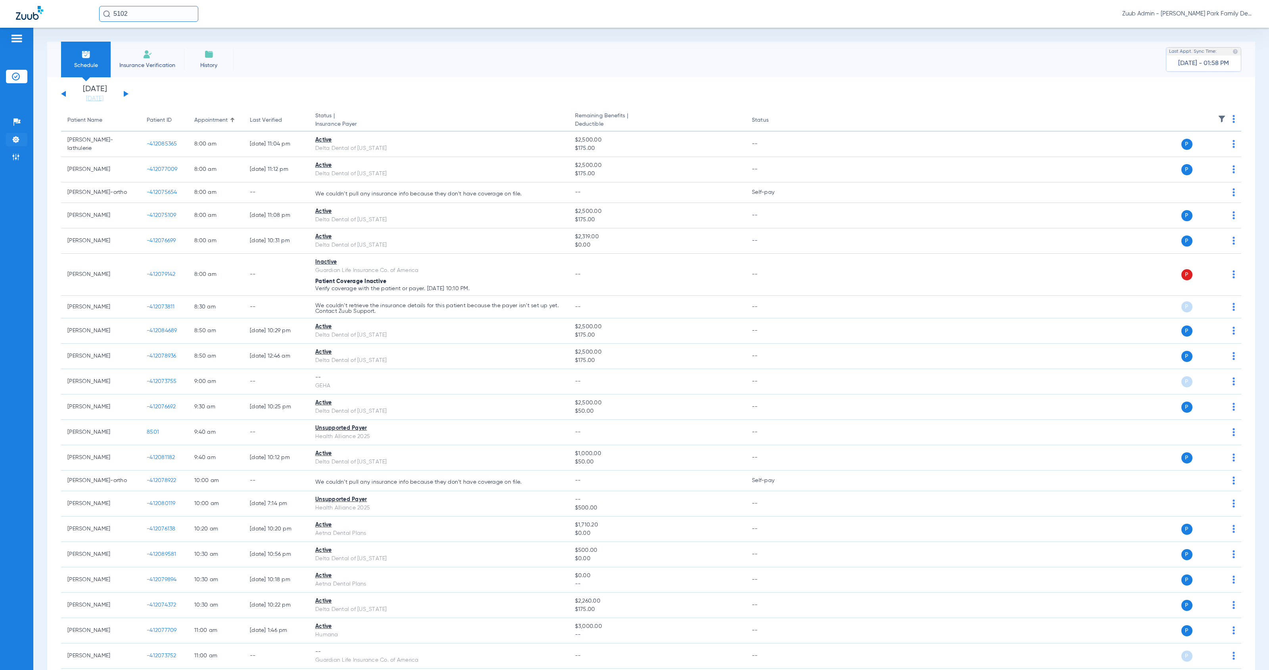
click at [14, 140] on img at bounding box center [16, 140] width 8 height 8
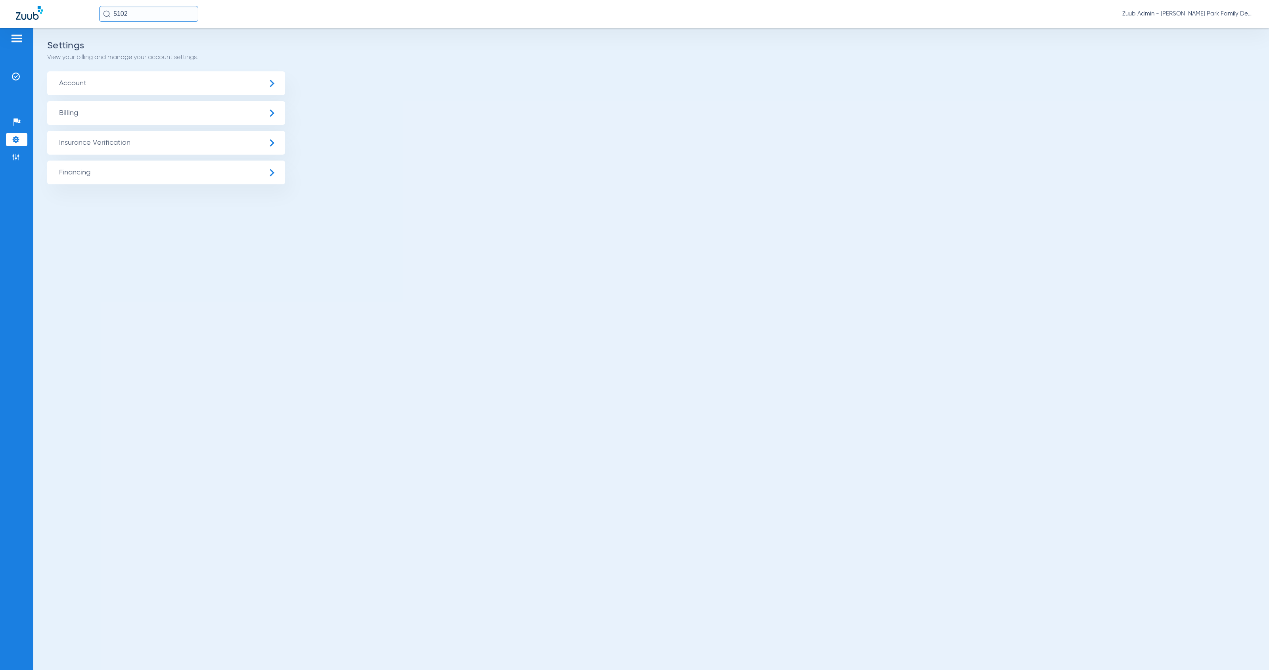
click at [112, 139] on span "Insurance Verification" at bounding box center [166, 143] width 238 height 24
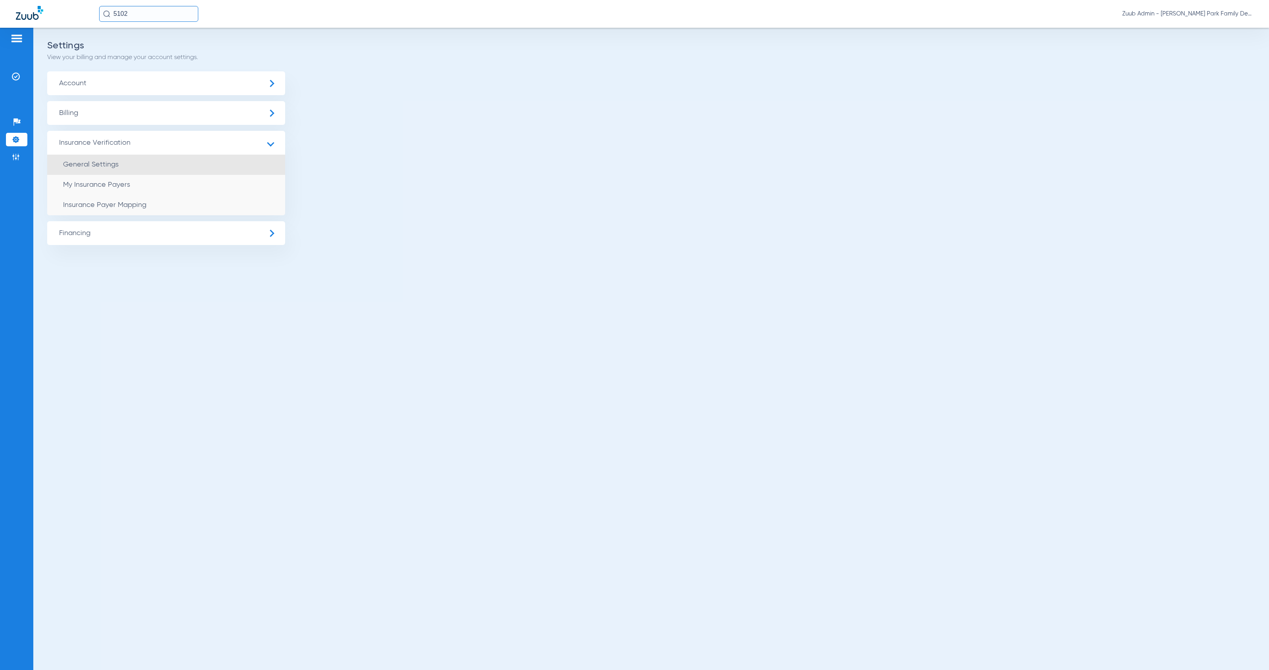
click at [167, 163] on li "General Settings" at bounding box center [166, 165] width 238 height 20
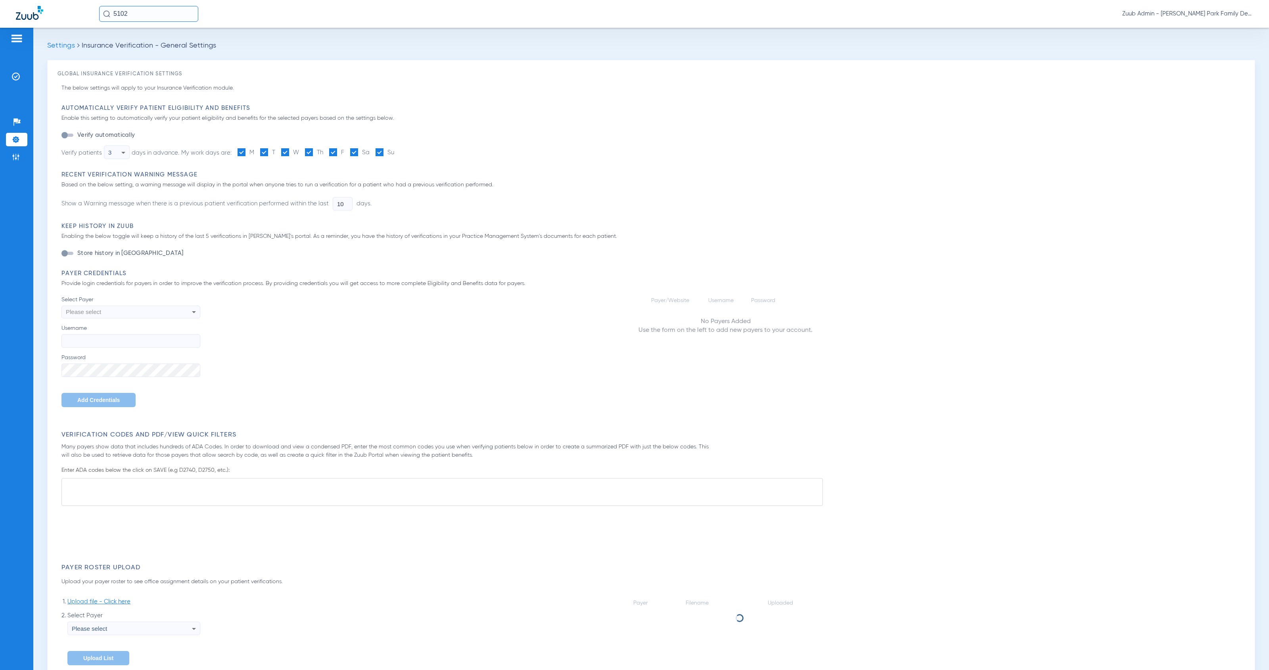
type input "1"
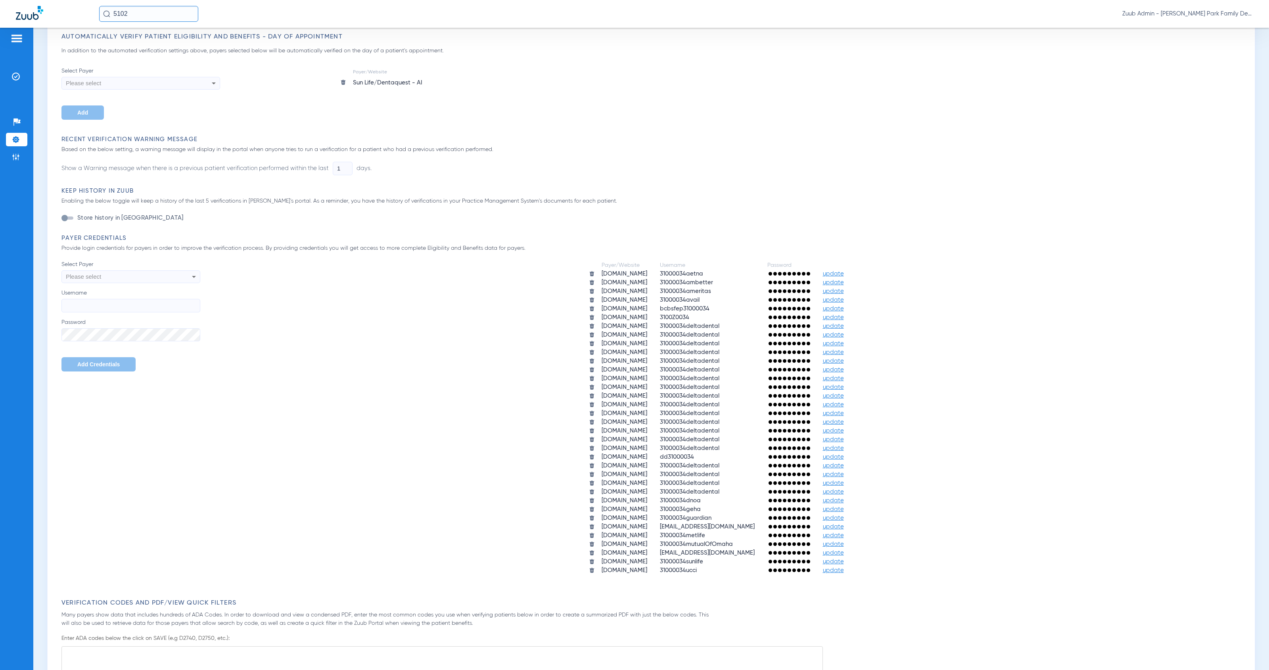
scroll to position [176, 0]
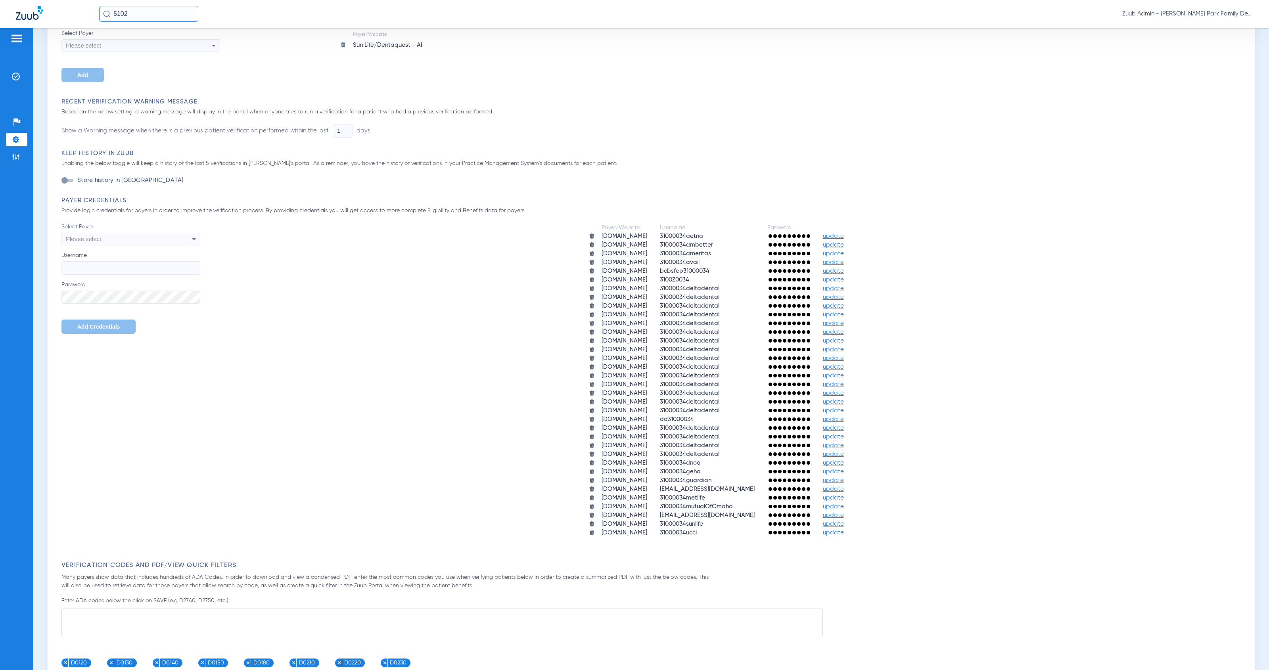
click at [142, 10] on input "5102" at bounding box center [148, 14] width 99 height 16
type input "412"
drag, startPoint x: 1195, startPoint y: 249, endPoint x: 1260, endPoint y: 260, distance: 65.5
click at [1204, 250] on div "Payer/Website Username Password [DOMAIN_NAME] 31000034aetna update [DOMAIN_NAME…" at bounding box center [722, 380] width 1045 height 315
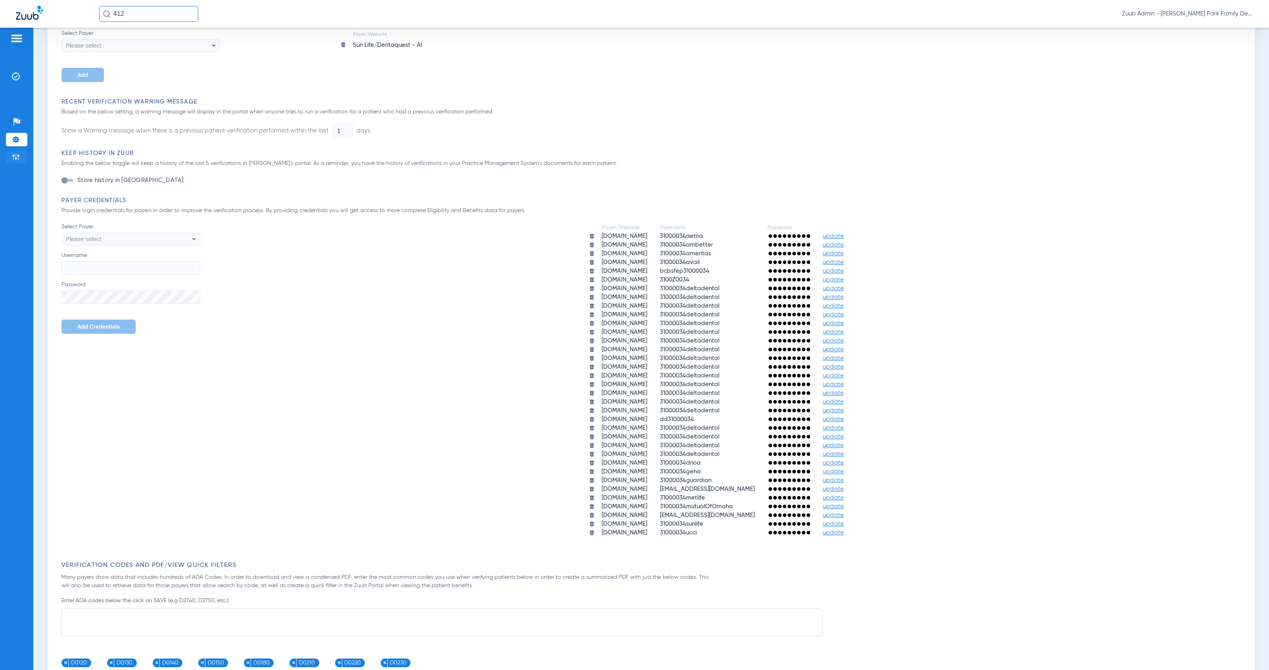
click at [24, 156] on li "Admin" at bounding box center [16, 156] width 21 height 13
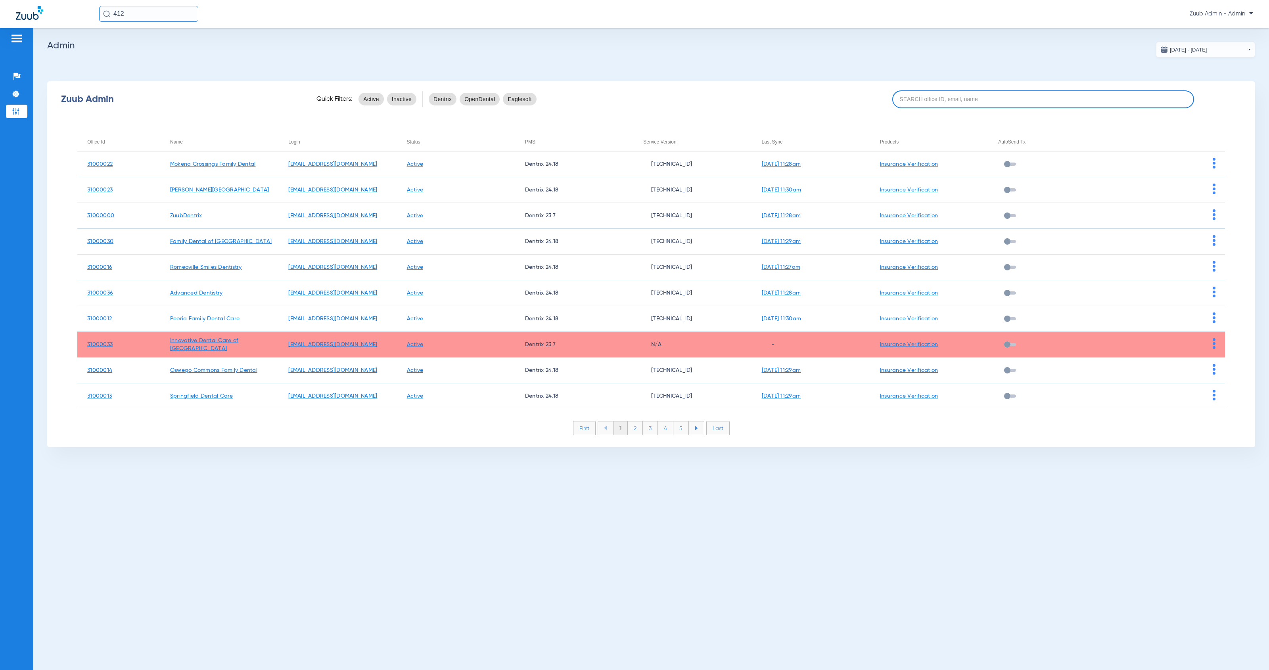
click at [952, 101] on input at bounding box center [1043, 99] width 302 height 18
paste input "HeartlandZuub2025!3"
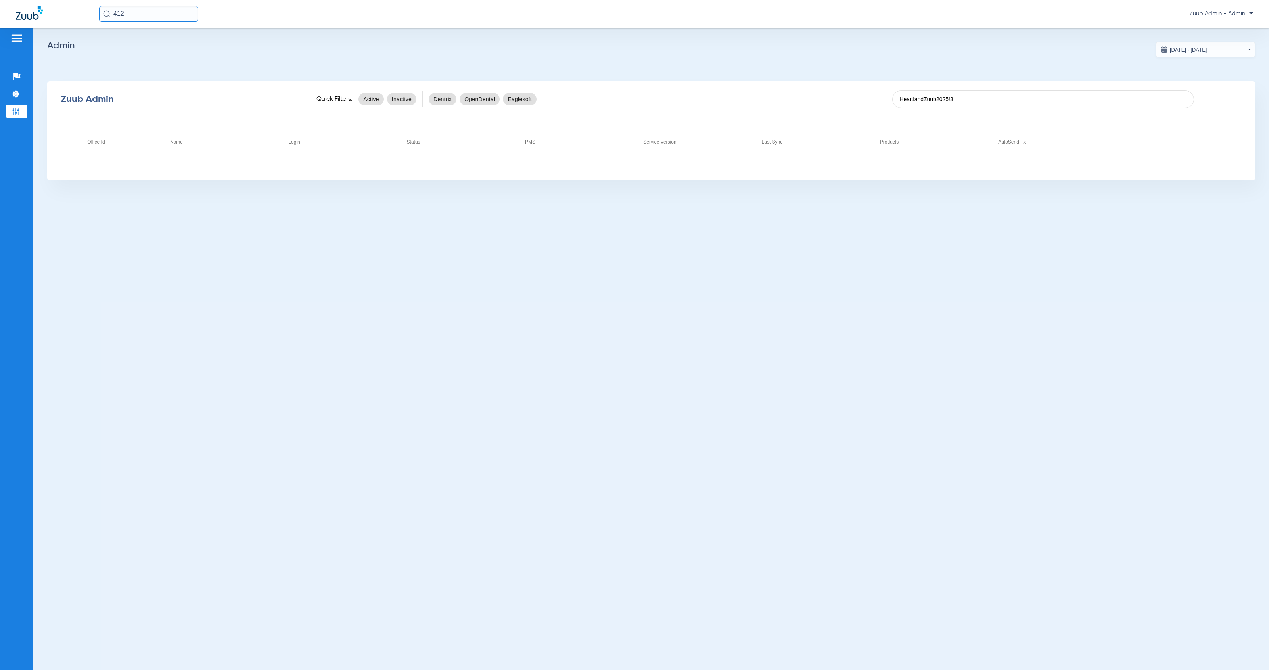
drag, startPoint x: 971, startPoint y: 99, endPoint x: 884, endPoint y: 96, distance: 86.9
click at [884, 96] on div "Zuub Admin Quick Filters: Active Inactive Dentrix OpenDental Eaglesoft Heartlan…" at bounding box center [651, 99] width 1208 height 32
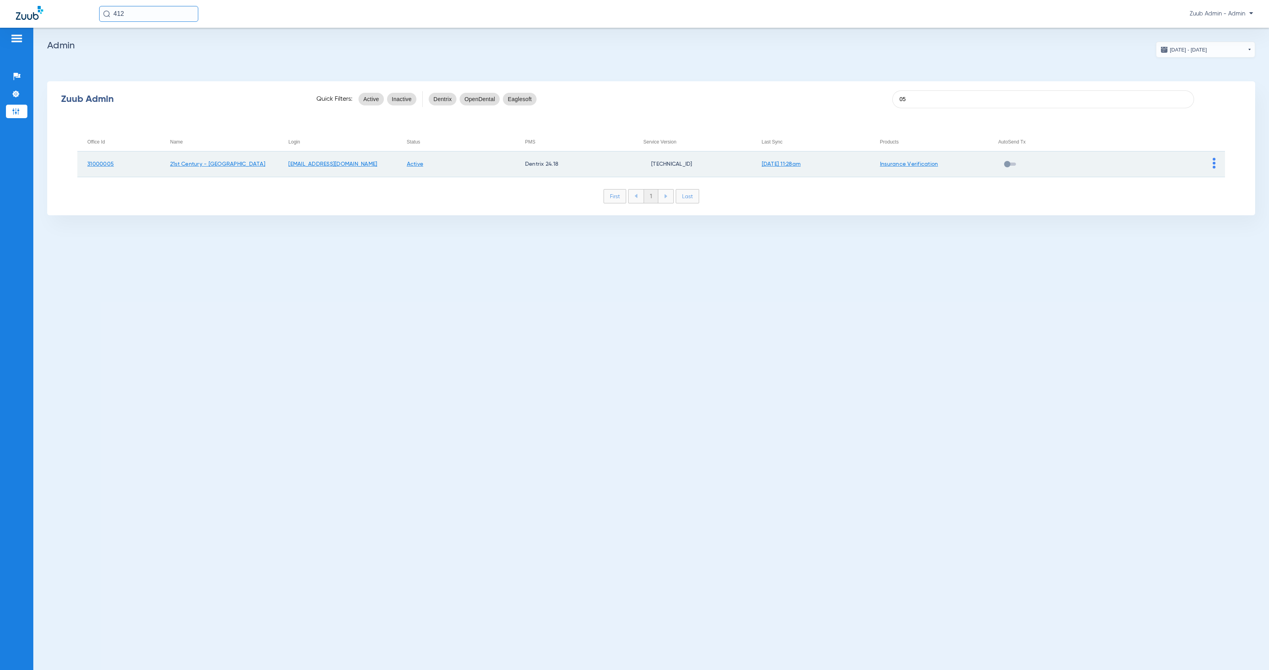
type input "05"
click at [1215, 165] on img at bounding box center [1214, 163] width 3 height 11
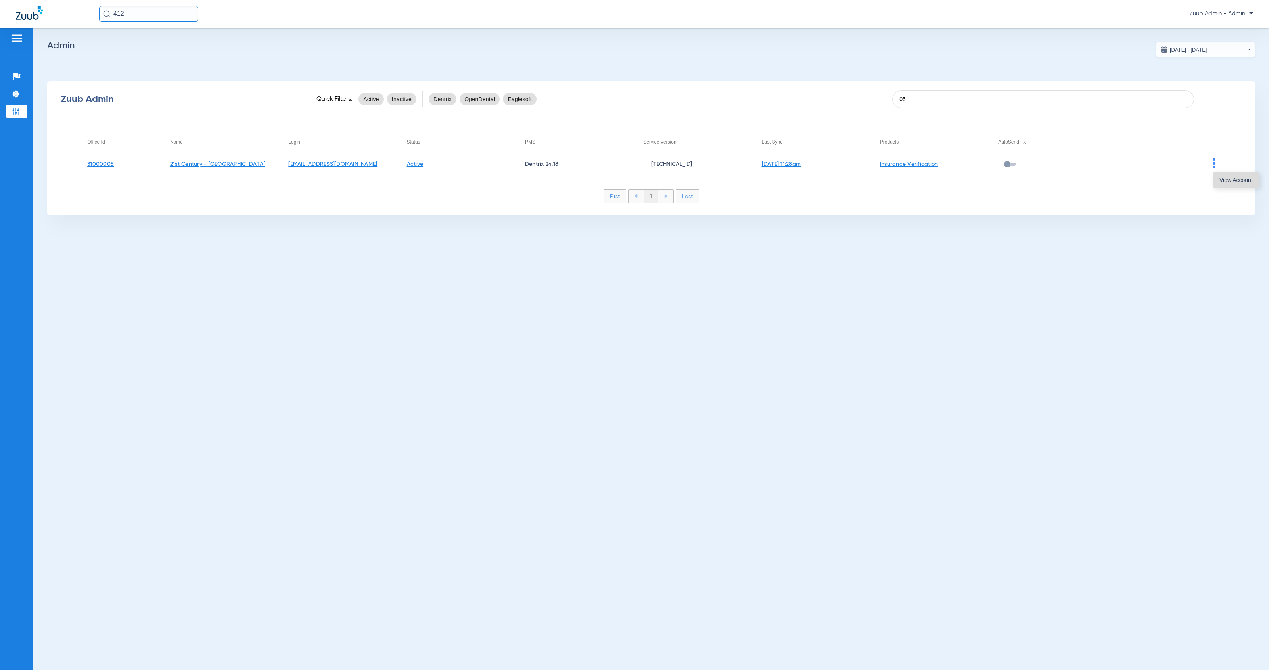
click at [1219, 179] on button "View Account" at bounding box center [1236, 180] width 46 height 16
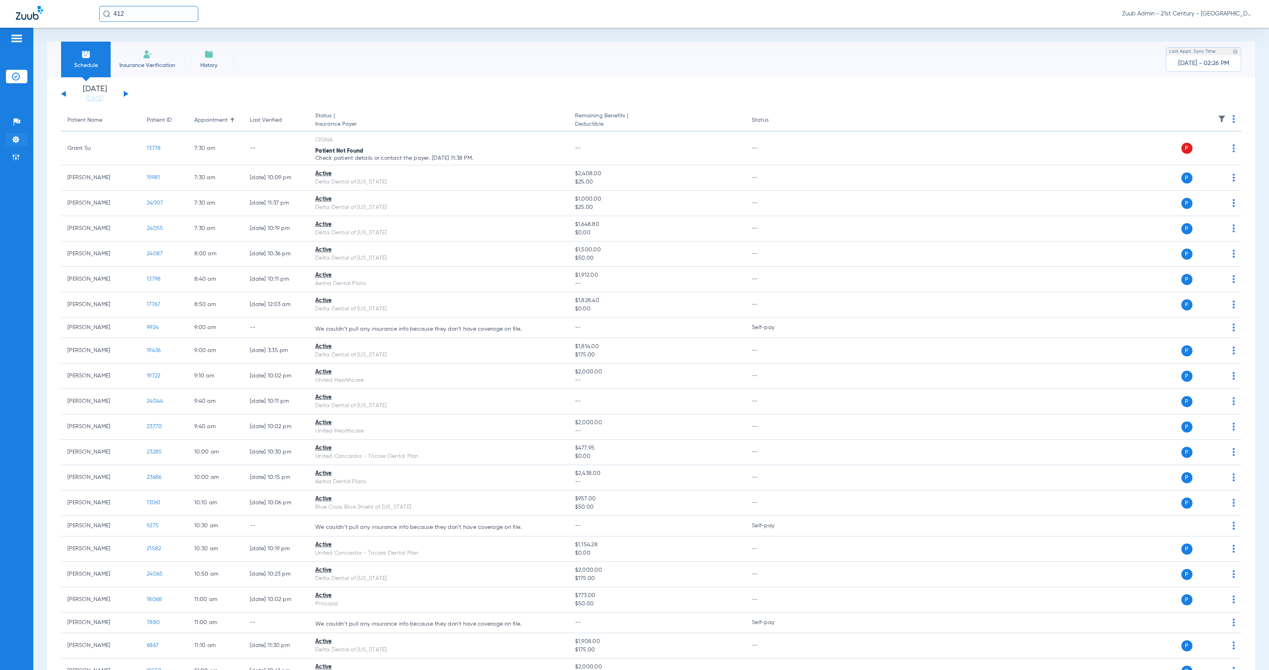
click at [21, 138] on li "Settings" at bounding box center [16, 139] width 21 height 13
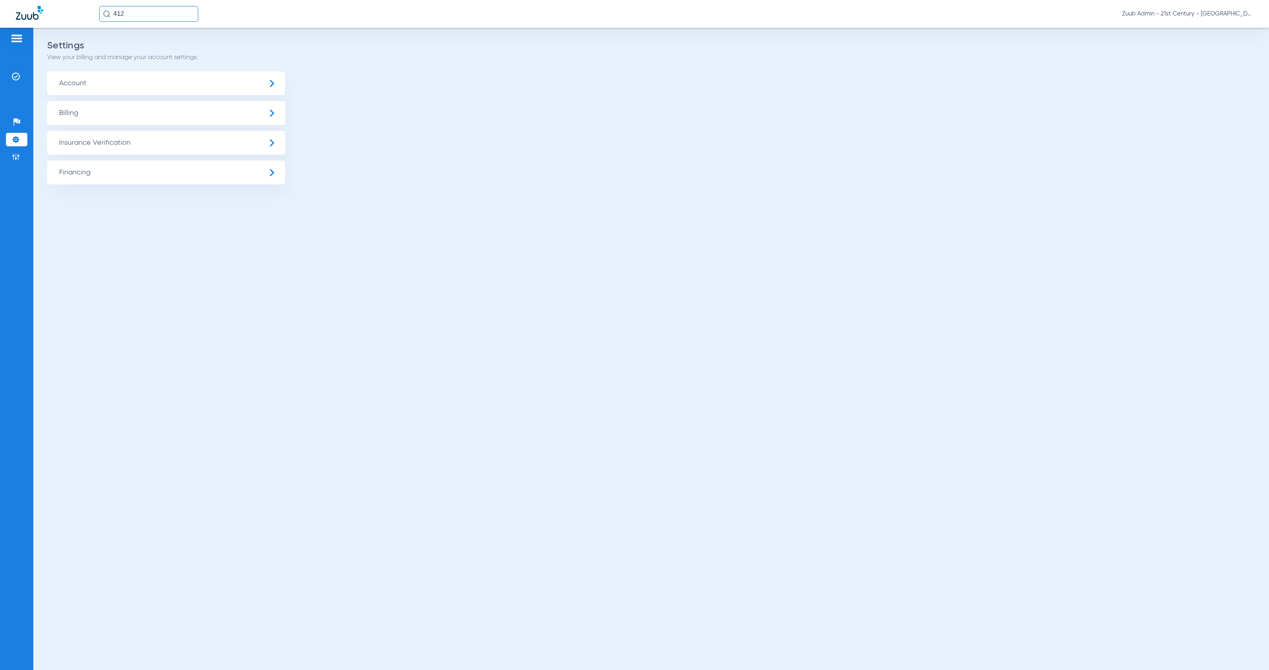
click at [84, 144] on span "Insurance Verification" at bounding box center [166, 143] width 238 height 24
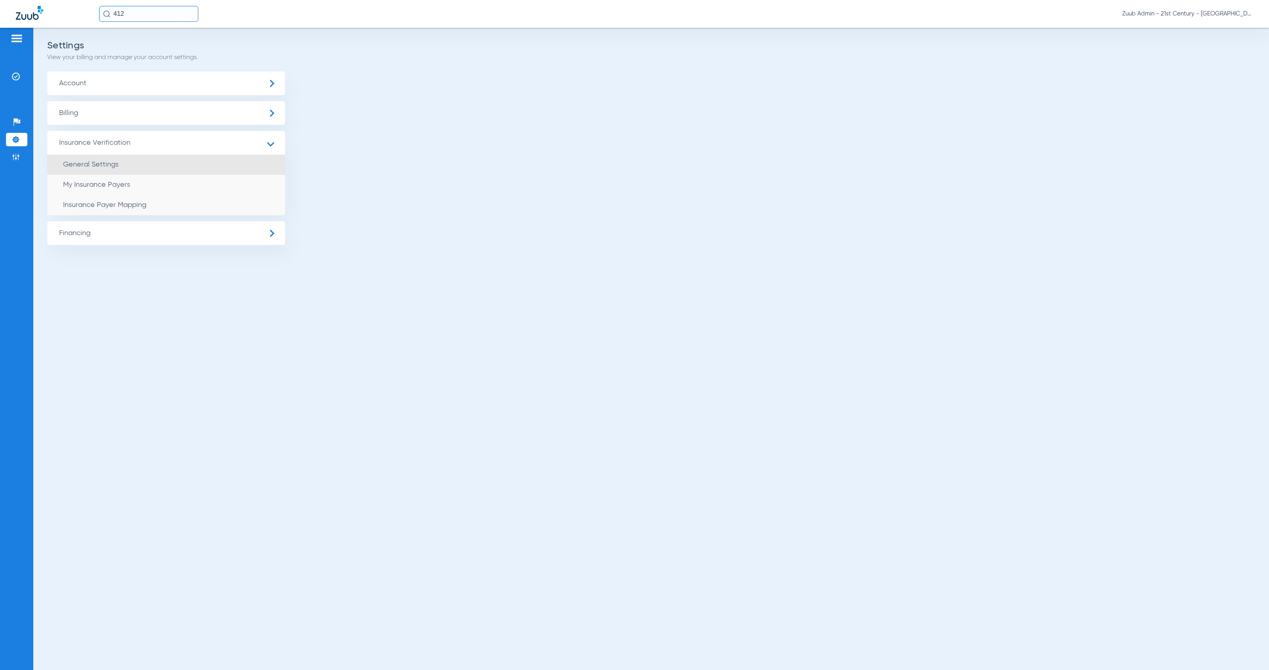
click at [168, 165] on li "General Settings" at bounding box center [166, 165] width 238 height 20
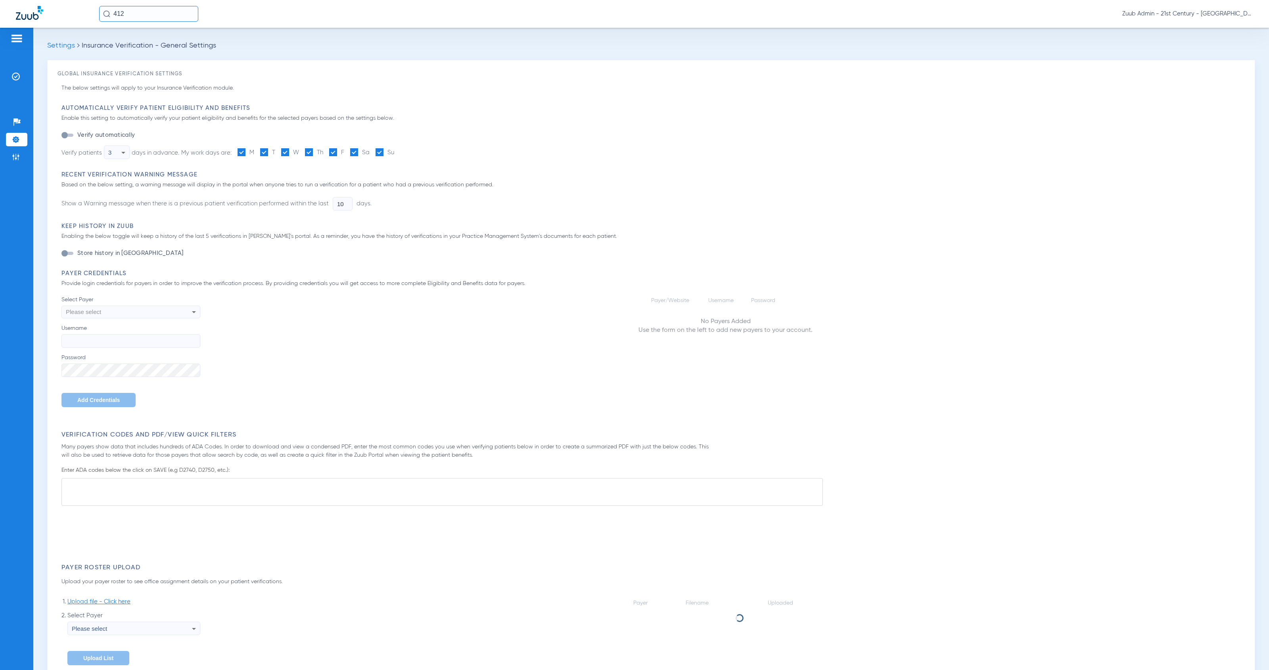
type input "1"
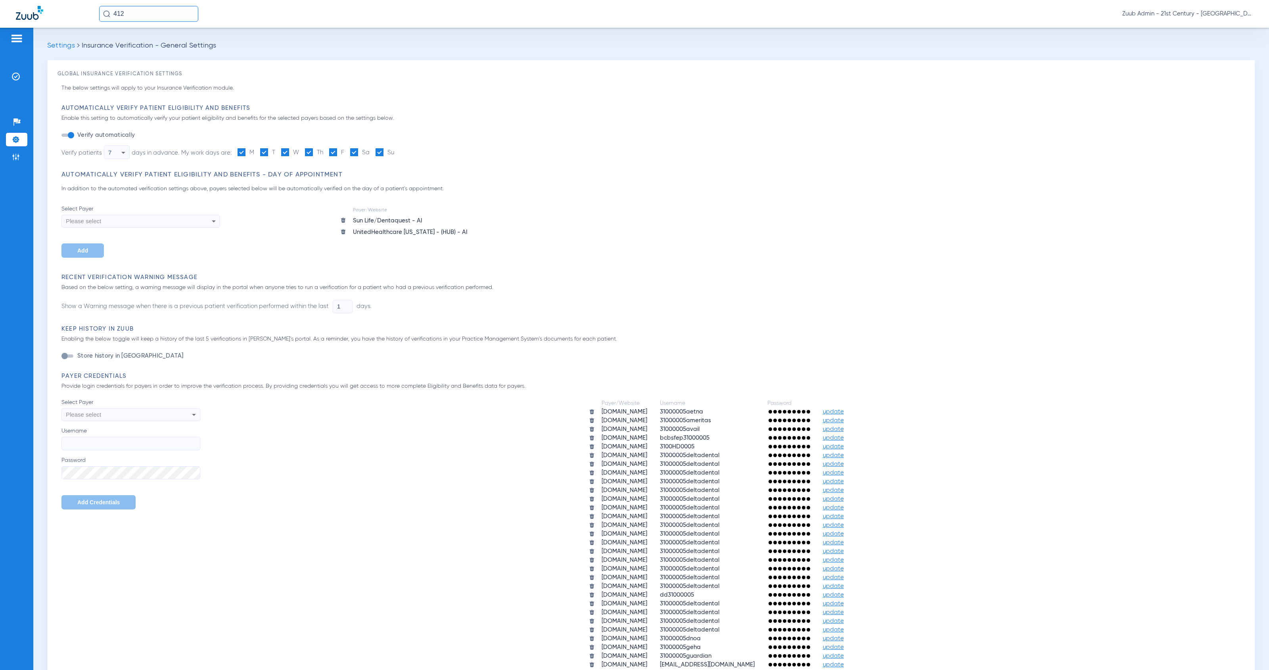
click at [844, 435] on span "update" at bounding box center [833, 438] width 21 height 6
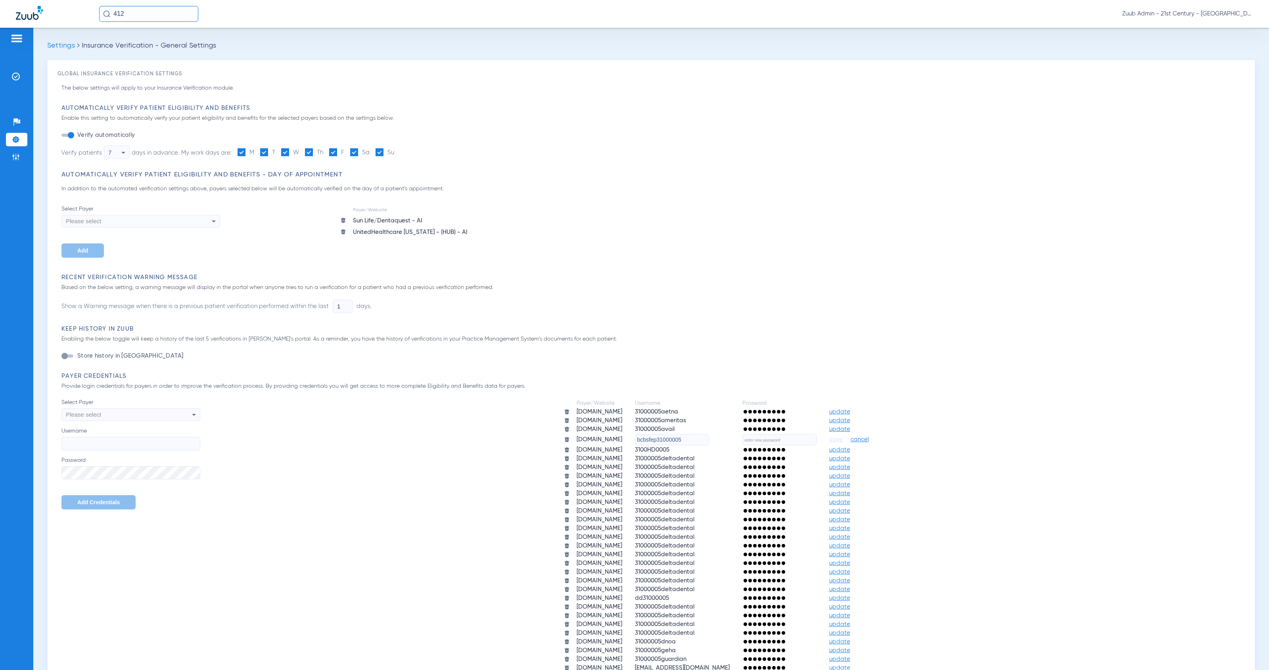
click at [804, 437] on input "text" at bounding box center [779, 439] width 74 height 11
paste input "HeartlandZuub2025!3"
type input "HeartlandZuub2025!3"
click at [843, 439] on span "save" at bounding box center [835, 439] width 13 height 7
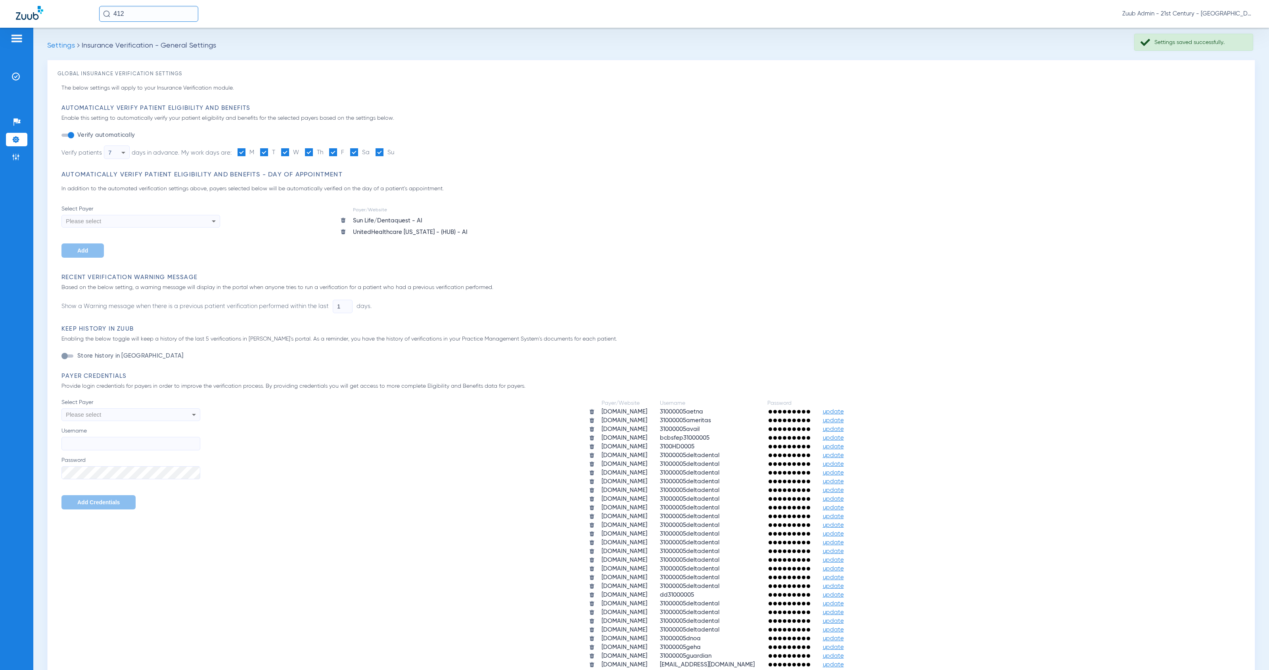
click at [342, 230] on img at bounding box center [343, 232] width 6 height 6
click at [23, 159] on li "Admin" at bounding box center [16, 156] width 21 height 13
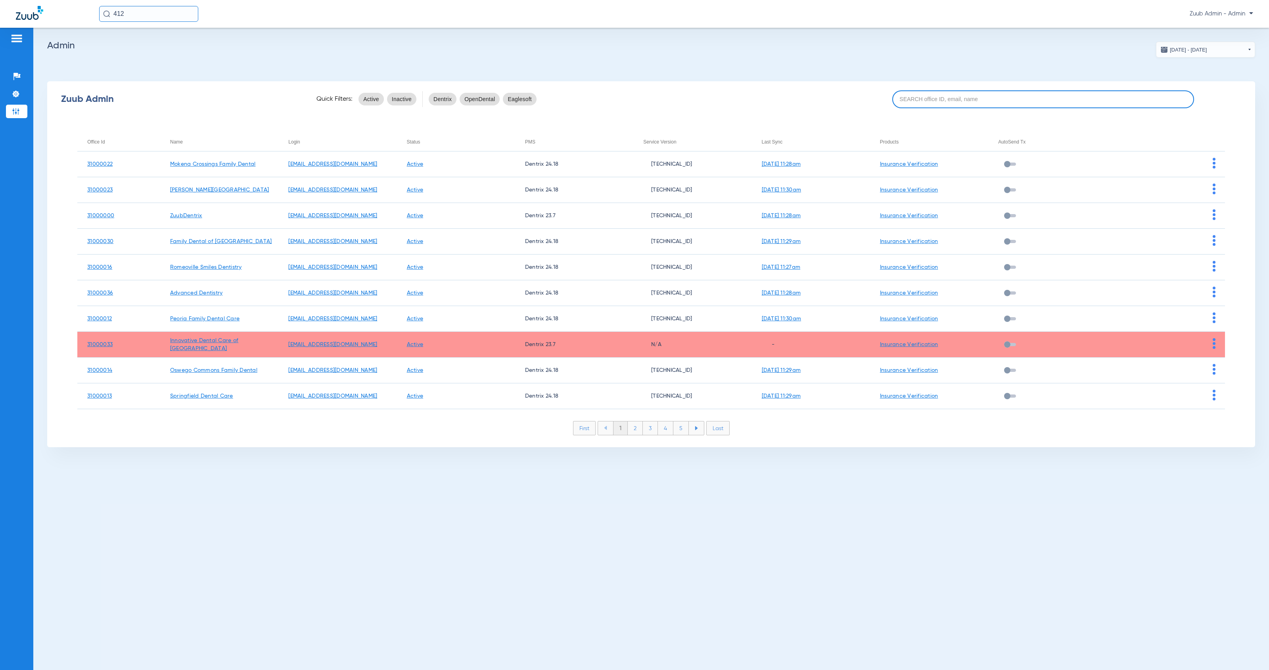
click at [949, 93] on input at bounding box center [1043, 99] width 302 height 18
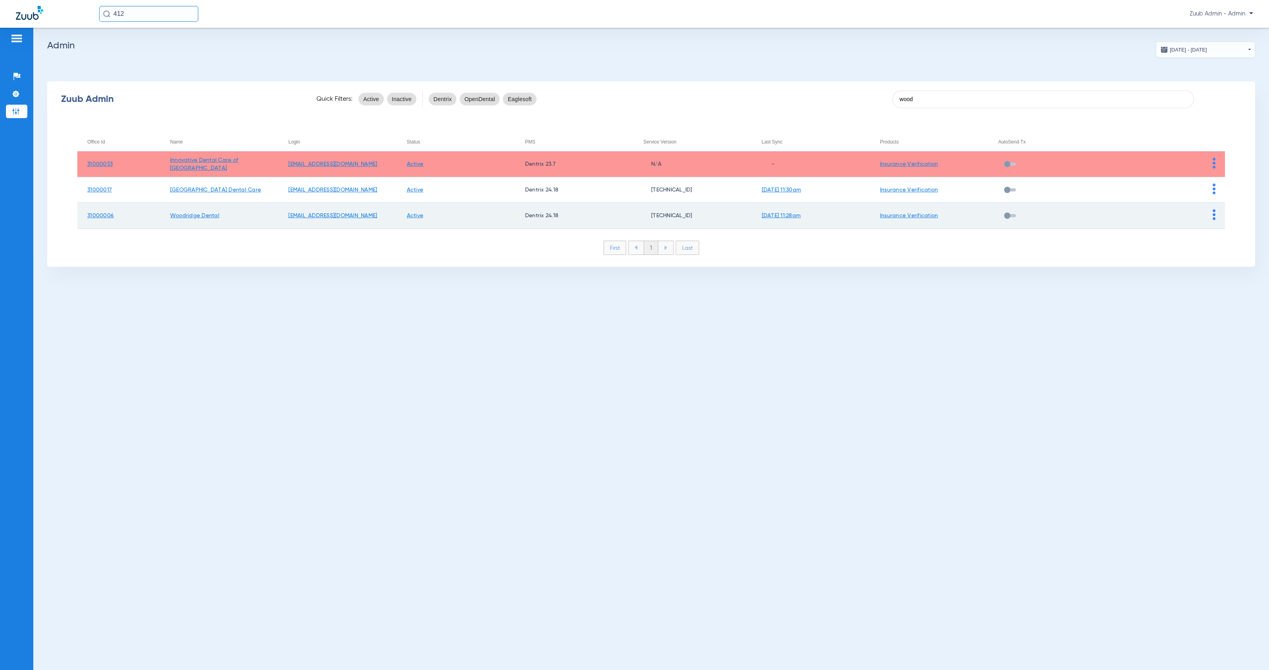
type input "wood"
click at [1214, 217] on img at bounding box center [1214, 214] width 3 height 11
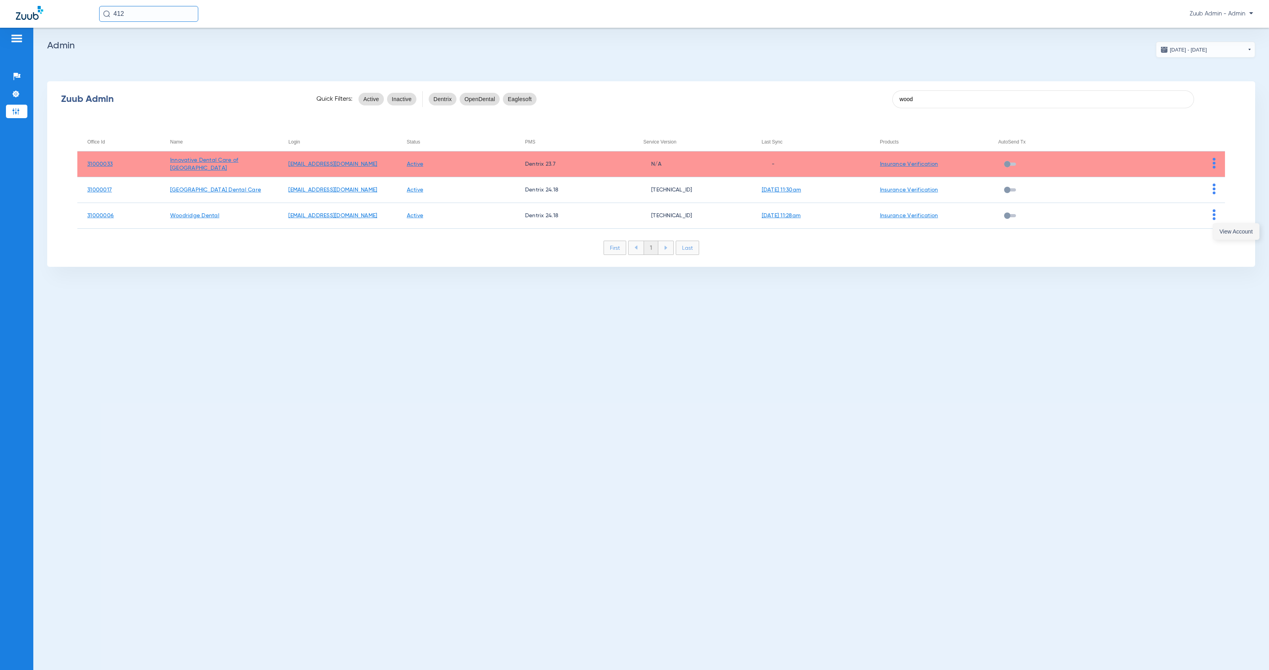
click at [1218, 230] on button "View Account" at bounding box center [1236, 232] width 46 height 16
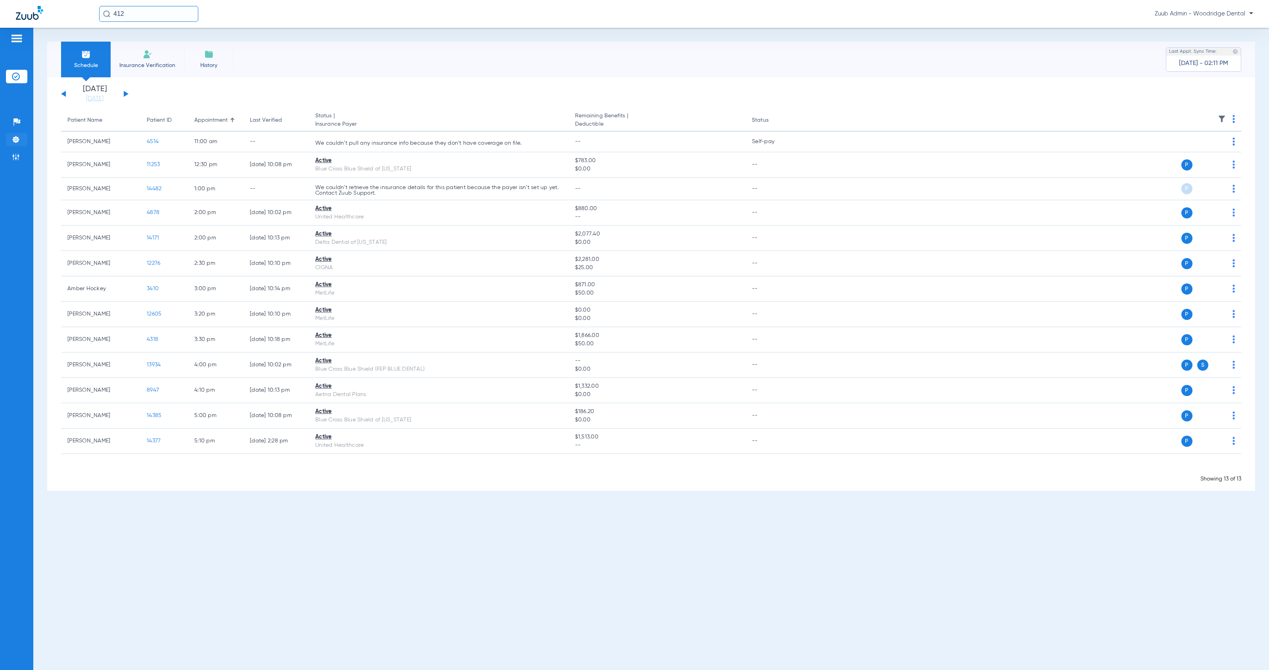
click at [19, 137] on img at bounding box center [16, 140] width 8 height 8
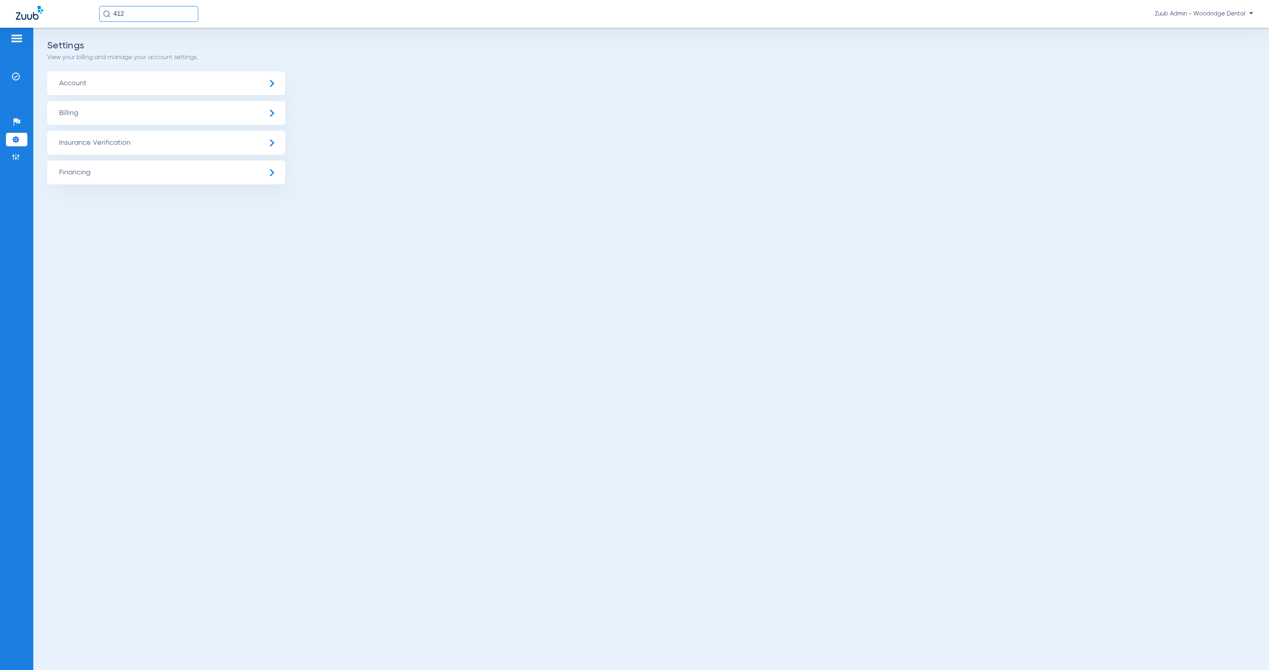
click at [131, 140] on span "Insurance Verification" at bounding box center [166, 143] width 238 height 24
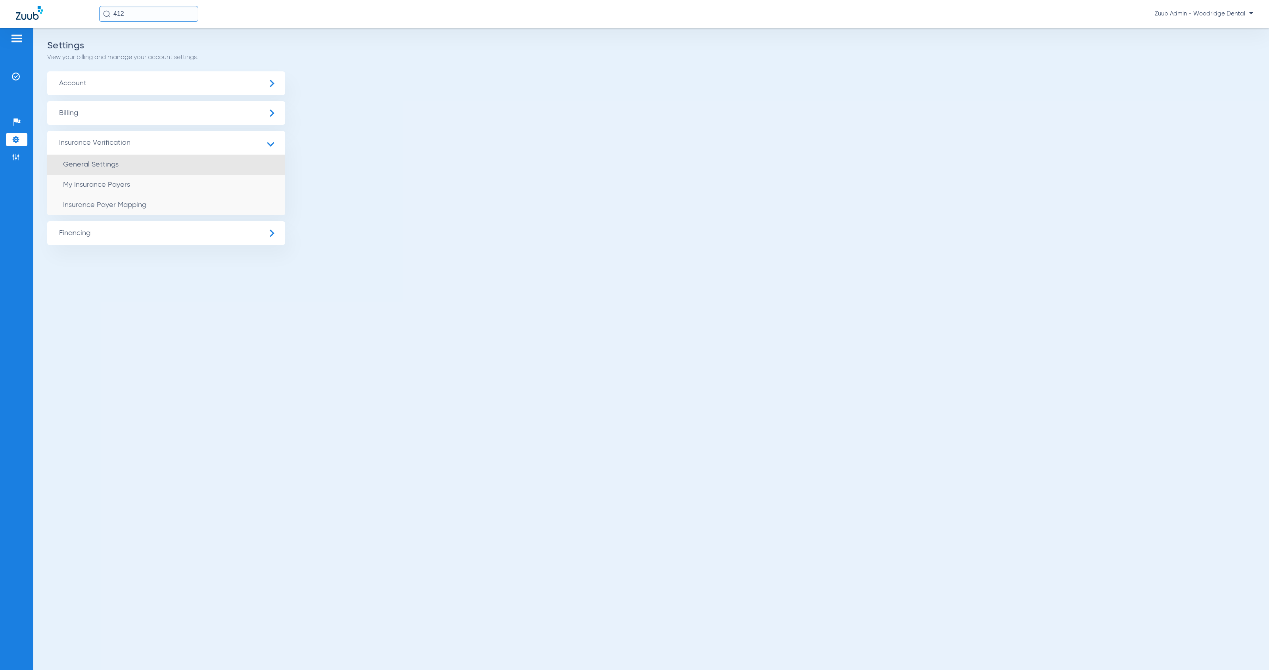
click at [161, 167] on li "General Settings" at bounding box center [166, 165] width 238 height 20
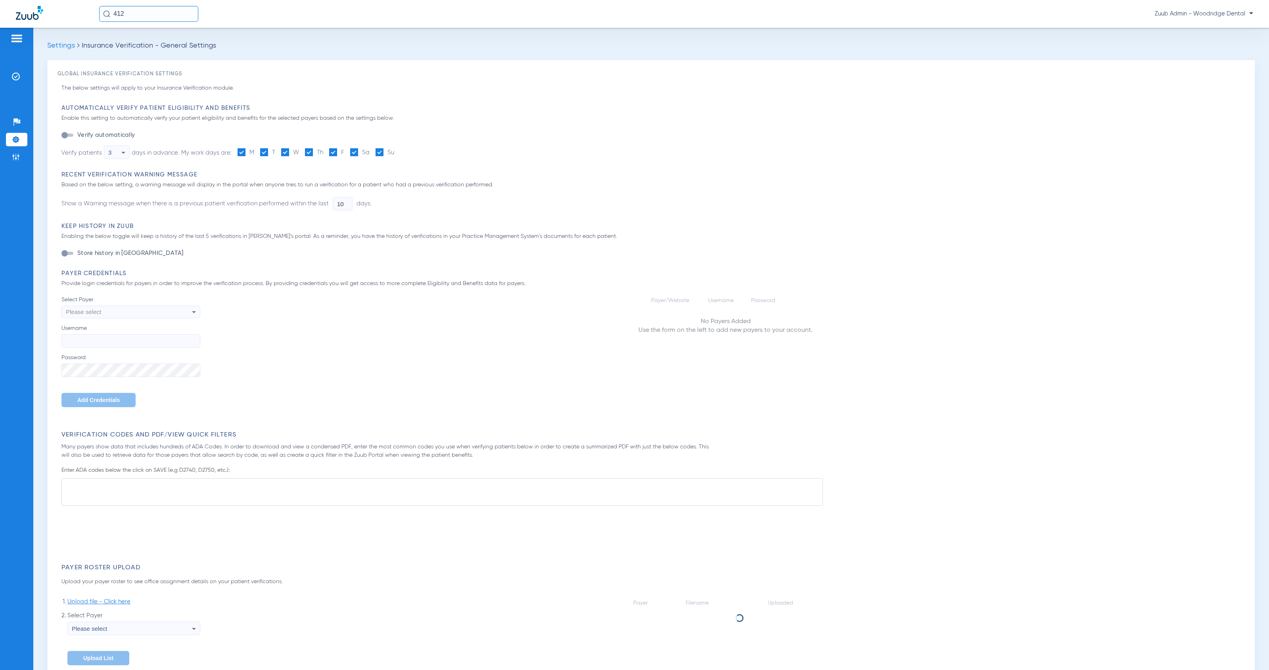
type input "1"
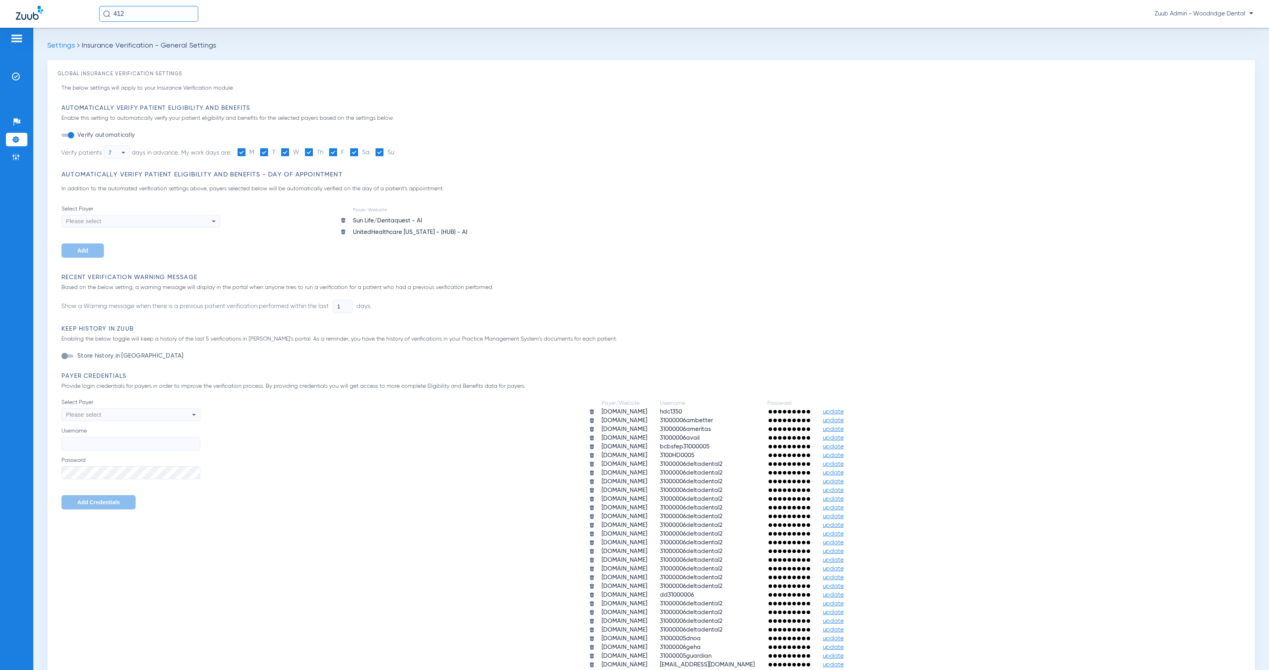
click at [844, 444] on span "update" at bounding box center [833, 447] width 21 height 6
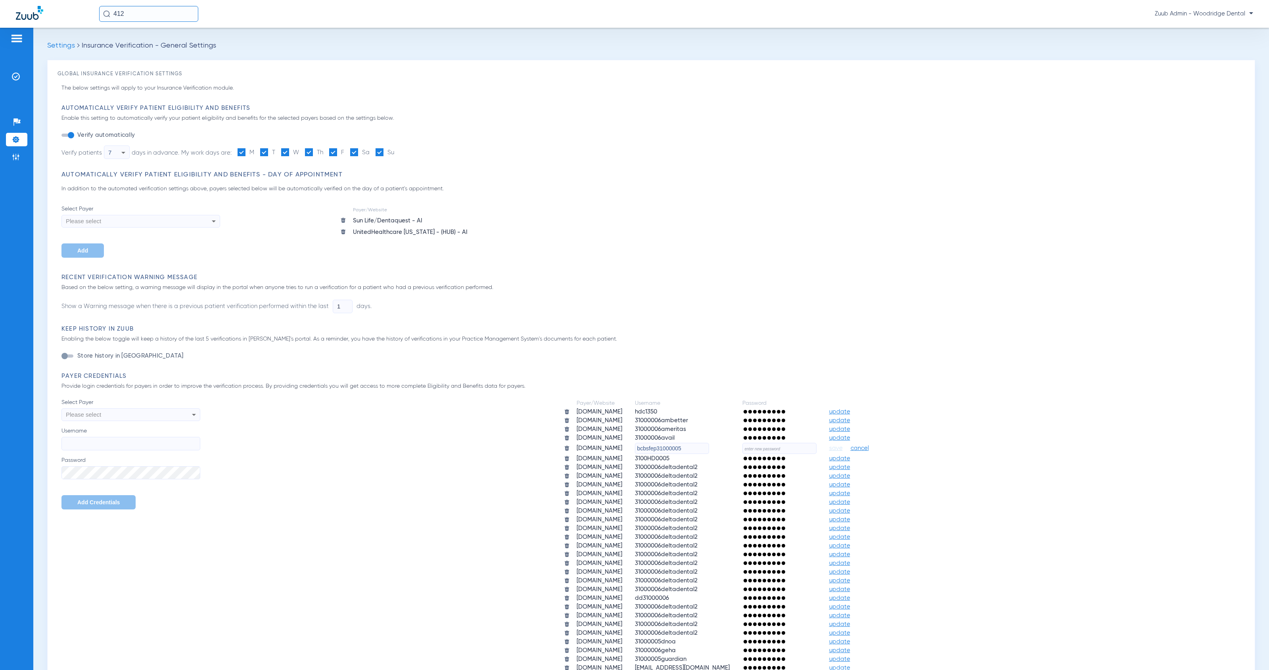
click at [806, 449] on input "text" at bounding box center [779, 448] width 74 height 11
paste input "HeartlandZuub2025!3"
type input "HeartlandZuub2025!3"
click at [843, 447] on span "save" at bounding box center [835, 448] width 13 height 7
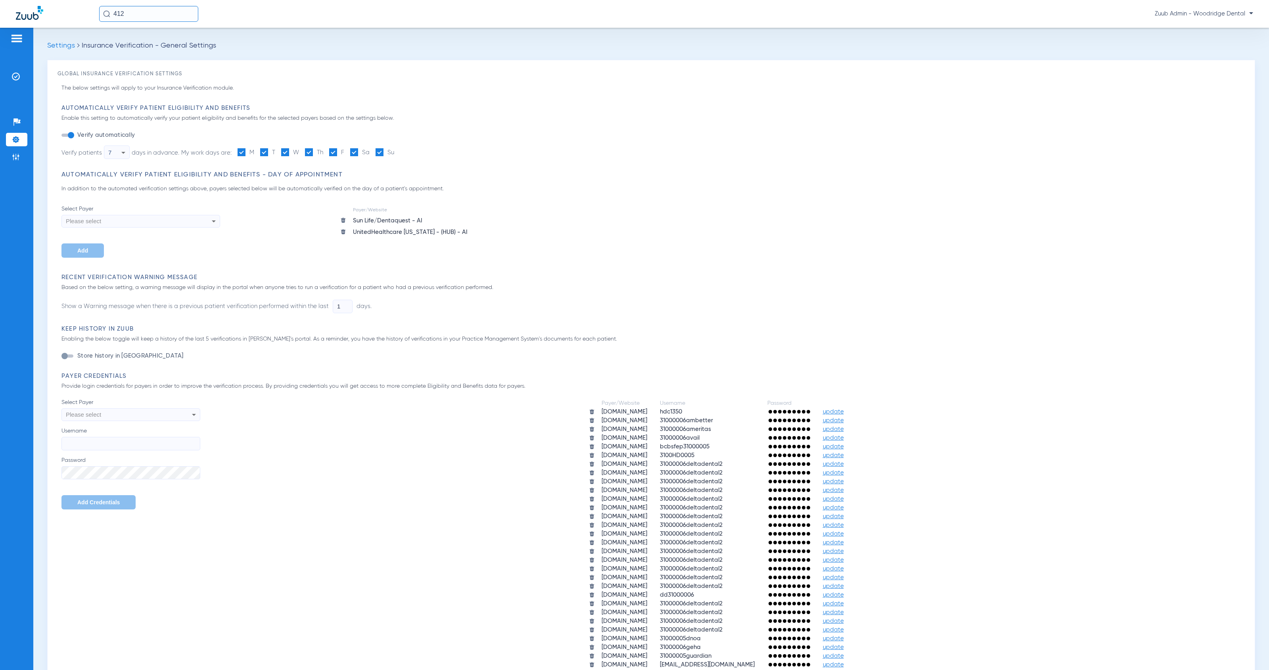
click at [14, 140] on img at bounding box center [16, 140] width 8 height 8
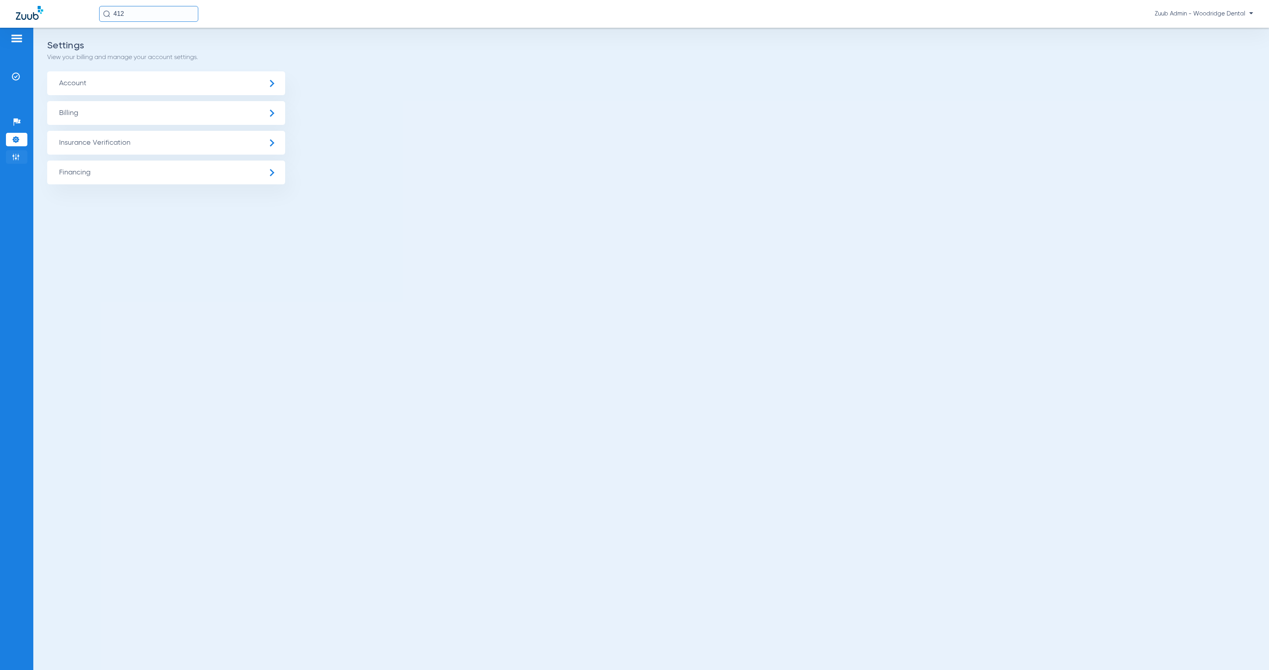
click at [21, 157] on li "Admin" at bounding box center [16, 156] width 21 height 13
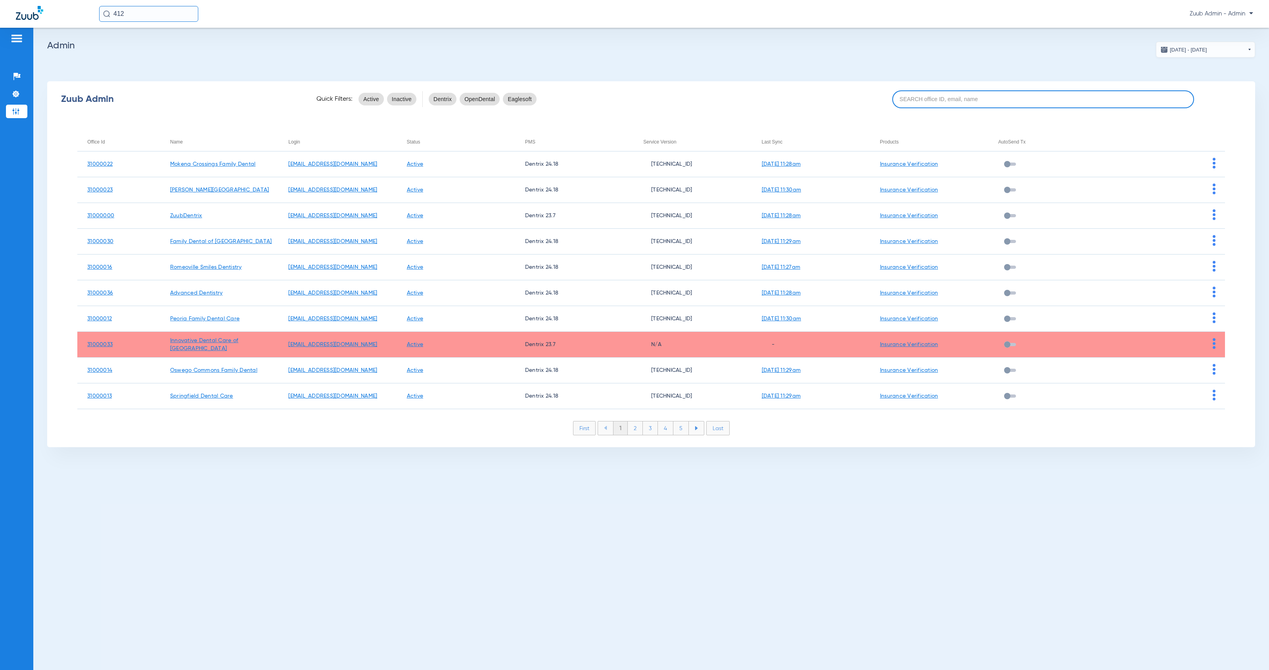
click at [917, 100] on input at bounding box center [1043, 99] width 302 height 18
paste input "31000001"
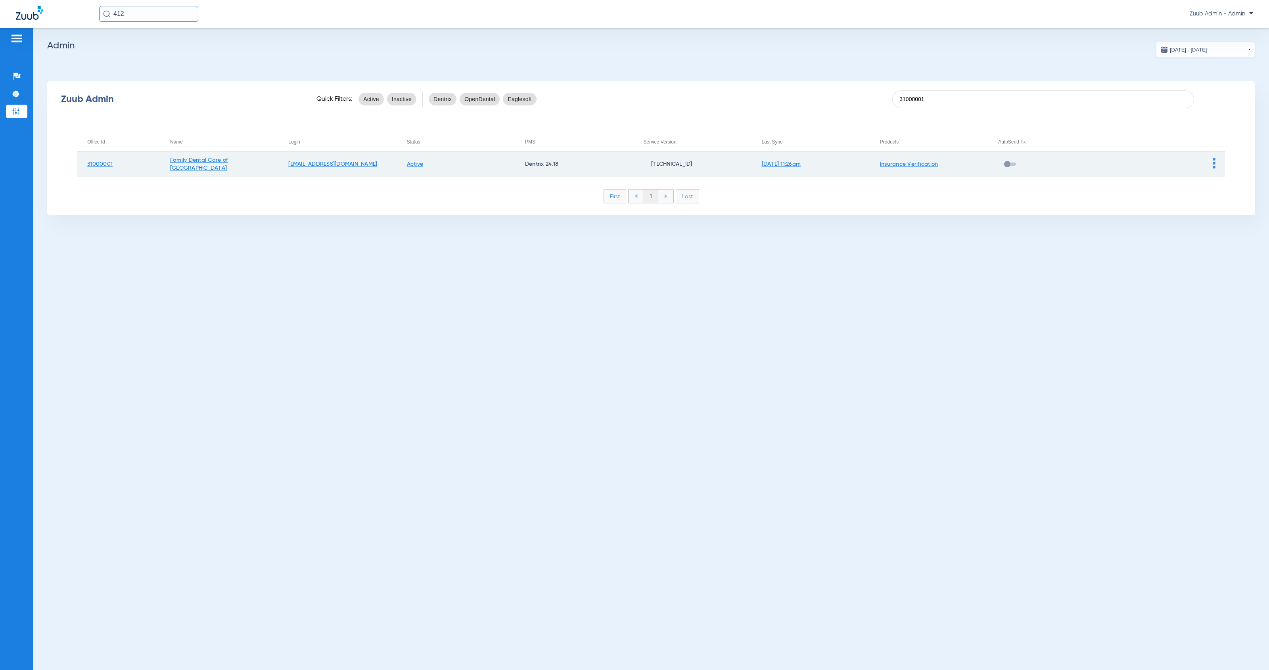
type input "31000001"
click at [1213, 164] on img at bounding box center [1214, 163] width 3 height 11
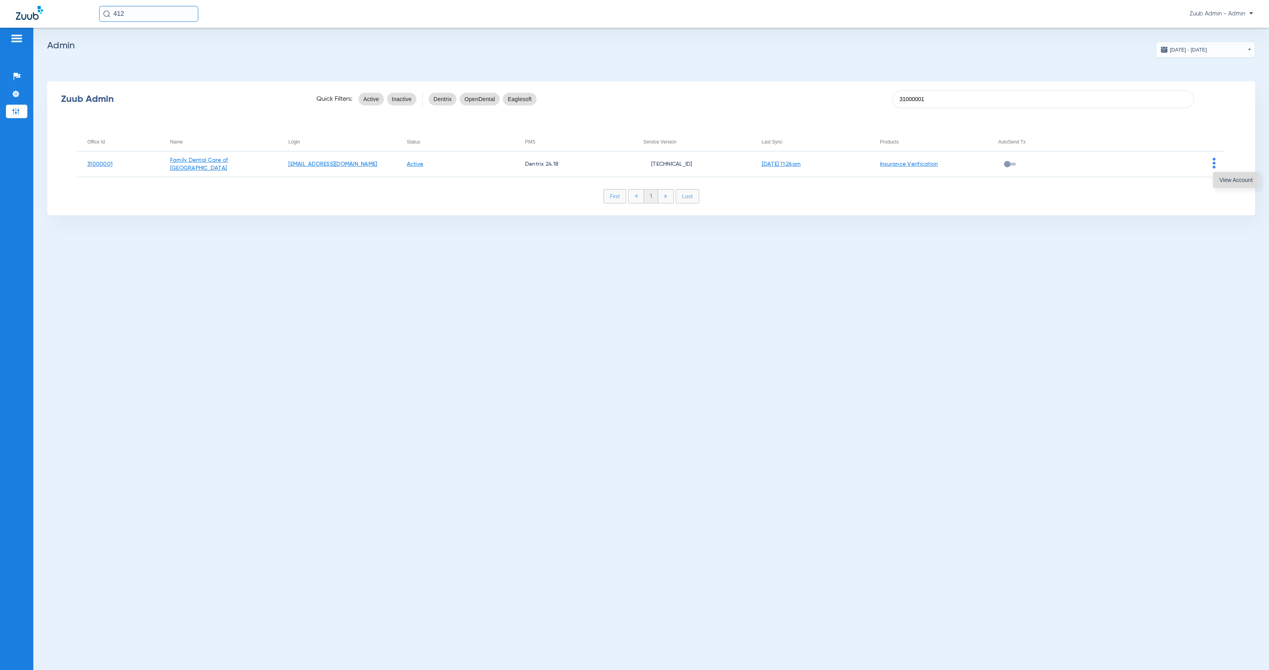
click at [1225, 183] on button "View Account" at bounding box center [1236, 180] width 46 height 16
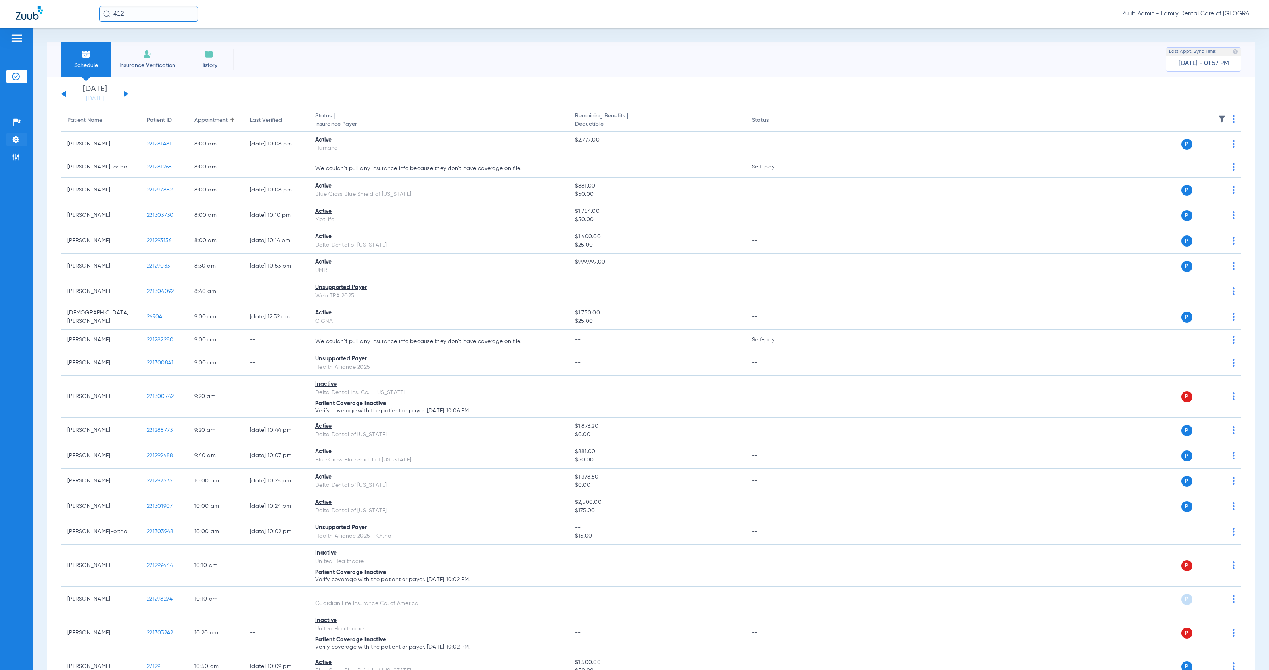
click at [17, 138] on img at bounding box center [16, 140] width 8 height 8
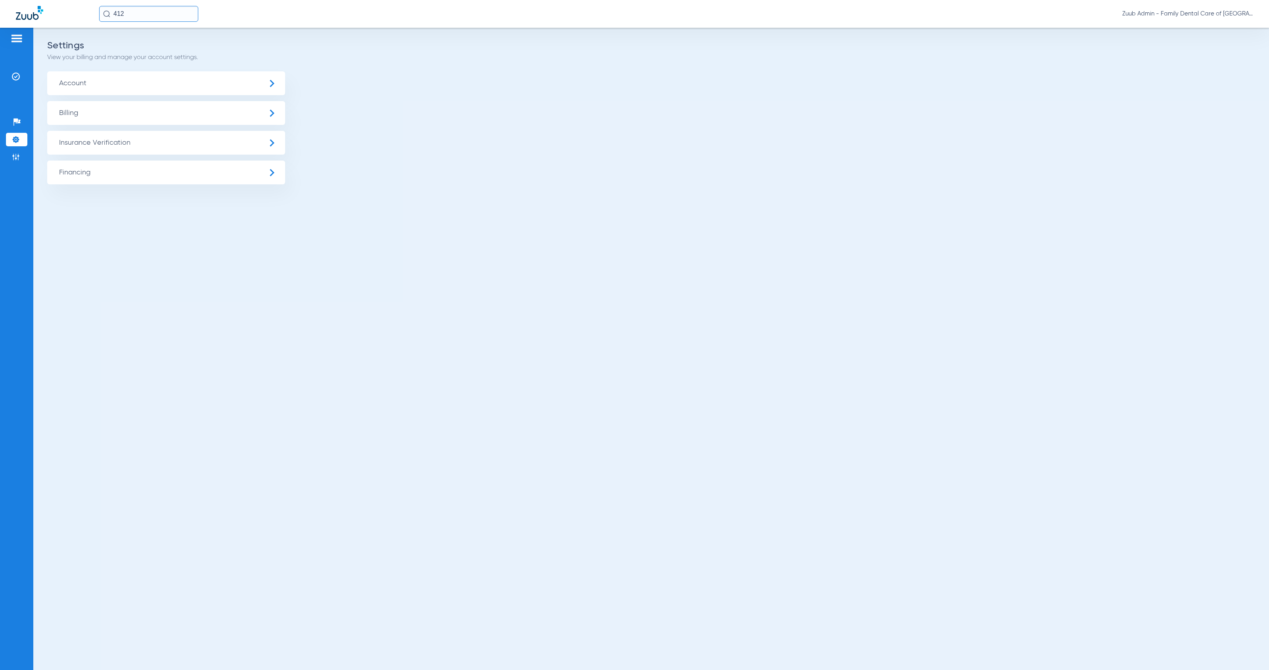
click at [95, 143] on span "Insurance Verification" at bounding box center [166, 143] width 238 height 24
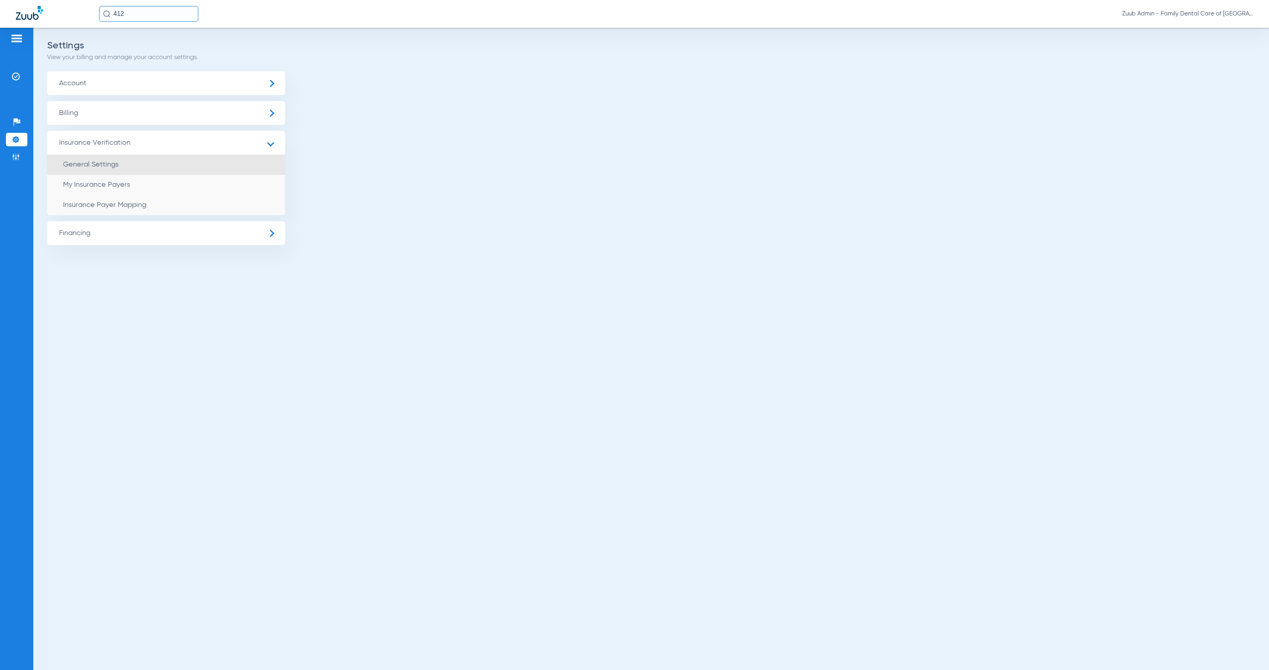
click at [135, 169] on li "General Settings" at bounding box center [166, 165] width 238 height 20
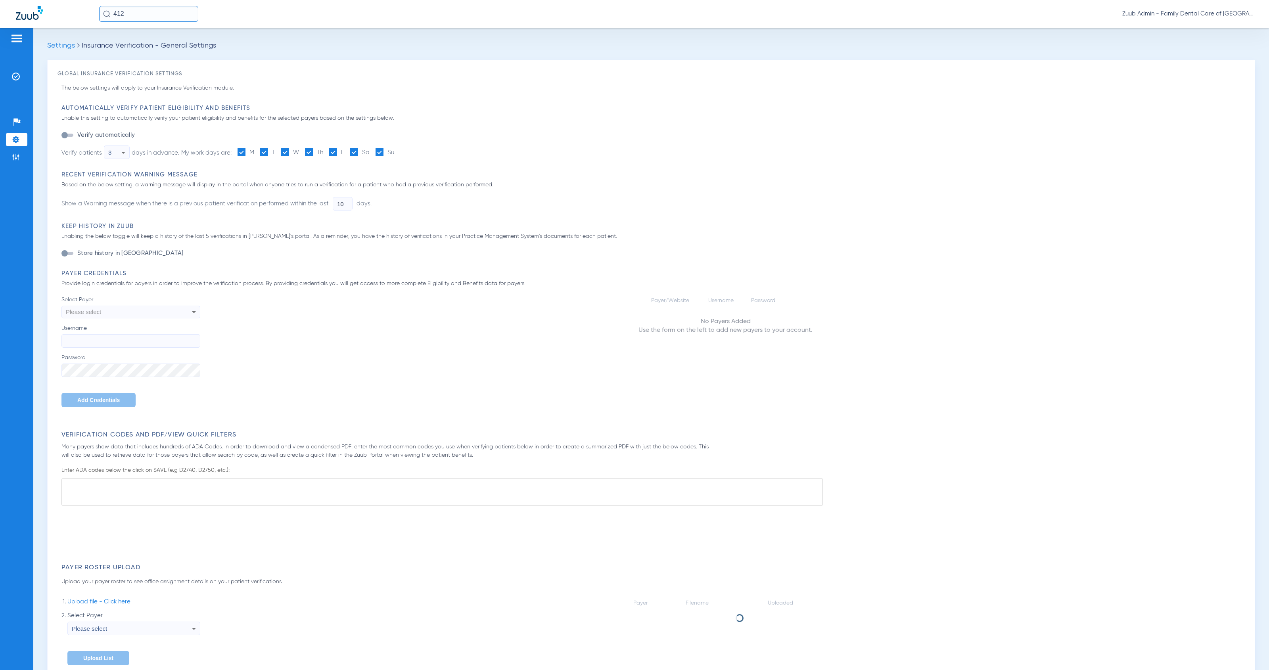
type input "1"
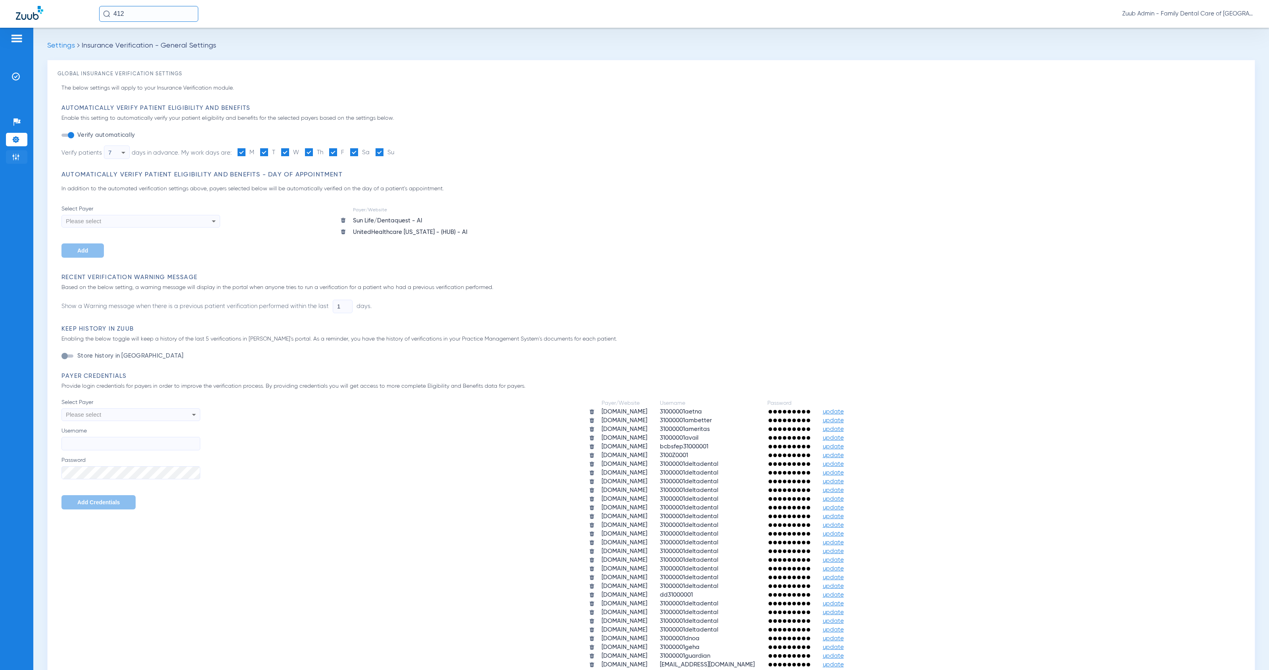
click at [19, 152] on li "Admin" at bounding box center [16, 156] width 21 height 13
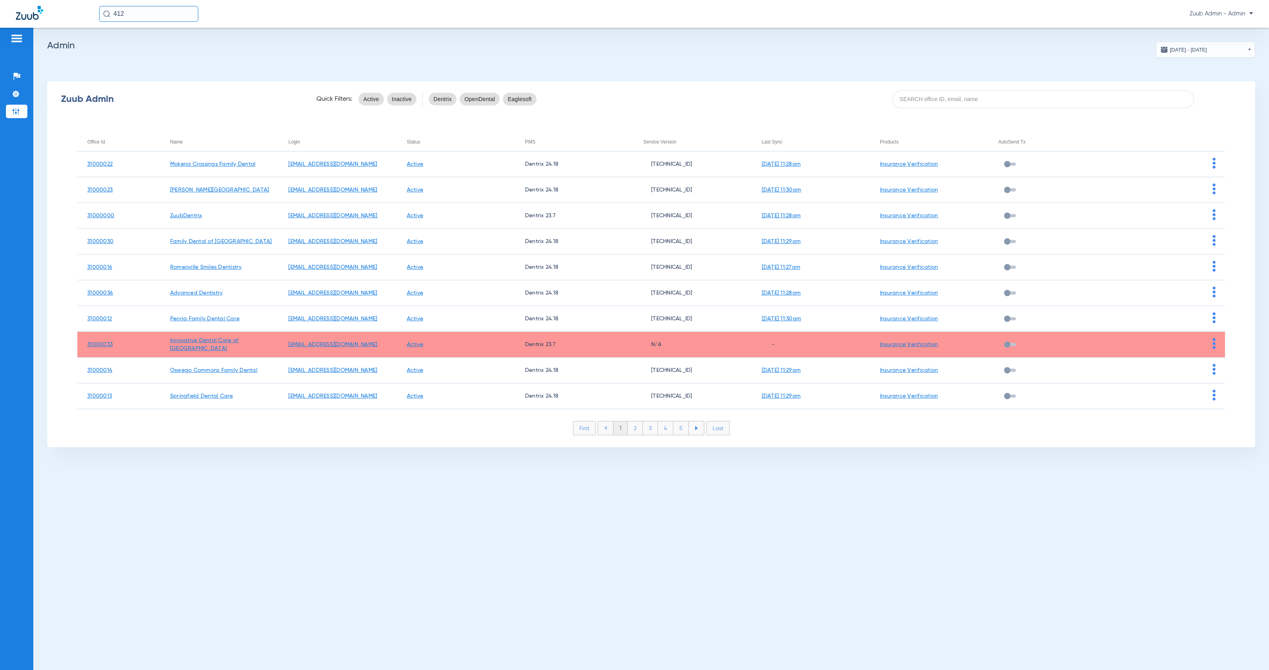
click at [92, 140] on div "Office Id" at bounding box center [95, 142] width 17 height 9
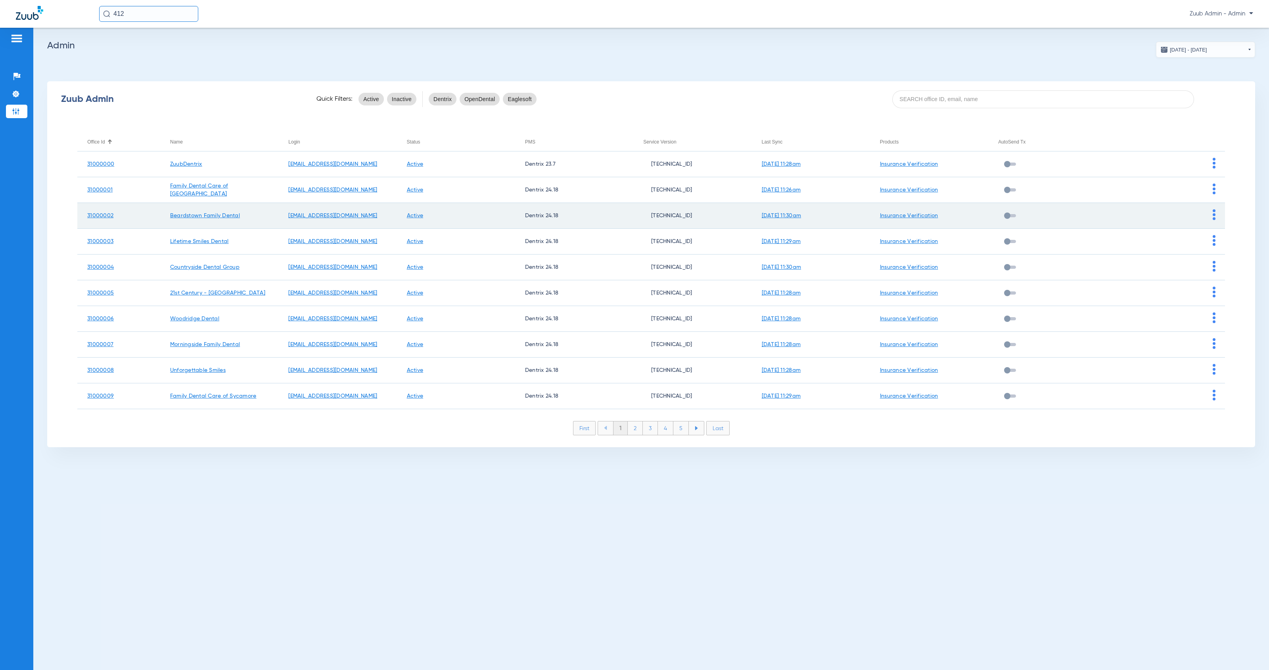
click at [1214, 216] on img at bounding box center [1214, 214] width 3 height 11
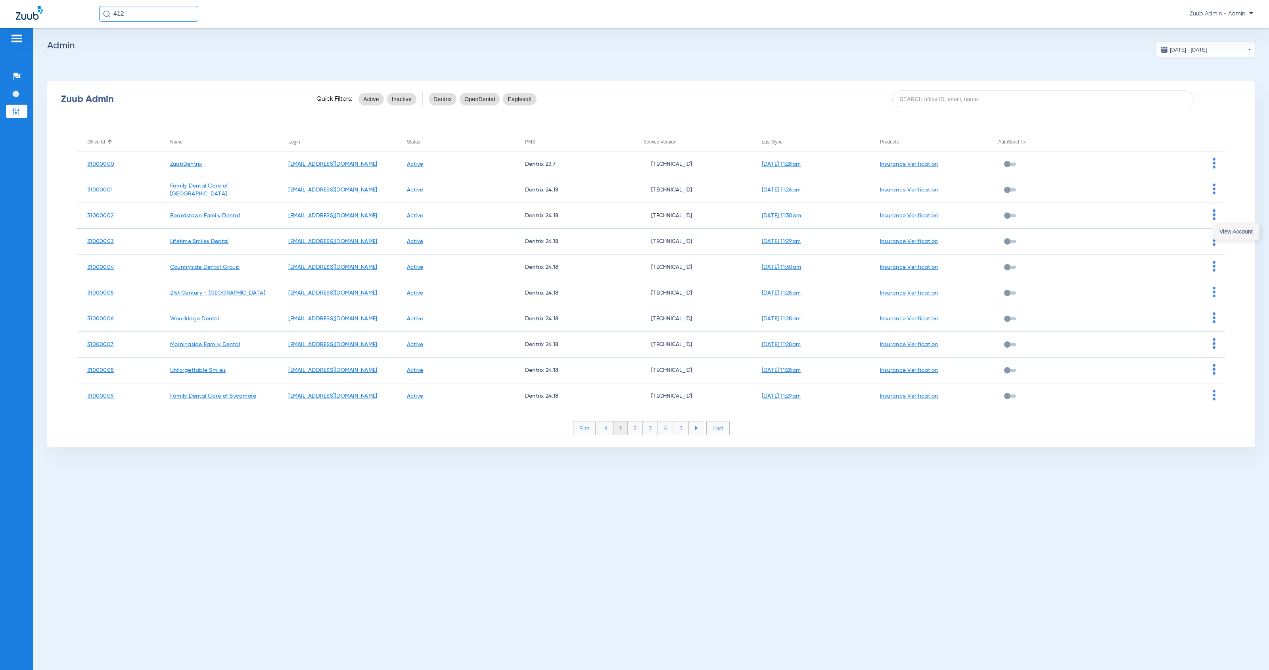
click at [1227, 231] on span "View Account" at bounding box center [1236, 232] width 33 height 6
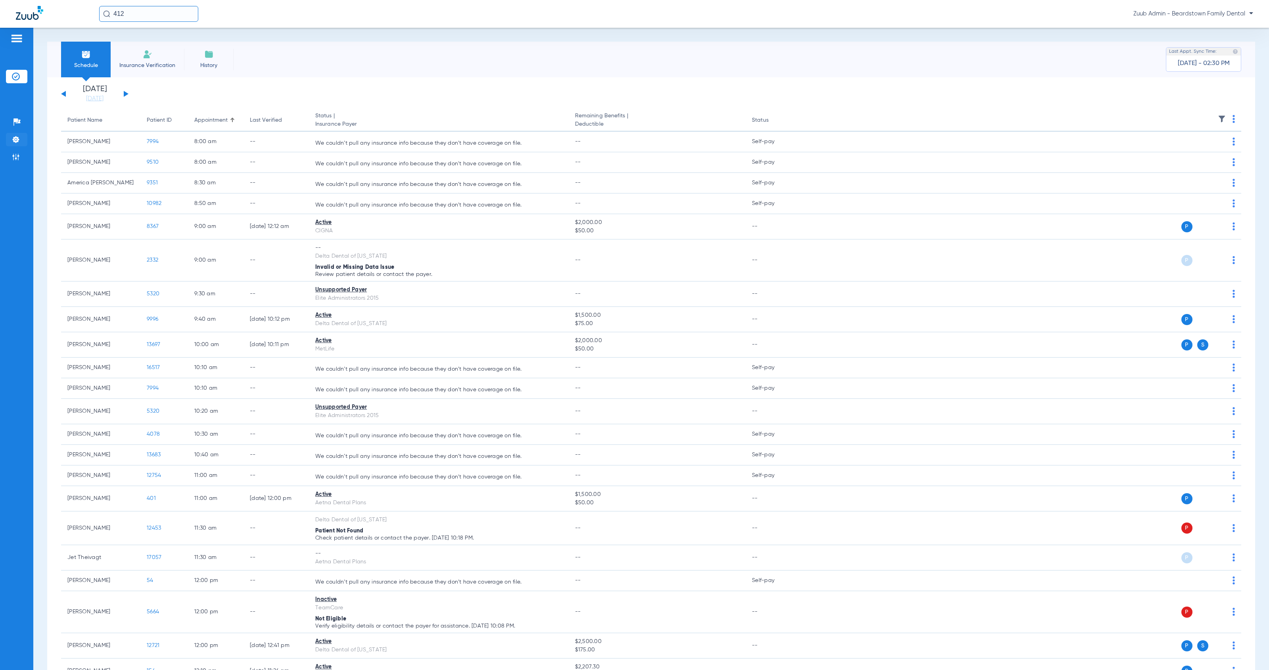
click at [17, 136] on img at bounding box center [16, 140] width 8 height 8
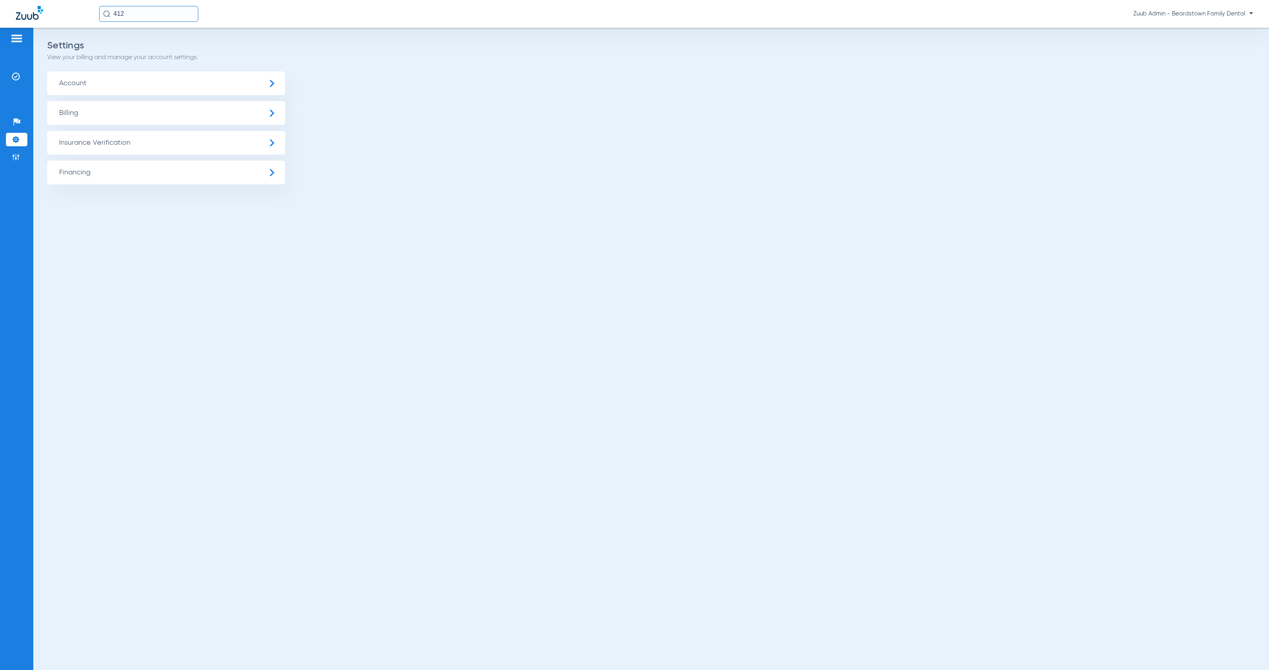
click at [66, 141] on span "Insurance Verification" at bounding box center [166, 143] width 238 height 24
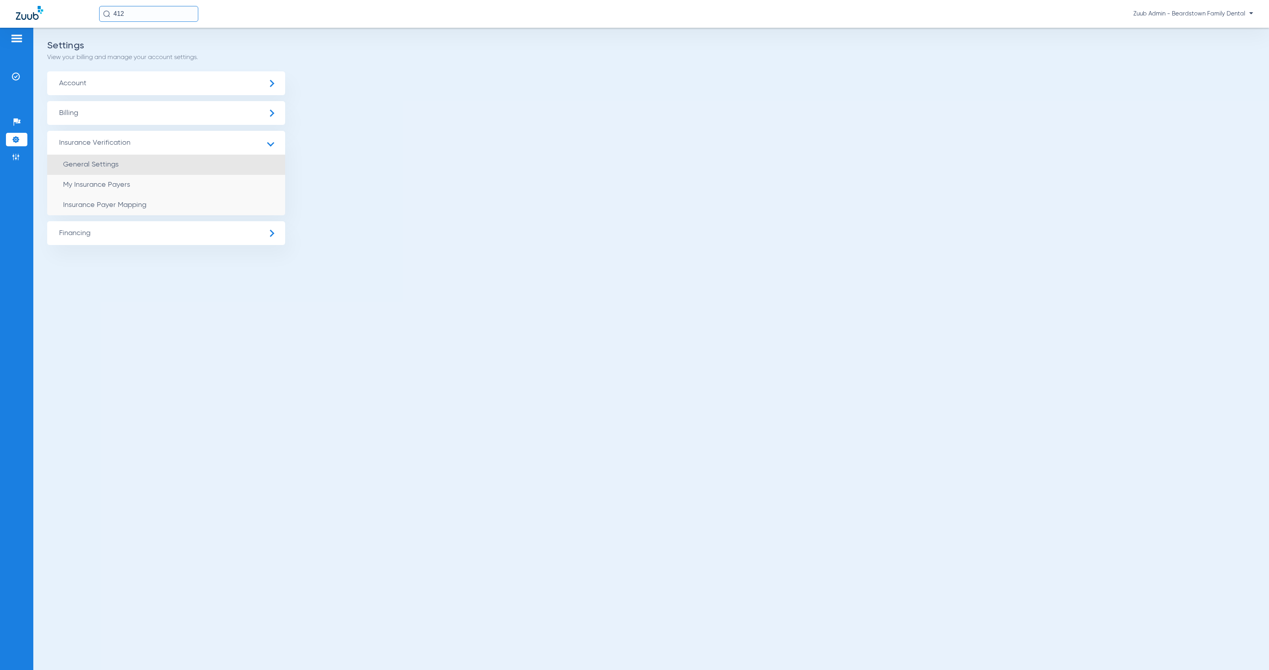
click at [113, 167] on span "General Settings" at bounding box center [91, 164] width 56 height 7
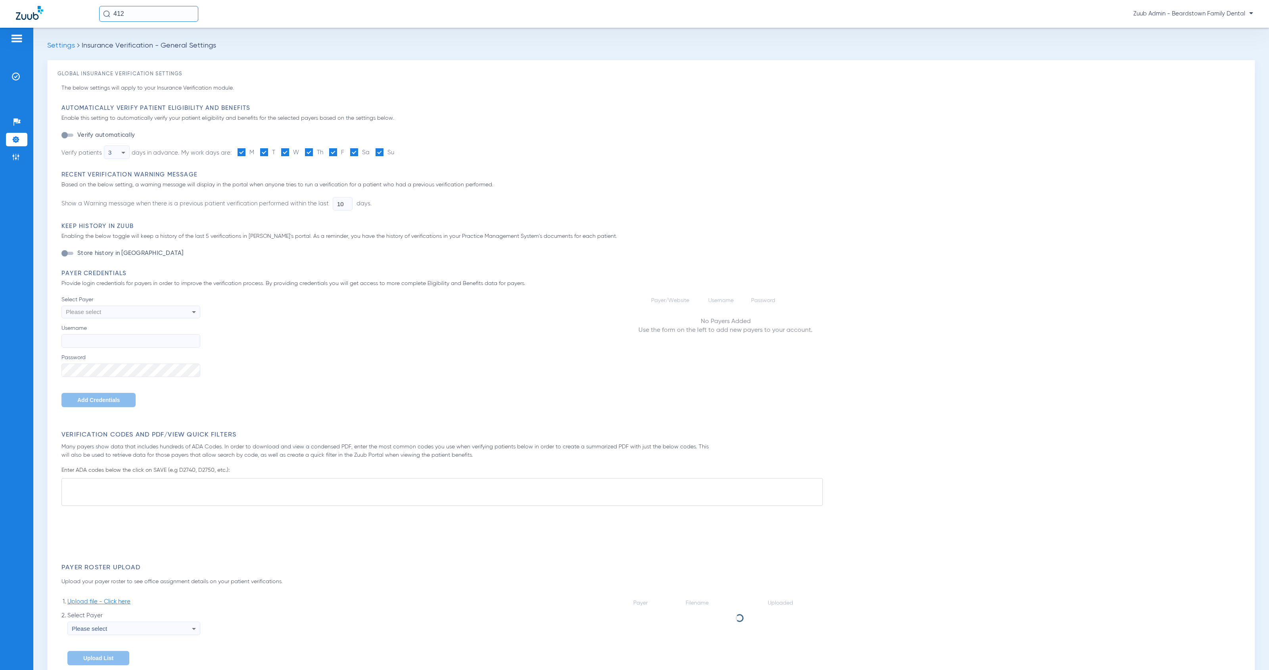
type input "1"
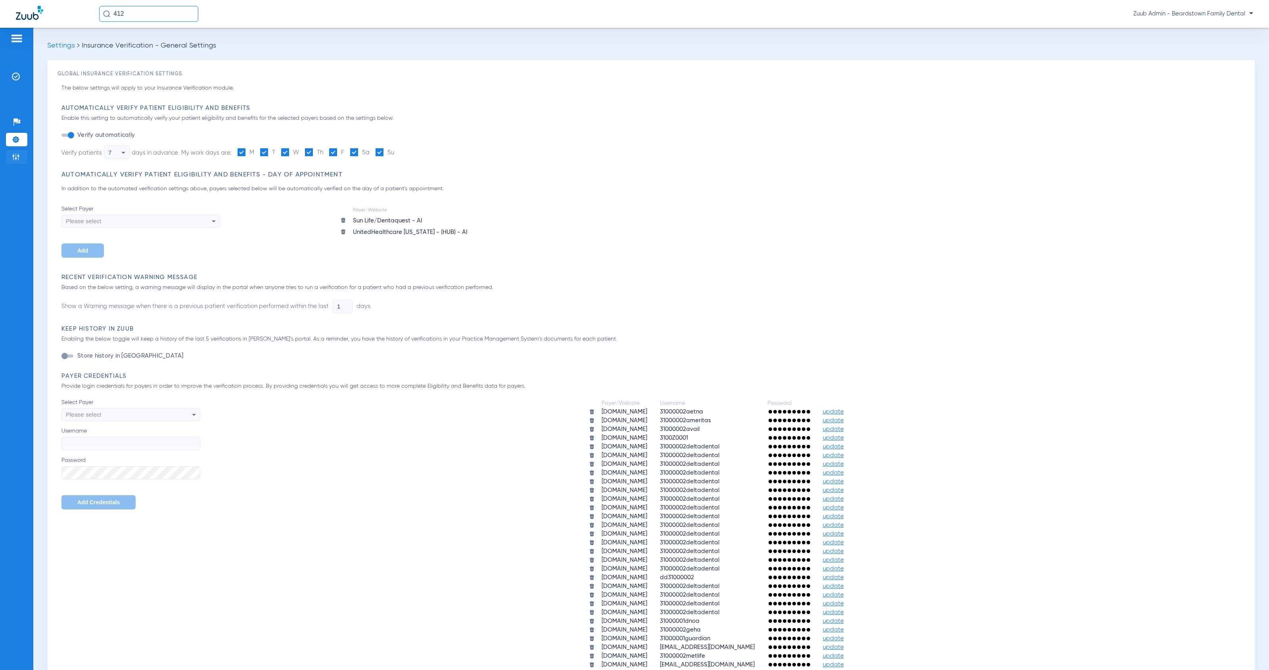
click at [17, 155] on img at bounding box center [16, 157] width 8 height 8
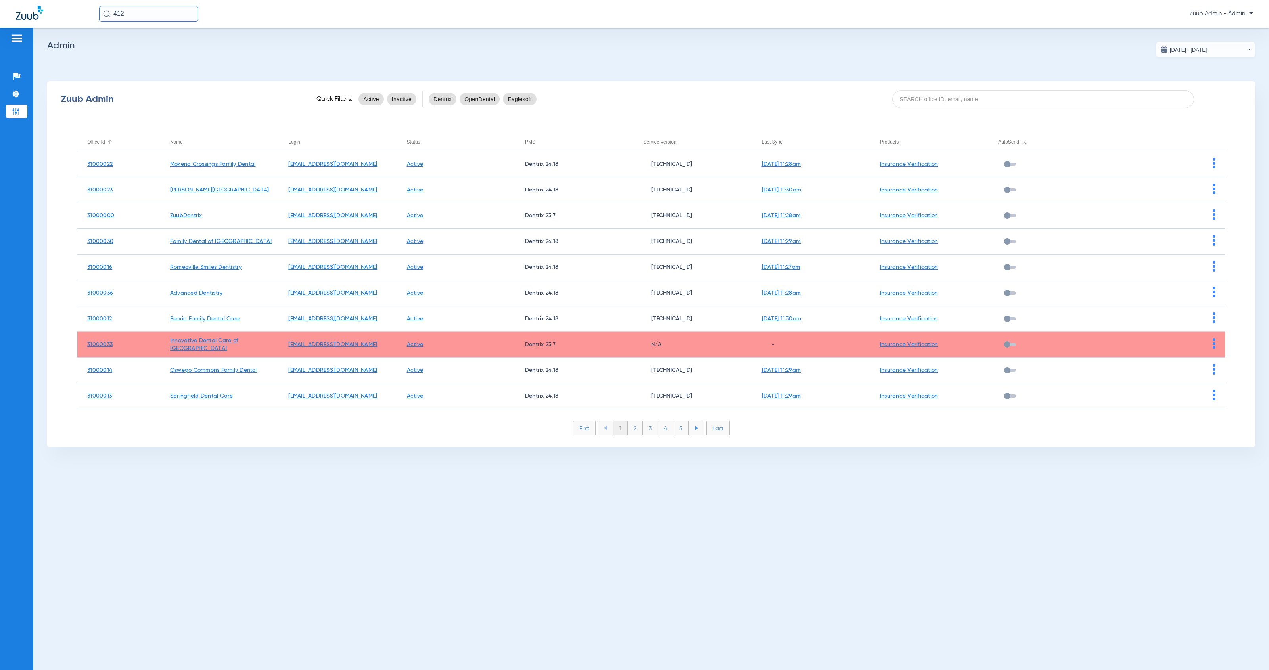
click at [98, 141] on div "Office Id" at bounding box center [95, 142] width 17 height 9
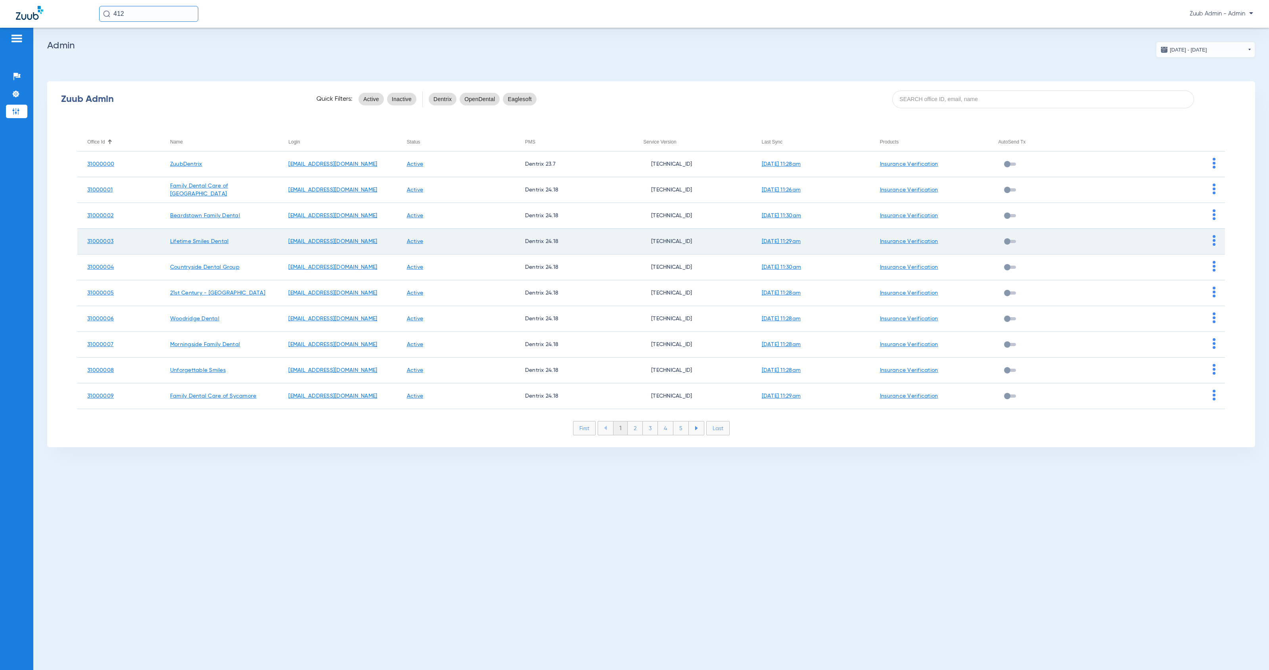
click at [1216, 244] on td at bounding box center [1166, 242] width 118 height 26
click at [1215, 244] on img at bounding box center [1214, 240] width 3 height 11
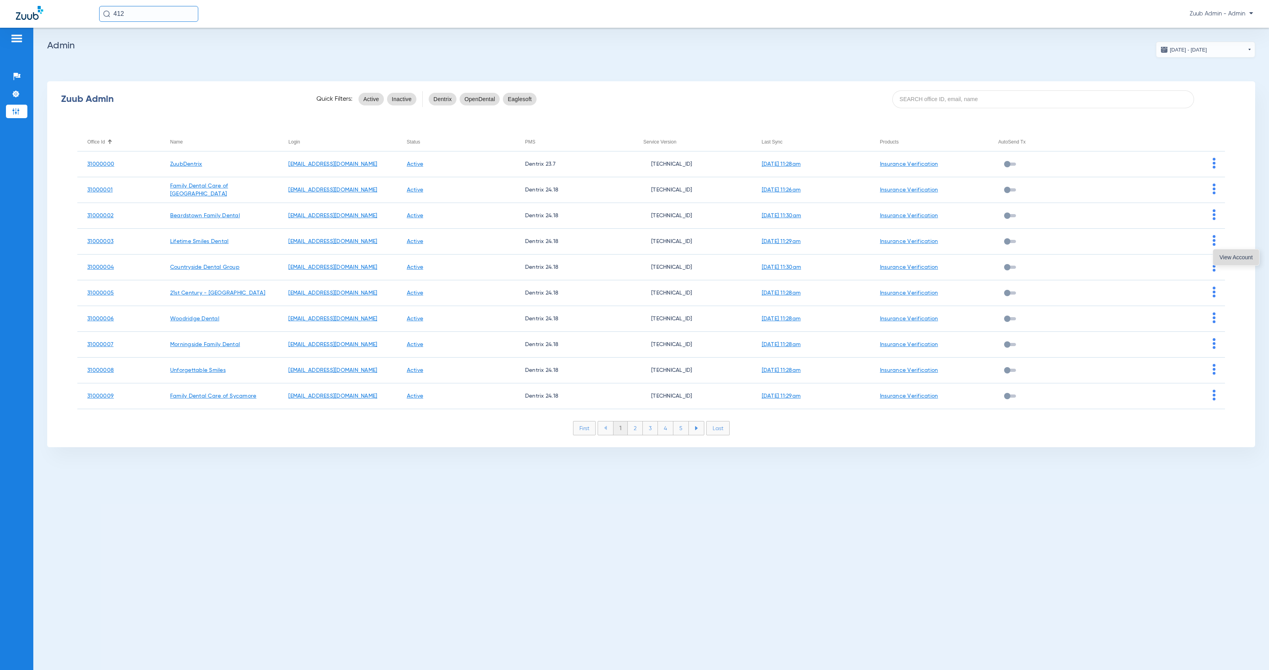
click at [1232, 259] on span "View Account" at bounding box center [1236, 258] width 33 height 6
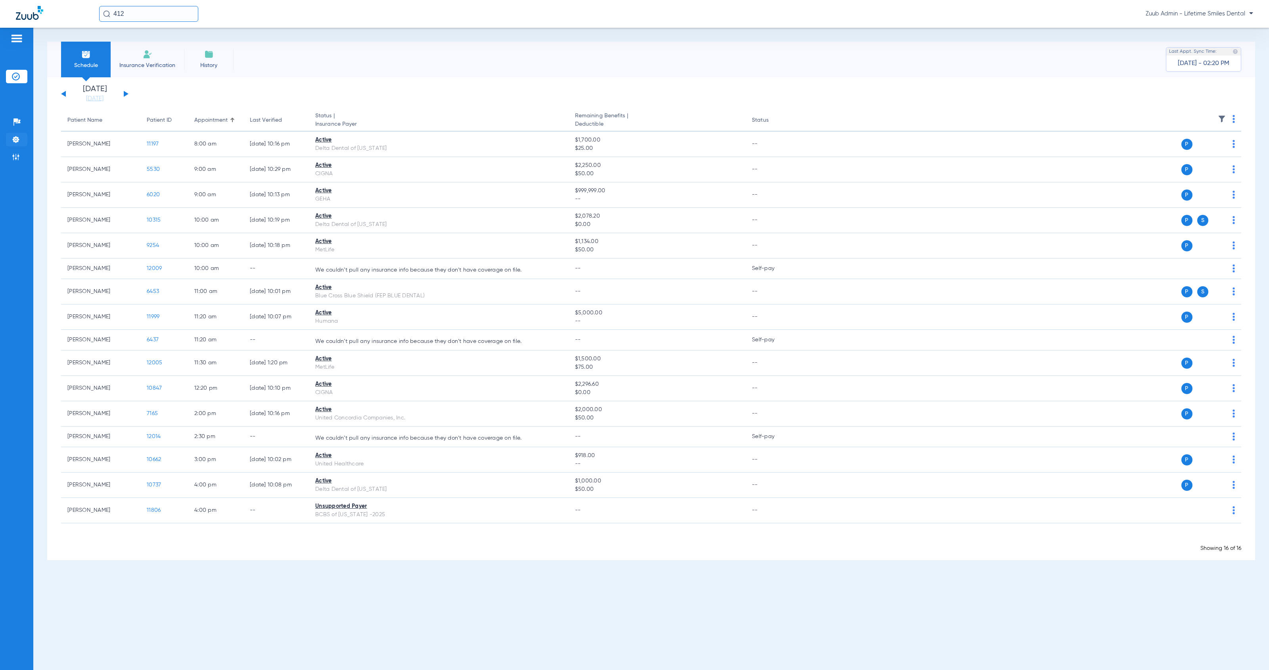
drag, startPoint x: 19, startPoint y: 139, endPoint x: 26, endPoint y: 140, distance: 6.4
click at [19, 139] on img at bounding box center [16, 140] width 8 height 8
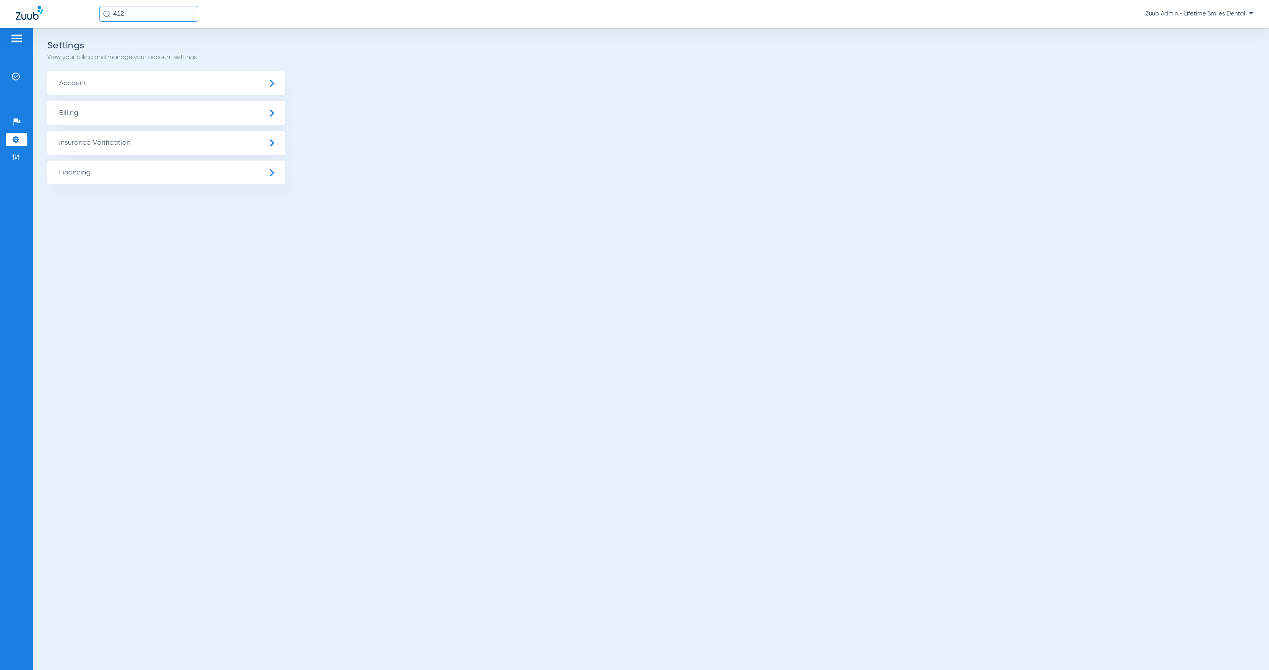
click at [105, 139] on span "Insurance Verification" at bounding box center [166, 143] width 238 height 24
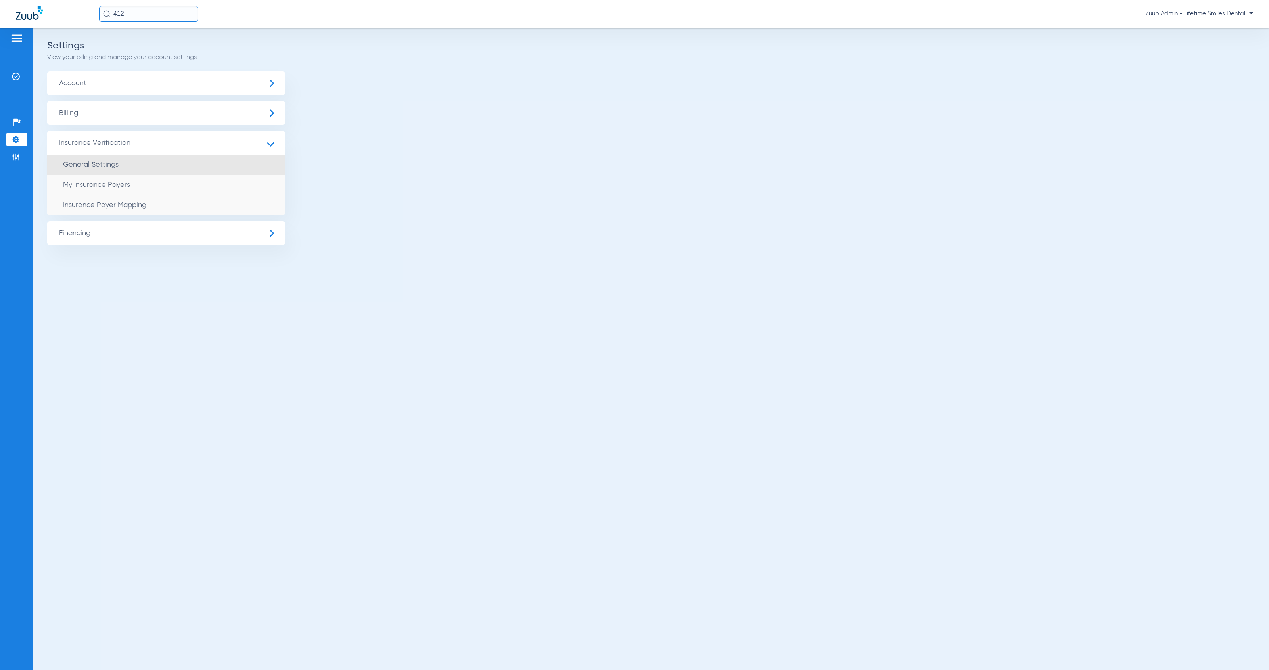
click at [151, 161] on li "General Settings" at bounding box center [166, 165] width 238 height 20
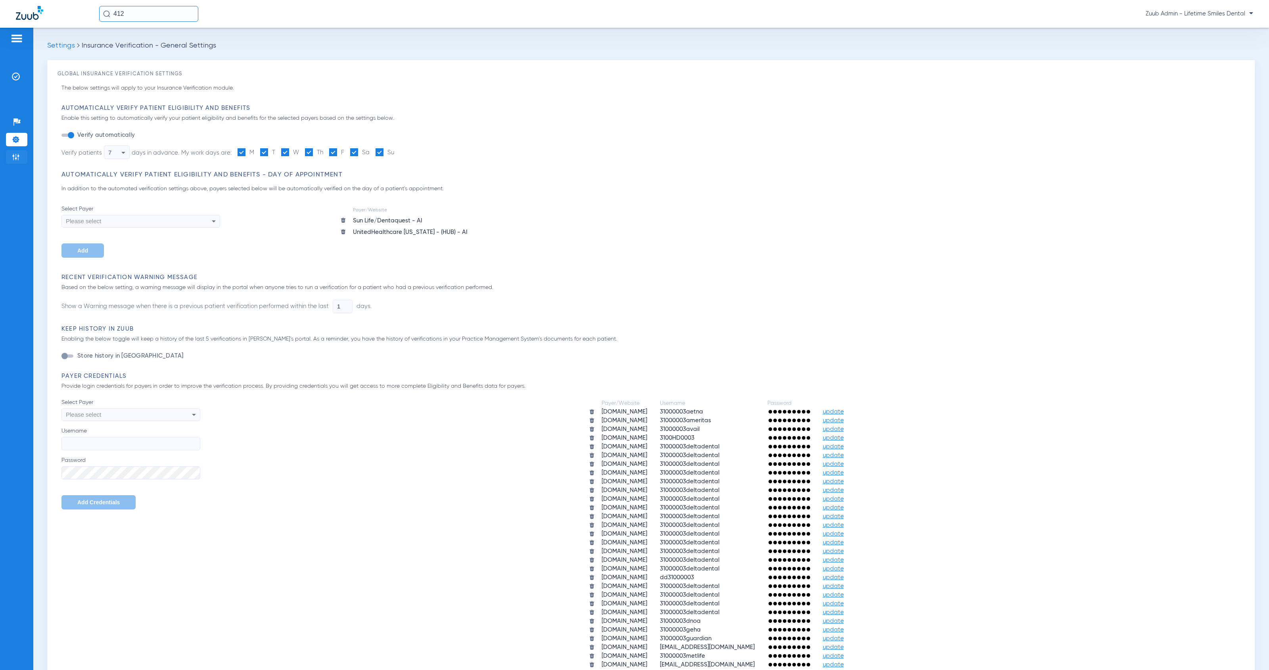
click at [15, 159] on img at bounding box center [16, 157] width 8 height 8
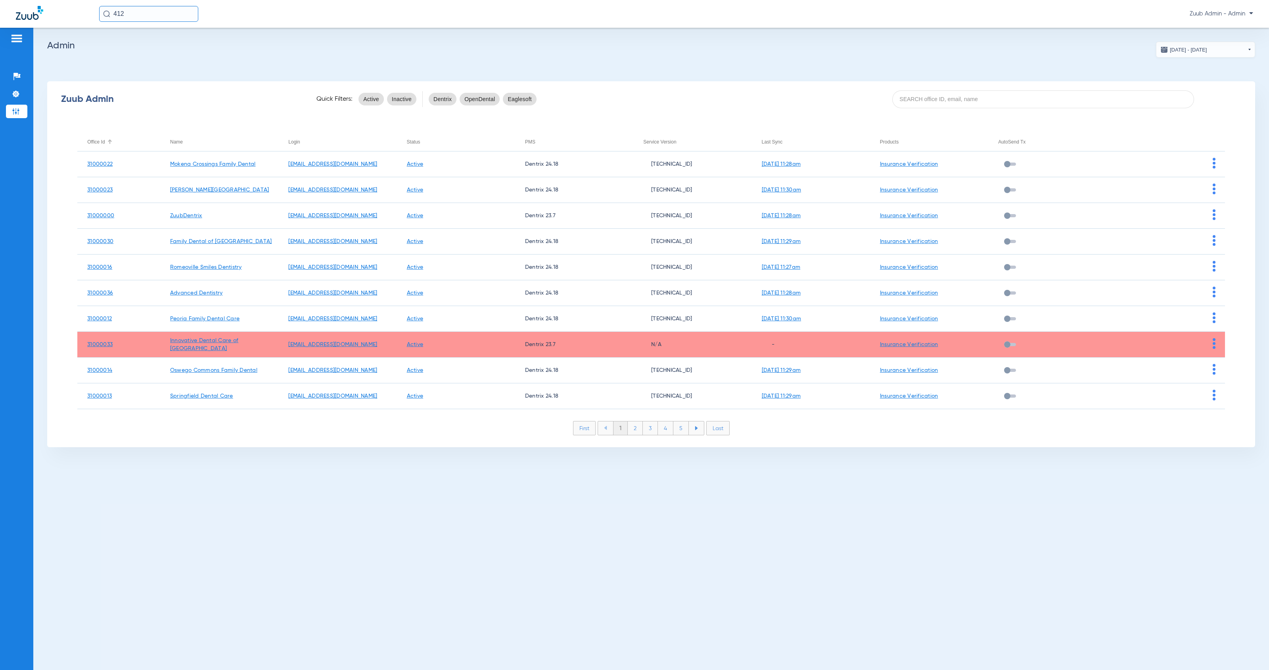
click at [102, 144] on div "Office Id" at bounding box center [95, 142] width 17 height 9
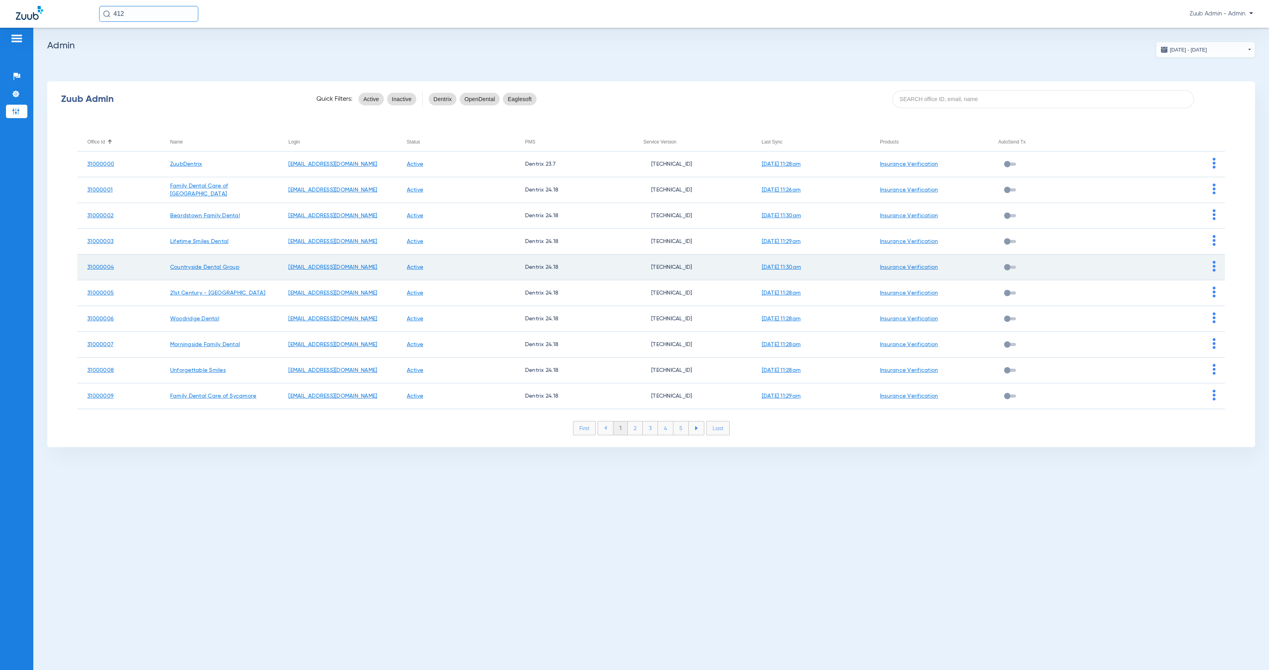
click at [1214, 265] on img at bounding box center [1214, 266] width 3 height 11
click at [1220, 281] on span "View Account" at bounding box center [1236, 283] width 33 height 6
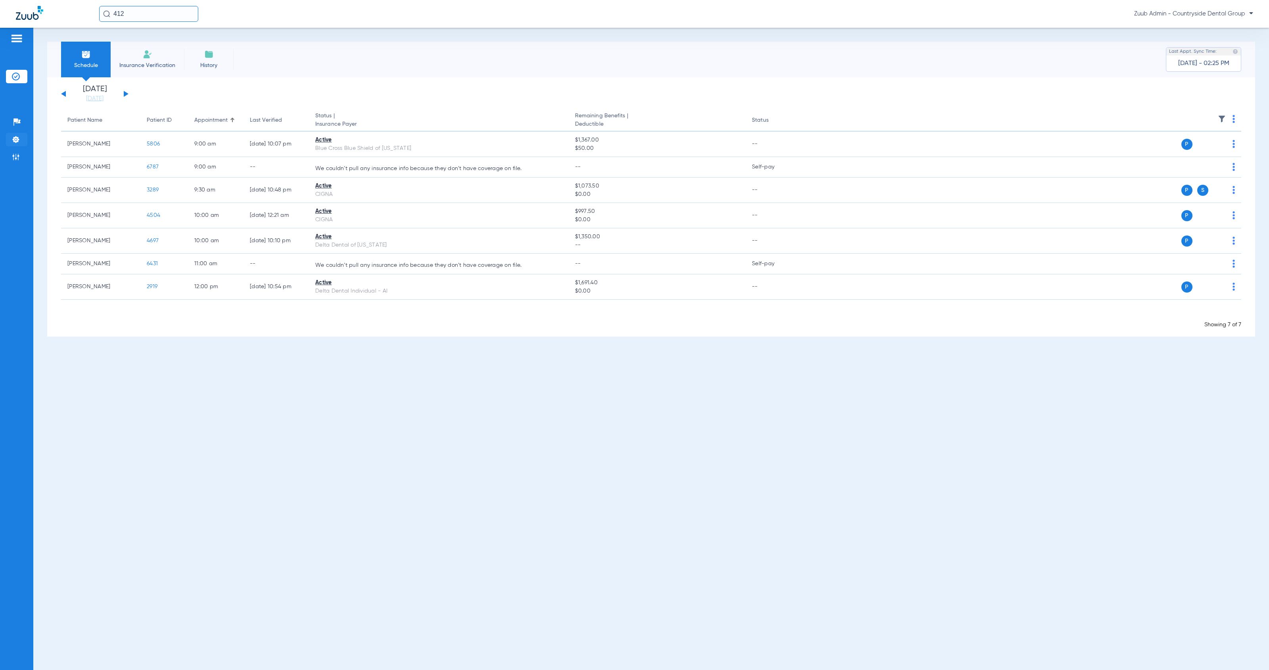
click at [20, 138] on li "Settings" at bounding box center [16, 139] width 21 height 13
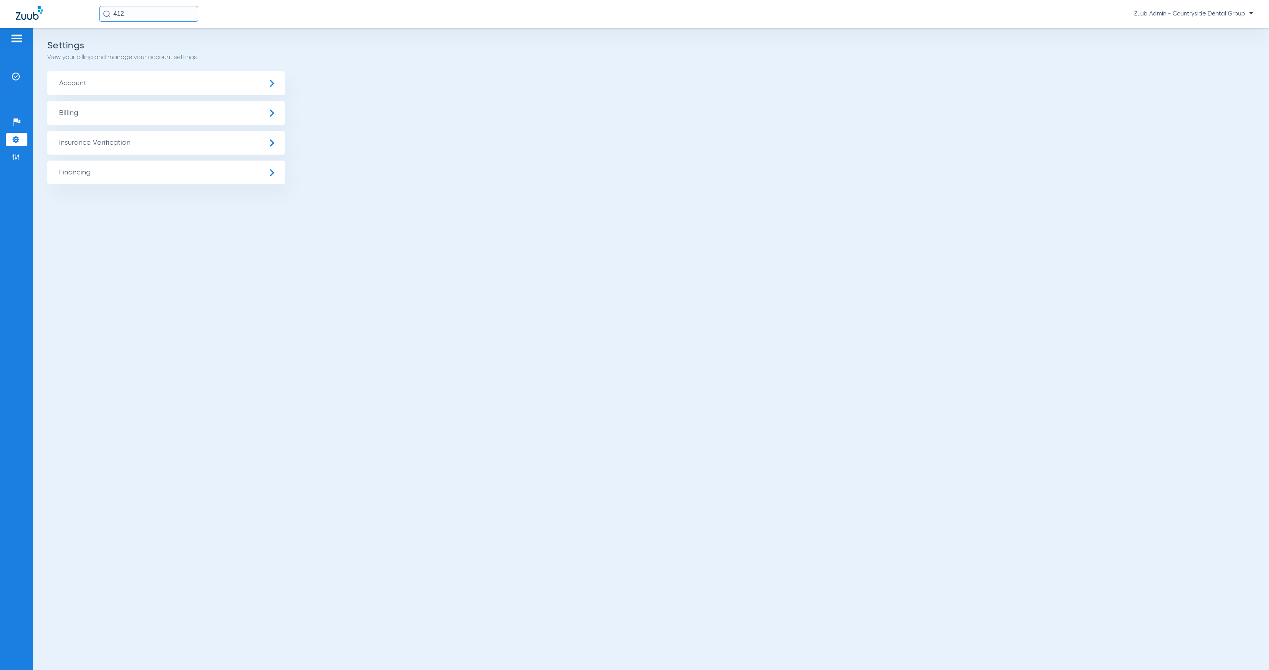
click at [111, 138] on span "Insurance Verification" at bounding box center [166, 143] width 238 height 24
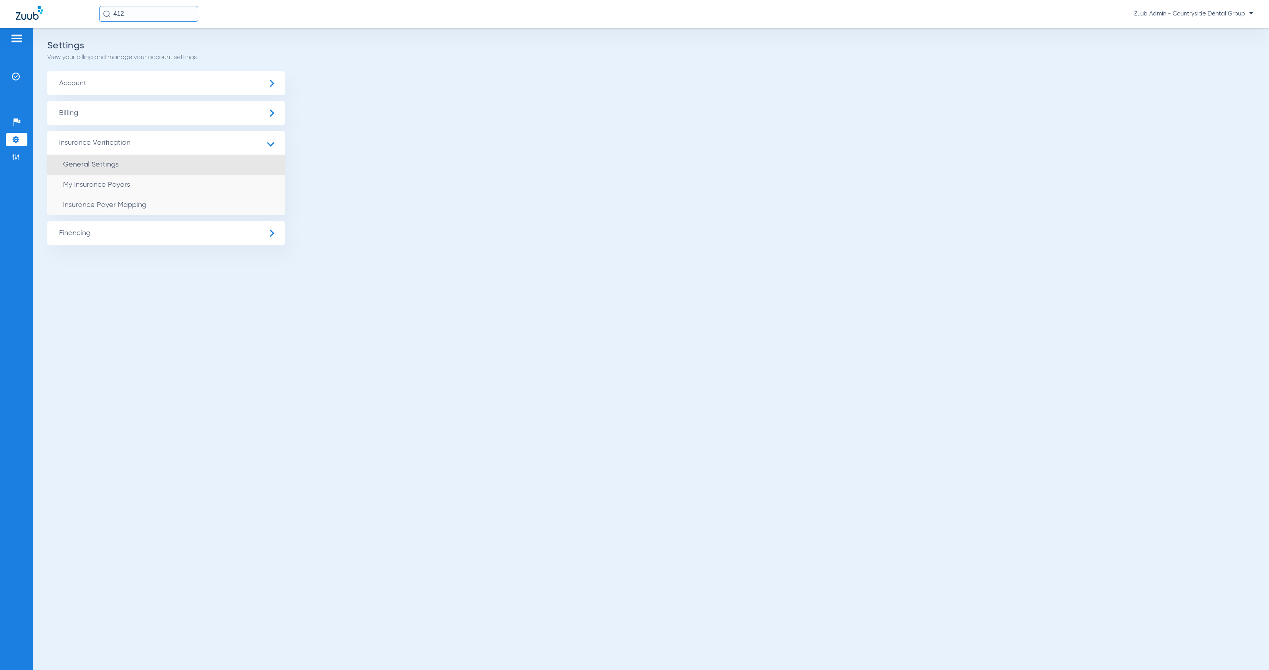
click at [153, 163] on li "General Settings" at bounding box center [166, 165] width 238 height 20
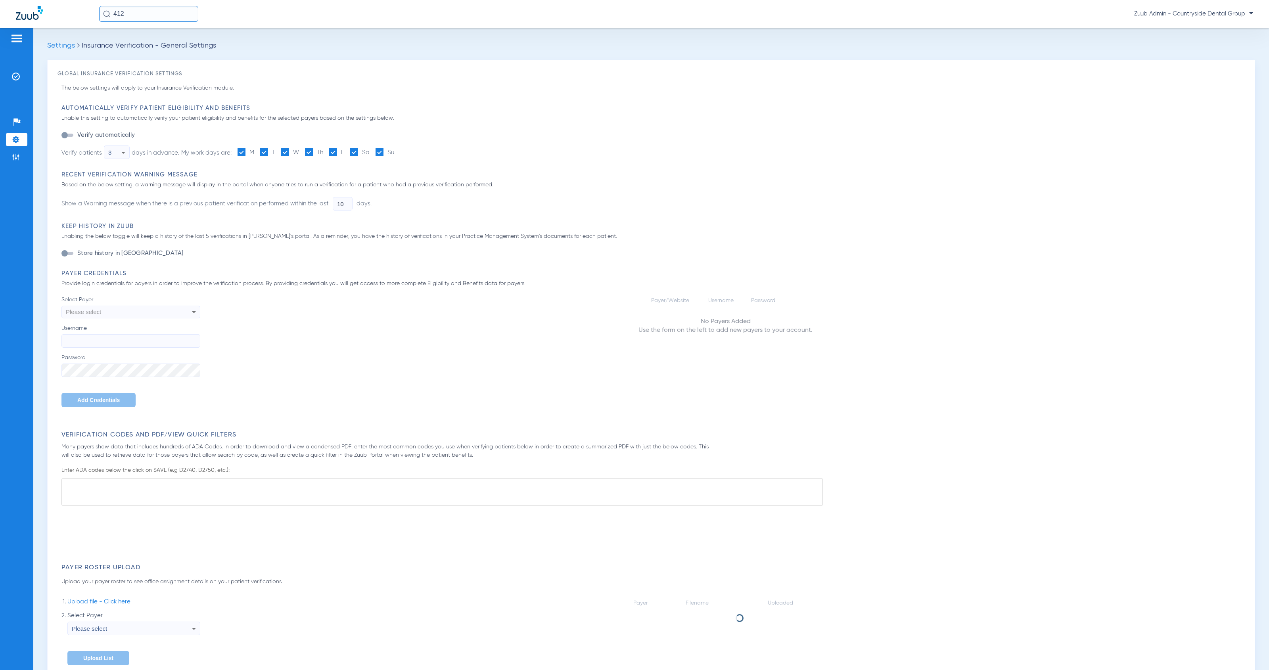
type input "1"
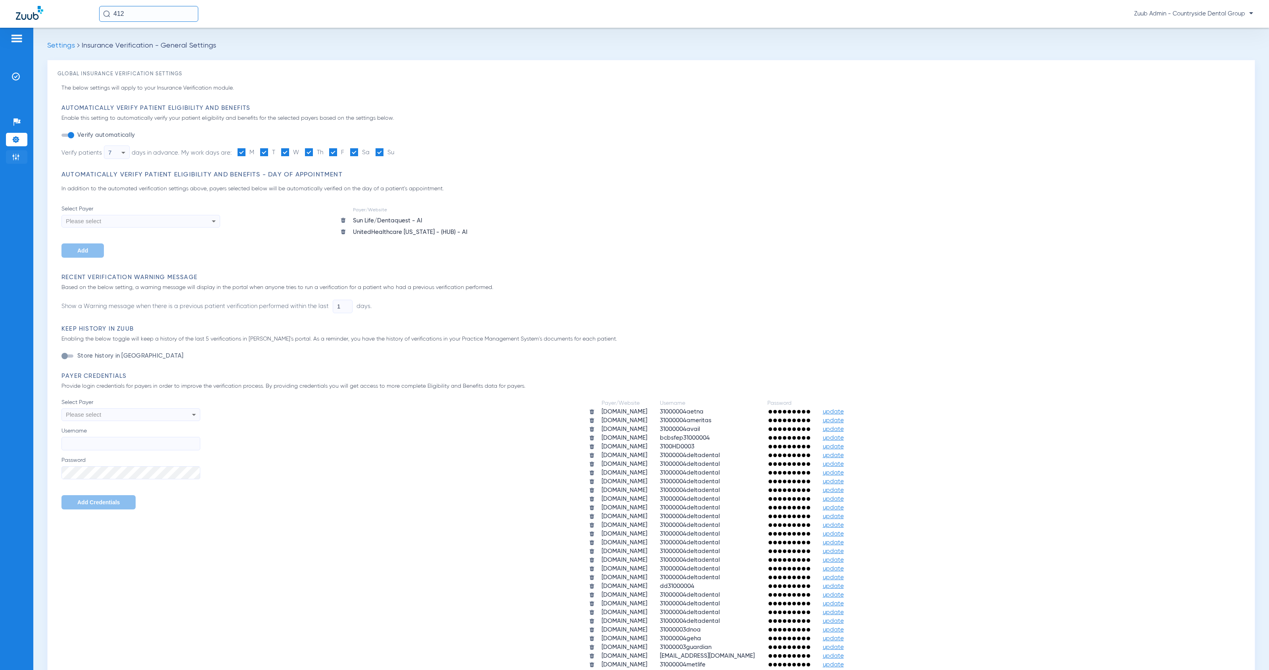
click at [14, 159] on img at bounding box center [16, 157] width 8 height 8
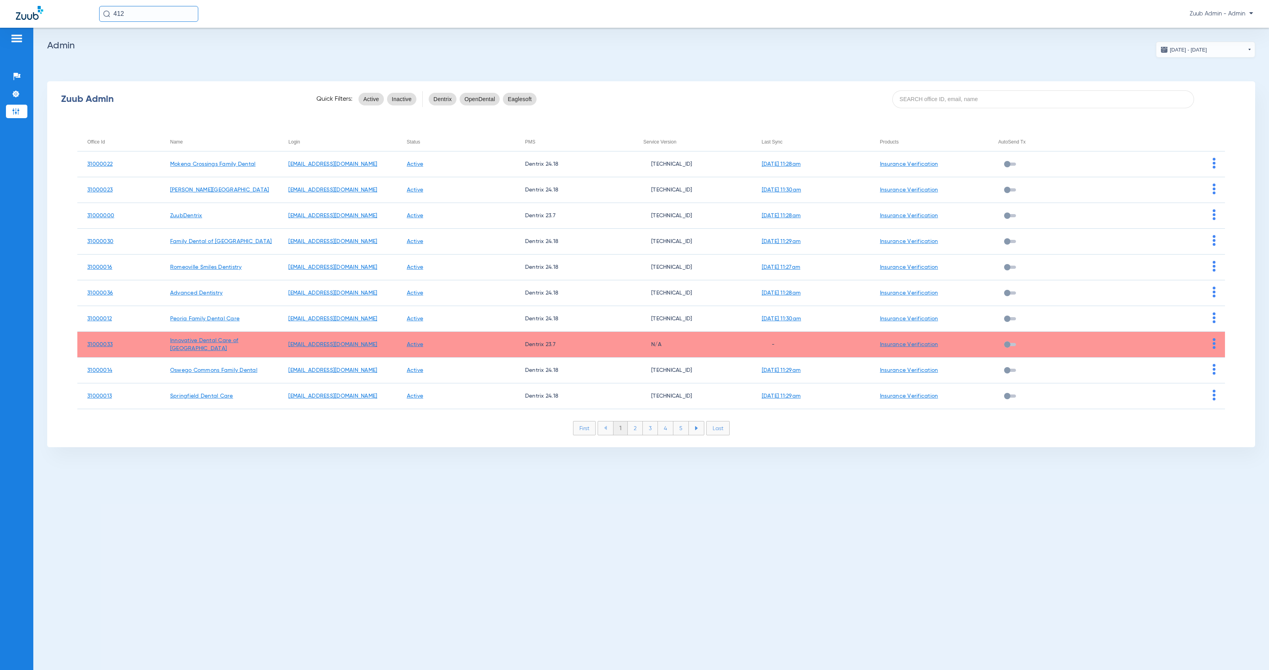
click at [98, 143] on div "Office Id" at bounding box center [95, 142] width 17 height 9
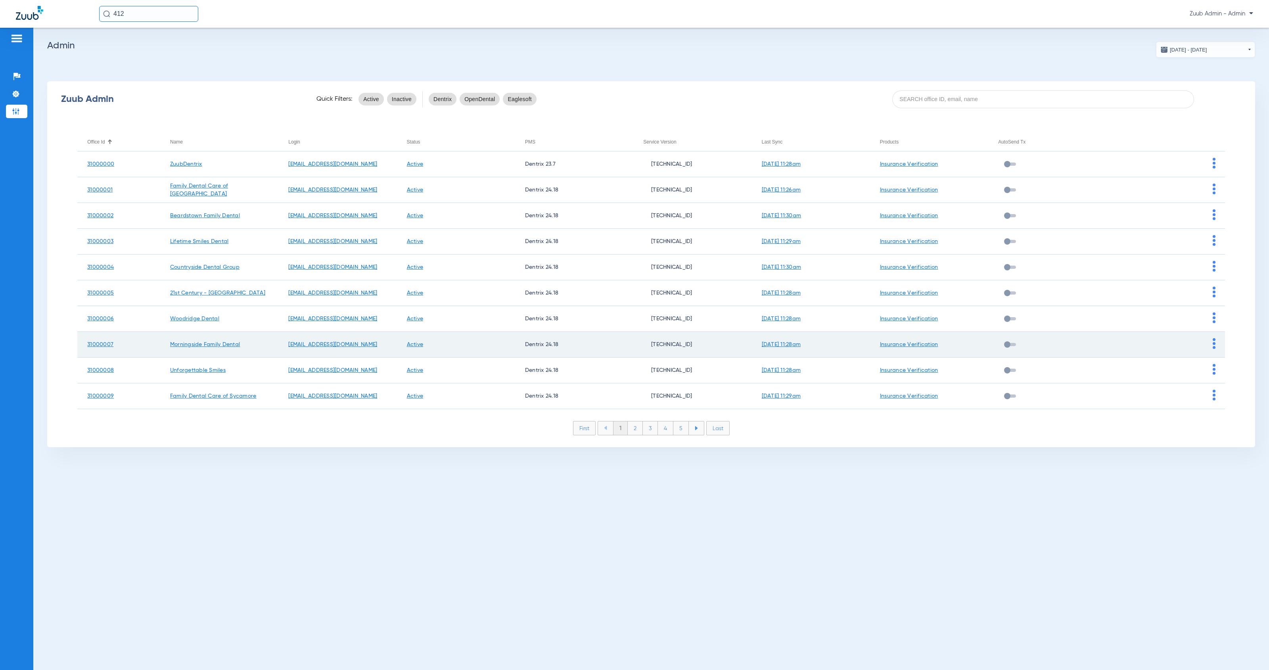
click at [1213, 345] on img at bounding box center [1214, 343] width 3 height 11
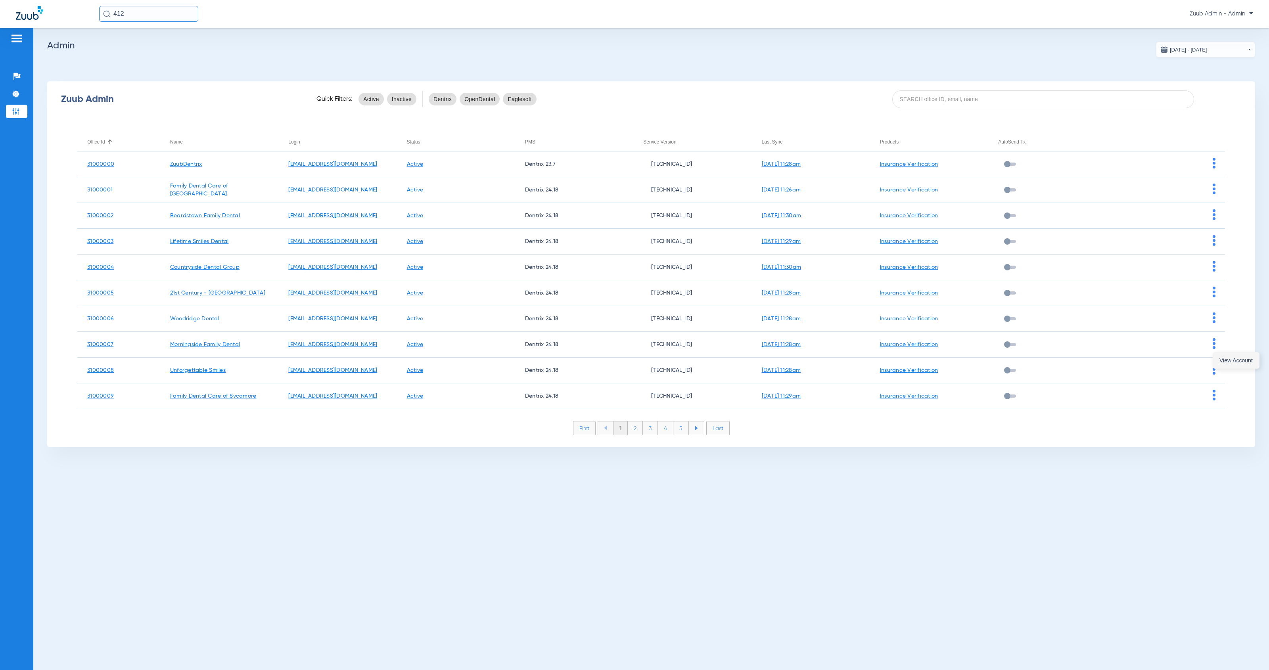
click at [1225, 360] on span "View Account" at bounding box center [1236, 361] width 33 height 6
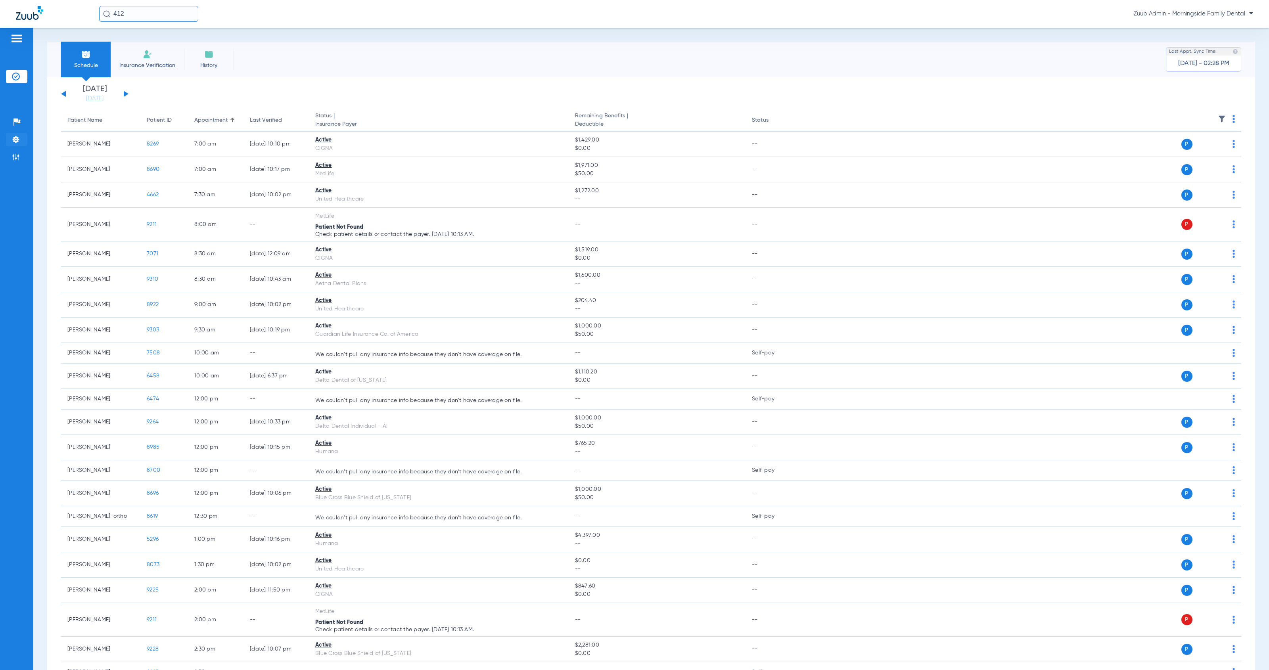
click at [20, 138] on li "Settings" at bounding box center [16, 139] width 21 height 13
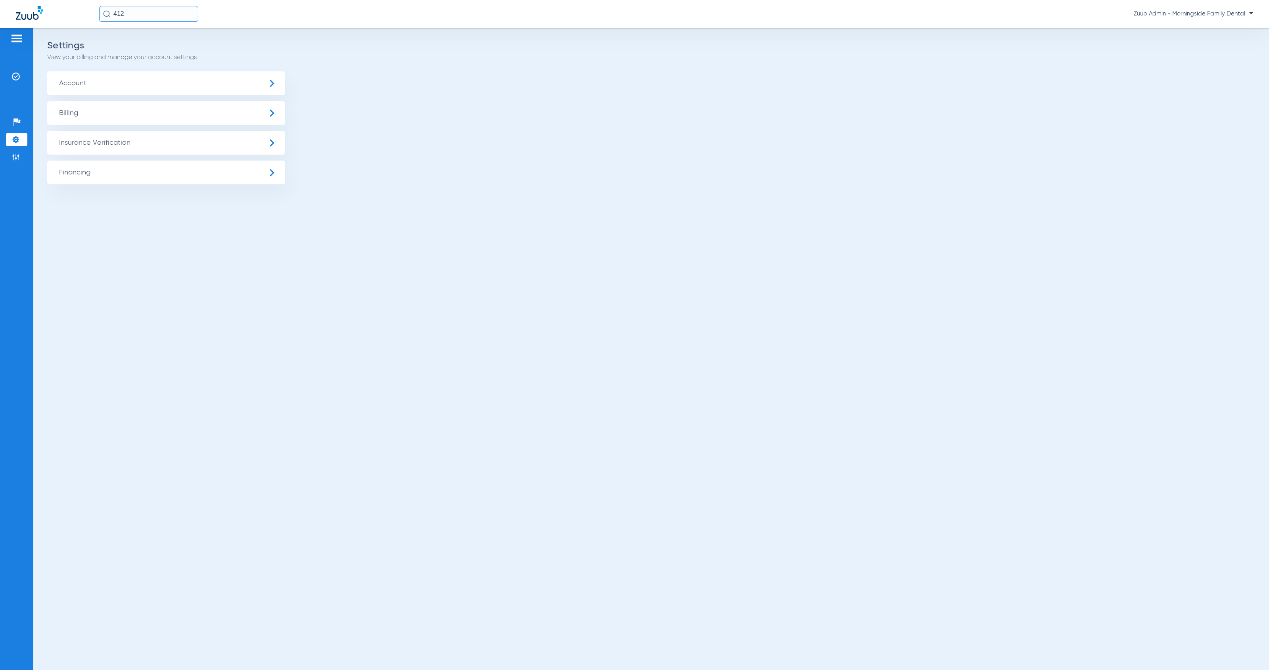
click at [63, 144] on span "Insurance Verification" at bounding box center [166, 143] width 238 height 24
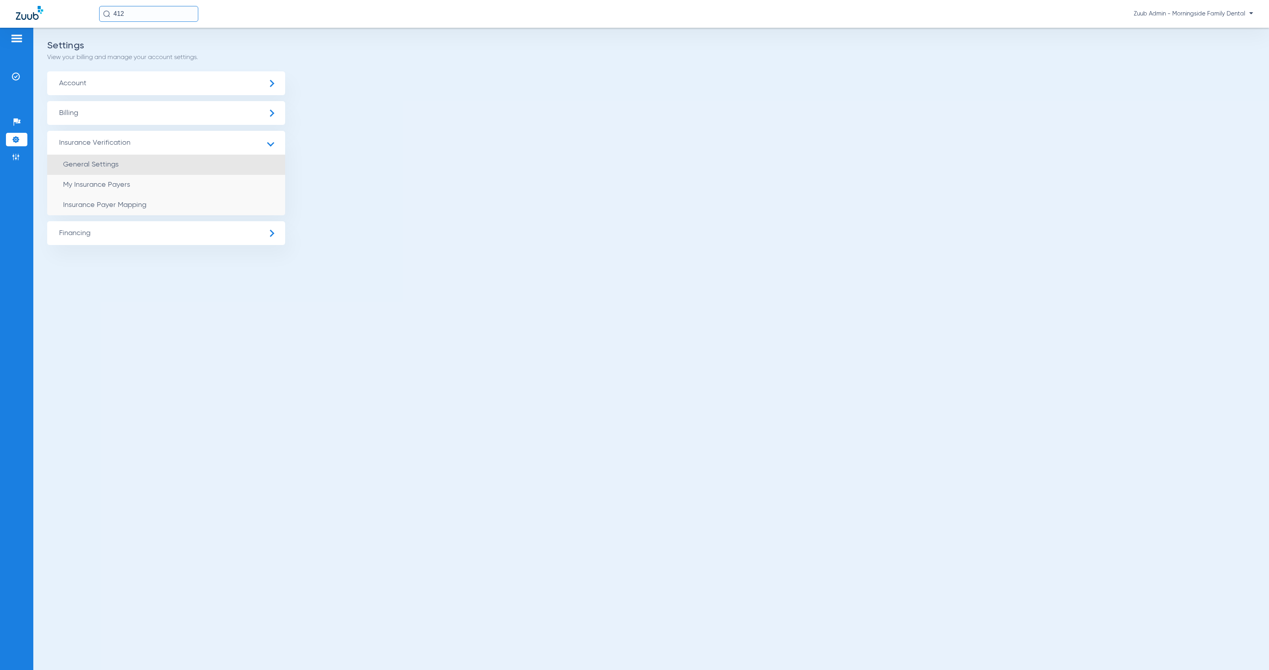
click at [114, 170] on li "General Settings" at bounding box center [166, 165] width 238 height 20
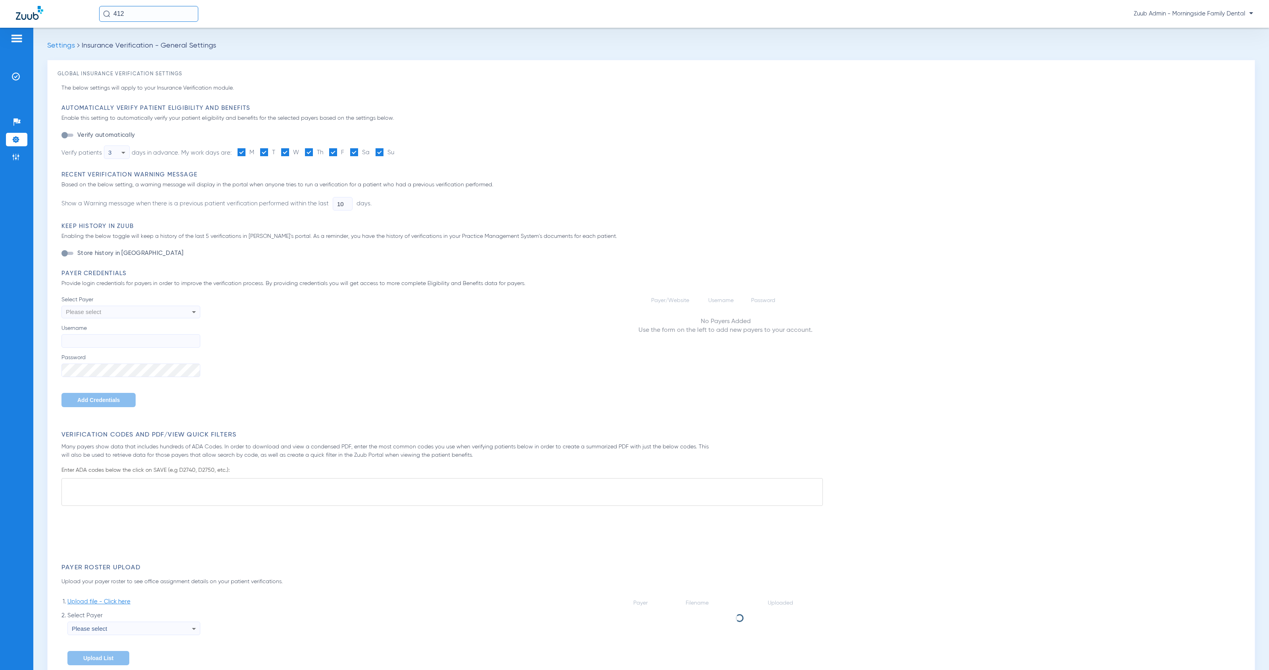
type input "1"
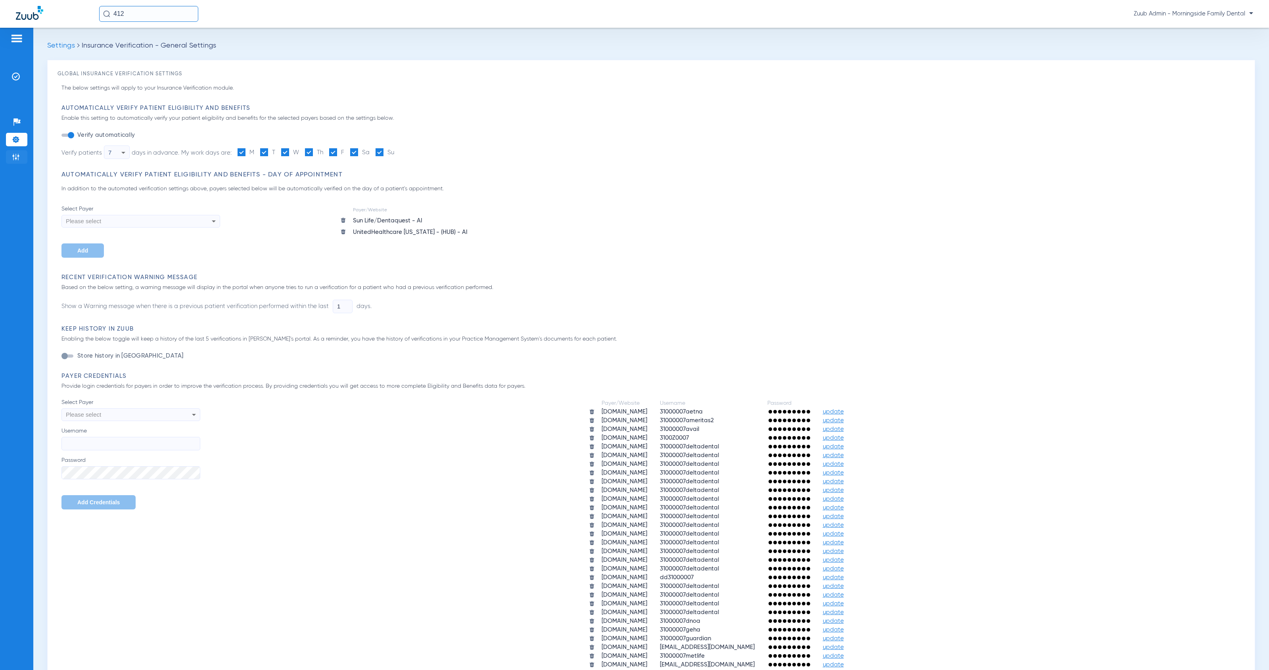
click at [15, 160] on img at bounding box center [16, 157] width 8 height 8
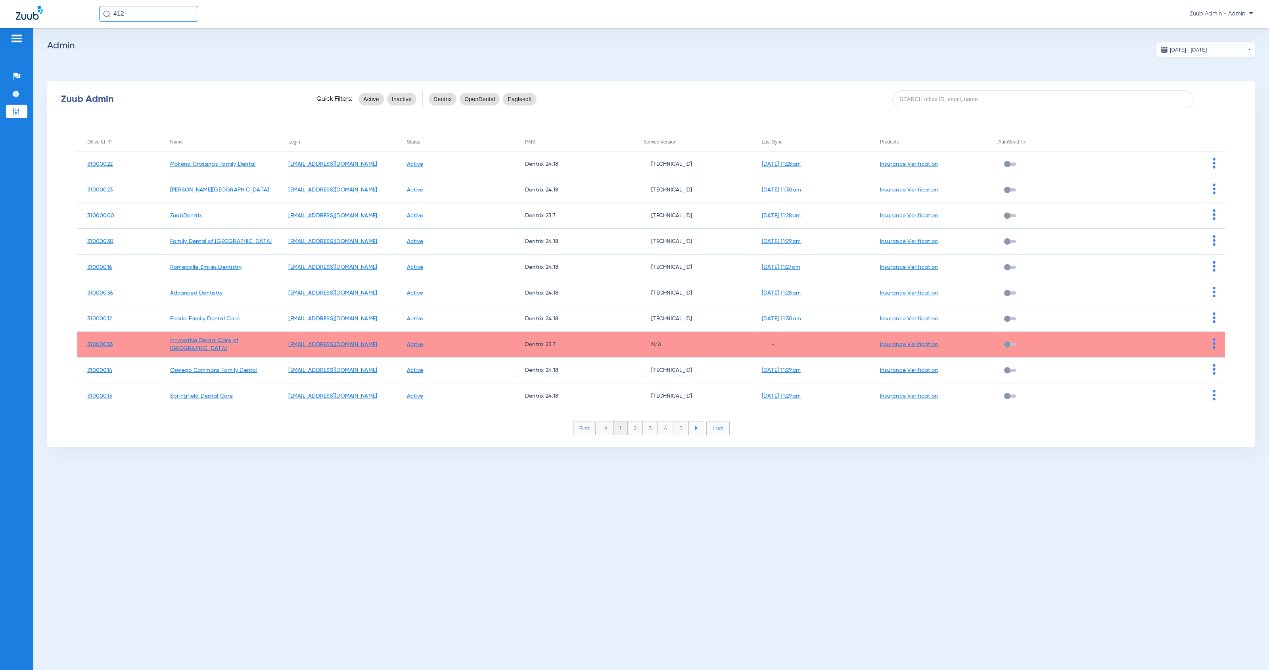
click at [94, 144] on div "Office Id" at bounding box center [95, 142] width 17 height 9
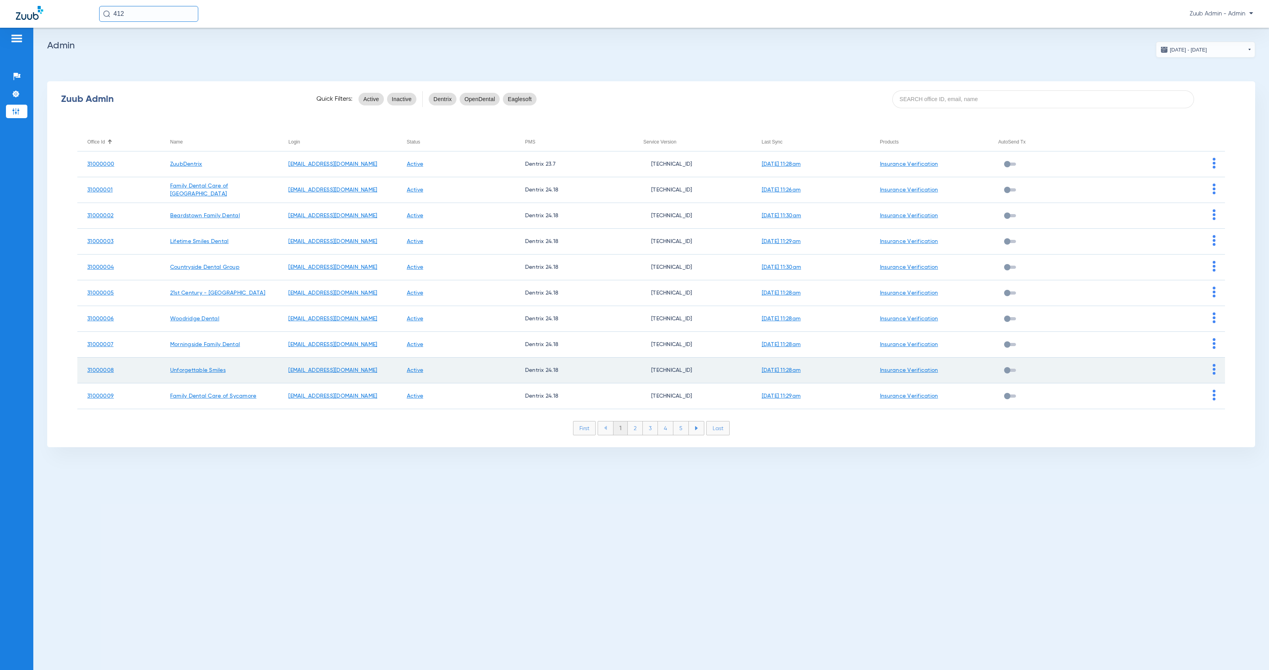
click at [1214, 371] on img at bounding box center [1214, 369] width 3 height 11
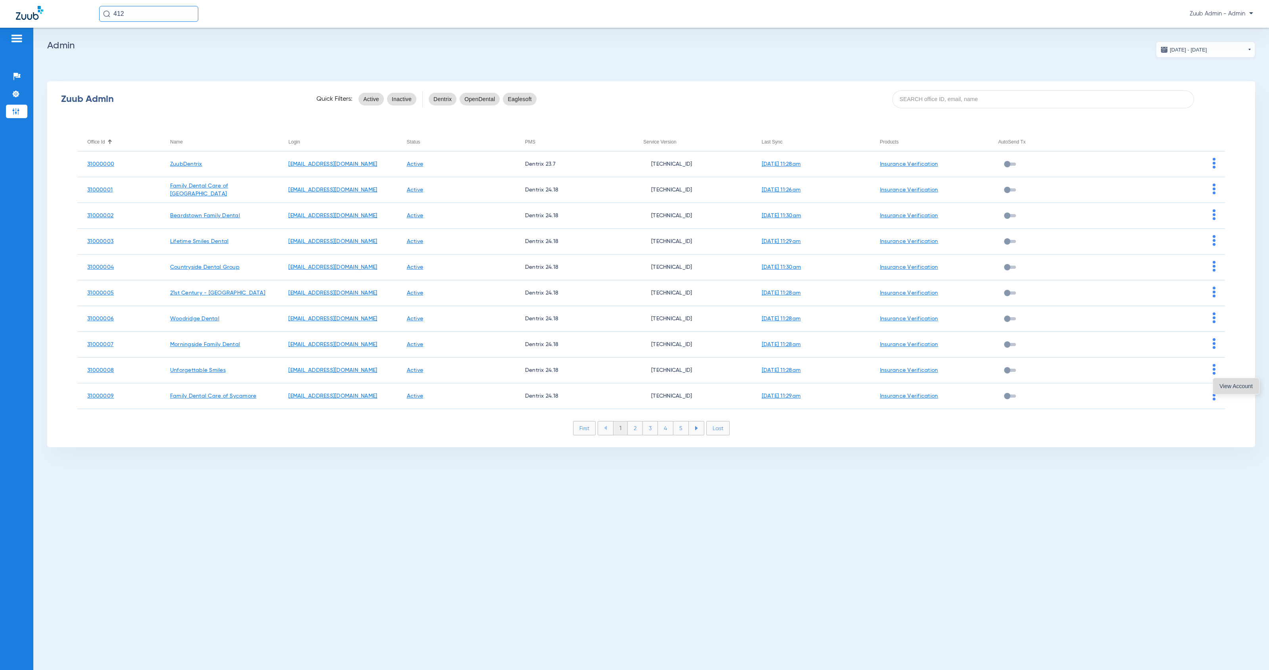
click at [1224, 385] on span "View Account" at bounding box center [1236, 387] width 33 height 6
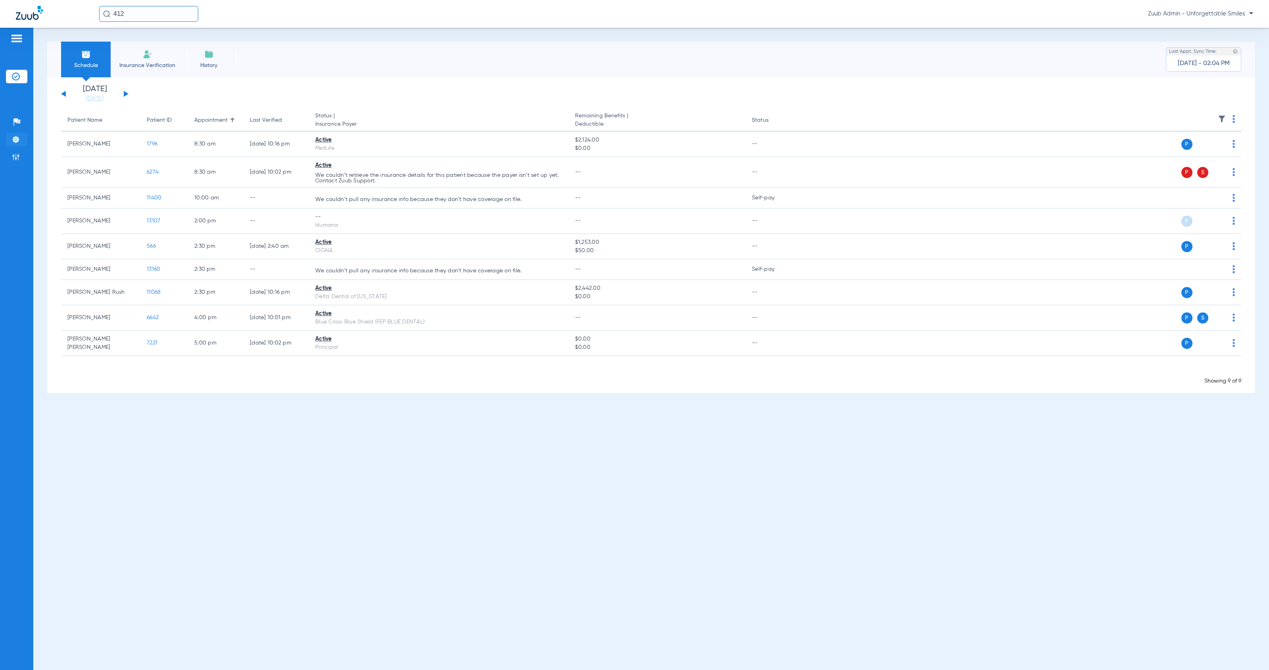
click at [15, 144] on img at bounding box center [16, 140] width 8 height 8
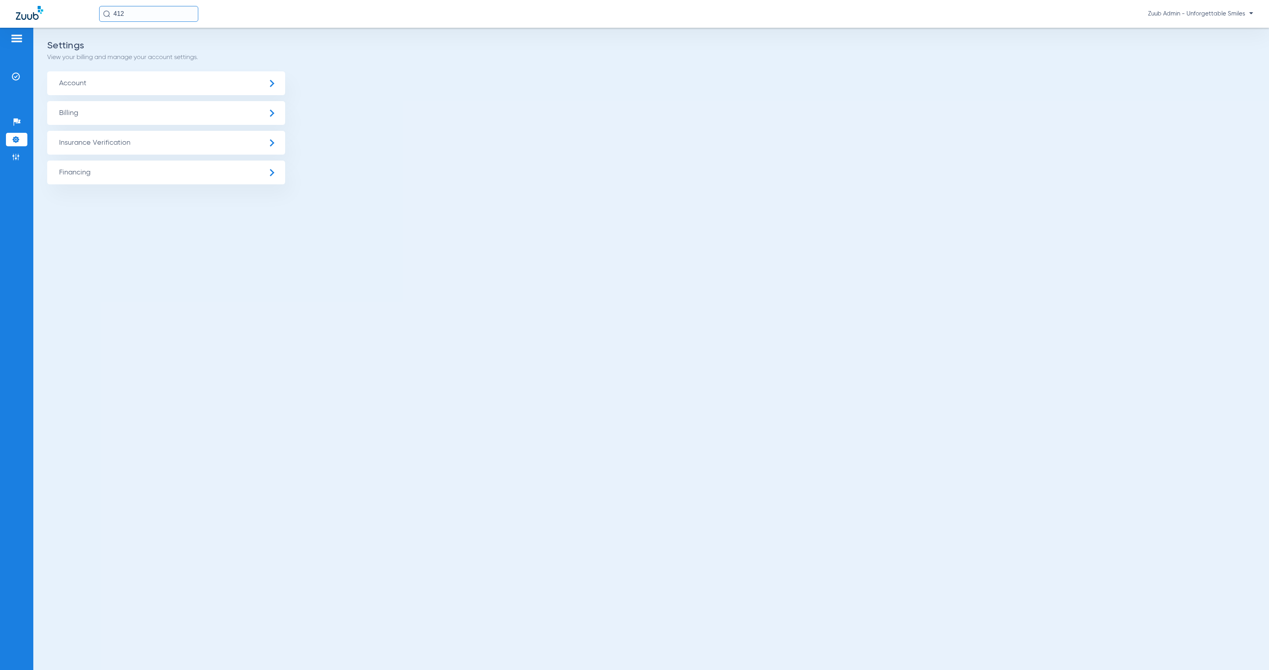
click at [81, 148] on span "Insurance Verification" at bounding box center [166, 143] width 238 height 24
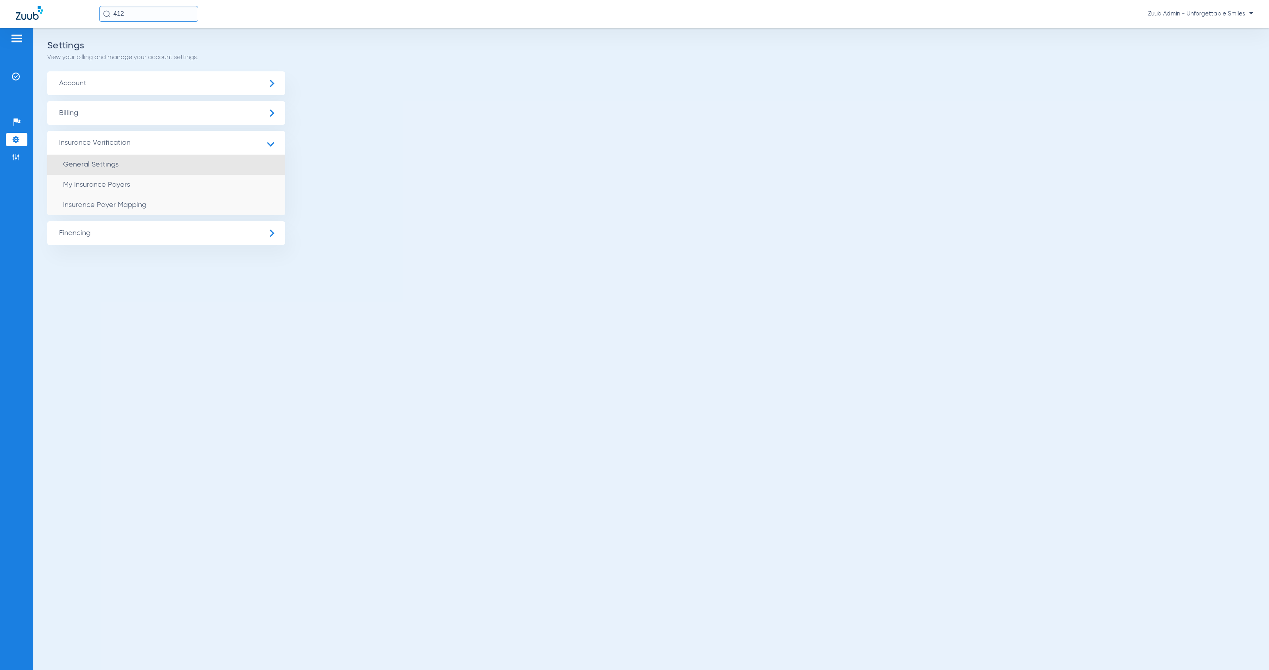
click at [106, 172] on li "General Settings" at bounding box center [166, 165] width 238 height 20
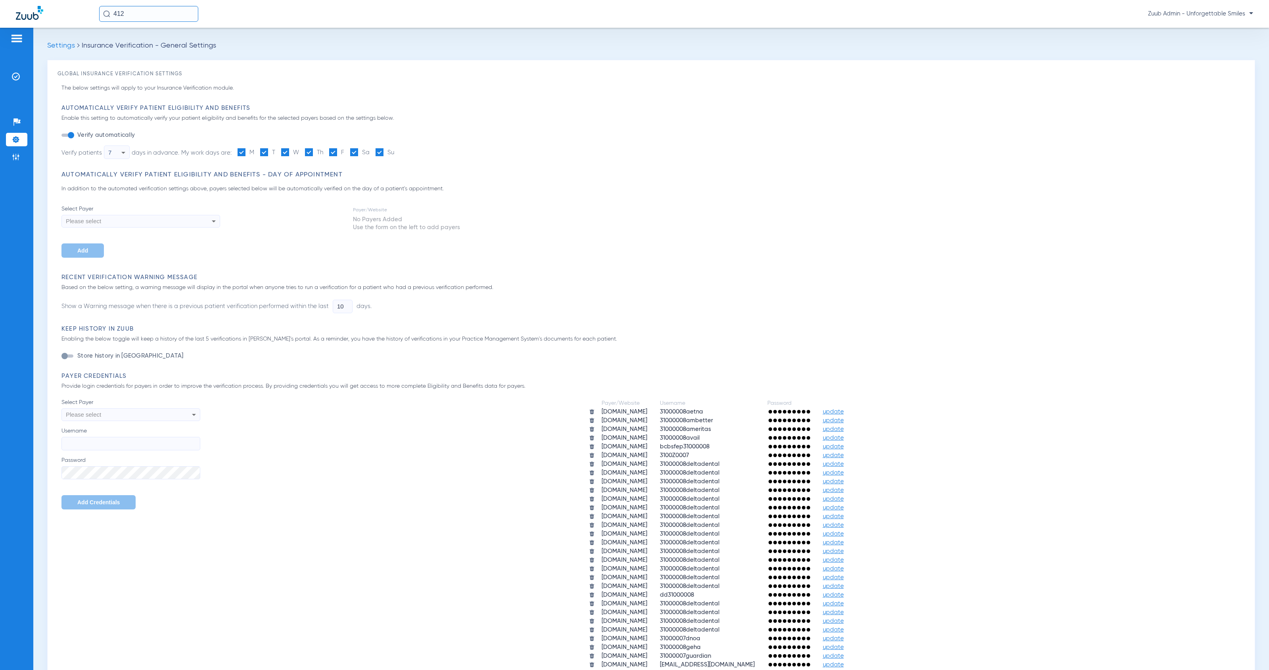
type input "1"
click at [25, 156] on li "Admin" at bounding box center [16, 156] width 21 height 13
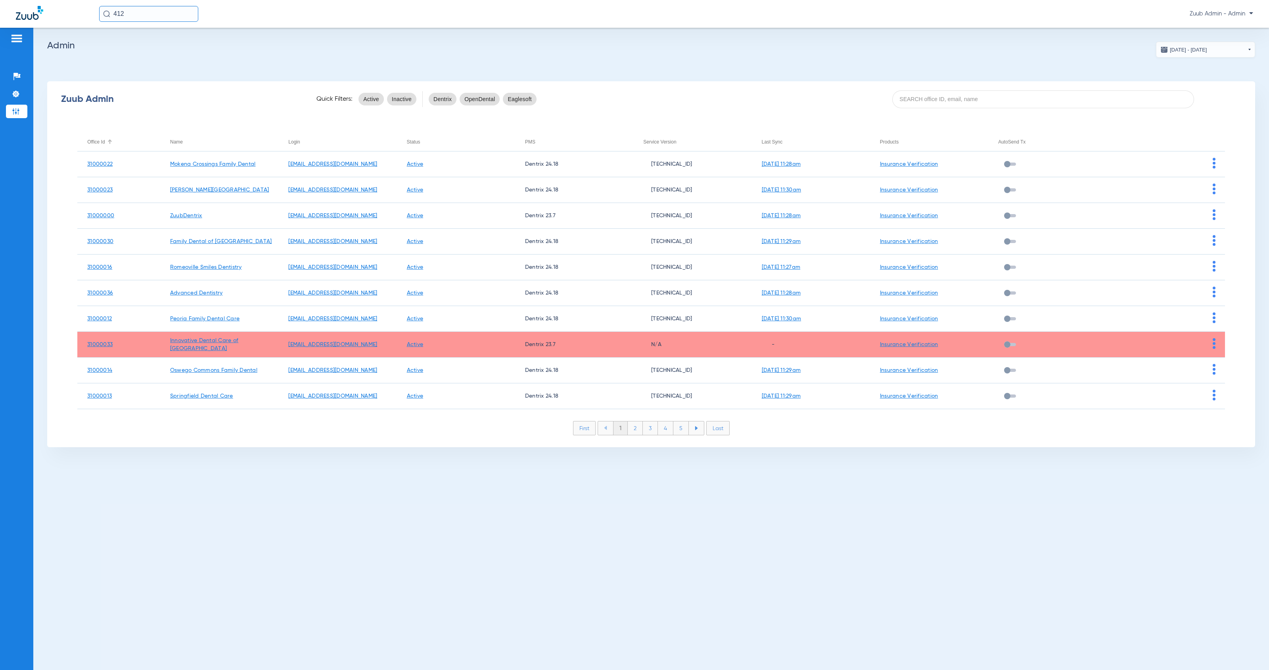
click at [98, 142] on div "Office Id" at bounding box center [95, 142] width 17 height 9
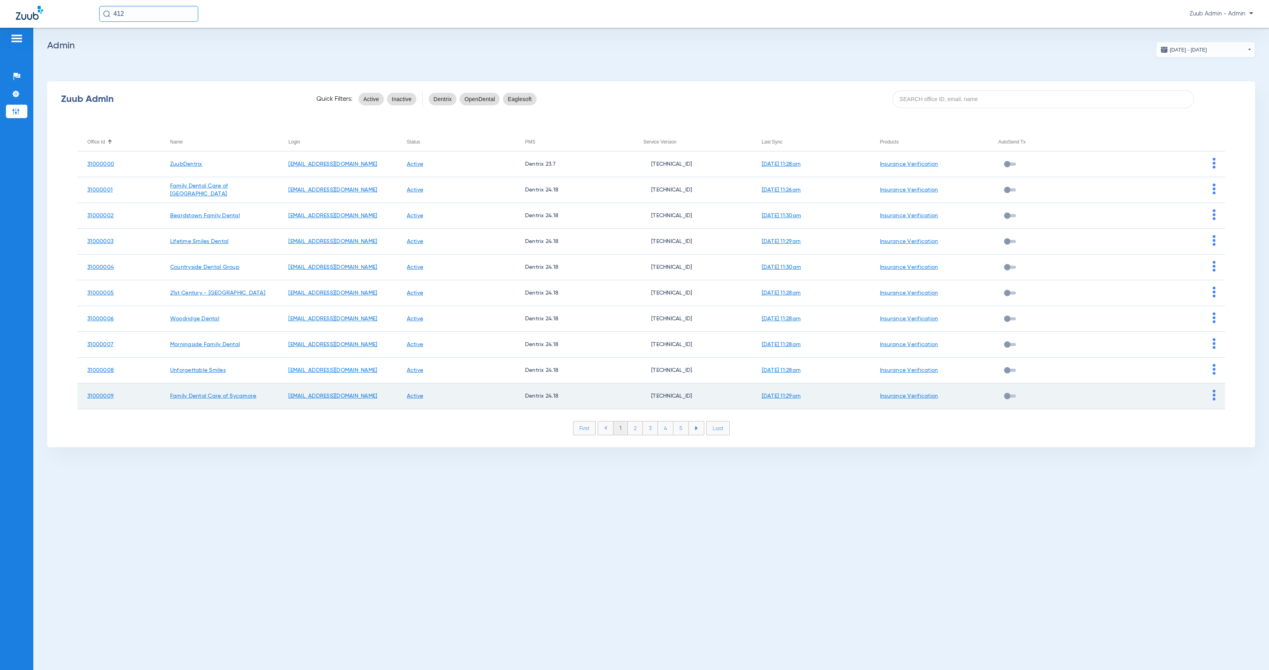
click at [1215, 396] on img at bounding box center [1214, 395] width 3 height 11
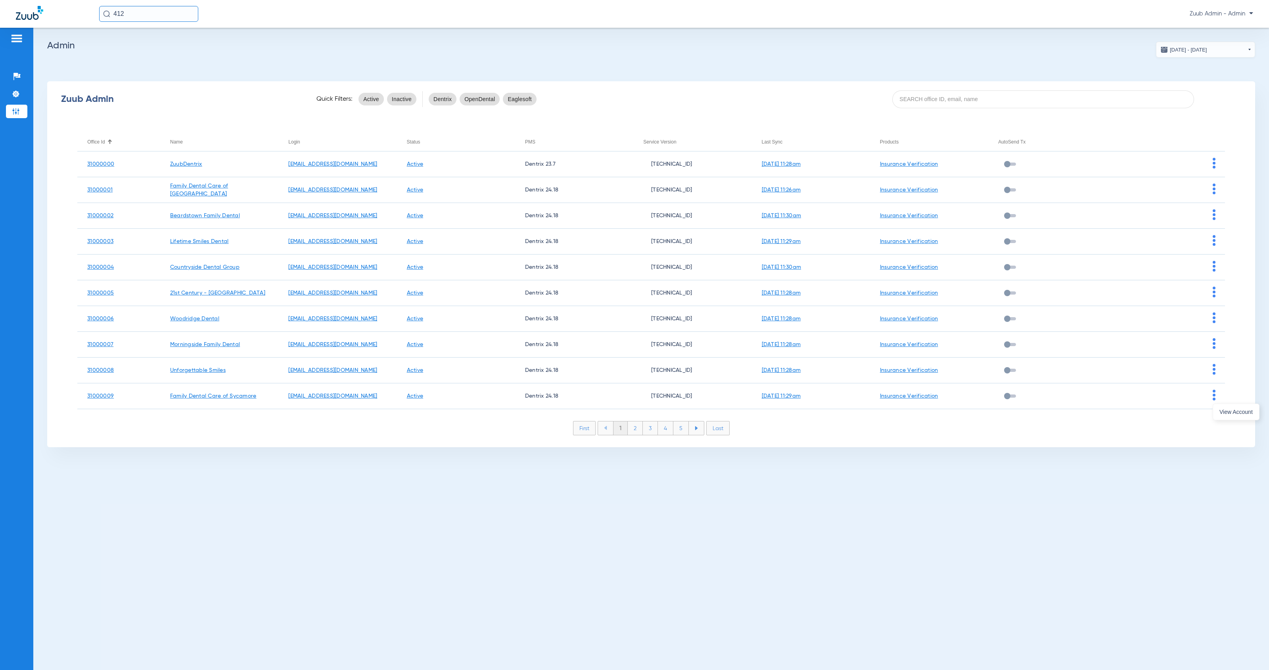
click at [1252, 435] on div at bounding box center [634, 335] width 1269 height 670
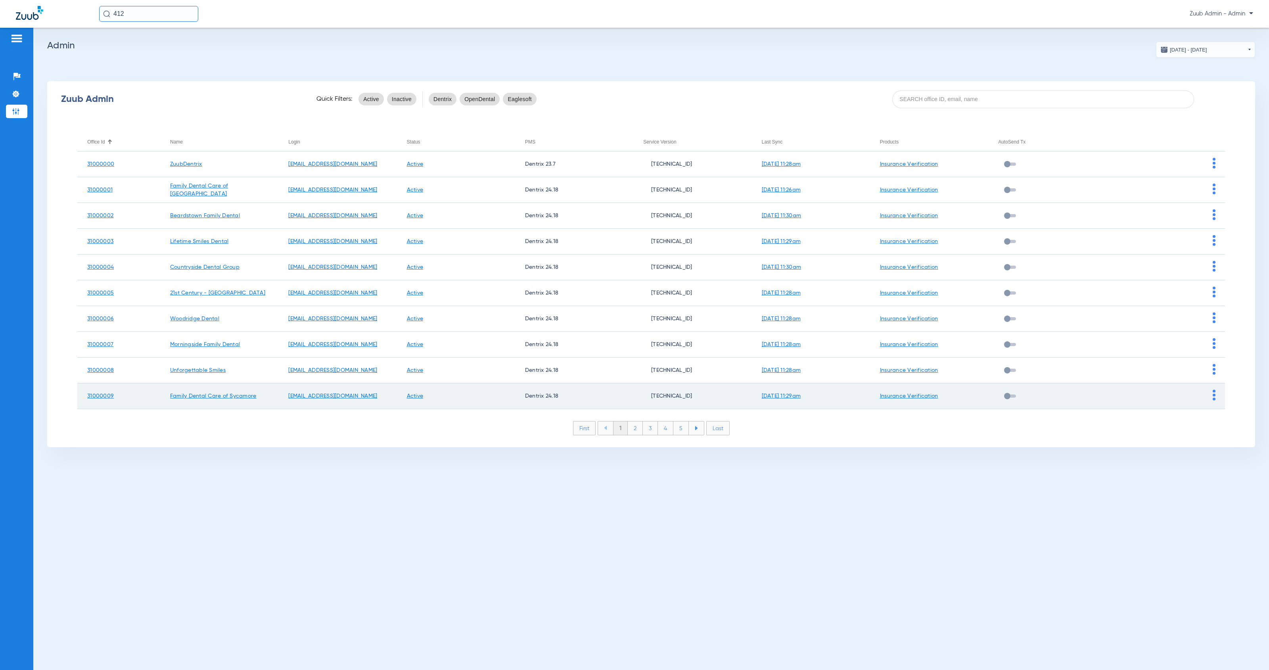
click at [1213, 399] on img at bounding box center [1214, 395] width 3 height 11
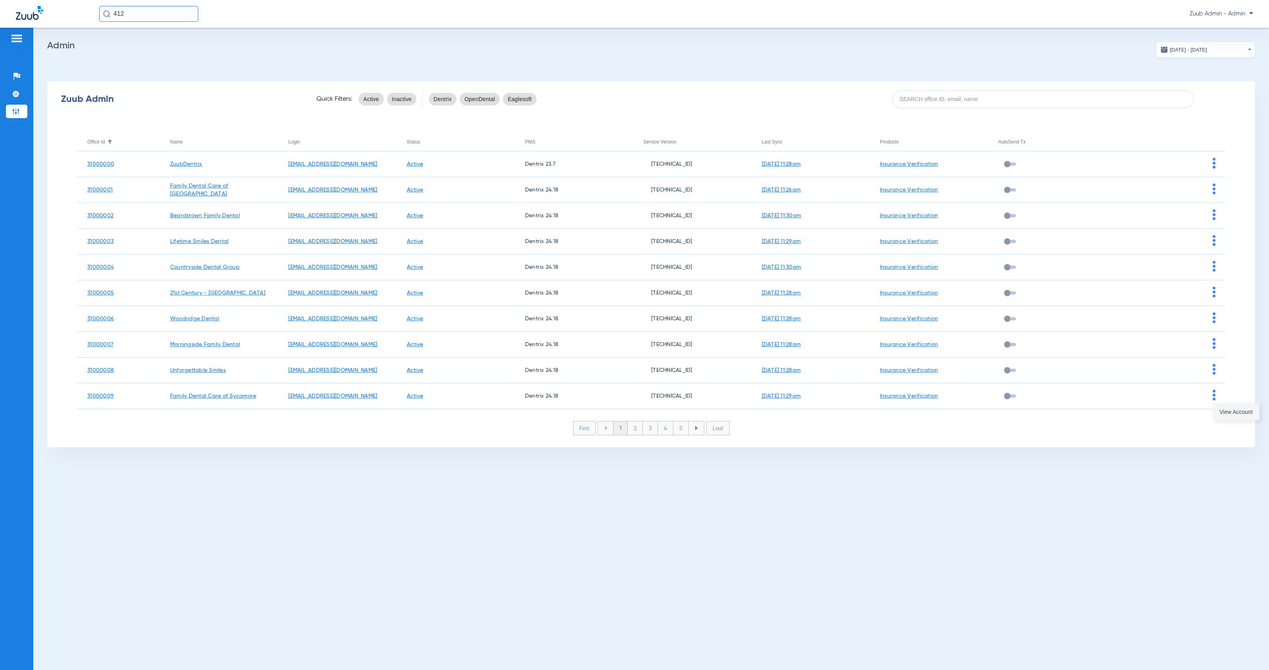
click at [1232, 411] on span "View Account" at bounding box center [1236, 412] width 33 height 6
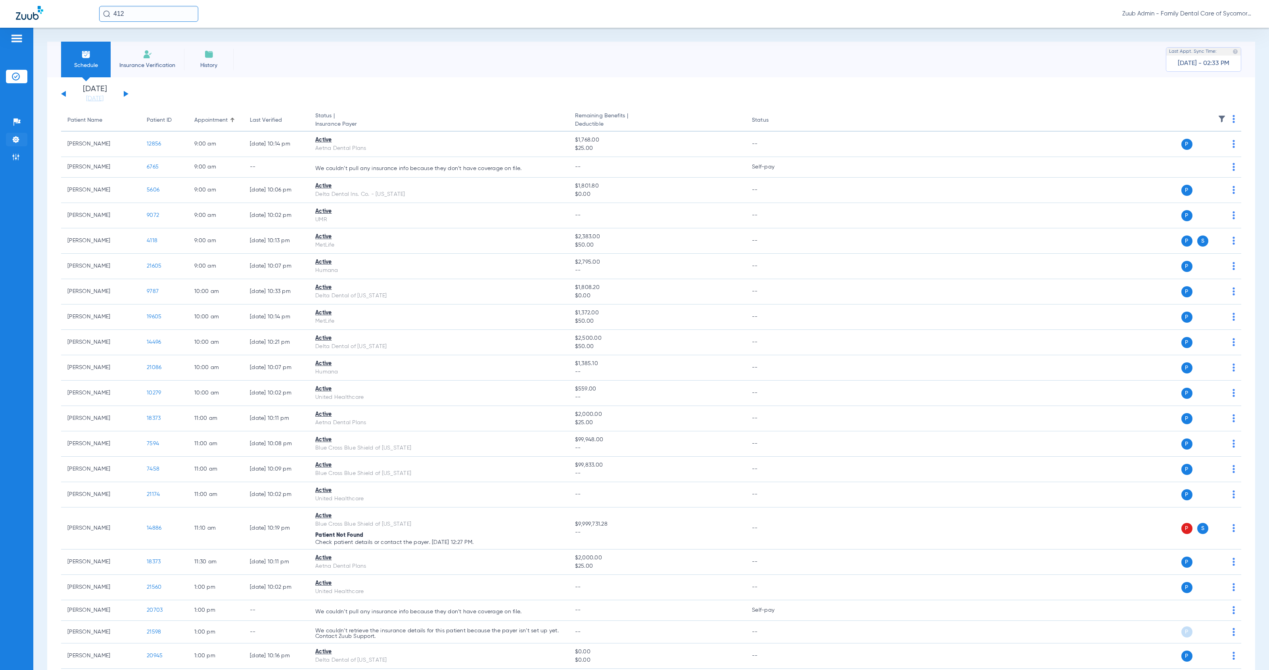
click at [23, 136] on li "Settings" at bounding box center [16, 139] width 21 height 13
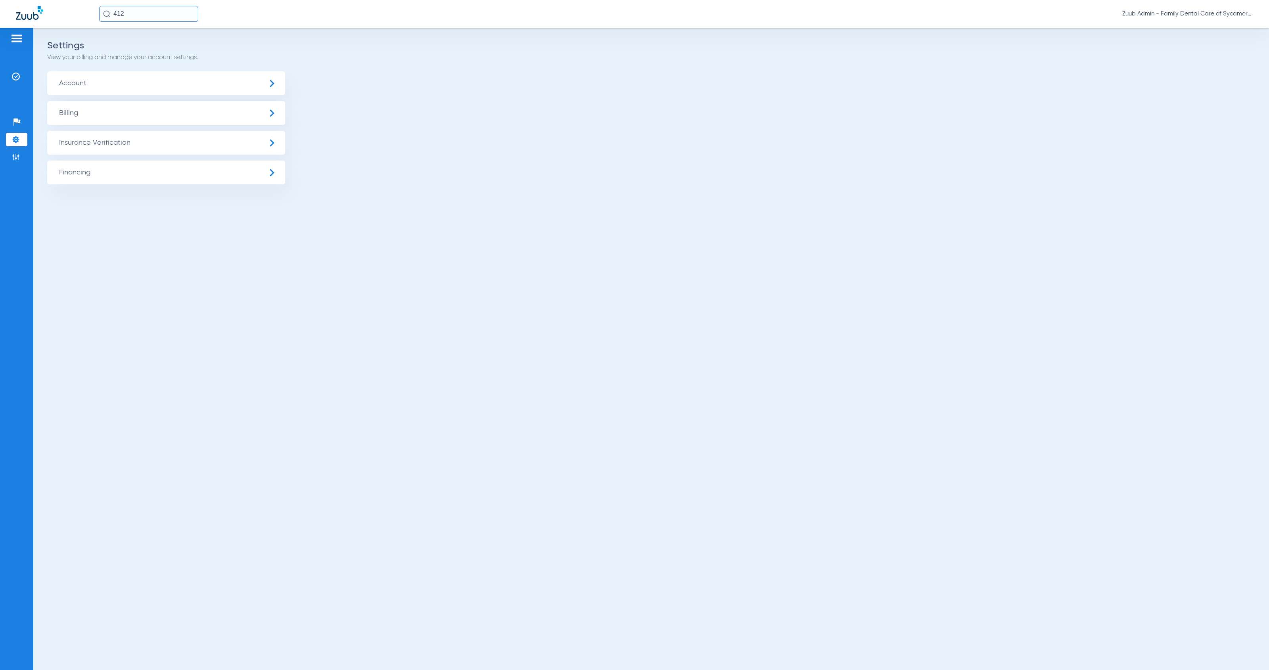
click at [76, 143] on span "Insurance Verification" at bounding box center [166, 143] width 238 height 24
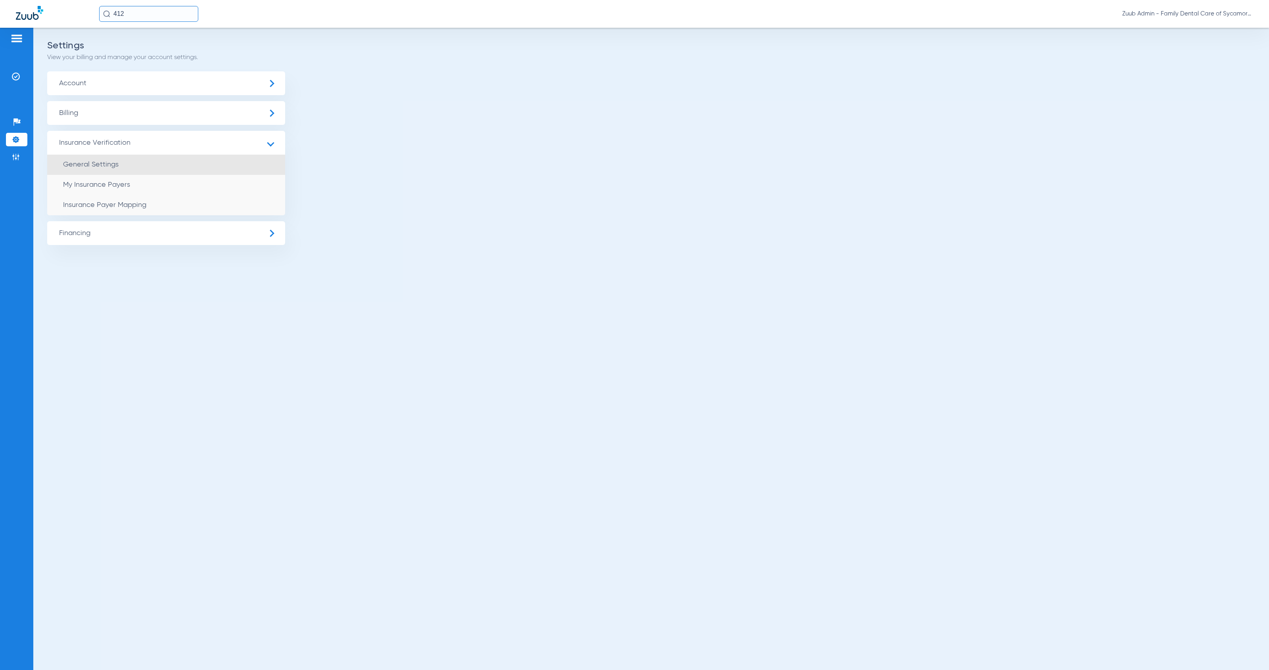
click at [114, 166] on span "General Settings" at bounding box center [91, 164] width 56 height 7
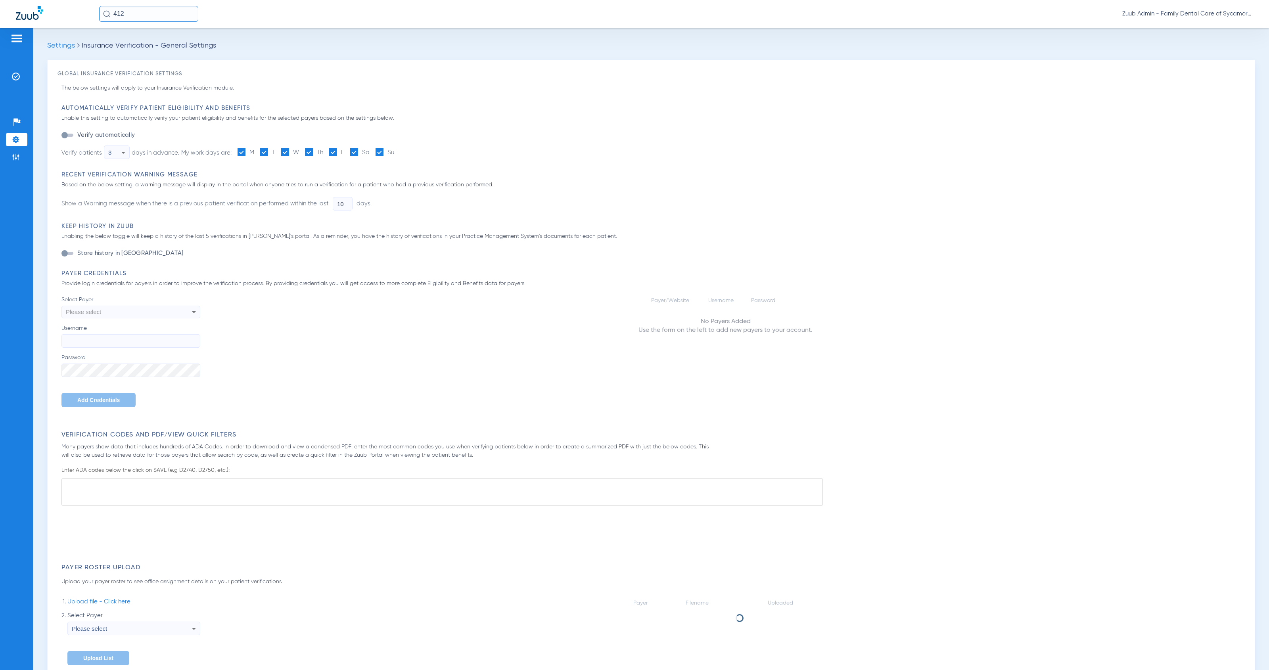
type input "1"
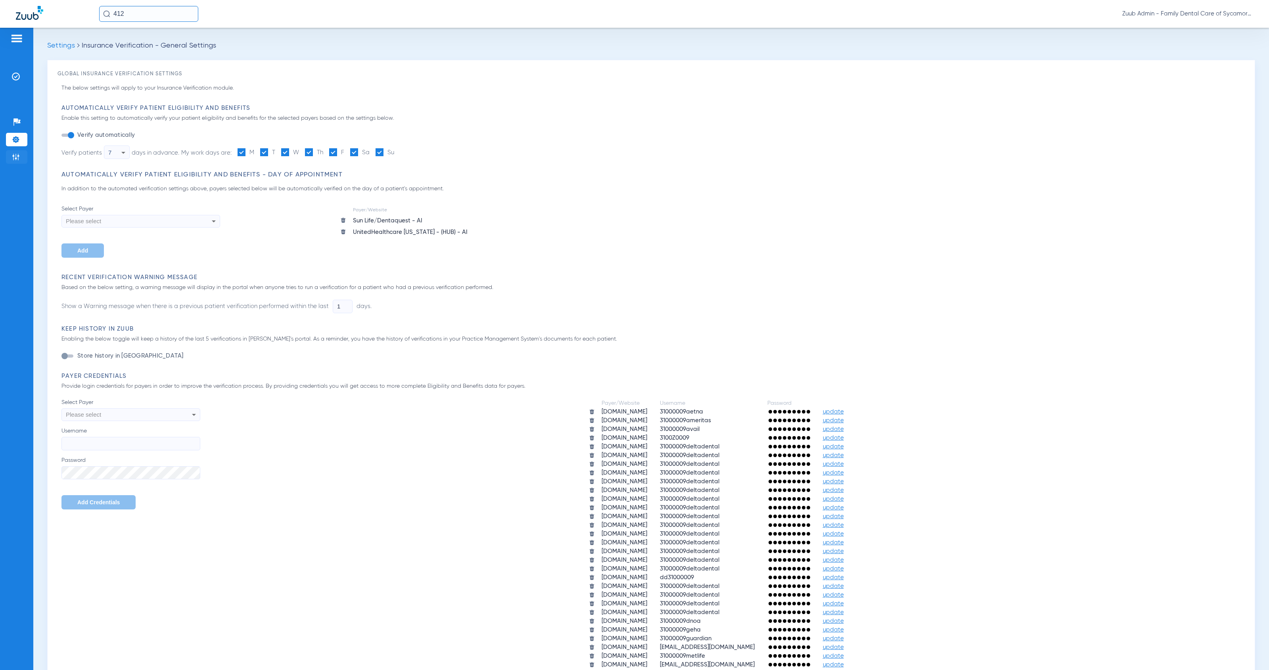
click at [25, 155] on li "Admin" at bounding box center [16, 156] width 21 height 13
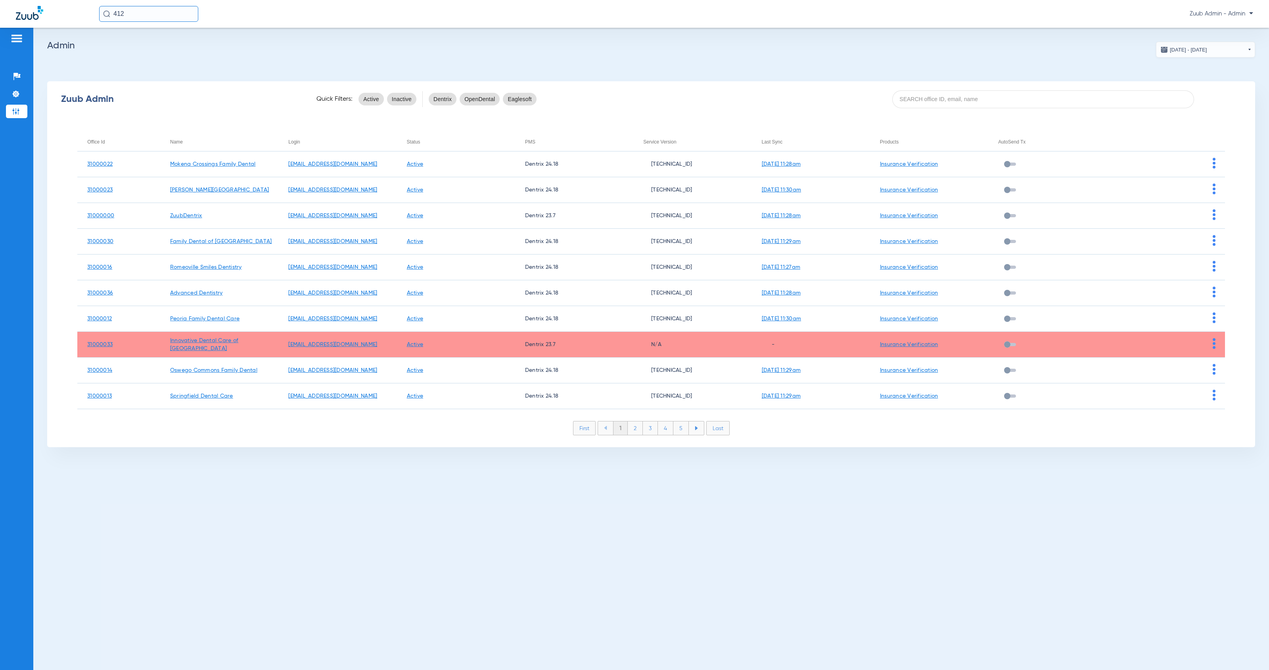
click at [96, 142] on div "Office Id" at bounding box center [95, 142] width 17 height 9
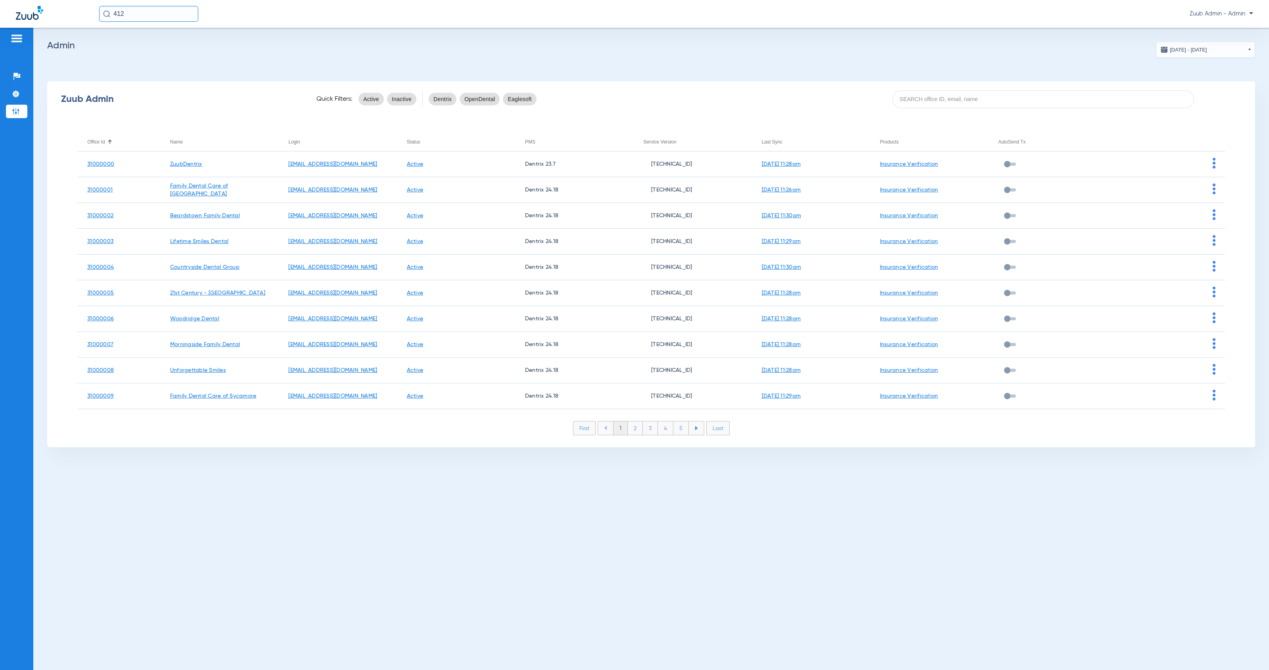
click at [641, 431] on li "2" at bounding box center [635, 428] width 15 height 13
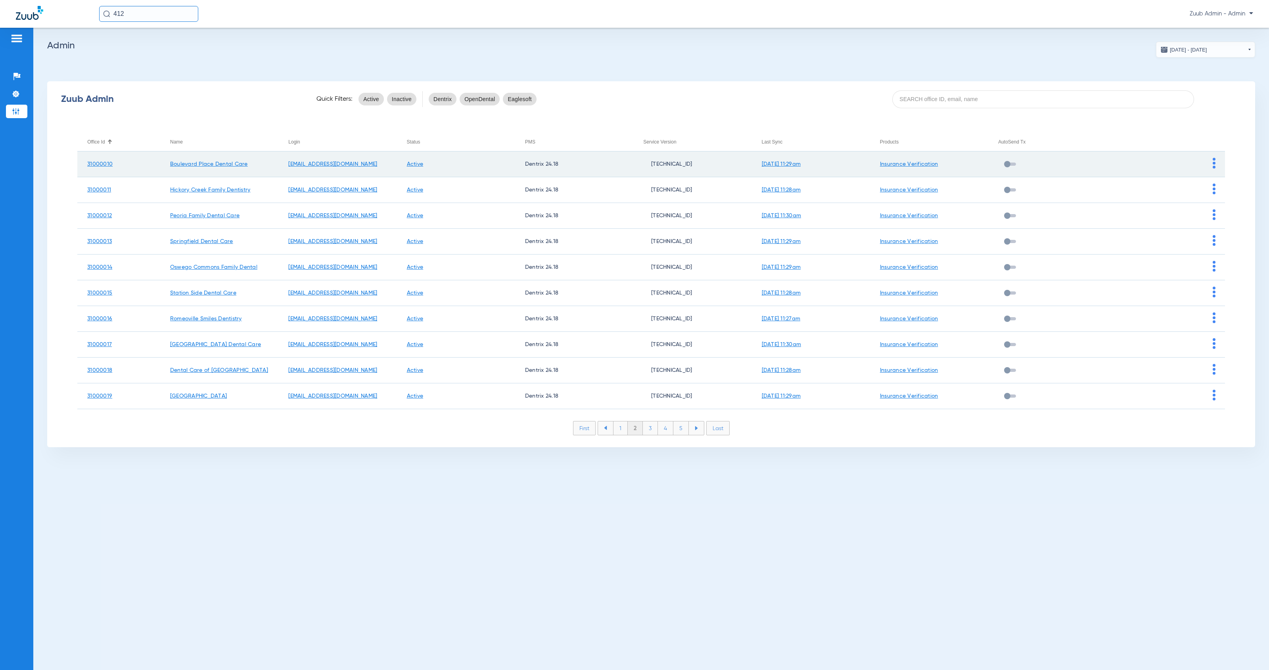
click at [1215, 161] on img at bounding box center [1214, 163] width 3 height 11
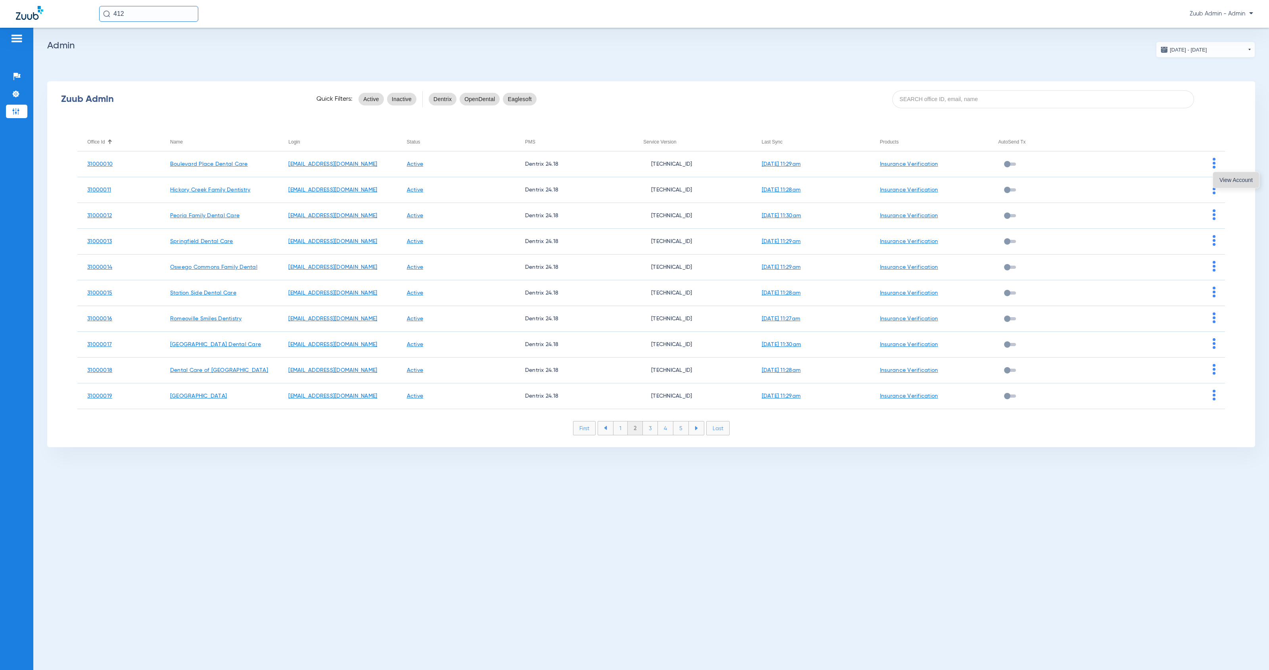
click at [1223, 179] on span "View Account" at bounding box center [1236, 180] width 33 height 6
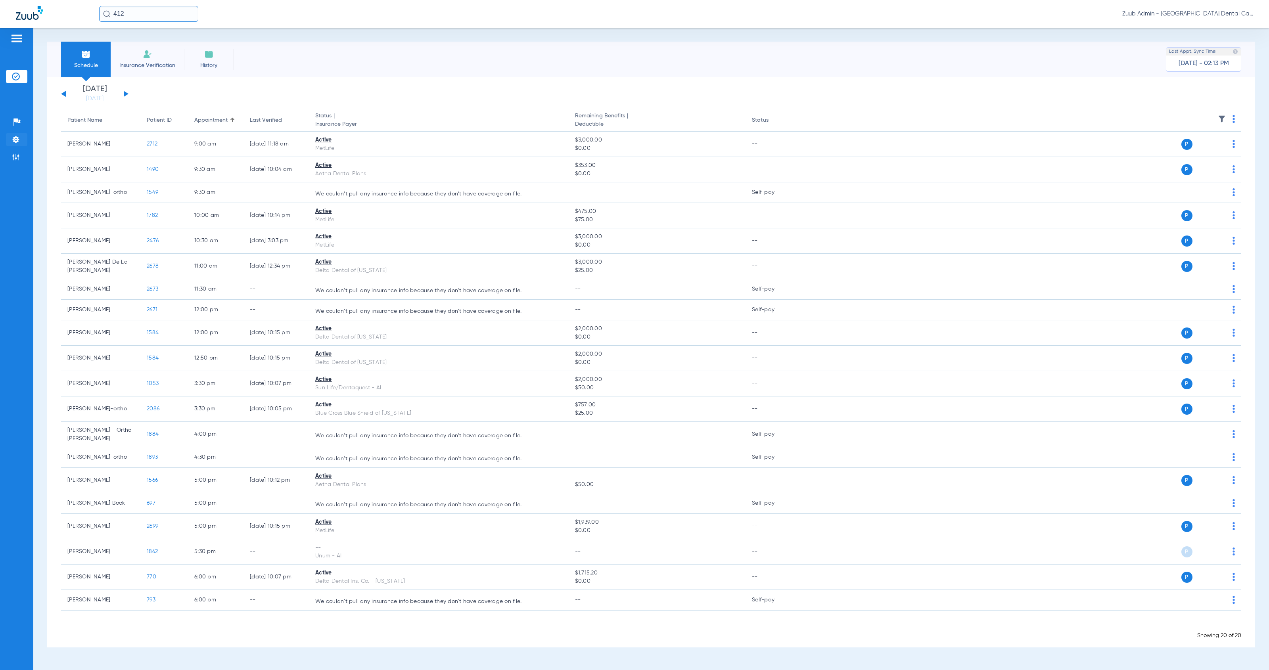
click at [17, 136] on img at bounding box center [16, 140] width 8 height 8
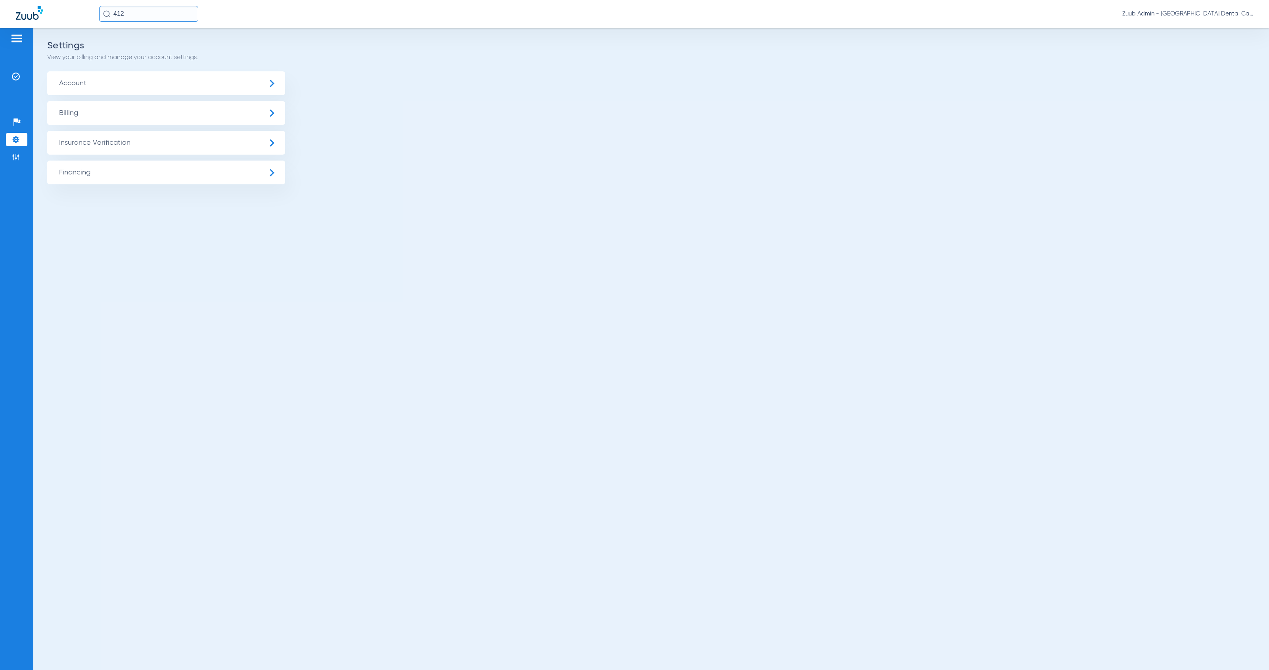
click at [81, 144] on span "Insurance Verification" at bounding box center [166, 143] width 238 height 24
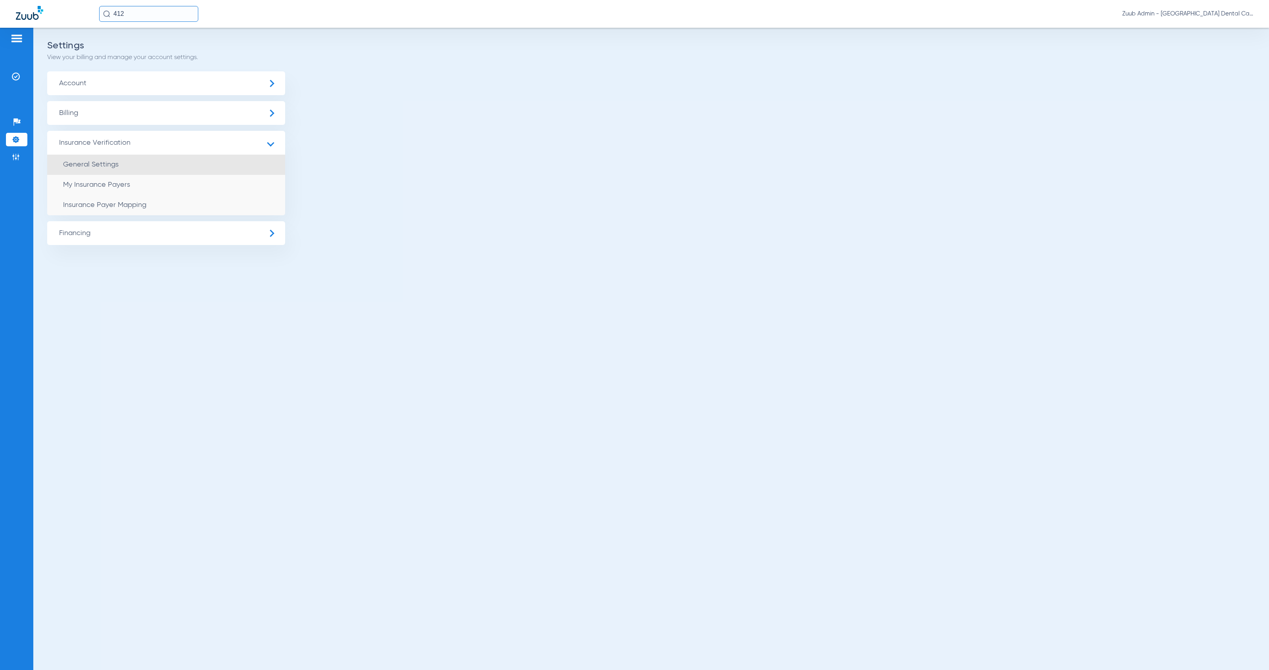
click at [109, 161] on span "General Settings" at bounding box center [91, 164] width 56 height 7
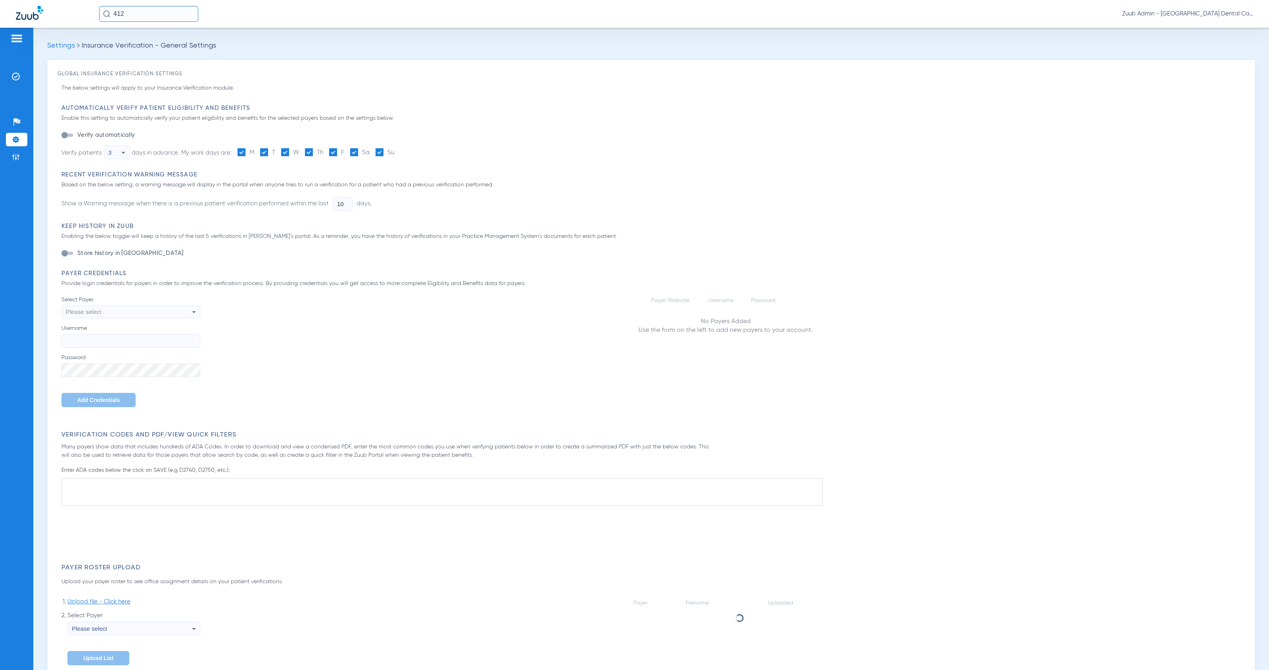
type input "1"
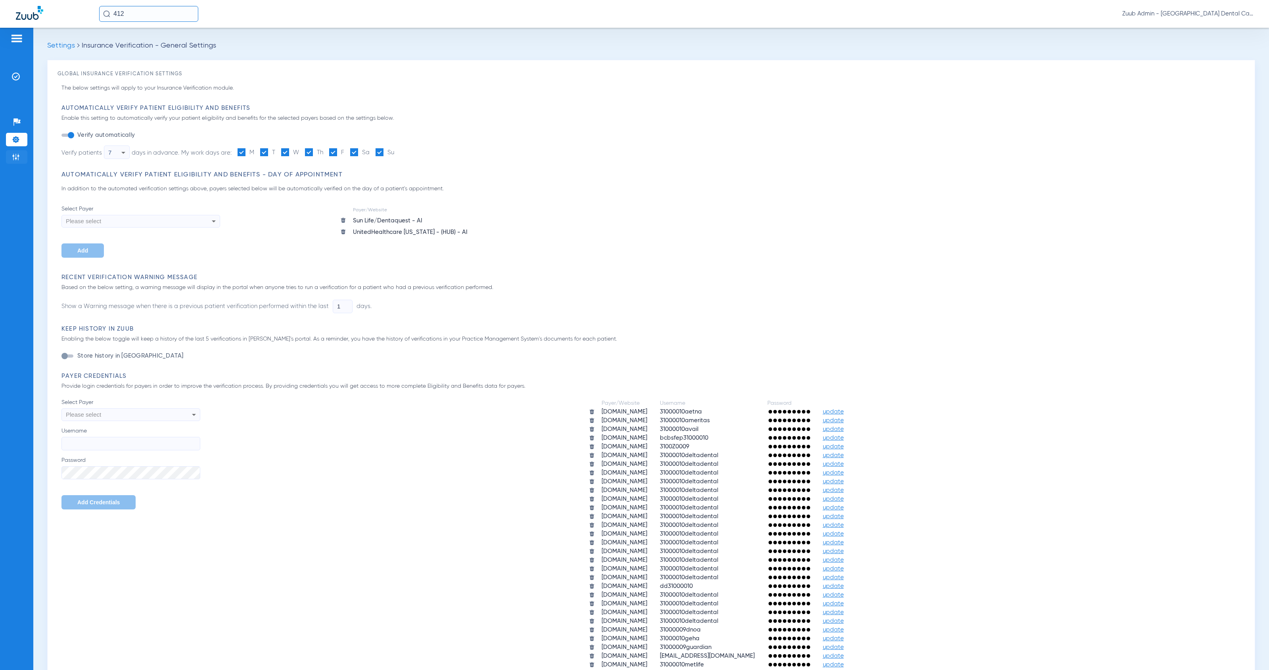
click at [17, 159] on img at bounding box center [16, 157] width 8 height 8
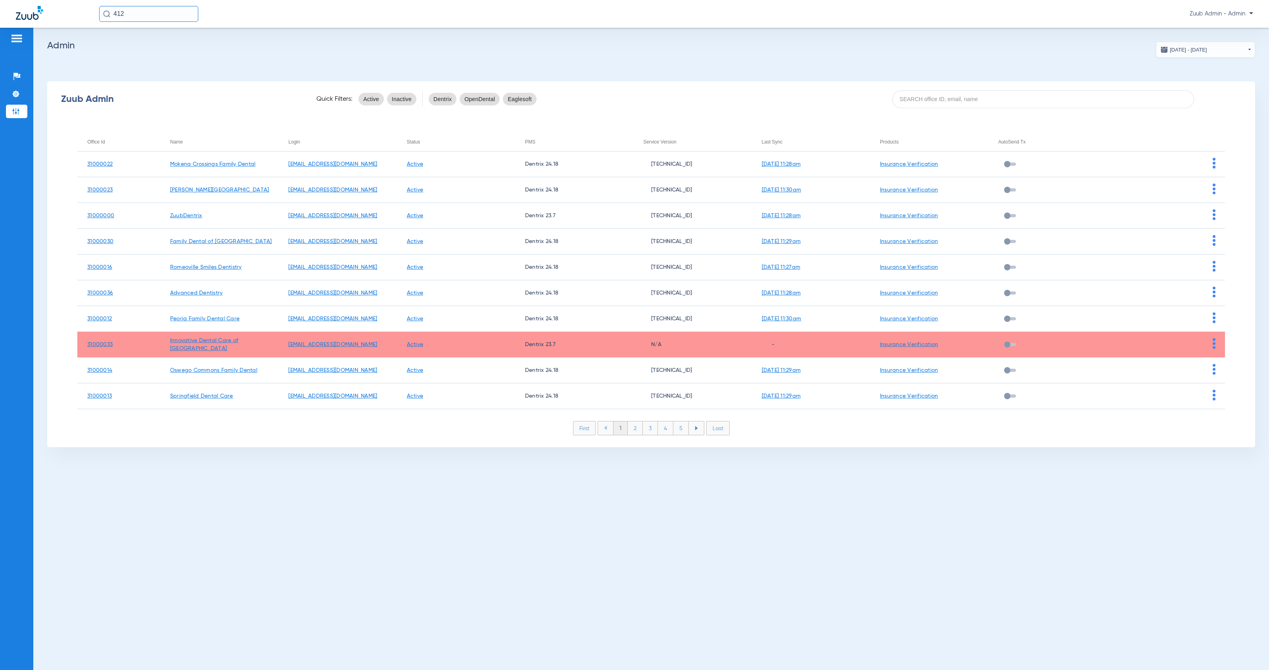
click at [92, 145] on div "Office Id" at bounding box center [95, 142] width 17 height 9
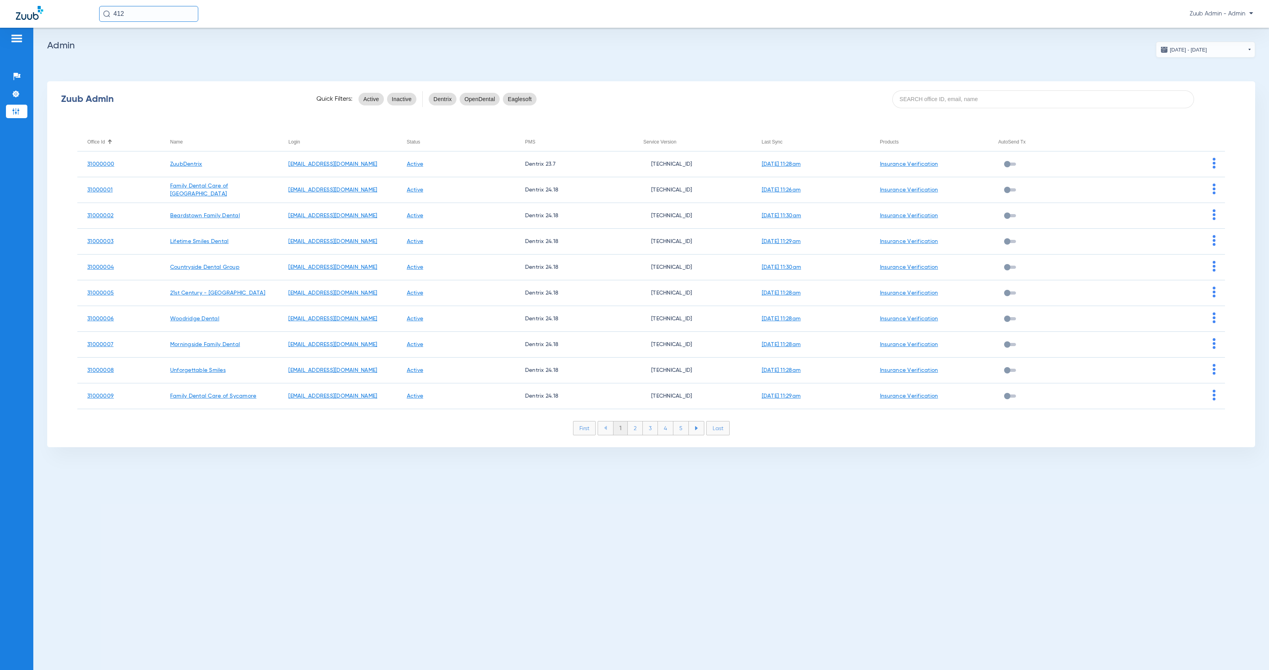
click at [637, 430] on li "2" at bounding box center [635, 428] width 15 height 13
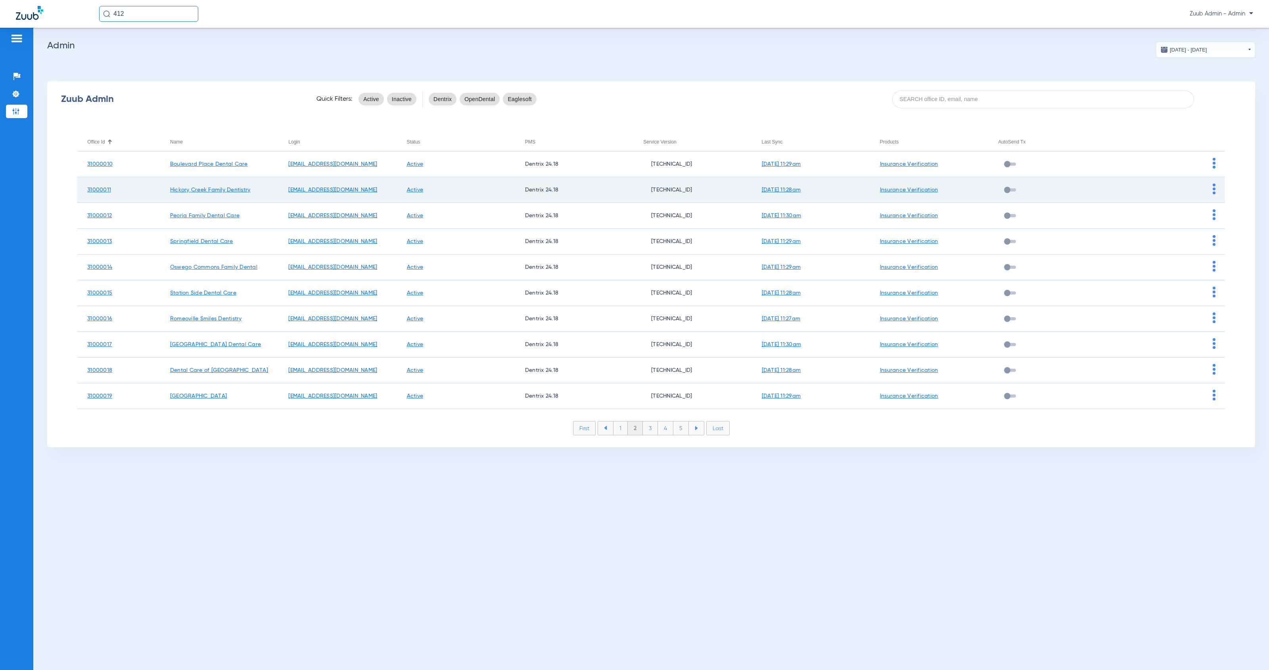
click at [1213, 189] on img at bounding box center [1214, 189] width 3 height 11
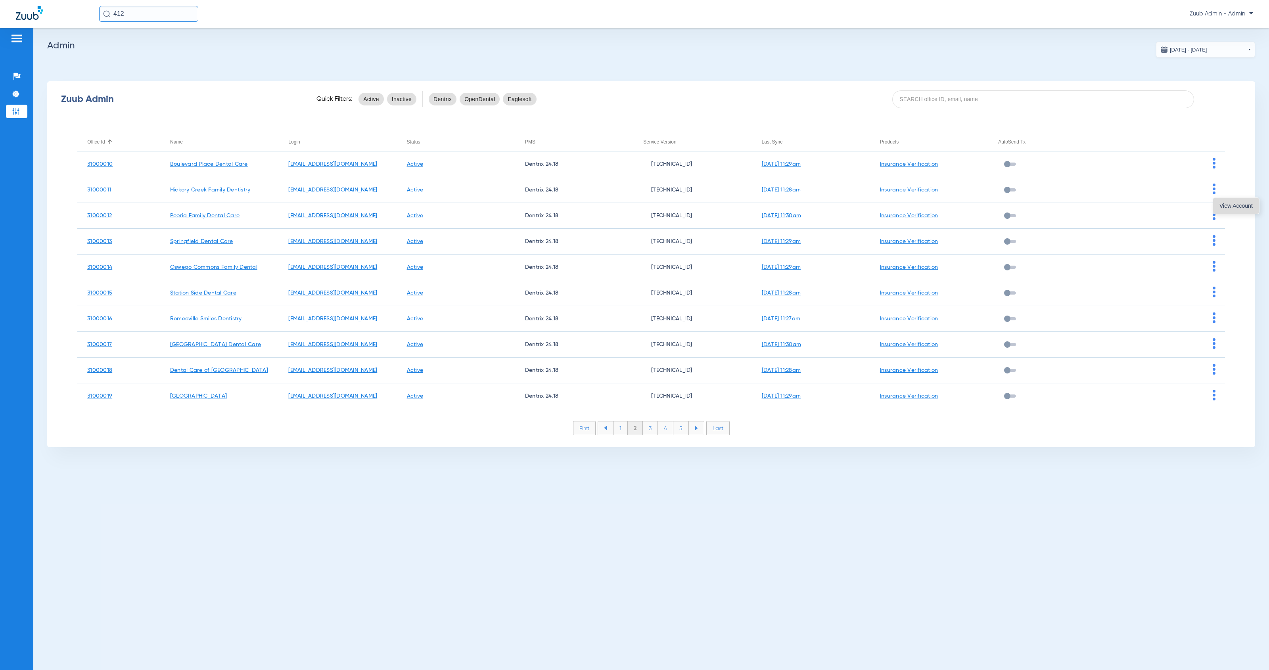
click at [1221, 203] on span "View Account" at bounding box center [1236, 206] width 33 height 6
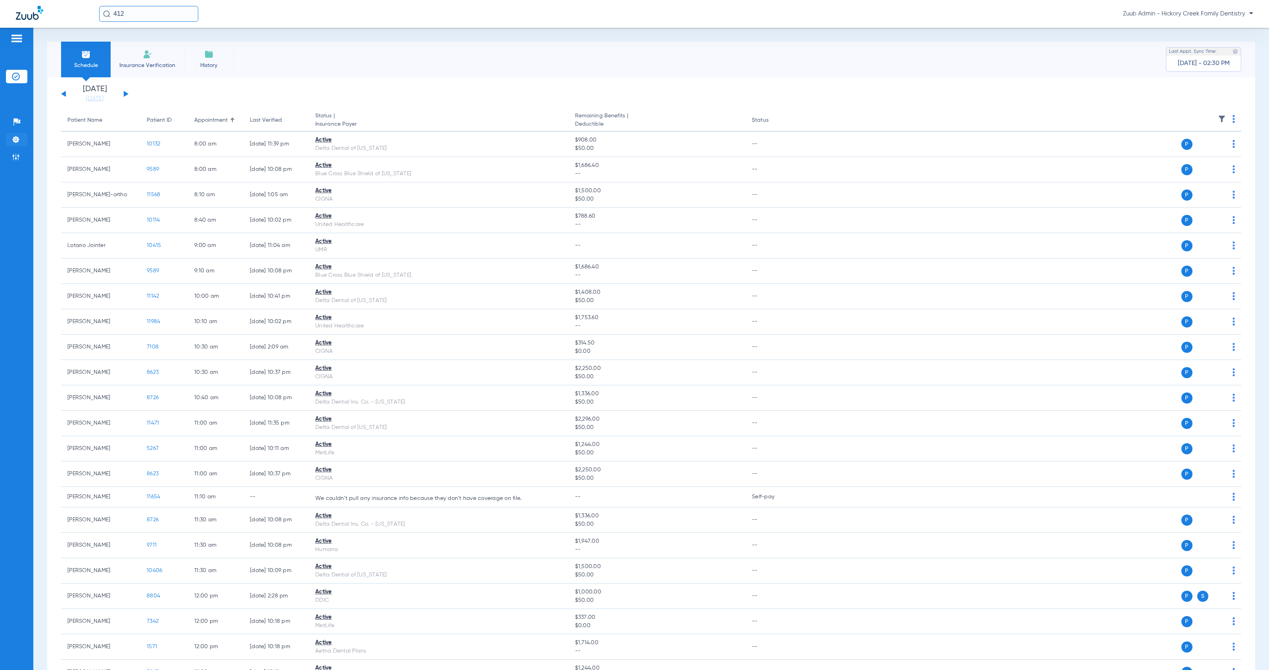
click at [20, 139] on li "Settings" at bounding box center [16, 139] width 21 height 13
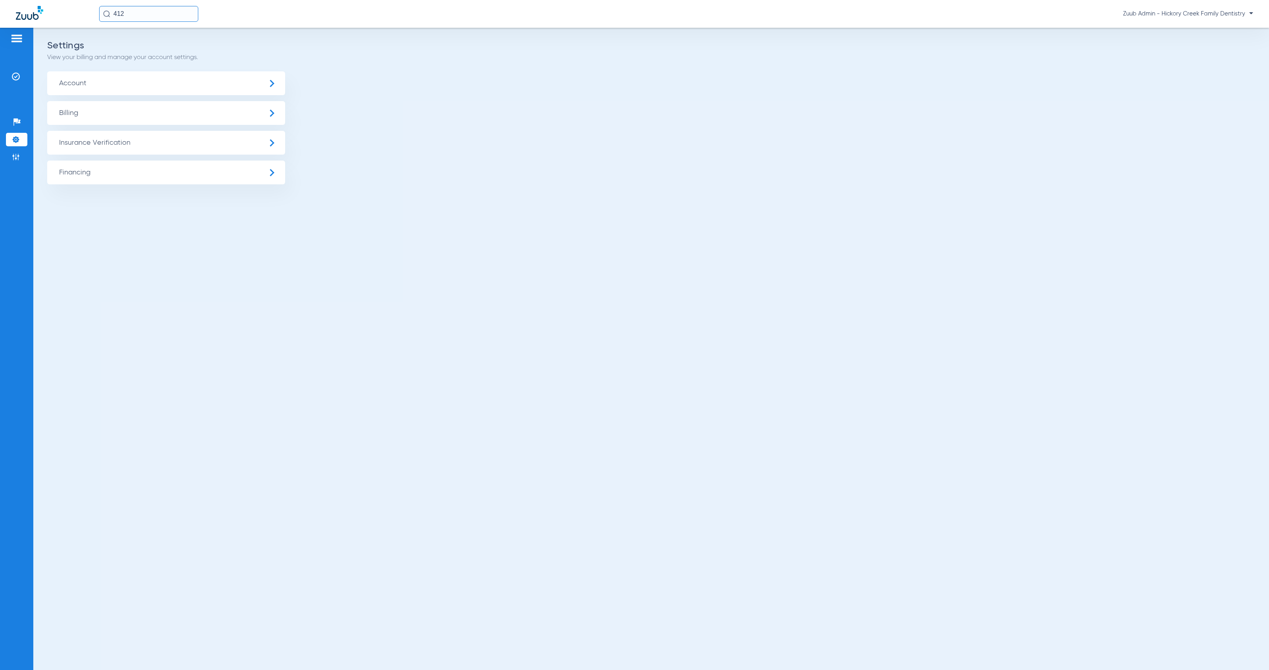
click at [116, 139] on span "Insurance Verification" at bounding box center [166, 143] width 238 height 24
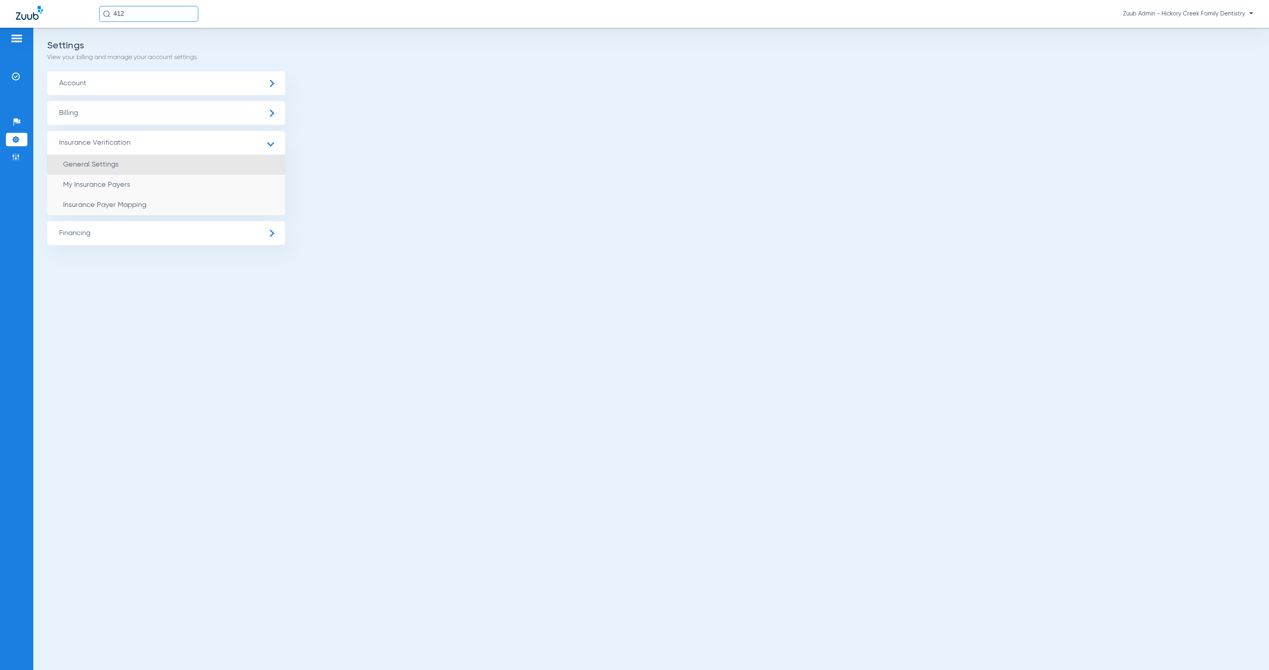
click at [140, 158] on li "General Settings" at bounding box center [166, 165] width 238 height 20
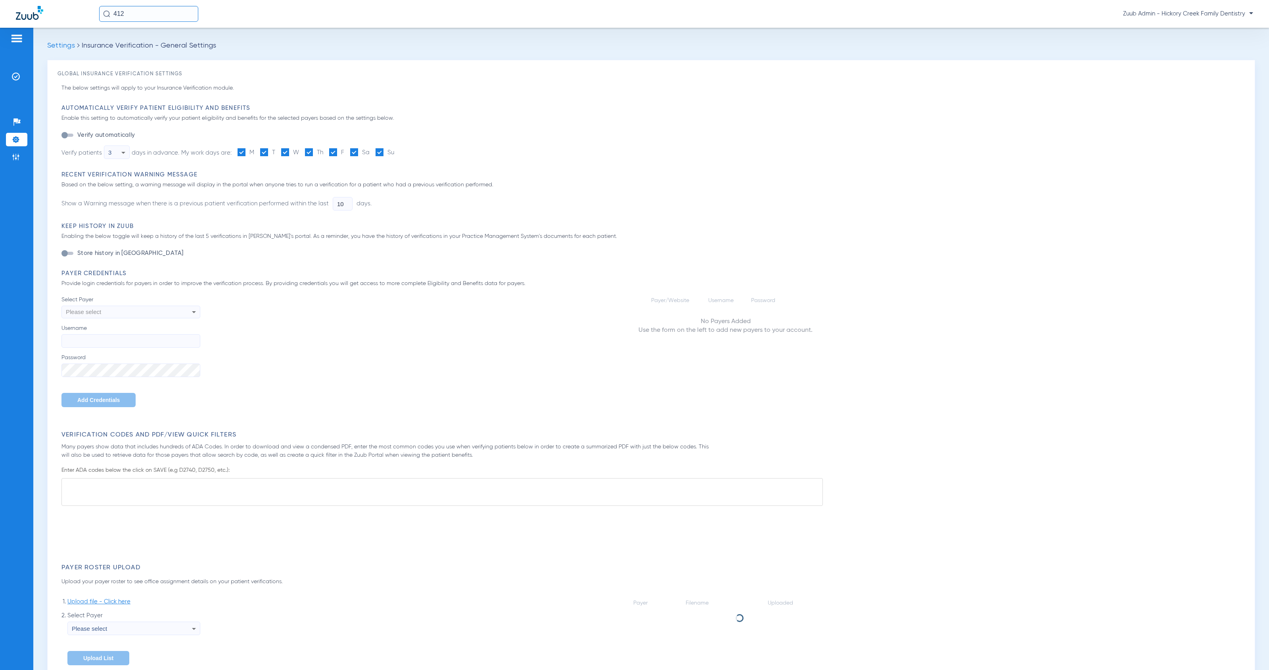
type input "1"
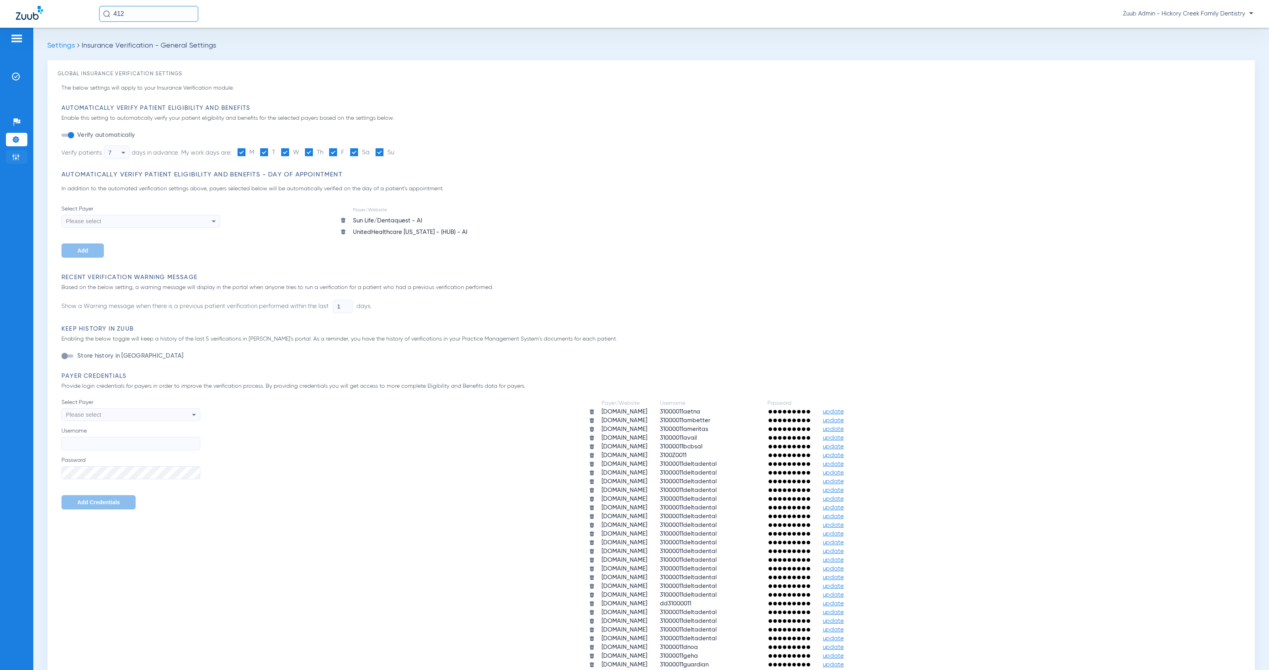
click at [15, 156] on img at bounding box center [16, 157] width 8 height 8
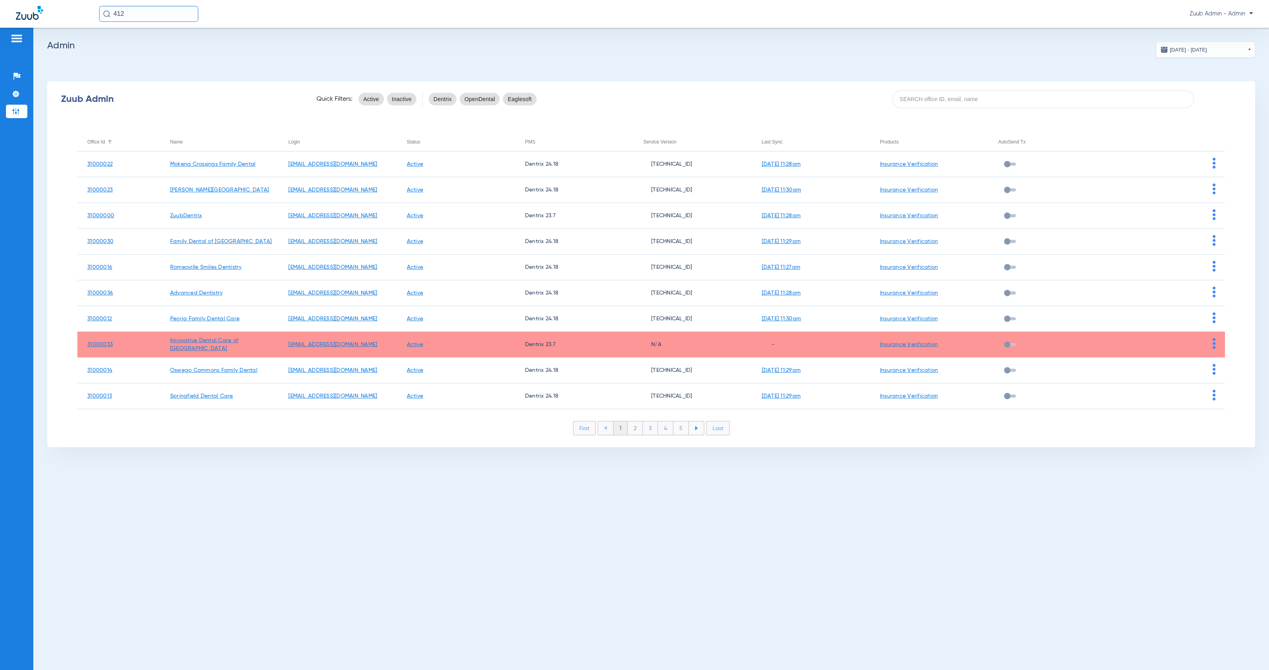
click at [90, 141] on div "Office Id" at bounding box center [95, 142] width 17 height 9
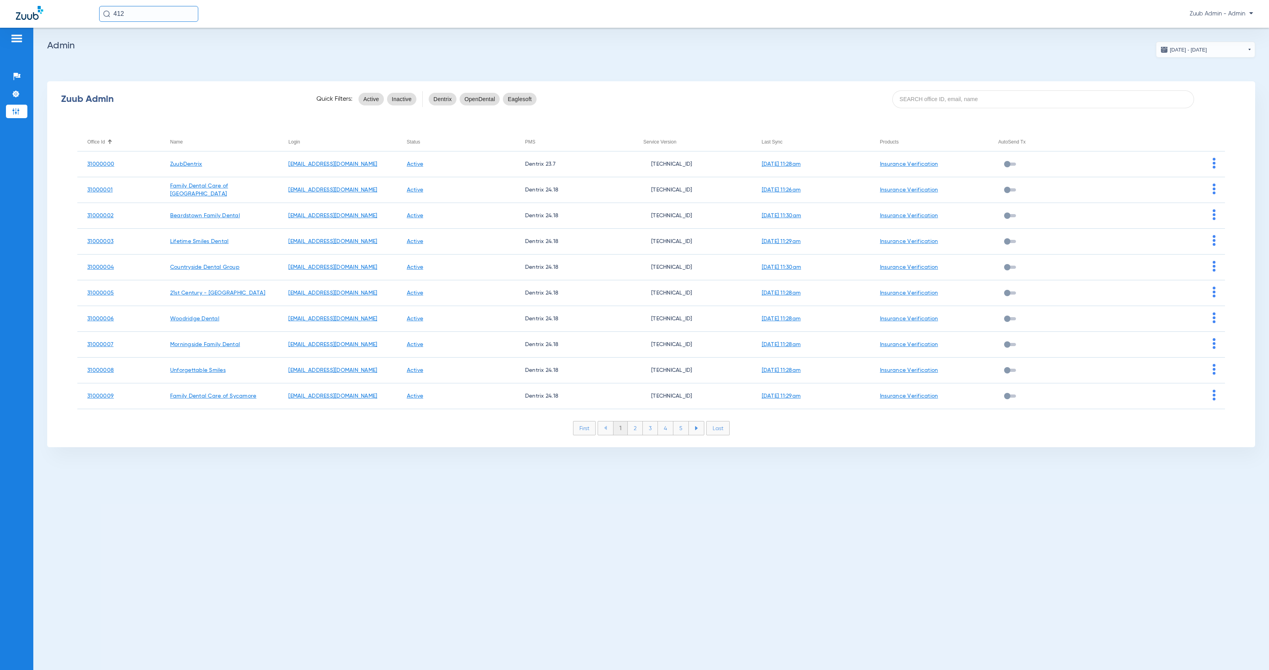
click at [635, 432] on li "2" at bounding box center [635, 428] width 15 height 13
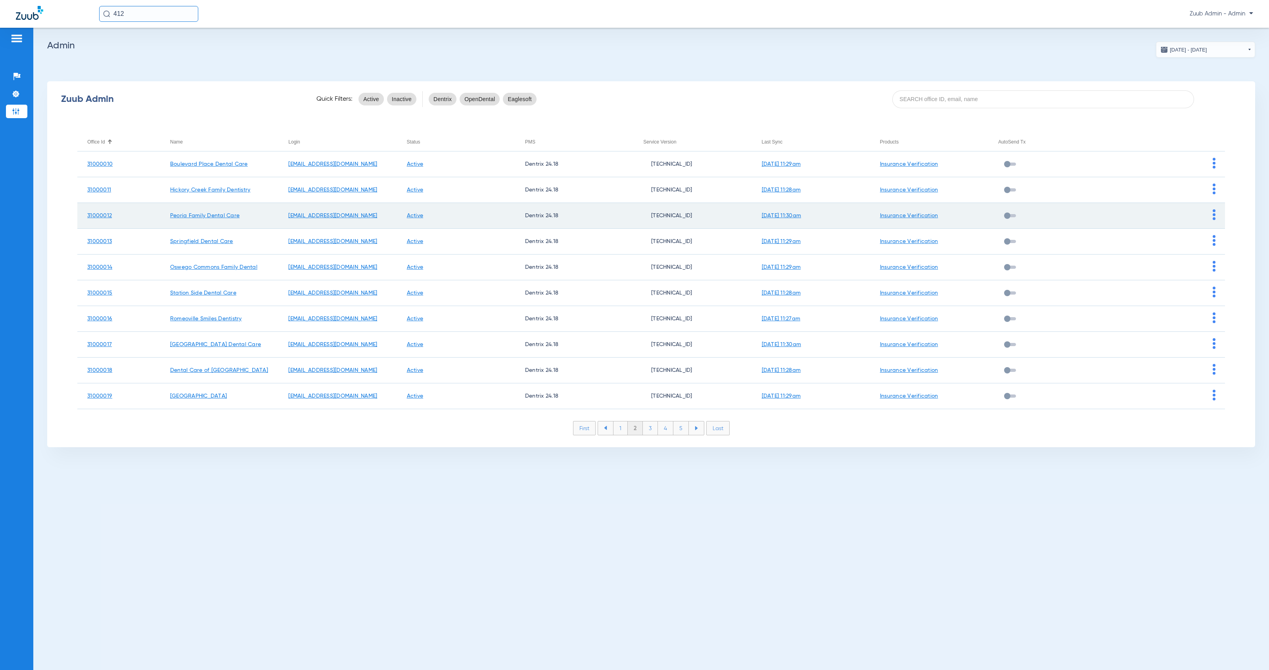
click at [1213, 214] on img at bounding box center [1214, 214] width 3 height 11
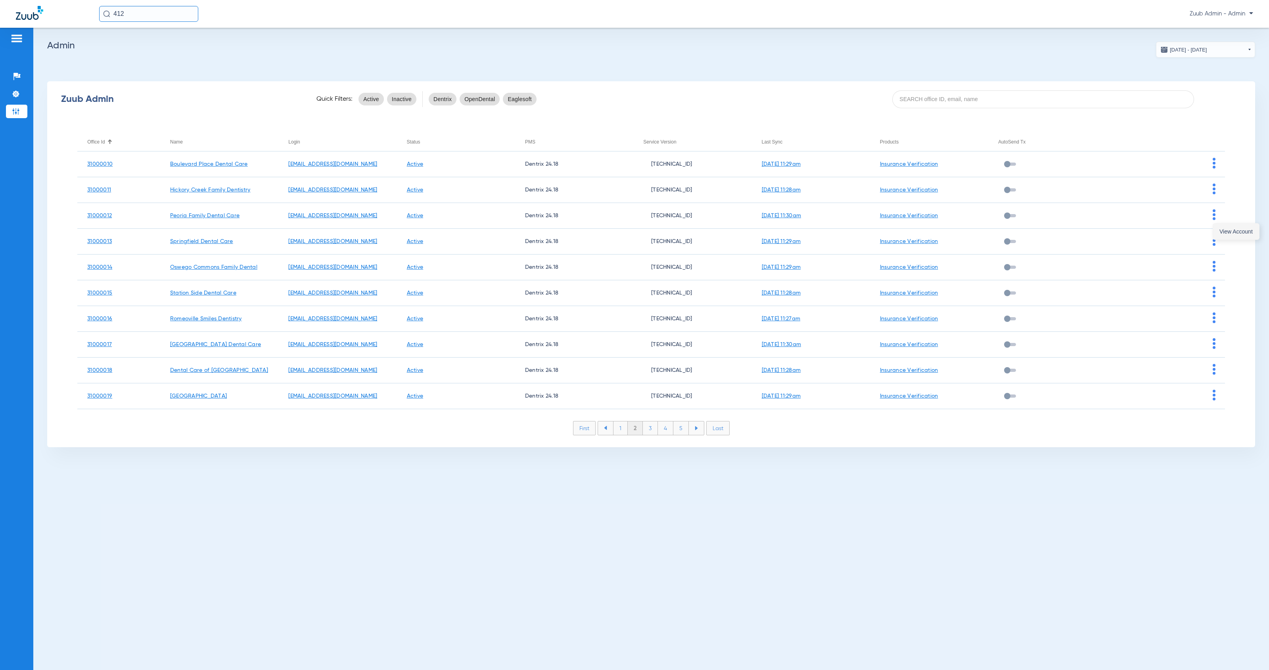
click at [1224, 230] on span "View Account" at bounding box center [1236, 232] width 33 height 6
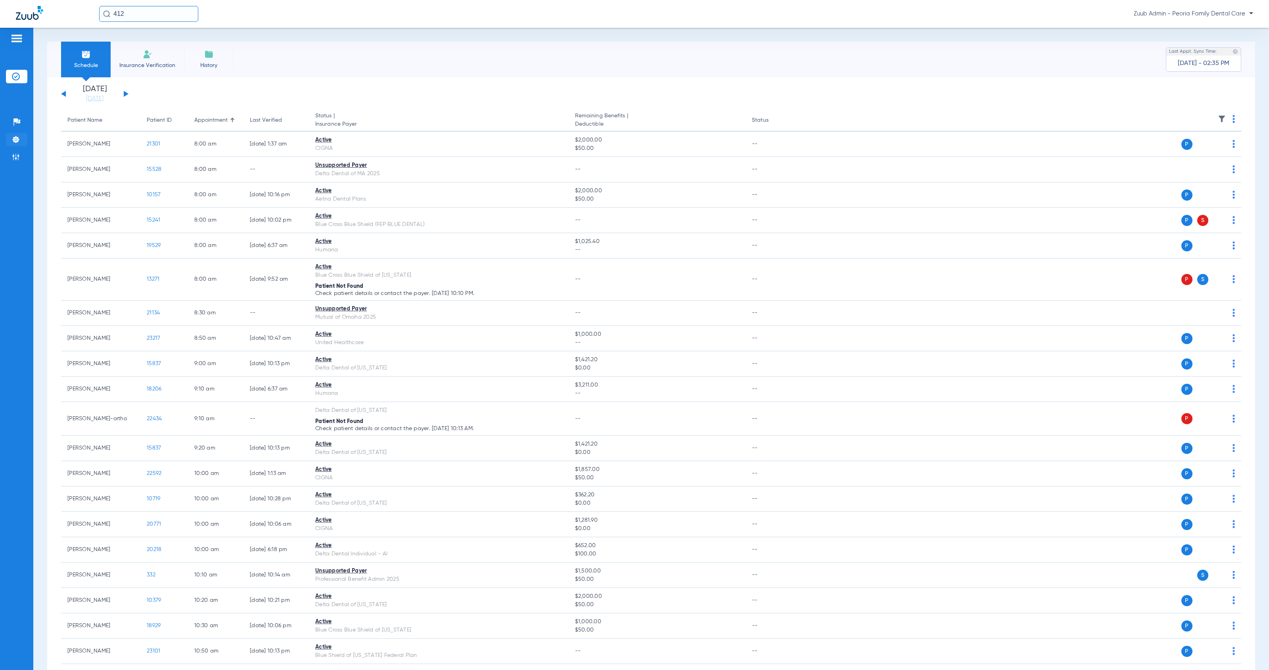
click at [18, 136] on img at bounding box center [16, 140] width 8 height 8
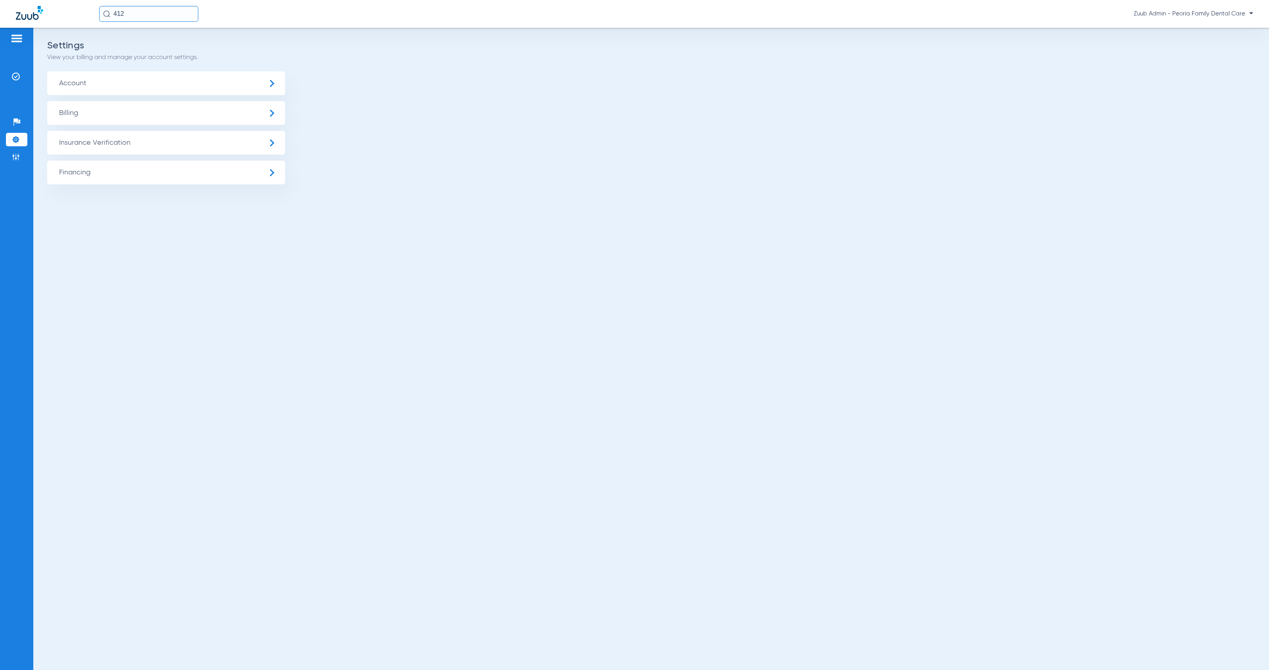
drag, startPoint x: 66, startPoint y: 138, endPoint x: 94, endPoint y: 152, distance: 30.7
click at [66, 138] on span "Insurance Verification" at bounding box center [166, 143] width 238 height 24
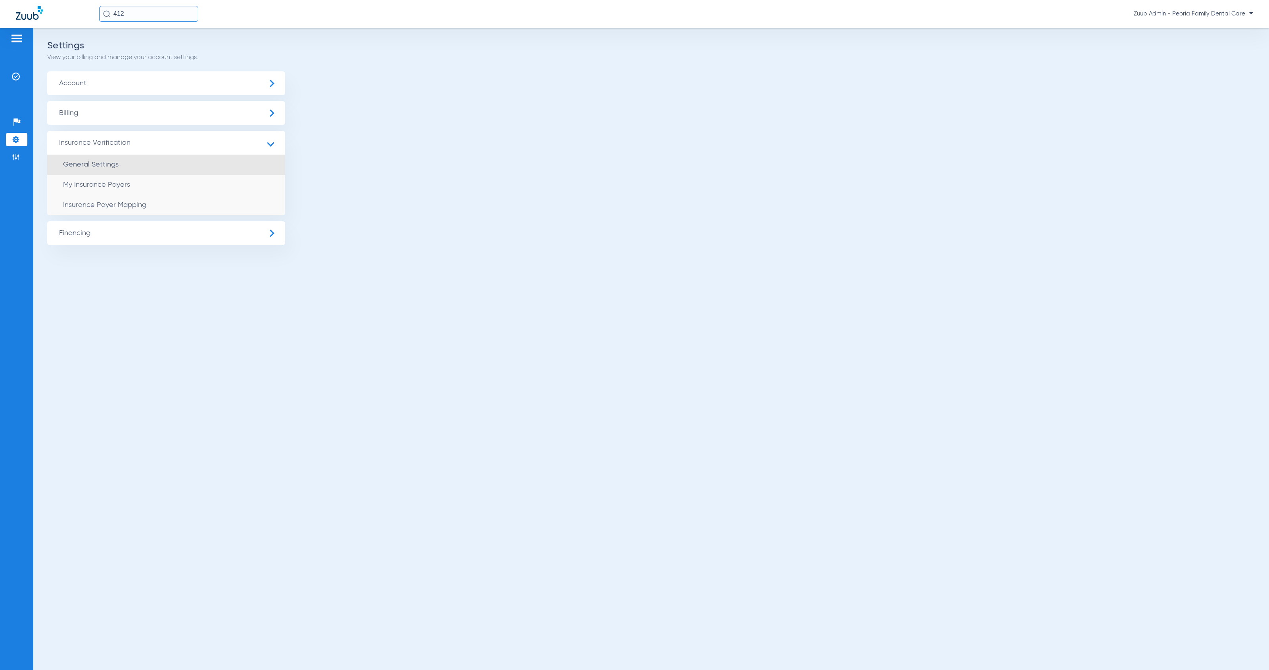
click at [109, 160] on li "General Settings" at bounding box center [166, 165] width 238 height 20
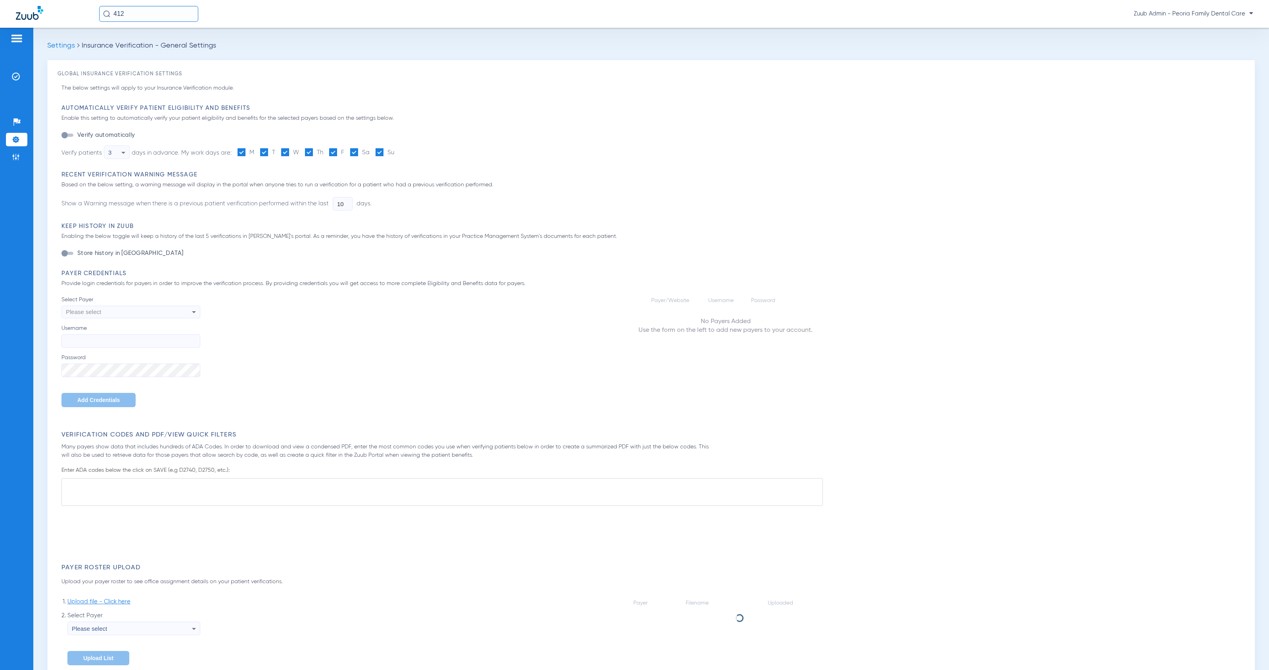
type input "1"
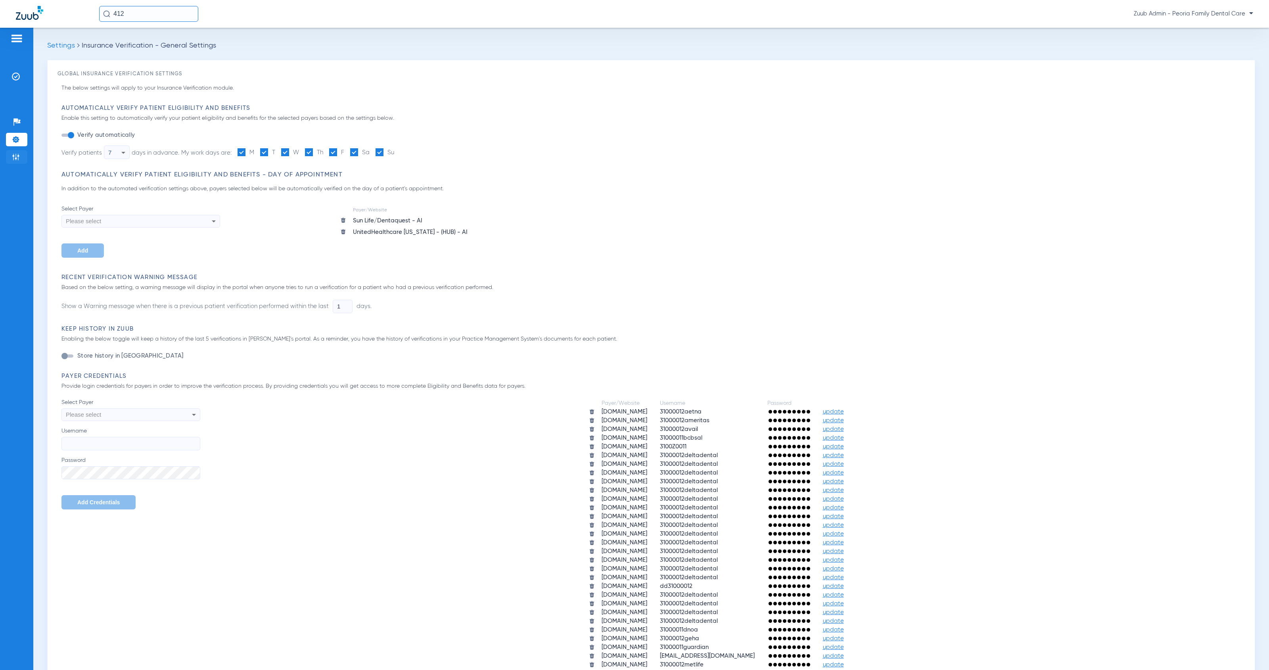
click at [10, 156] on li "Admin" at bounding box center [16, 156] width 21 height 13
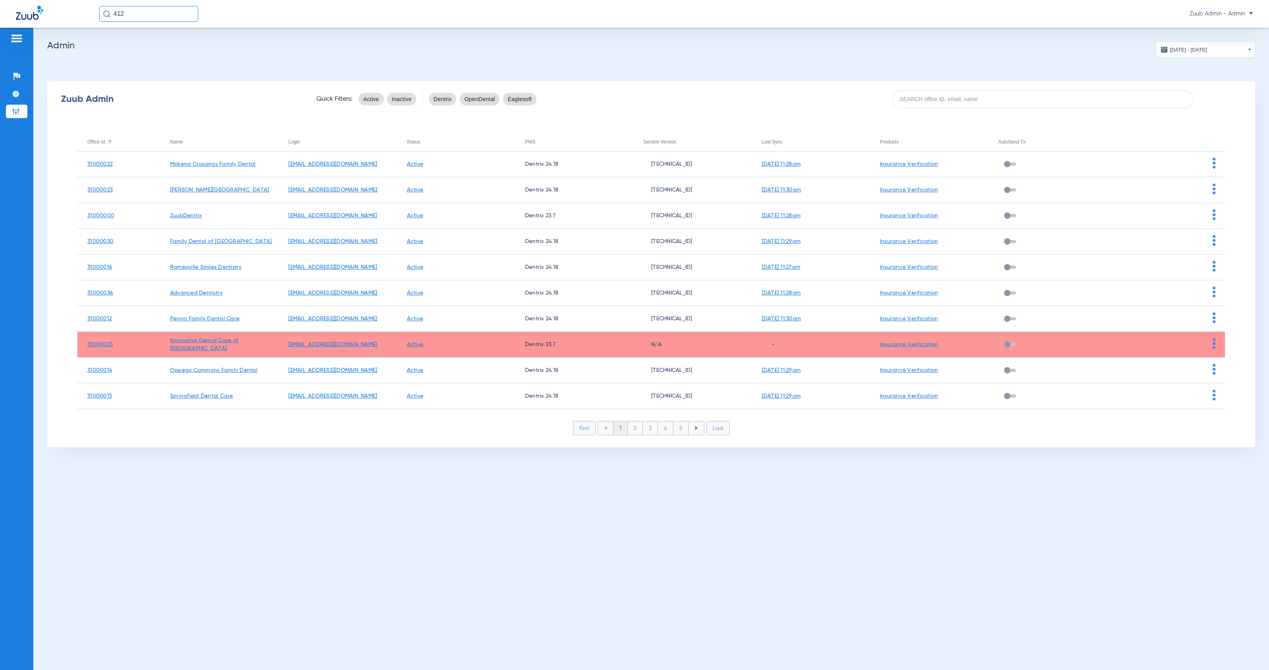
click at [104, 142] on div "Office Id" at bounding box center [95, 142] width 17 height 9
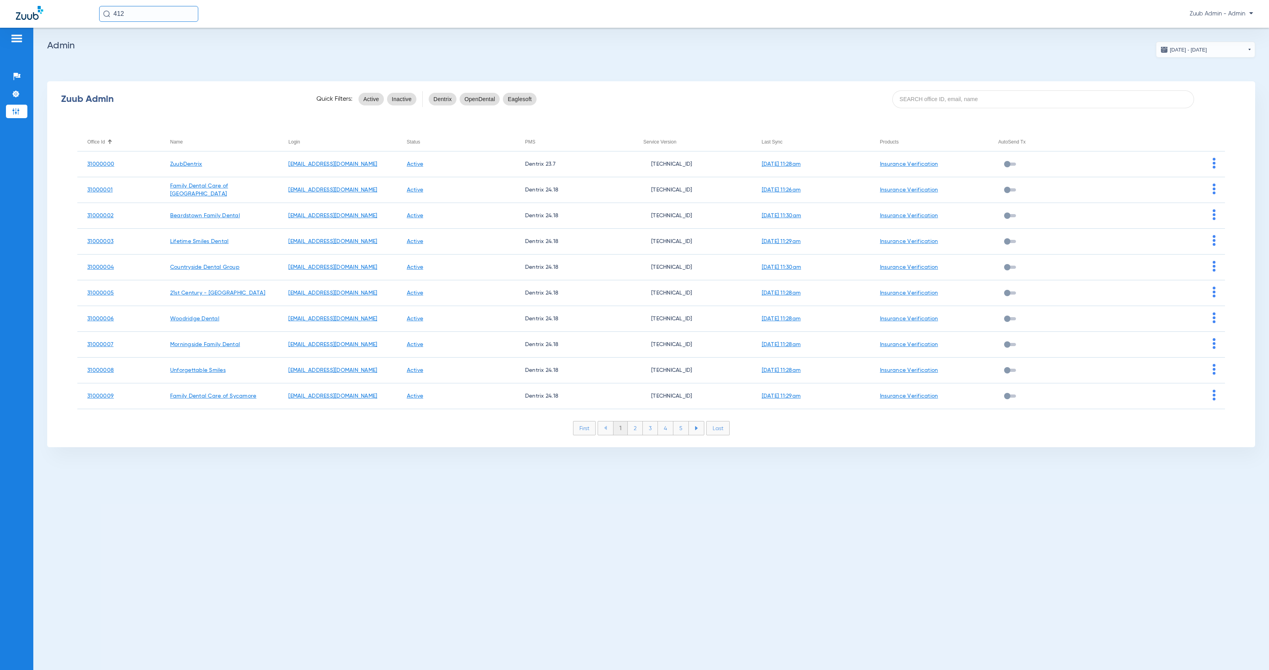
click at [638, 428] on li "2" at bounding box center [635, 428] width 15 height 13
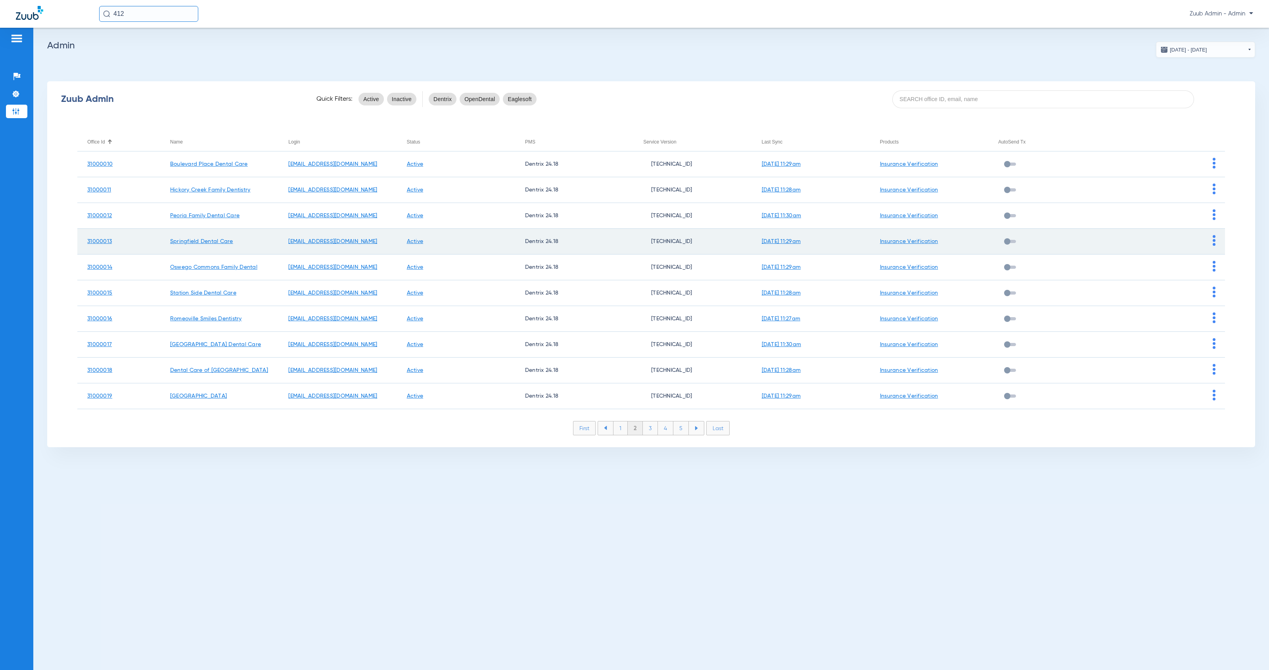
click at [1214, 242] on img at bounding box center [1214, 240] width 3 height 11
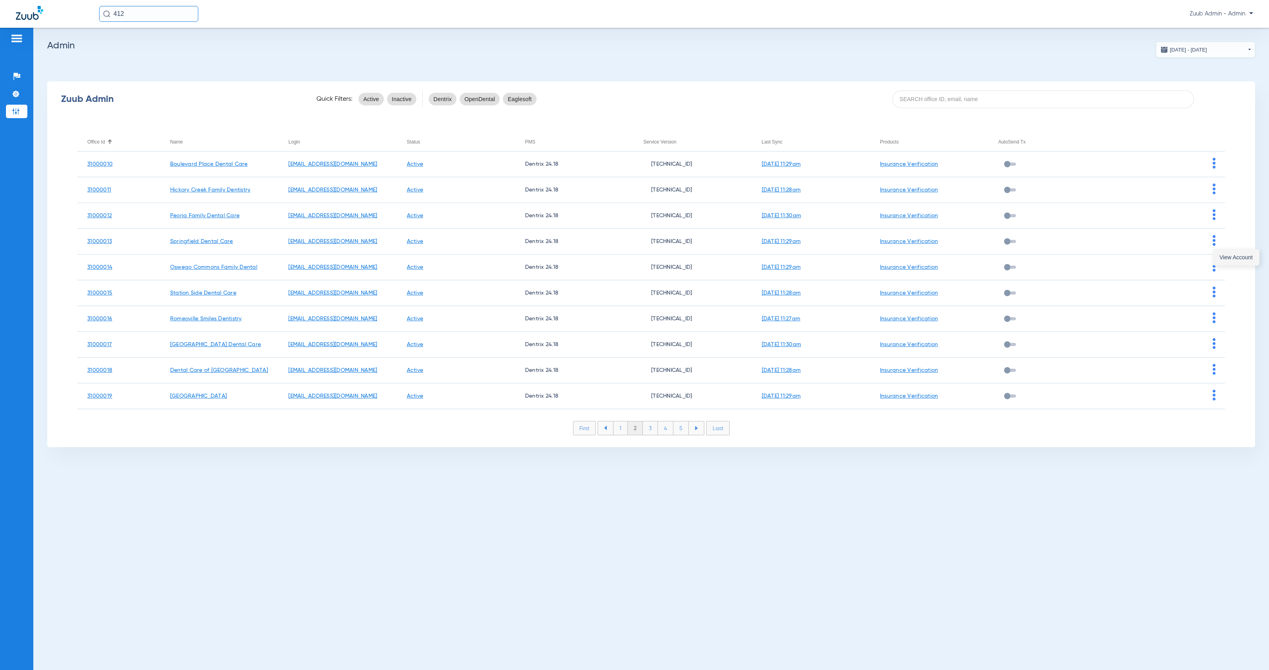
click at [1221, 257] on span "View Account" at bounding box center [1236, 258] width 33 height 6
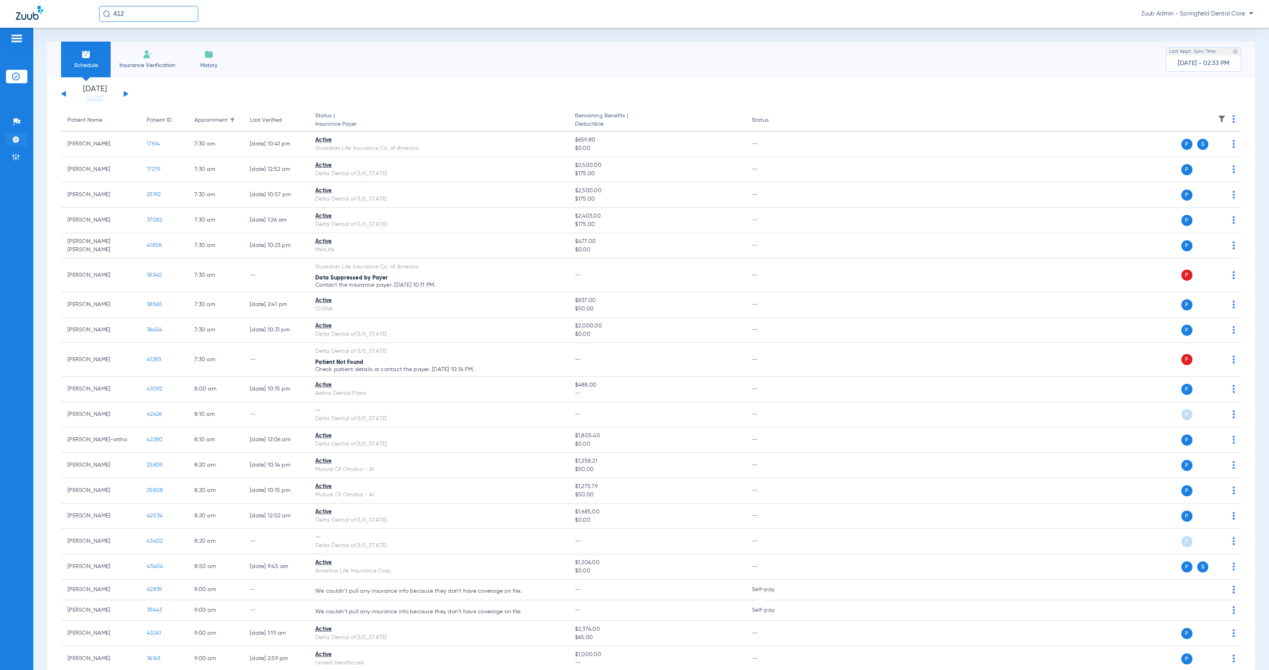
click at [13, 137] on img at bounding box center [16, 140] width 8 height 8
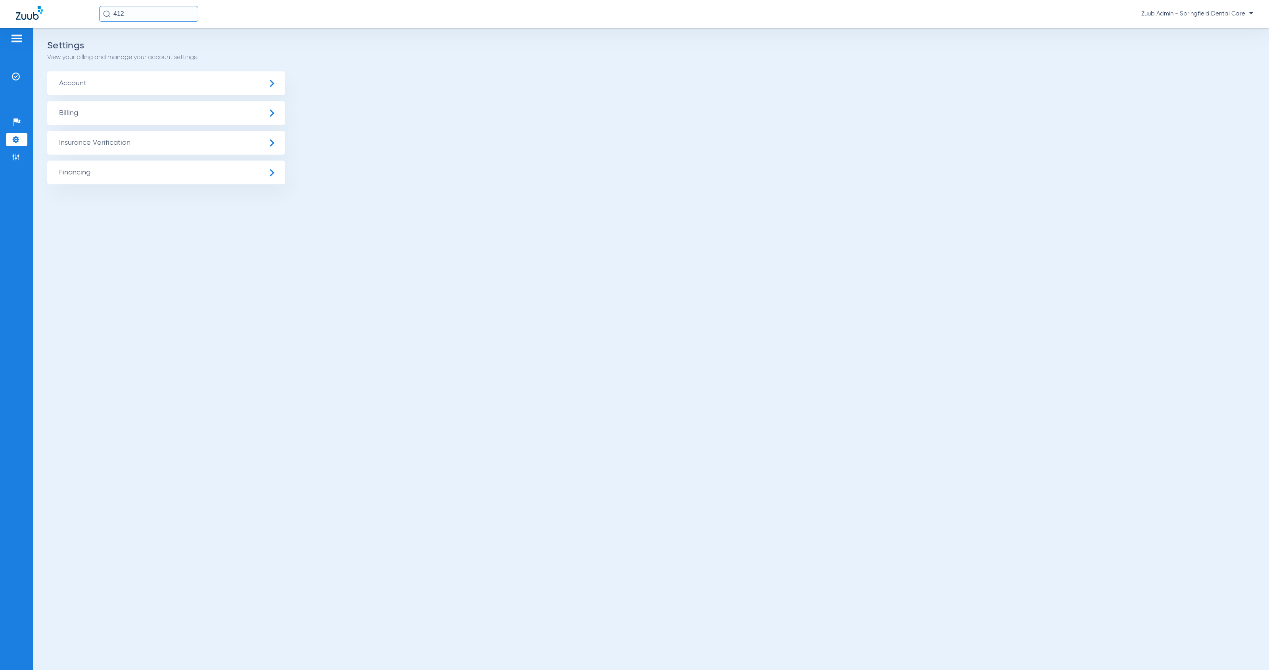
click at [88, 140] on span "Insurance Verification" at bounding box center [166, 143] width 238 height 24
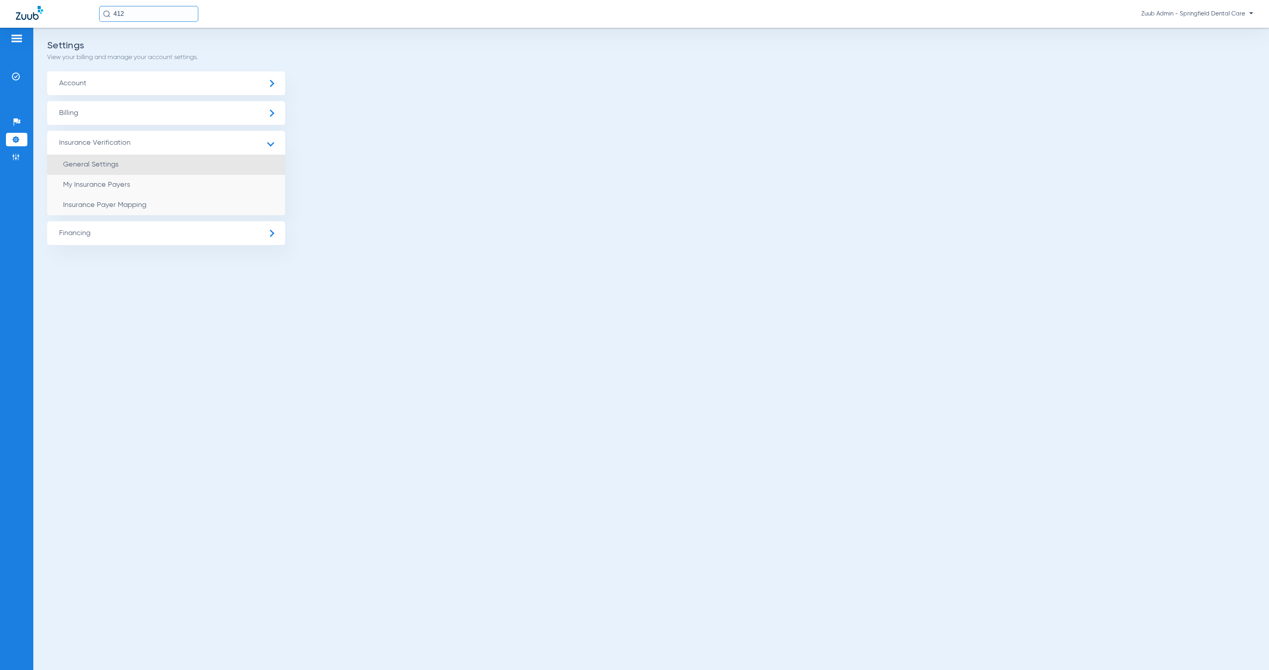
click at [119, 165] on li "General Settings" at bounding box center [166, 165] width 238 height 20
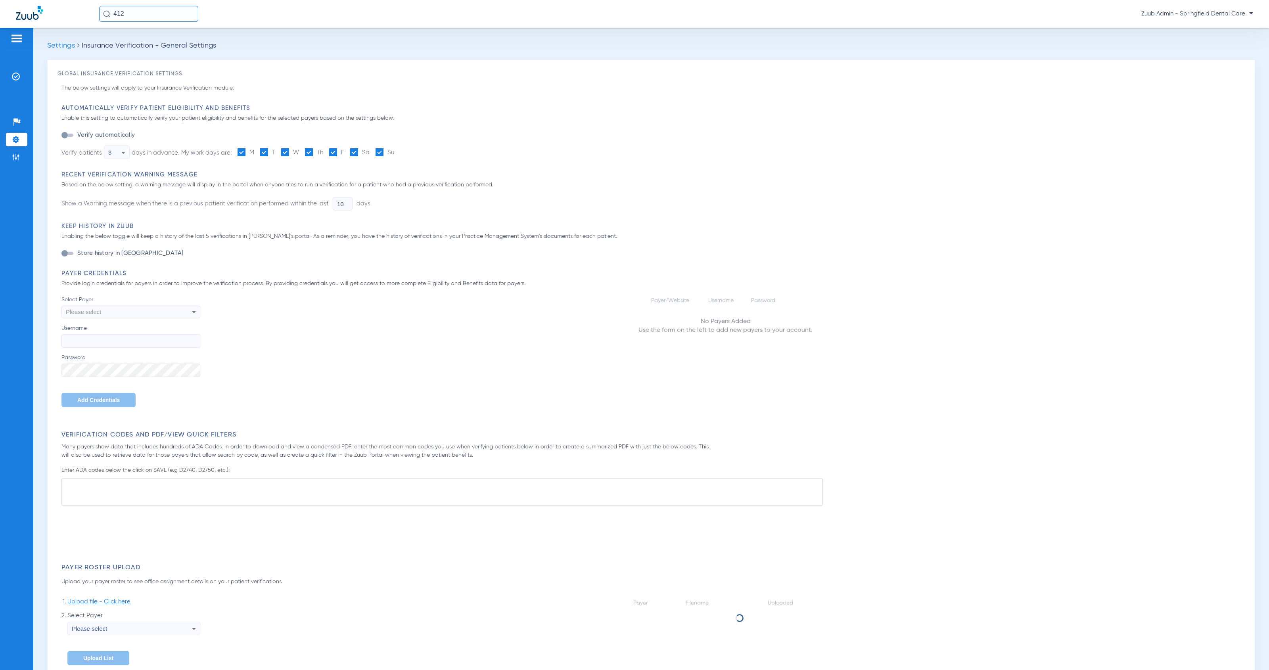
type input "1"
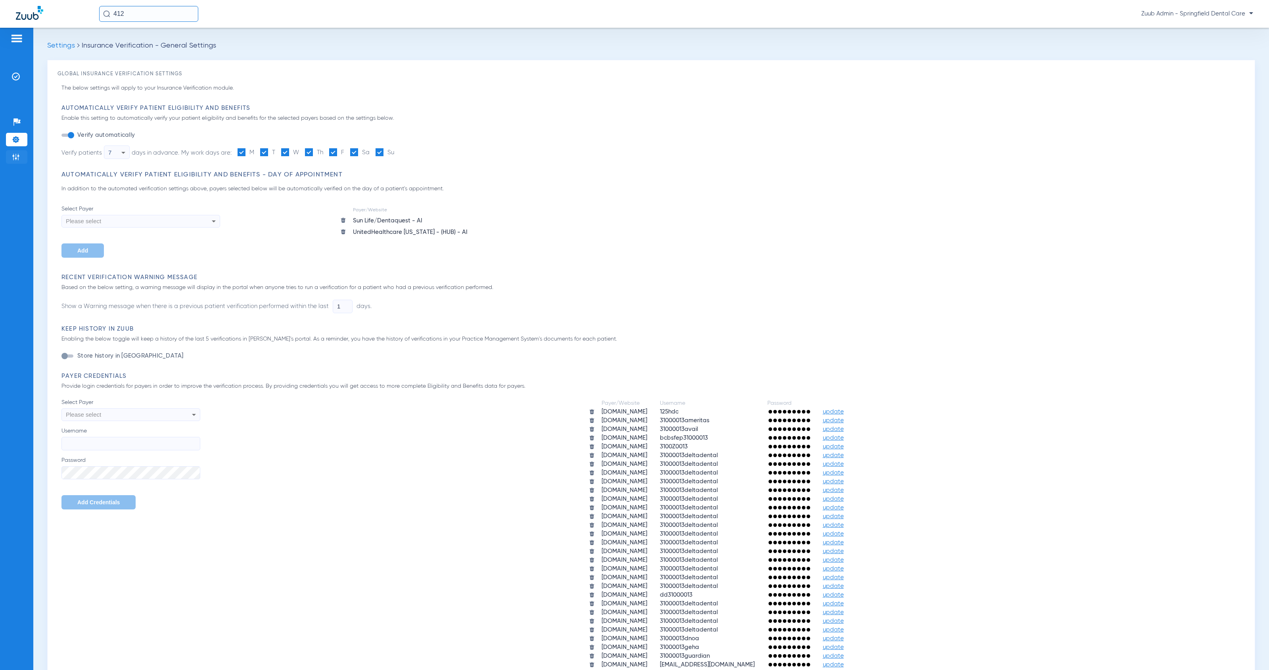
click at [22, 158] on li "Admin" at bounding box center [16, 156] width 21 height 13
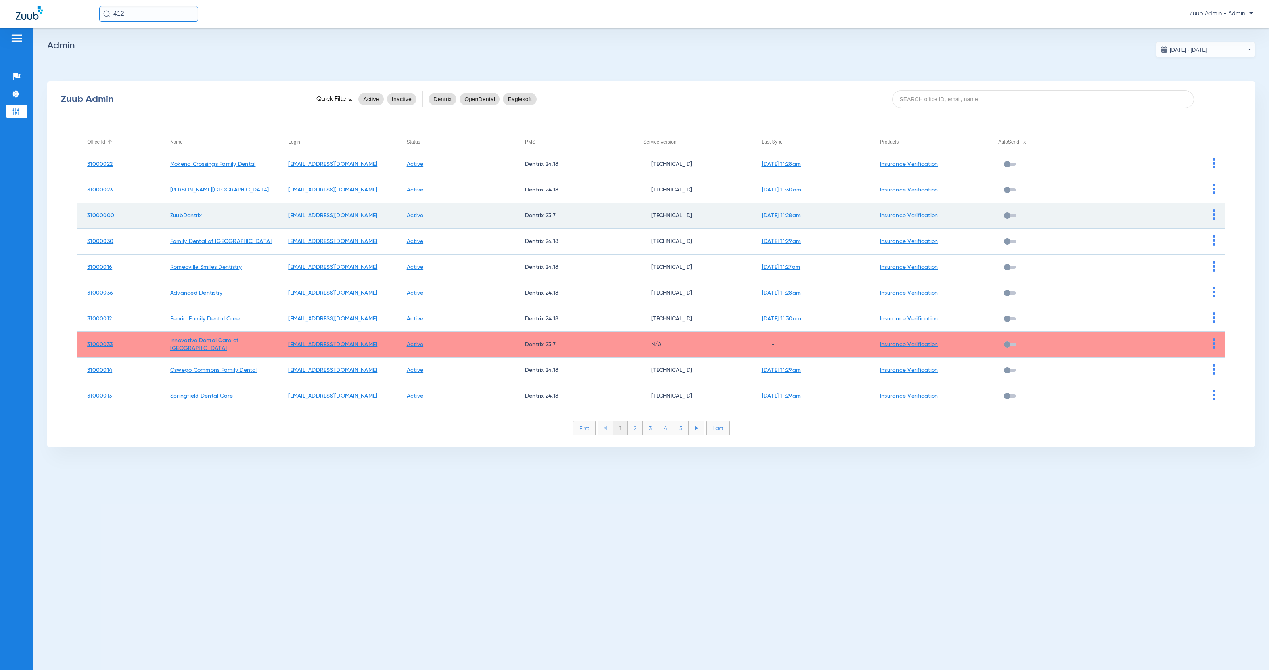
drag, startPoint x: 108, startPoint y: 140, endPoint x: 178, endPoint y: 170, distance: 76.8
click at [108, 140] on div at bounding box center [109, 142] width 5 height 5
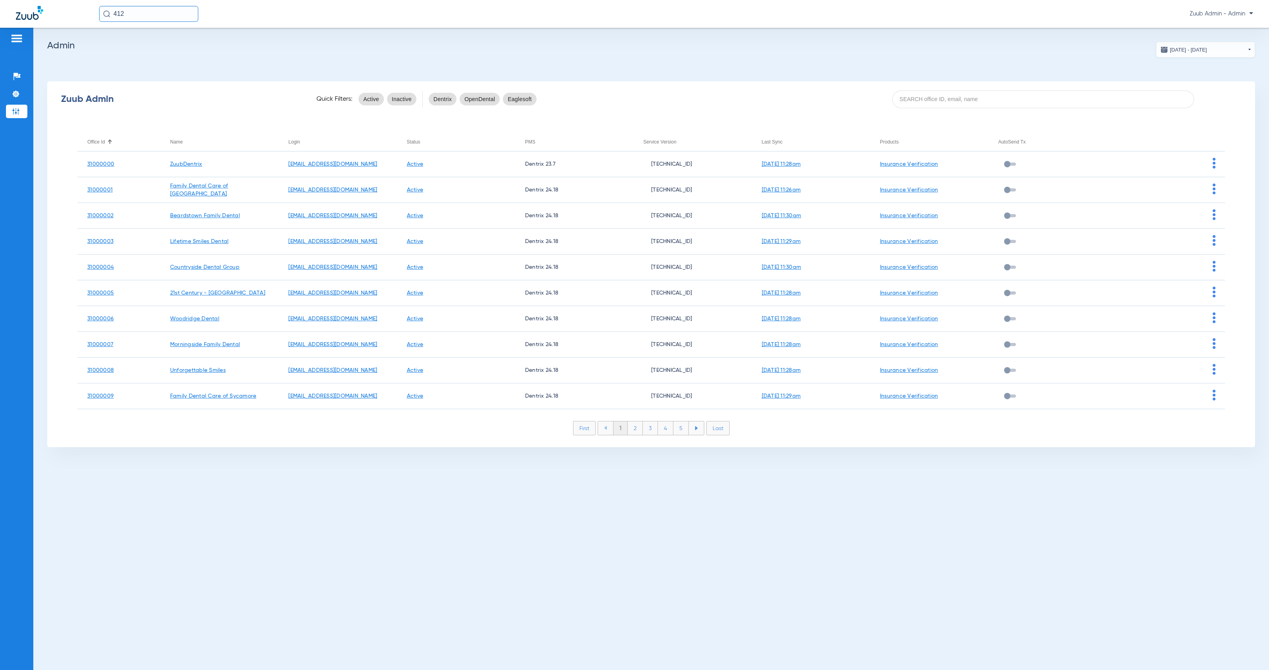
click at [639, 430] on li "2" at bounding box center [635, 428] width 15 height 13
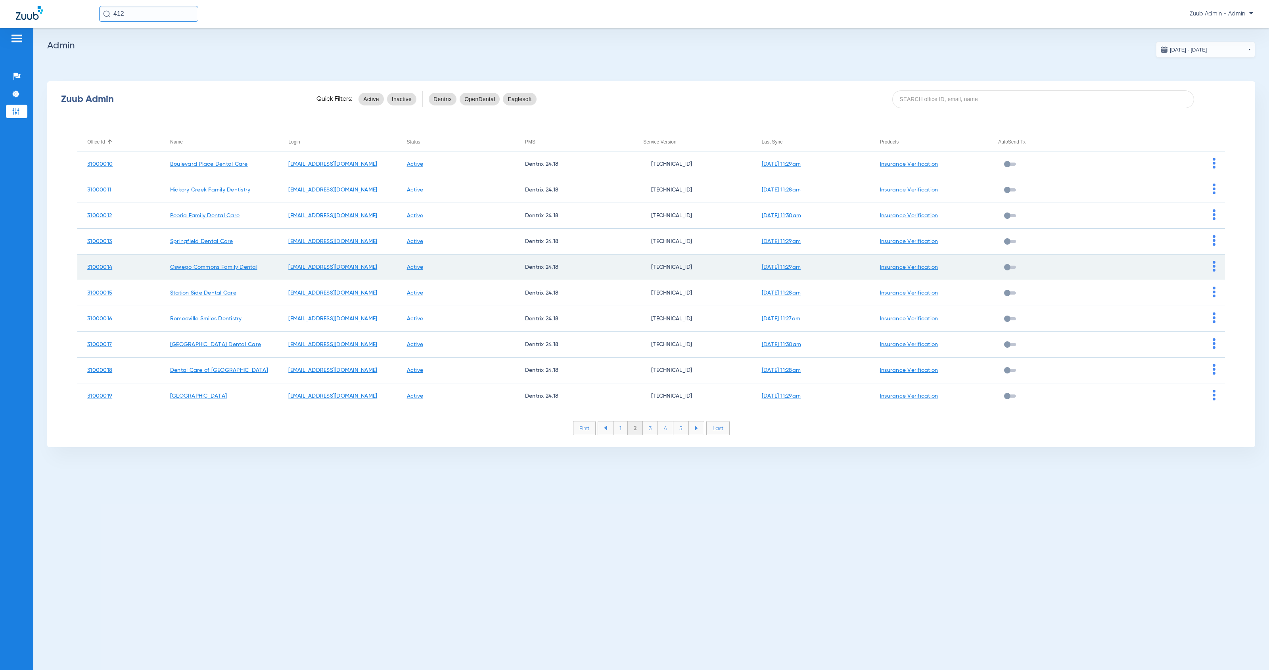
click at [1214, 270] on img at bounding box center [1214, 266] width 3 height 11
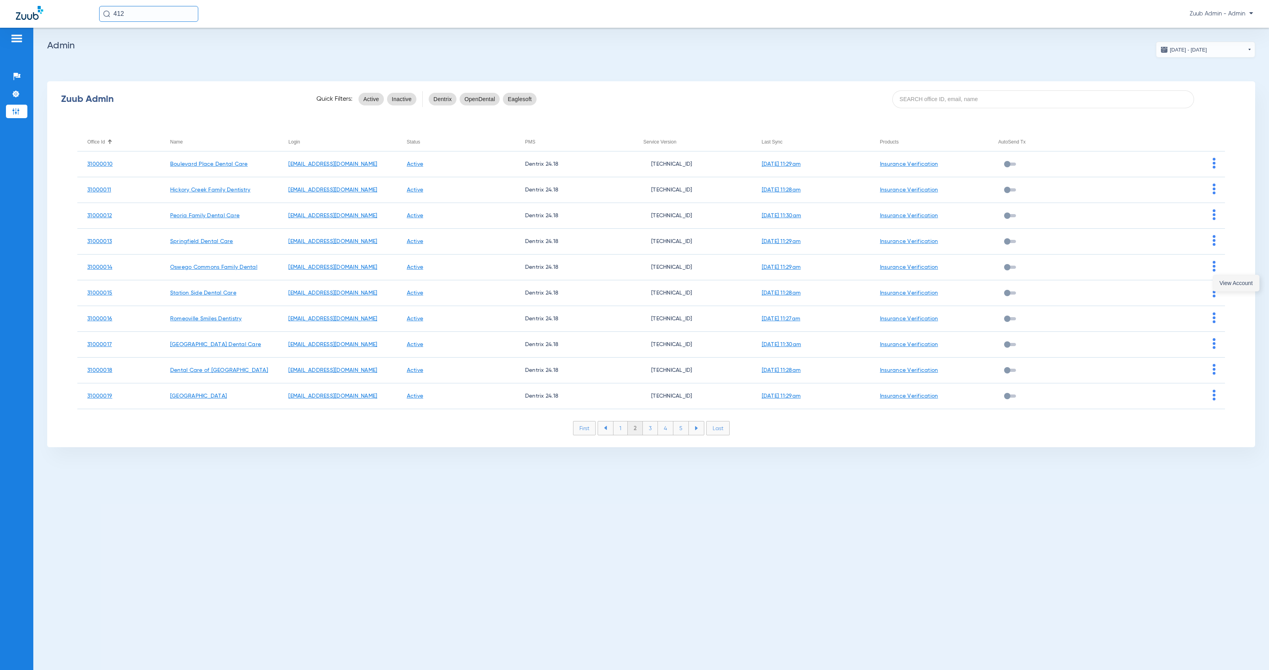
click at [1221, 280] on span "View Account" at bounding box center [1236, 283] width 33 height 6
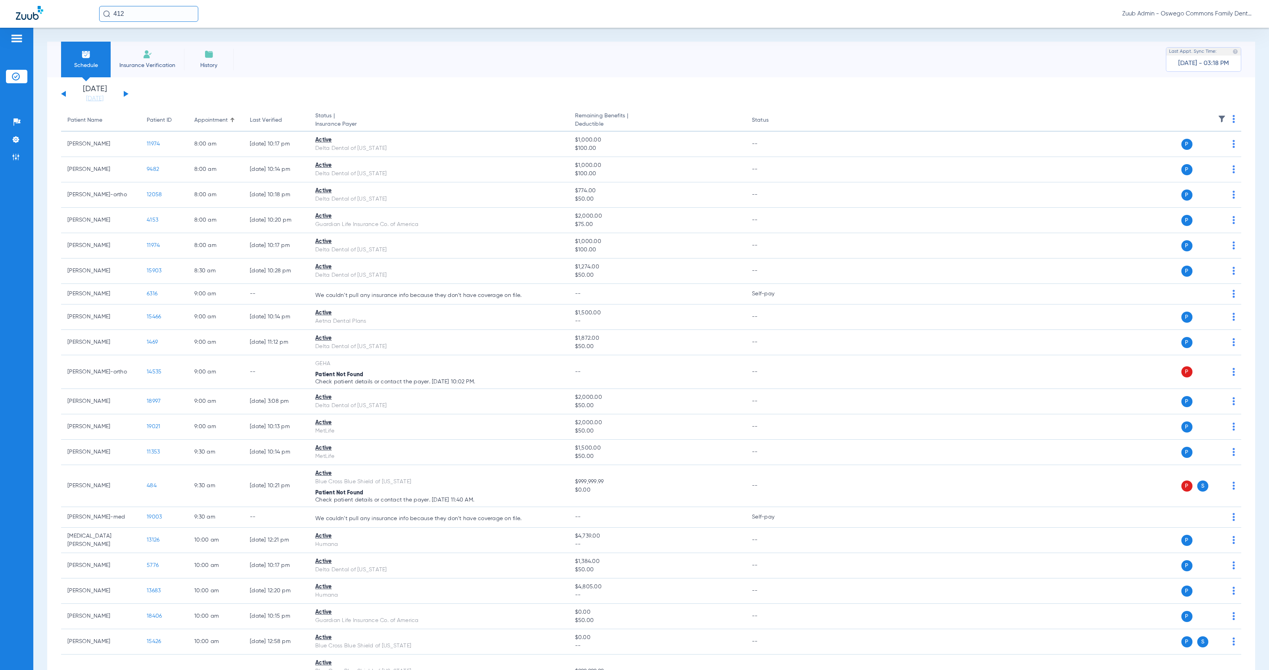
click at [143, 56] on img at bounding box center [148, 55] width 10 height 10
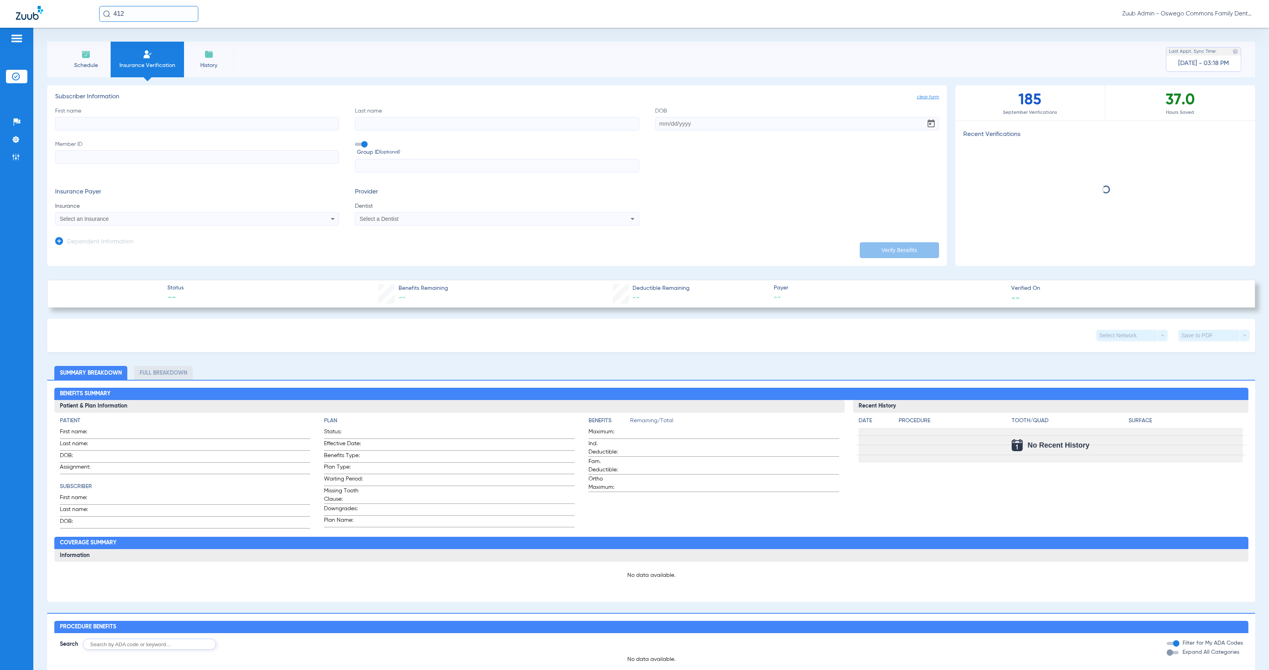
click at [98, 221] on span "Select an Insurance" at bounding box center [84, 219] width 49 height 6
type input "health al"
